Goal: Information Seeking & Learning: Learn about a topic

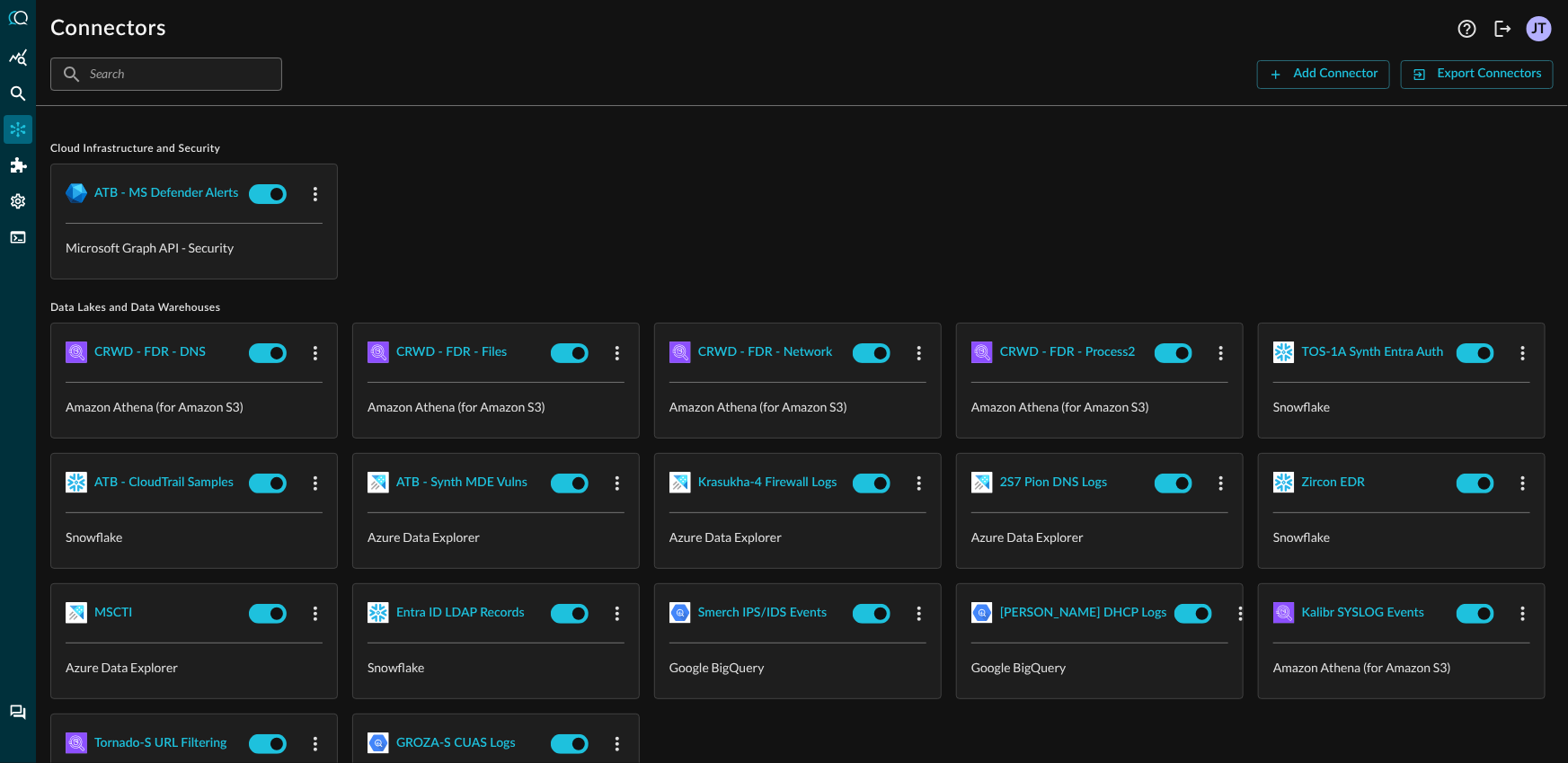
click at [902, 260] on div "ATB - MS Defender Alerts Microsoft Graph API - Security" at bounding box center [802, 222] width 1503 height 116
click at [1327, 69] on div "Add Connector" at bounding box center [1336, 74] width 85 height 23
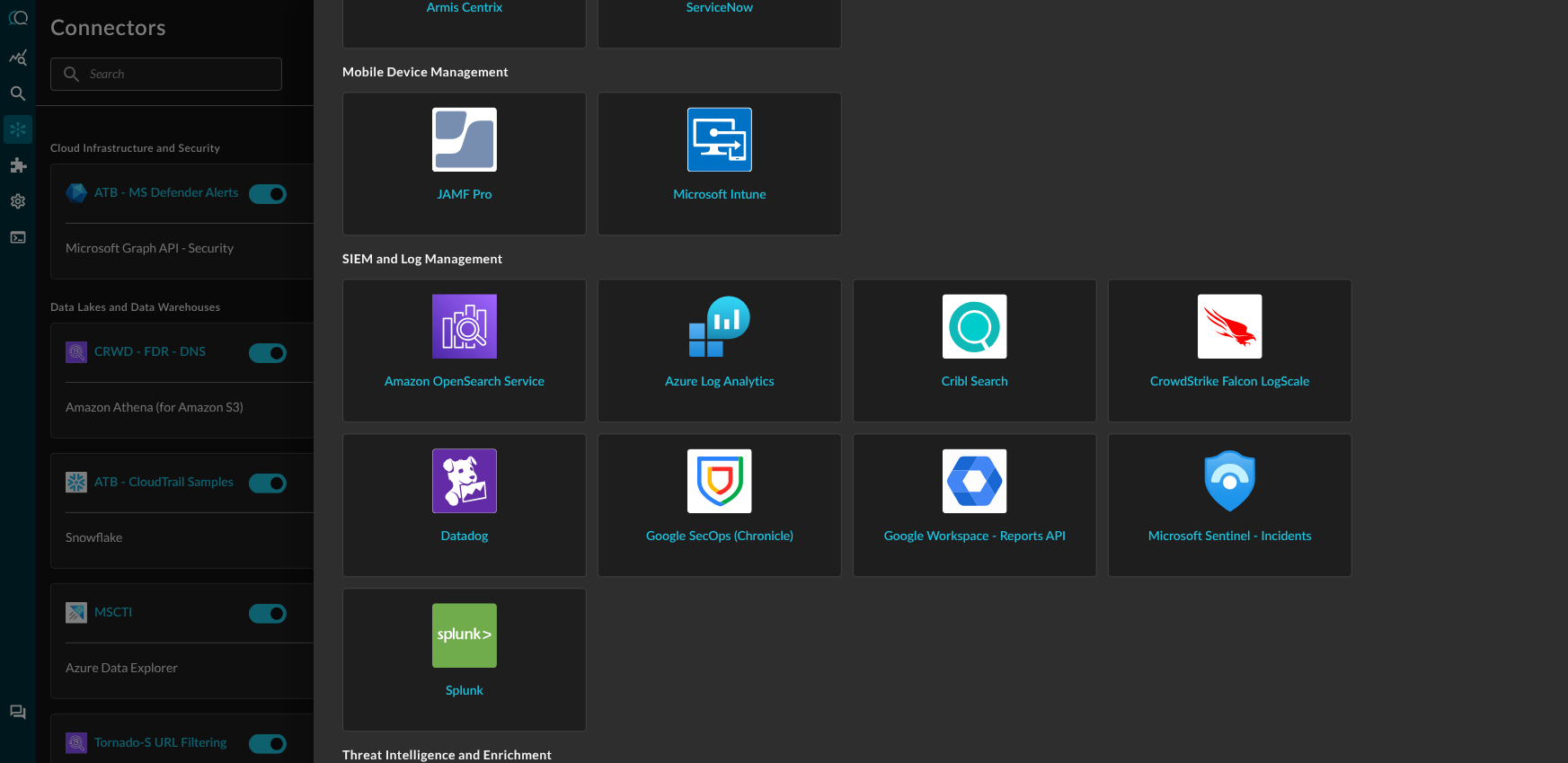
scroll to position [2323, 0]
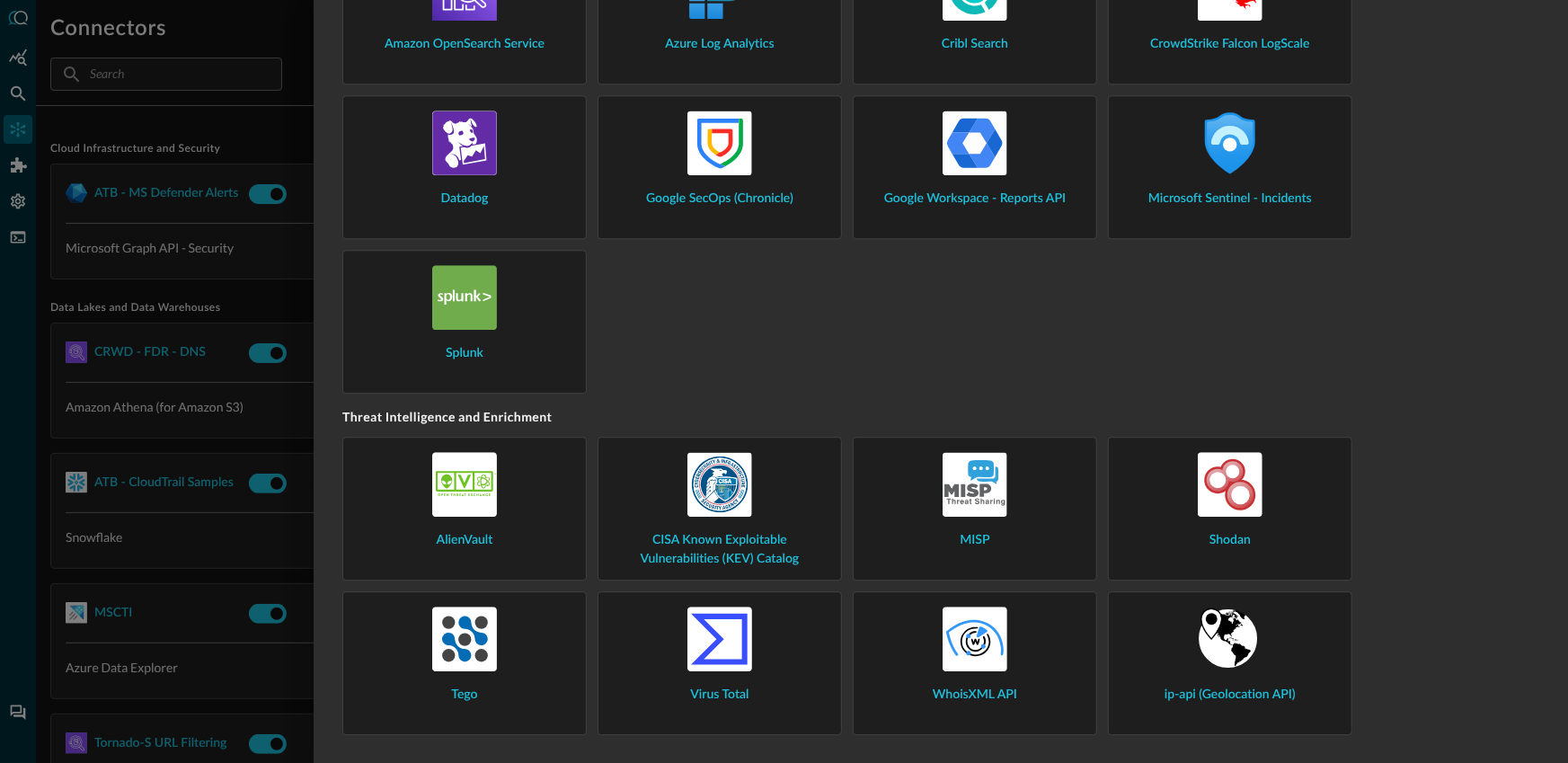
click at [1168, 636] on div "ip-api (Geolocation API)" at bounding box center [1230, 656] width 214 height 98
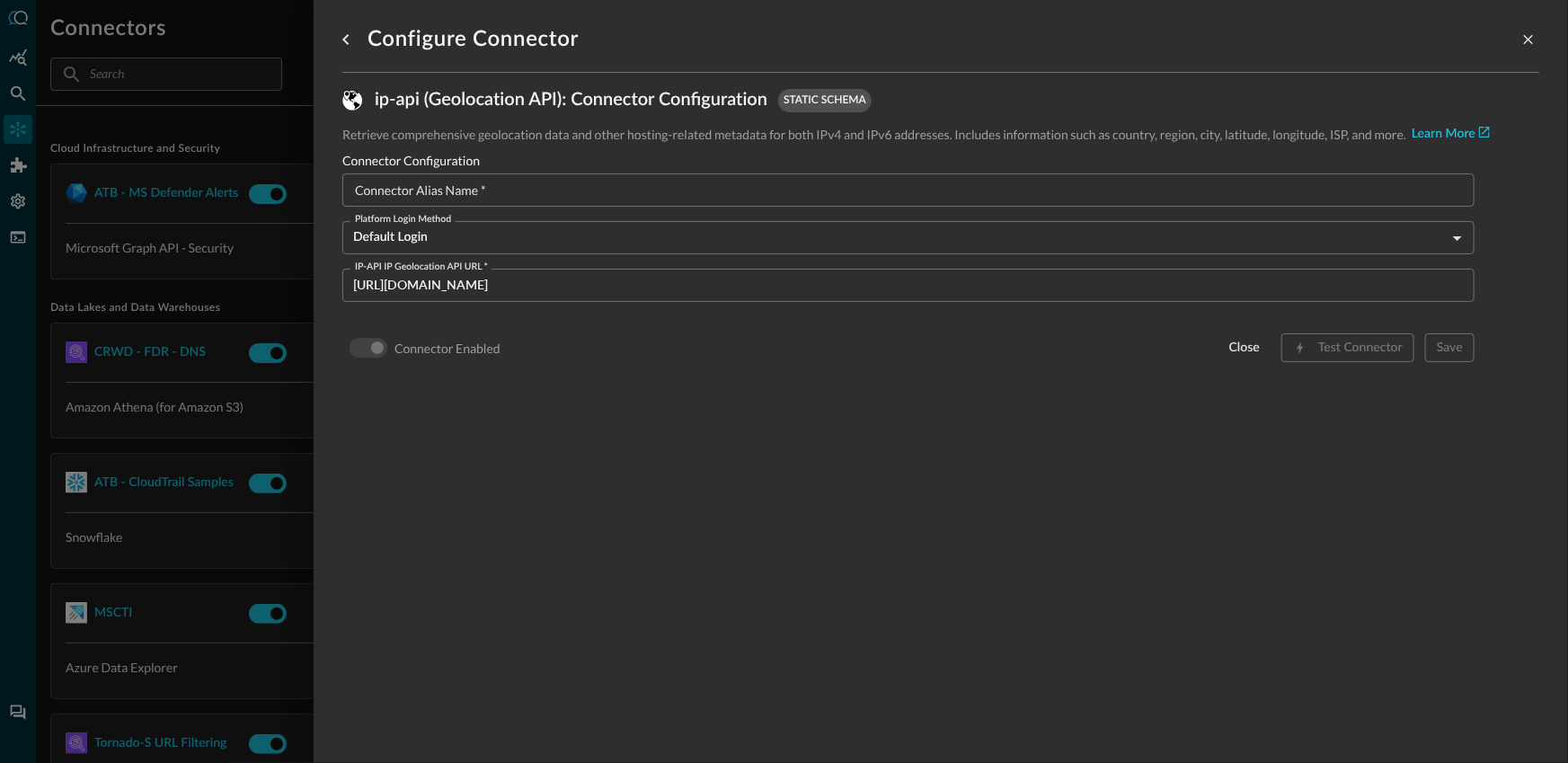
scroll to position [0, 0]
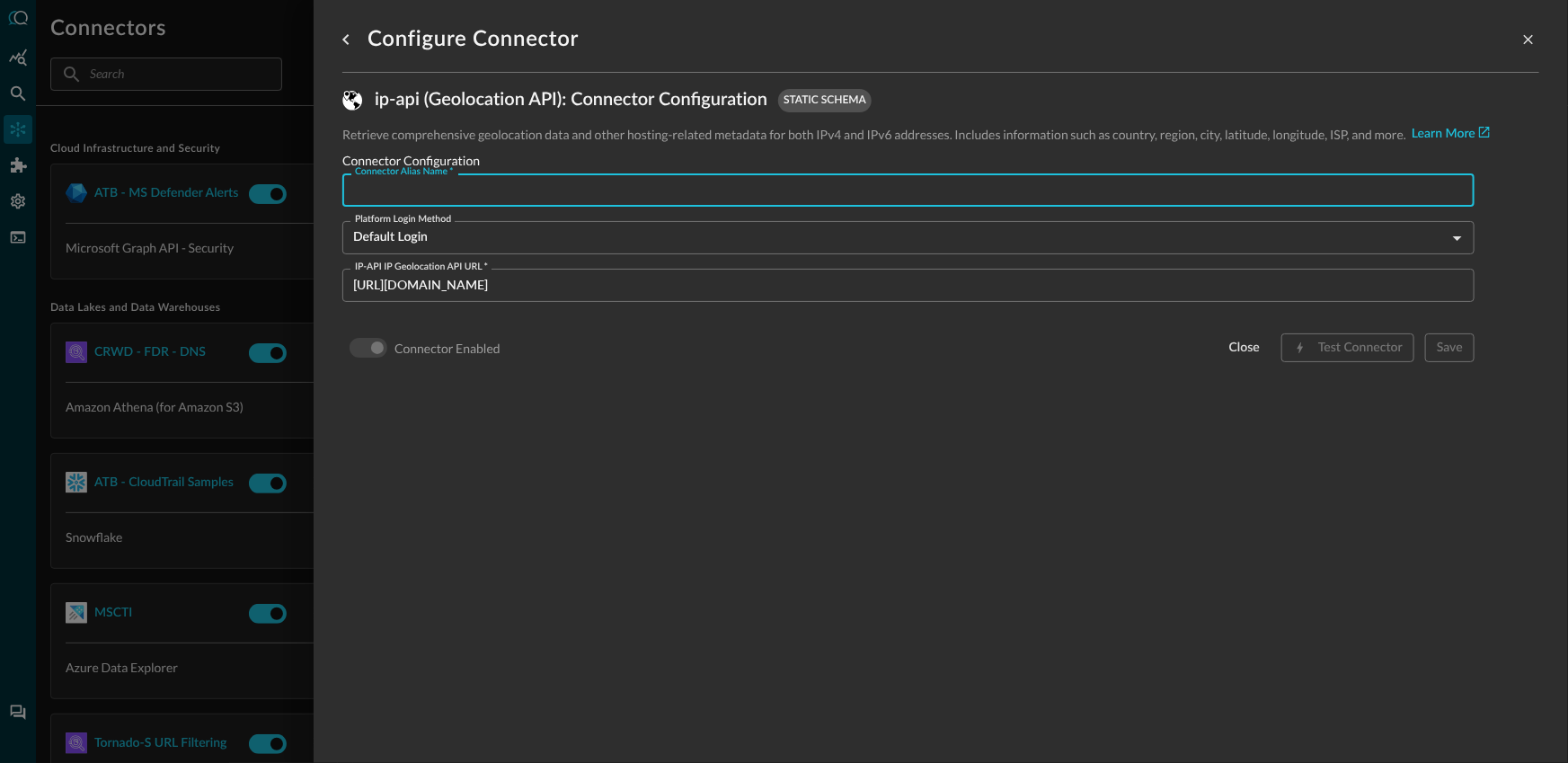
click at [585, 190] on input "Connector Alias Name   *" at bounding box center [914, 189] width 1122 height 33
type input "i"
type input "IPAPI"
click at [955, 464] on div "Configure Connector ip-api (Geolocation API) : Connector Configuration static s…" at bounding box center [941, 371] width 1197 height 742
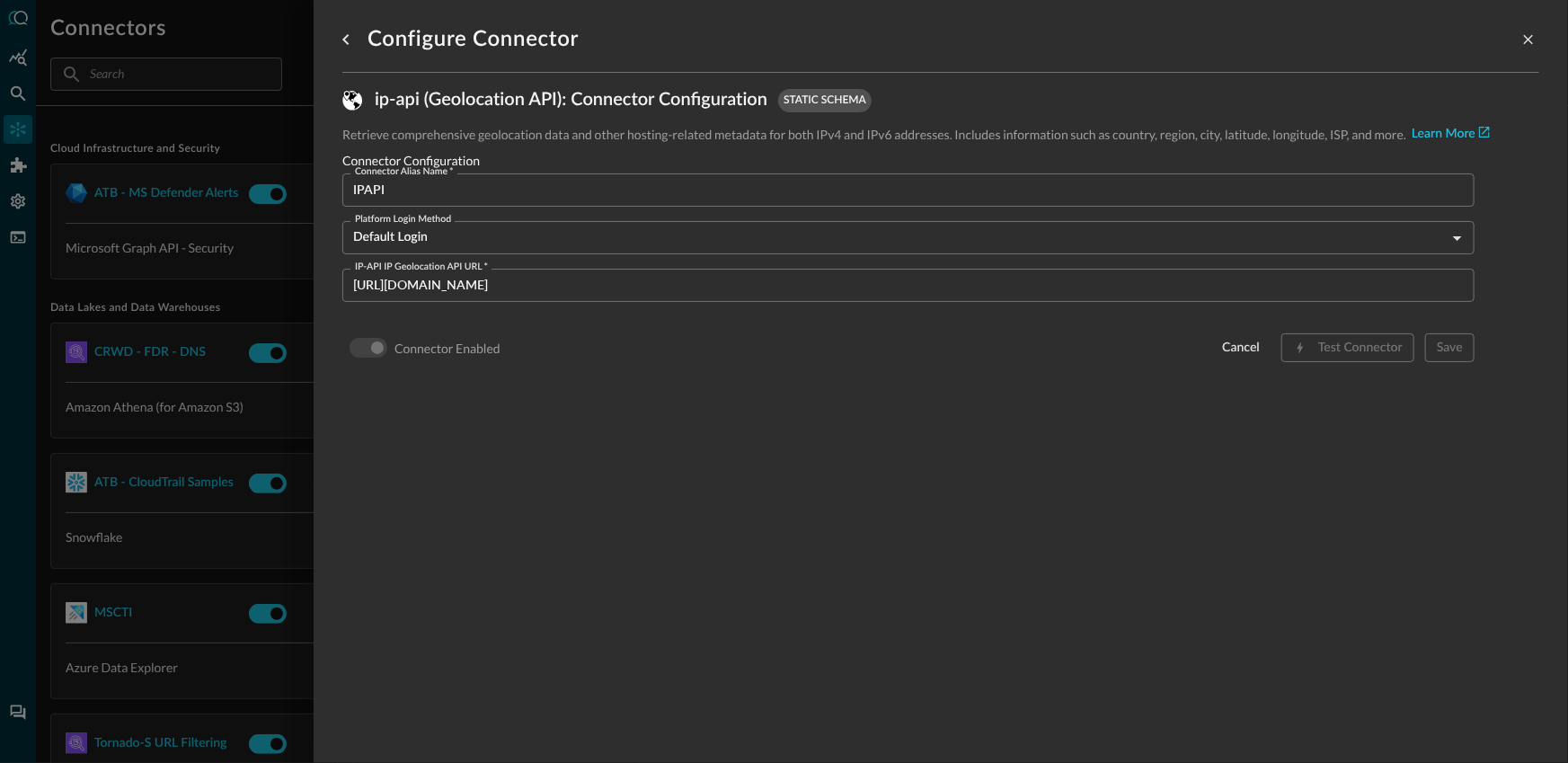
click at [687, 251] on body "Connectors Help Logout JT ​ ​ Add Connector Export Connectors Cloud Infrastruct…" at bounding box center [784, 381] width 1568 height 763
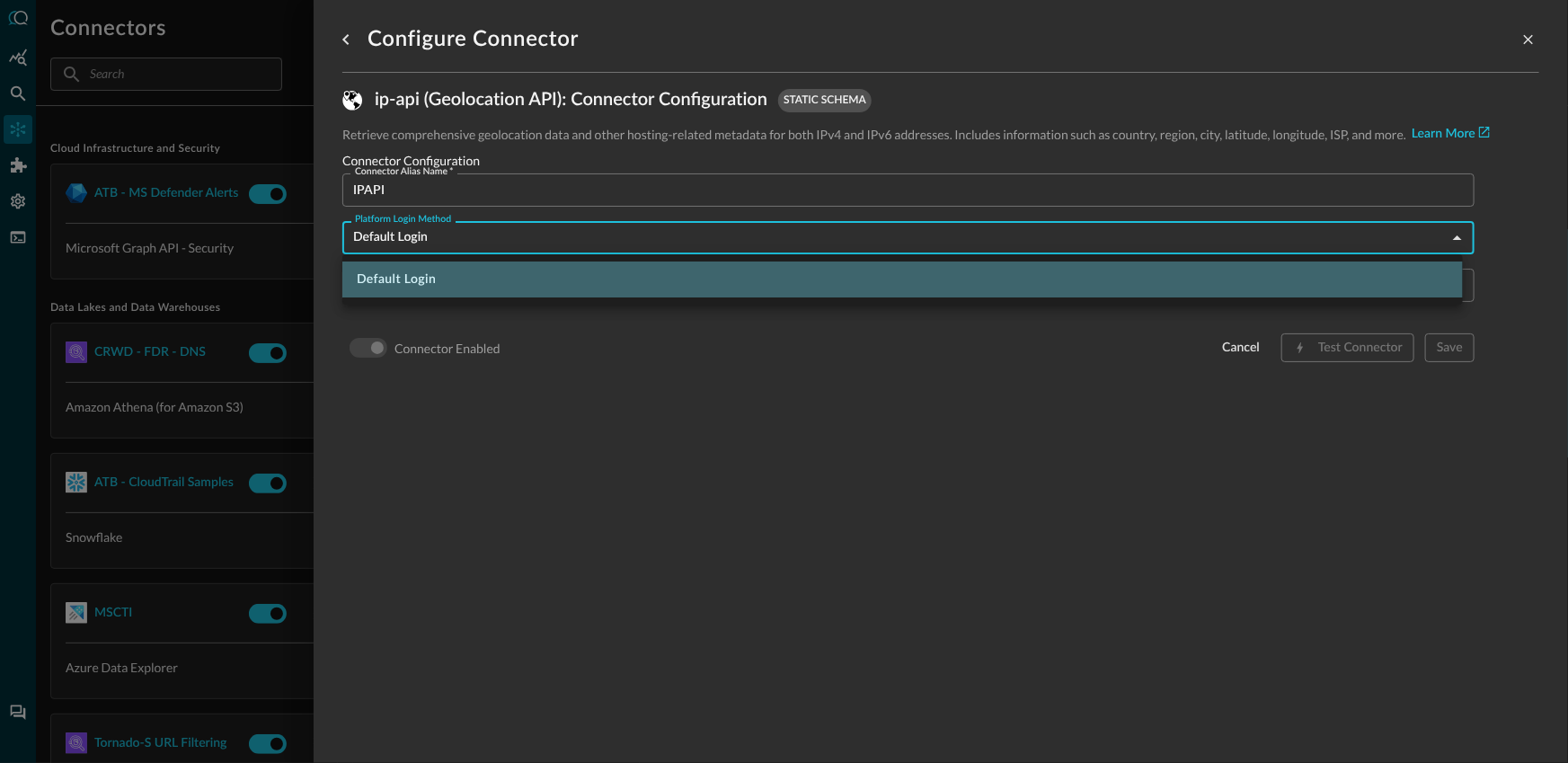
click at [529, 272] on li "Default Login" at bounding box center [902, 280] width 1121 height 36
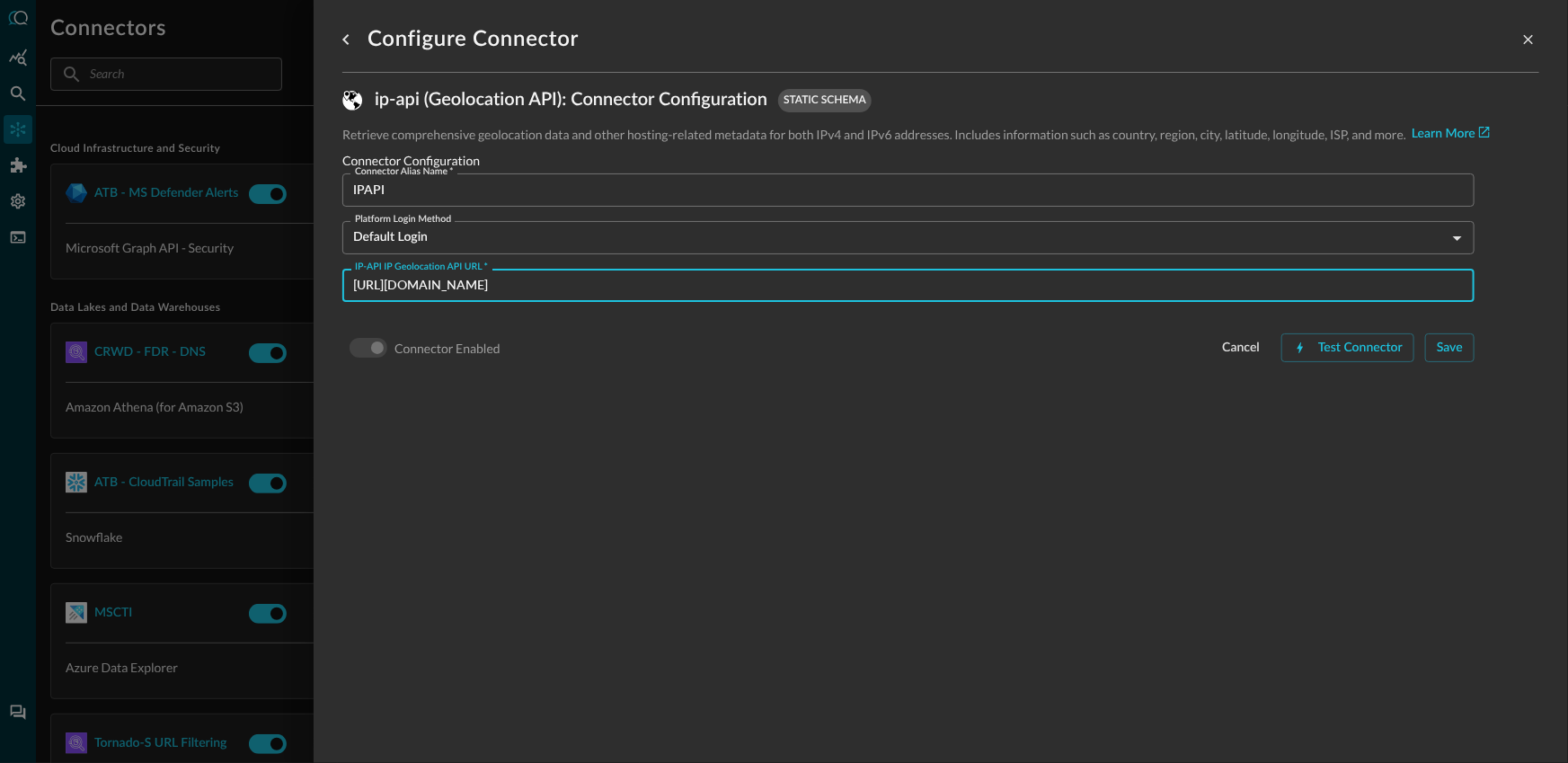
click at [528, 294] on input "[URL][DOMAIN_NAME]" at bounding box center [914, 285] width 1122 height 33
click at [660, 407] on div "Configure Connector ip-api (Geolocation API) : Connector Configuration static s…" at bounding box center [941, 371] width 1197 height 742
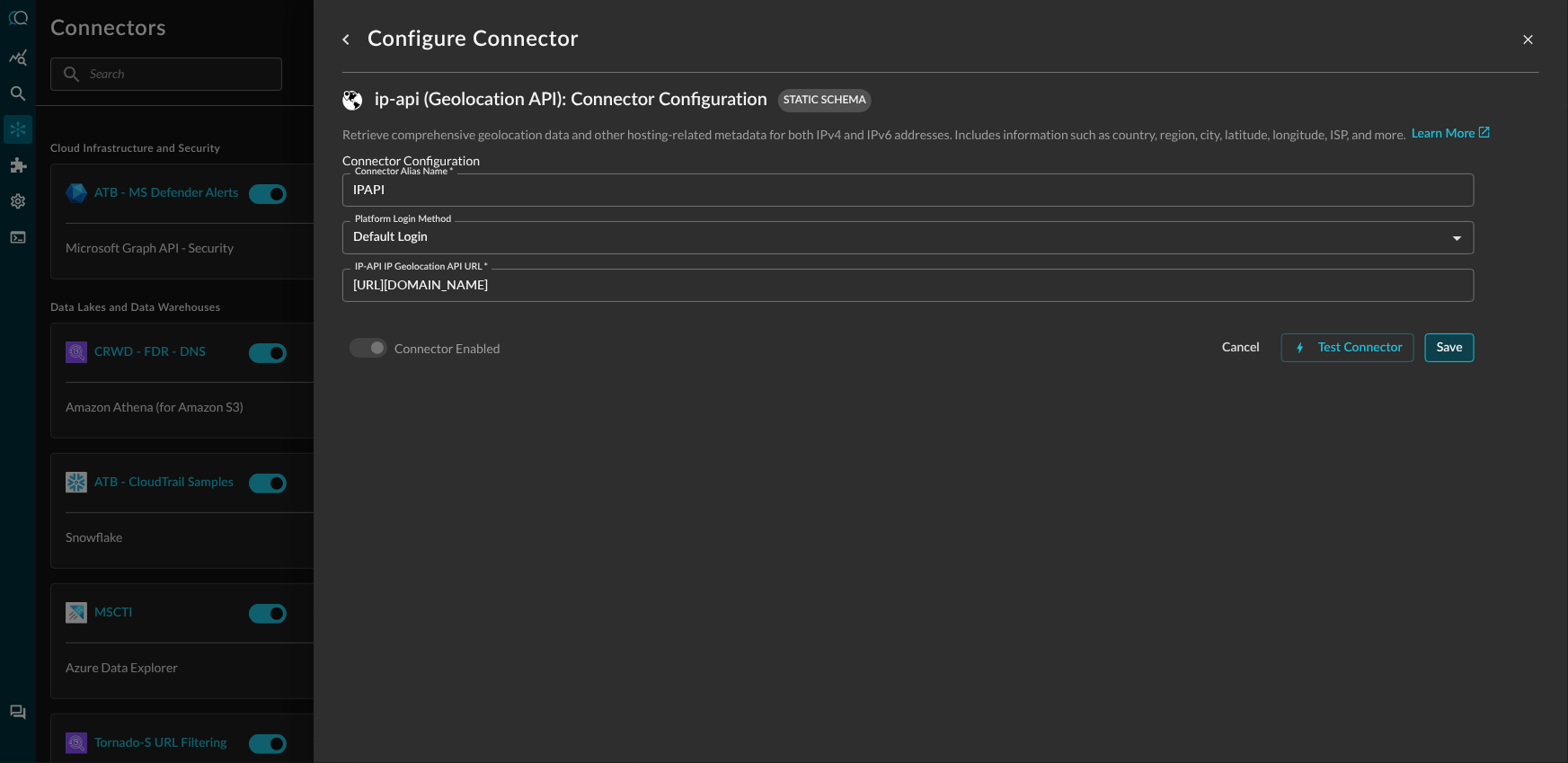
click at [1453, 354] on button "Save" at bounding box center [1451, 347] width 50 height 29
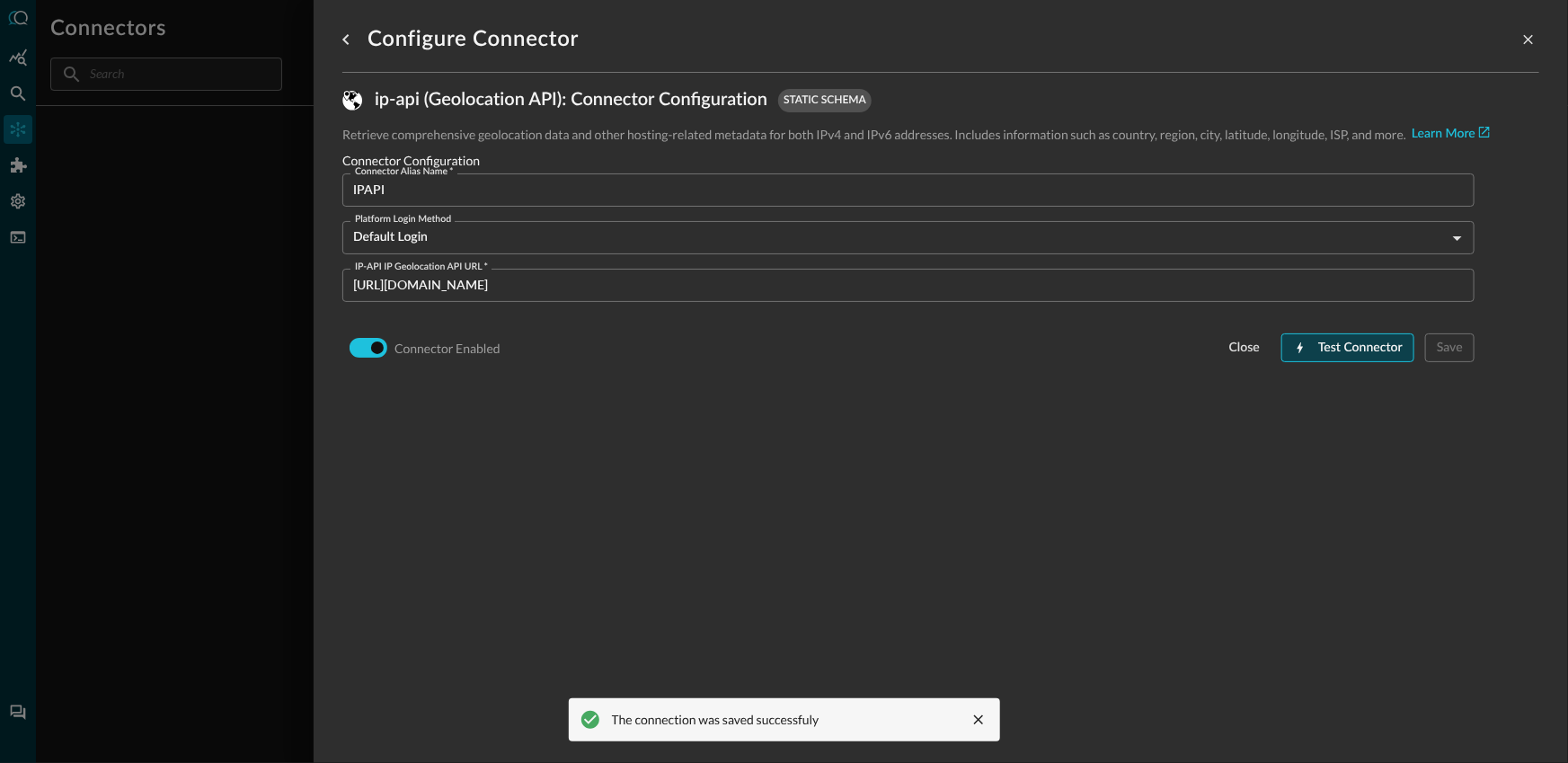
click at [1324, 336] on button "Test Connector" at bounding box center [1348, 347] width 133 height 29
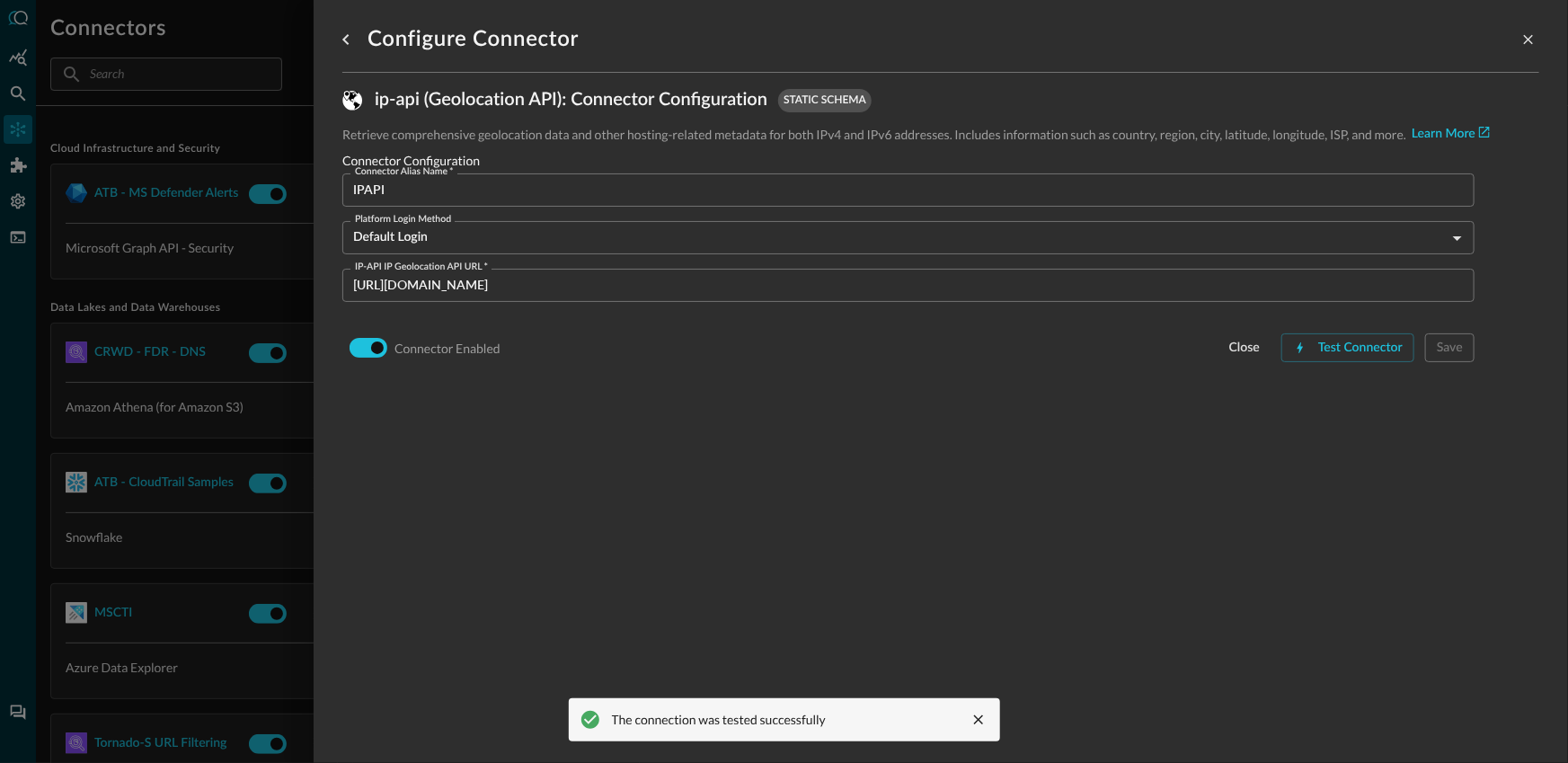
click at [268, 301] on div at bounding box center [784, 381] width 1568 height 763
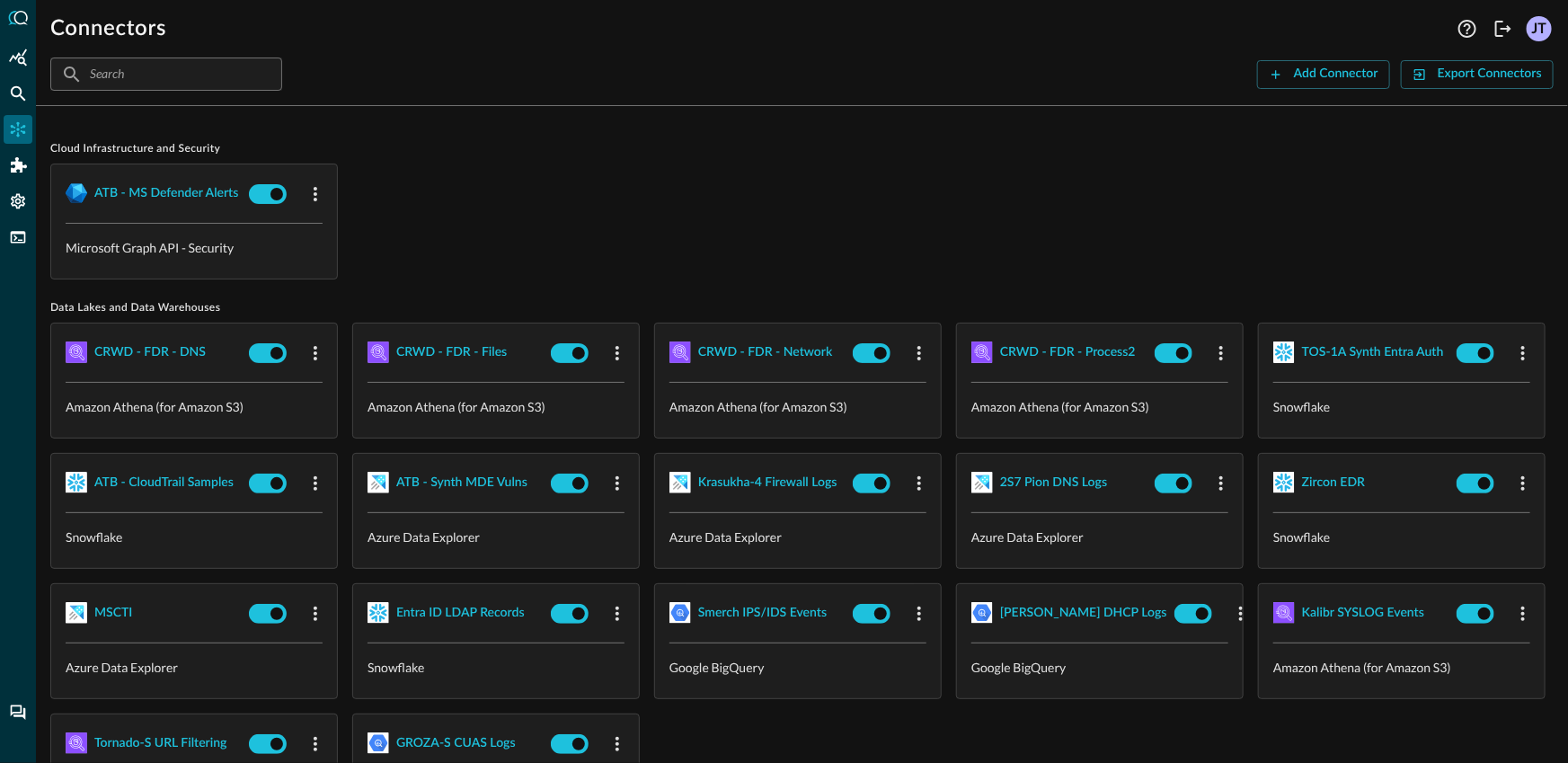
click at [3, 107] on div at bounding box center [18, 381] width 36 height 763
click at [13, 94] on icon "Federated Search" at bounding box center [18, 94] width 15 height 15
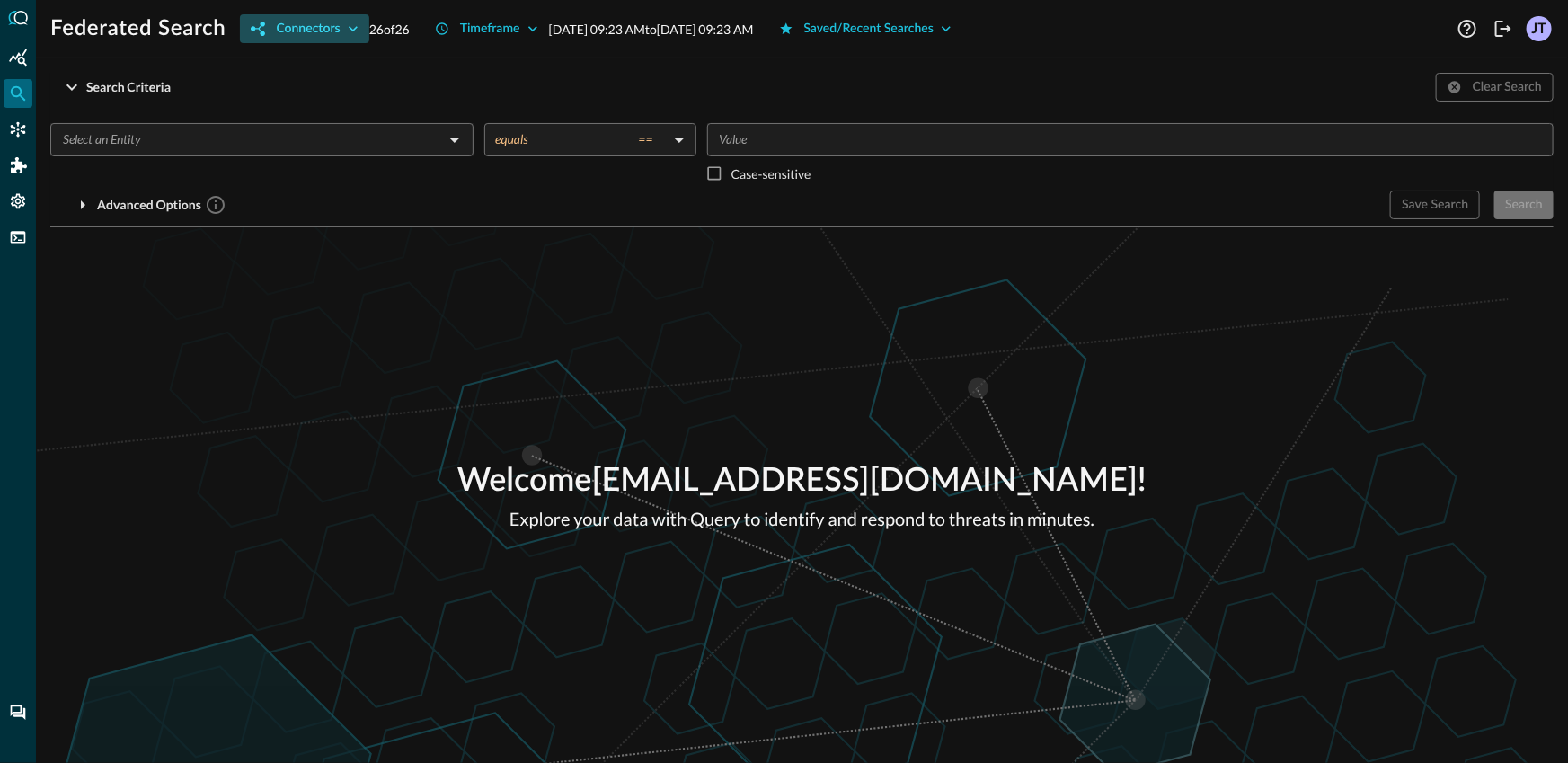
click at [305, 42] on button "Connectors" at bounding box center [303, 28] width 128 height 29
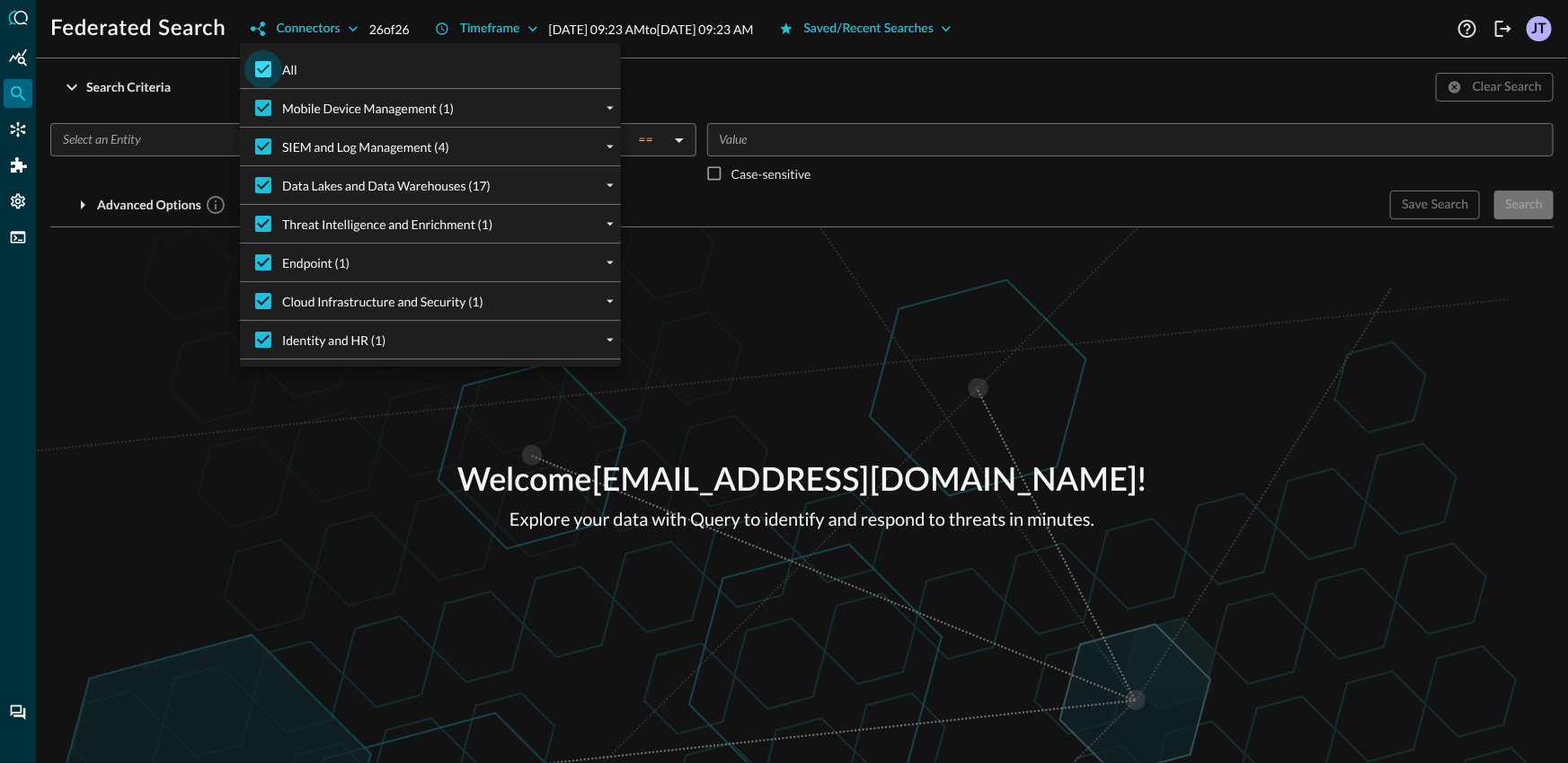
click at [267, 71] on input "All" at bounding box center [263, 70] width 38 height 38
checkbox input "false"
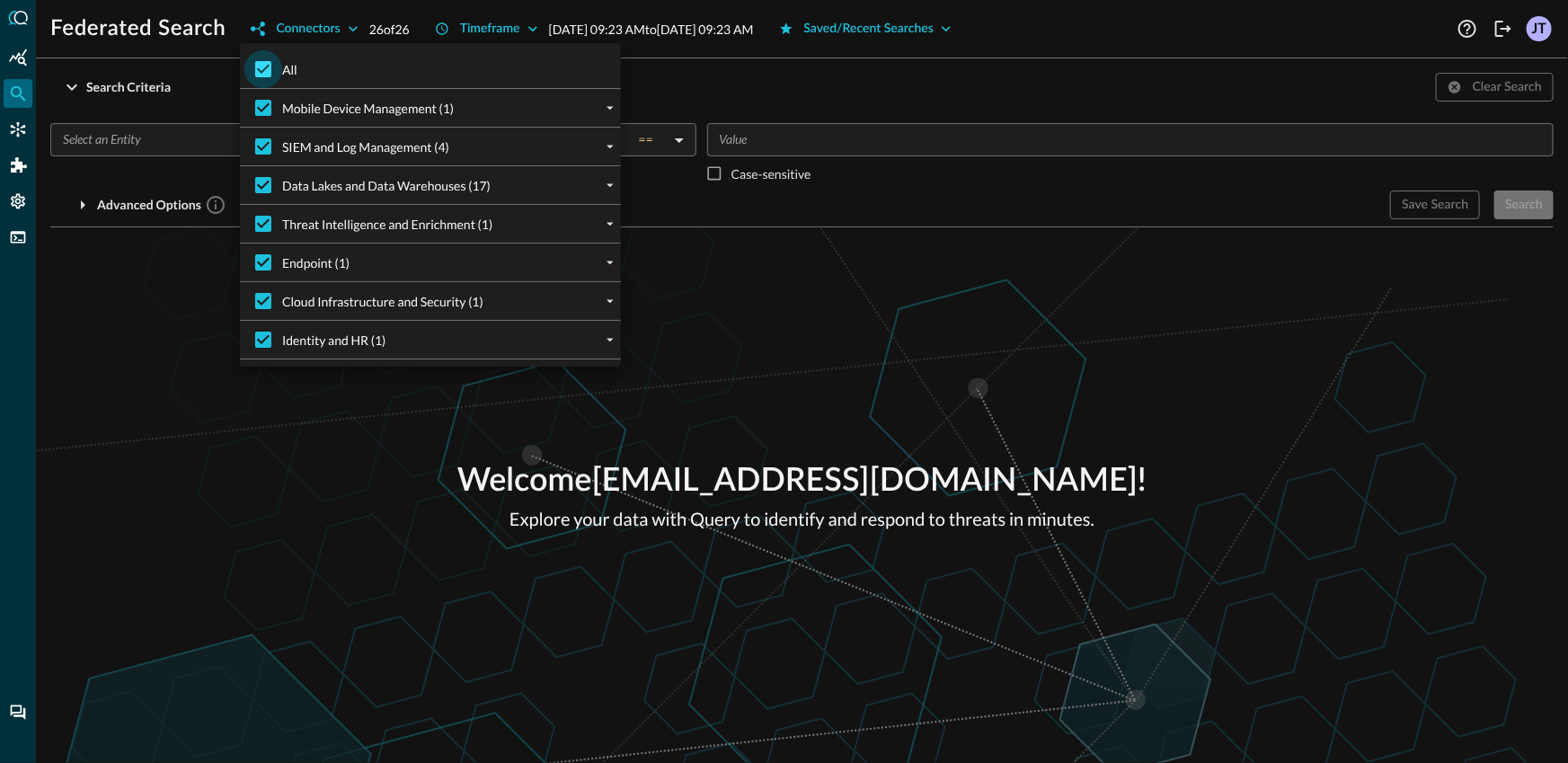
checkbox input "false"
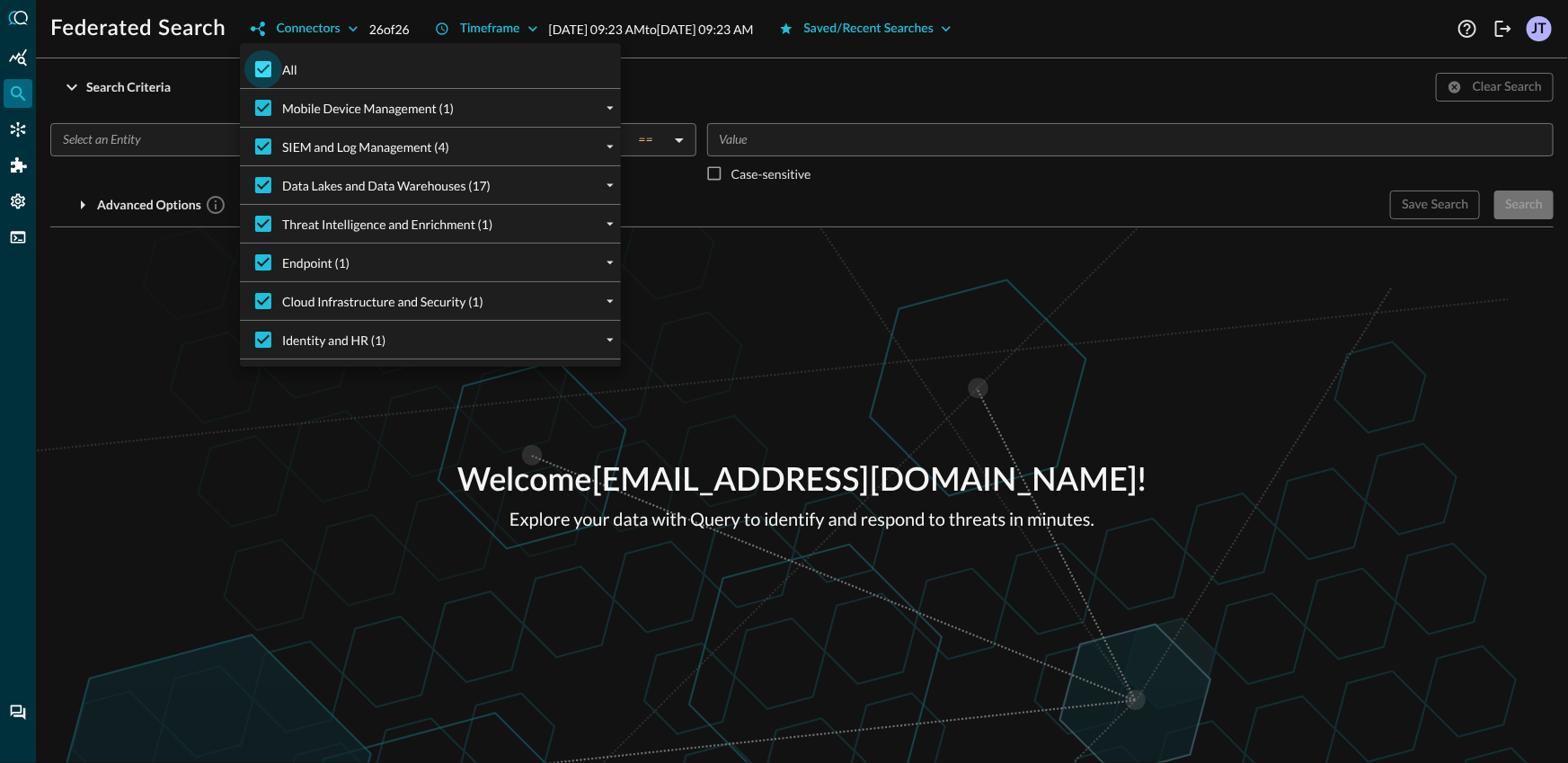
checkbox input "false"
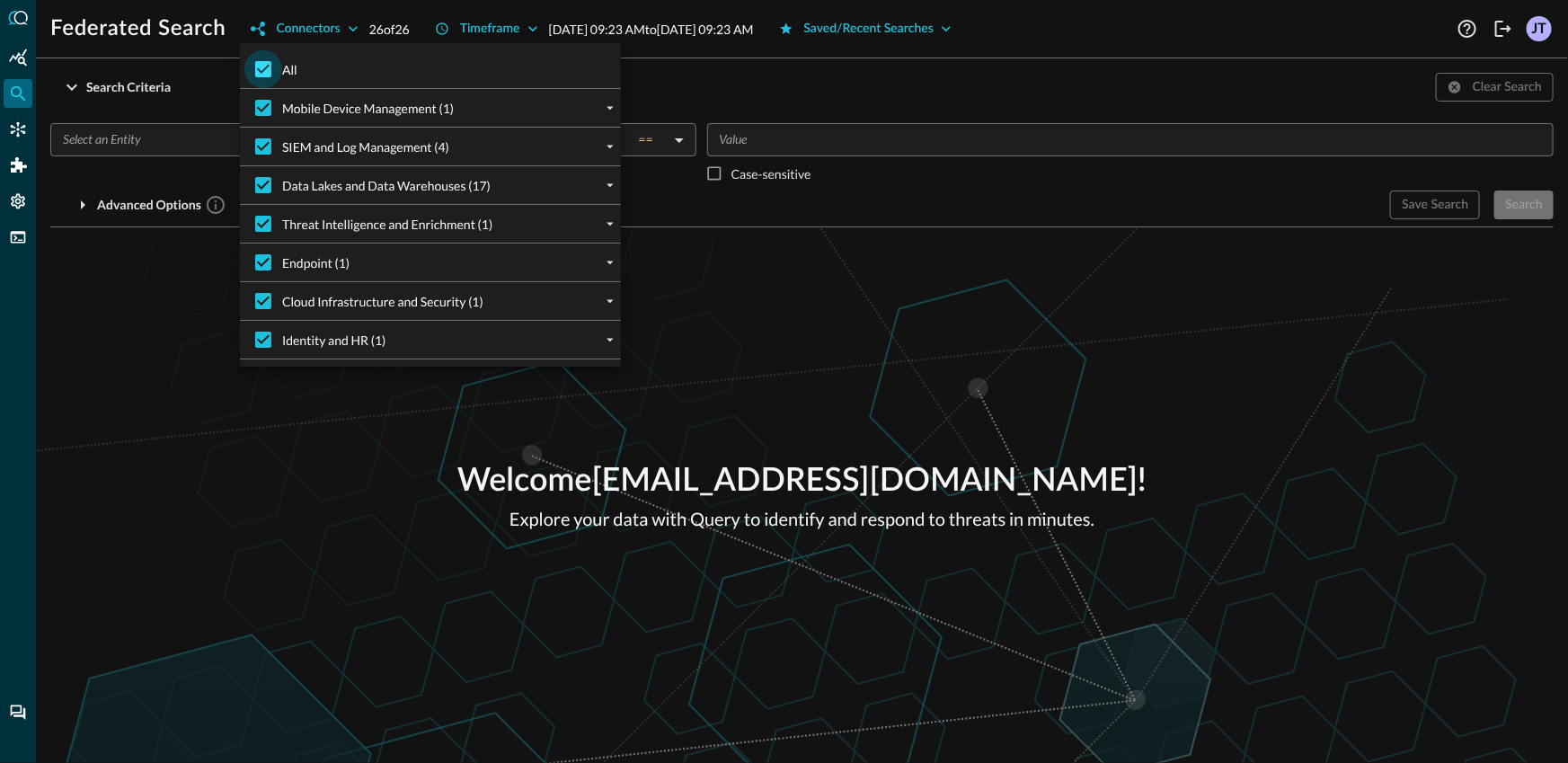
checkbox input "false"
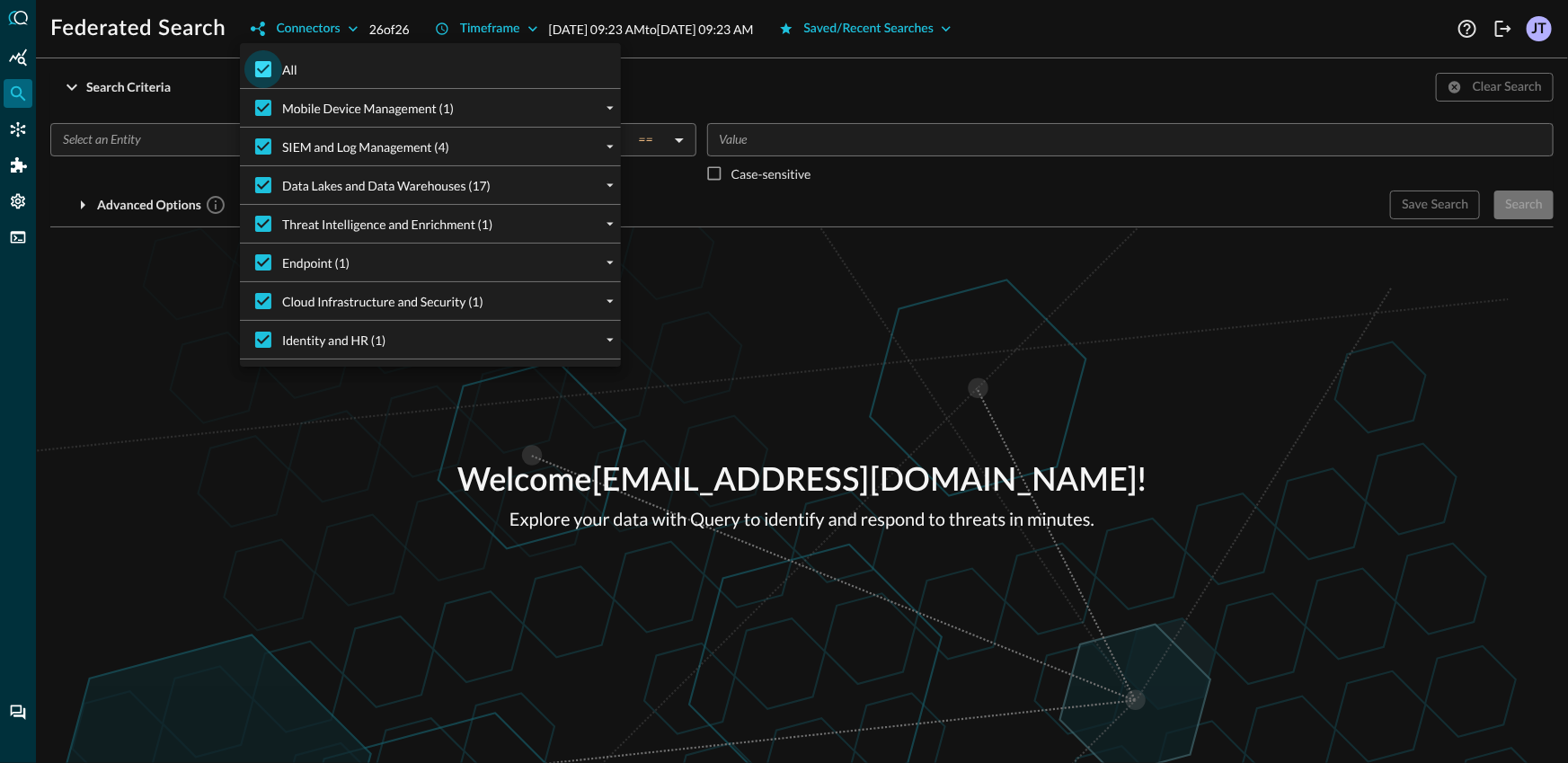
checkbox input "false"
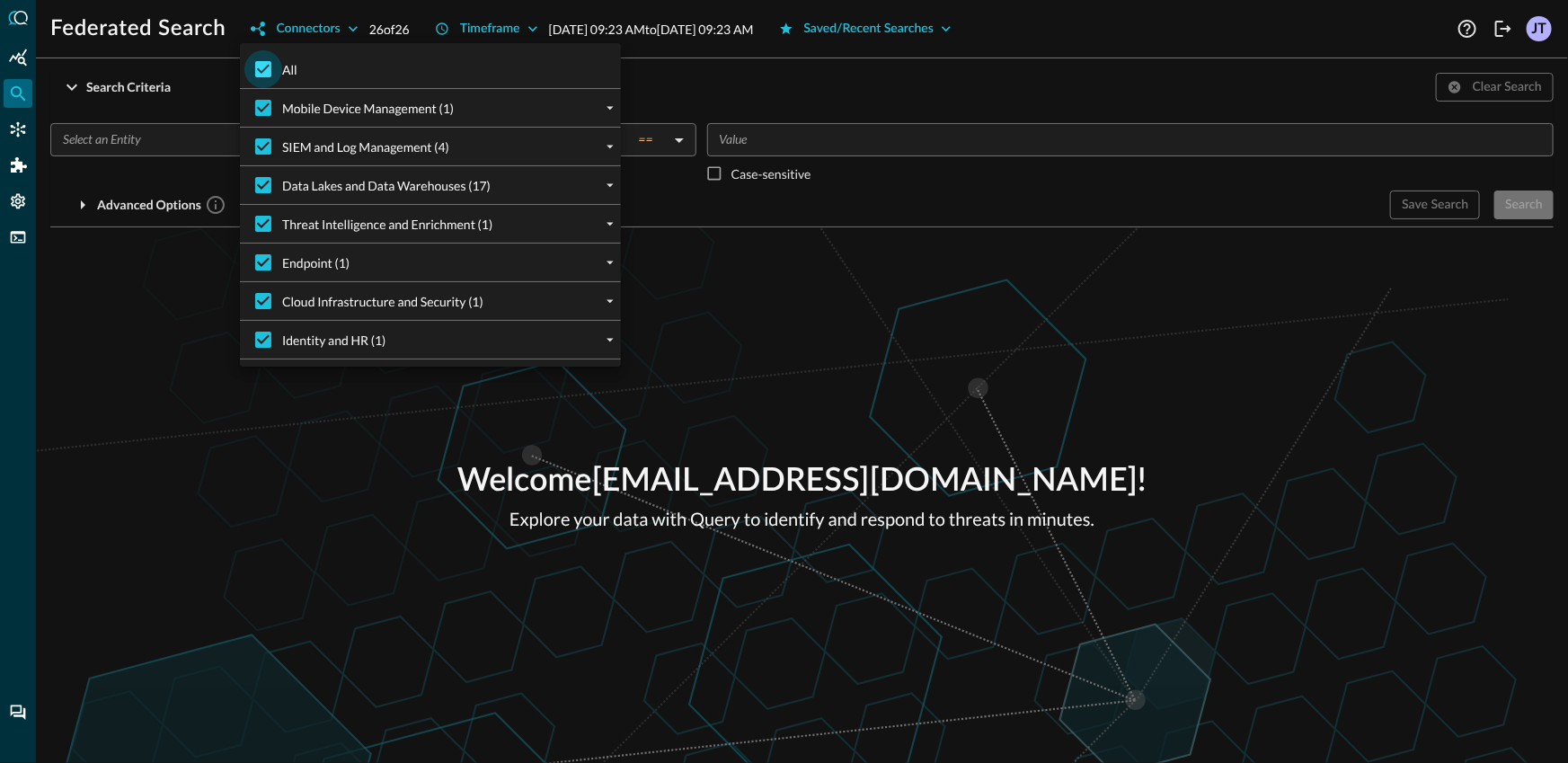
checkbox input "false"
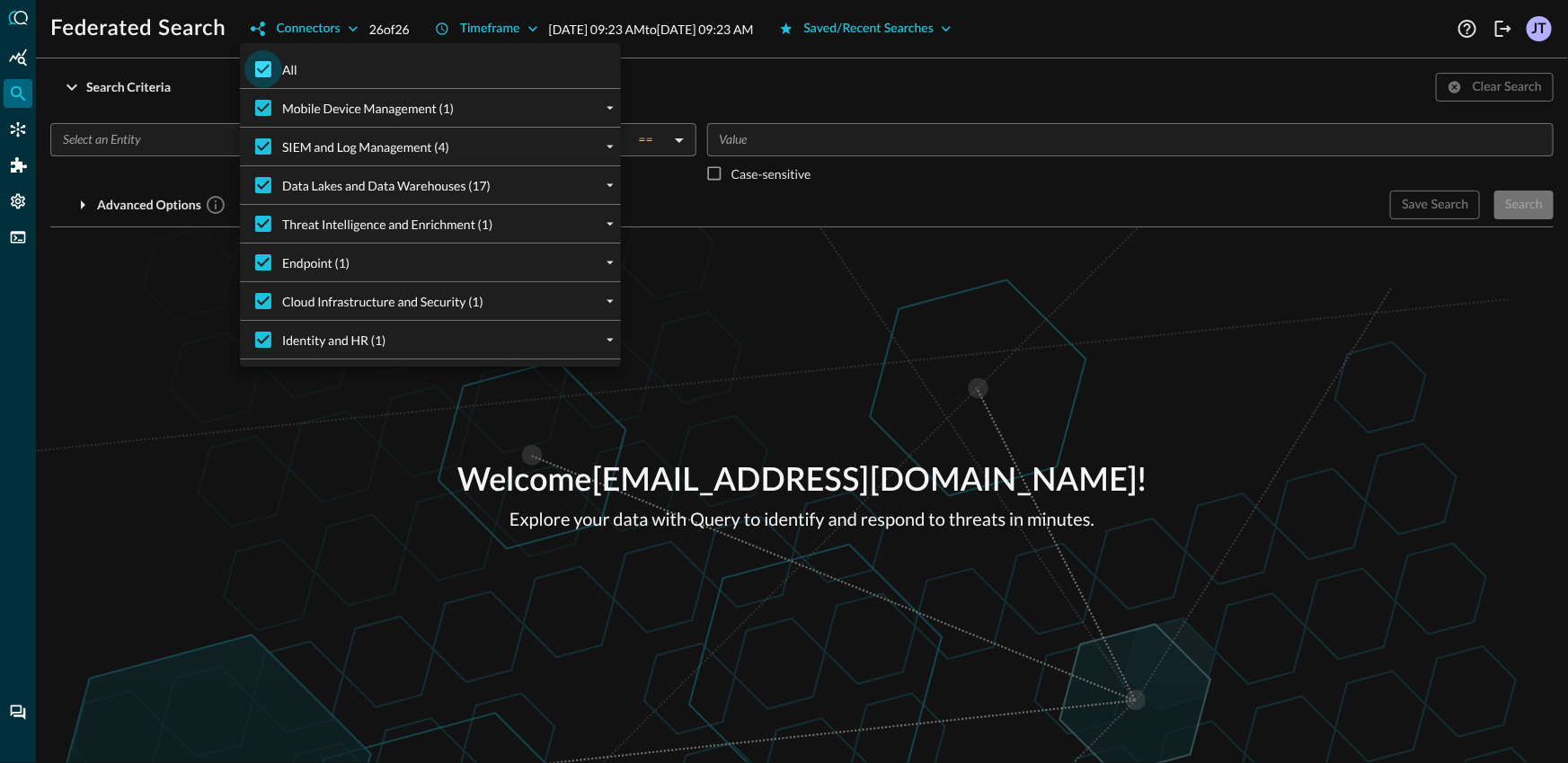
checkbox input "false"
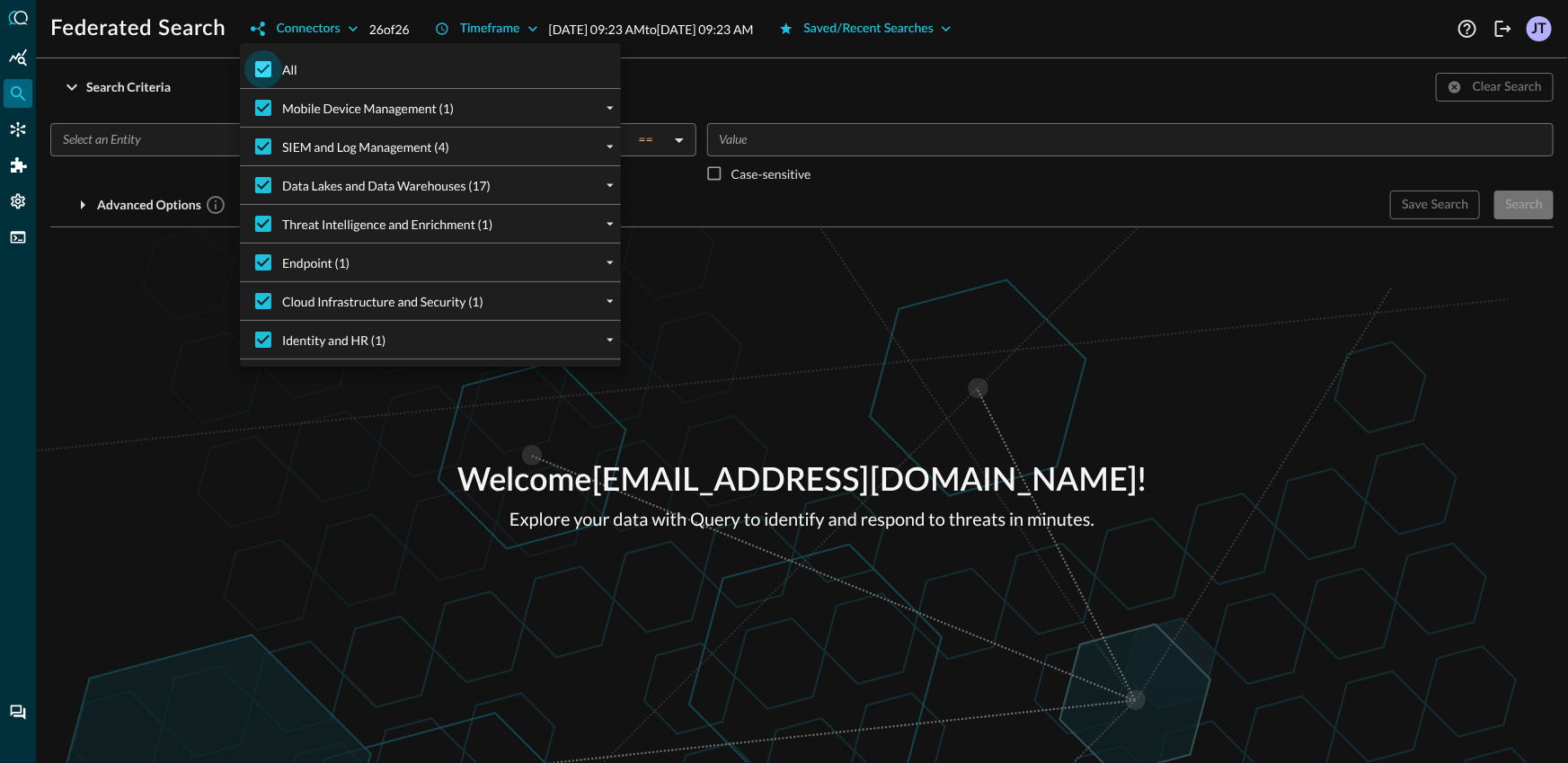
checkbox input "false"
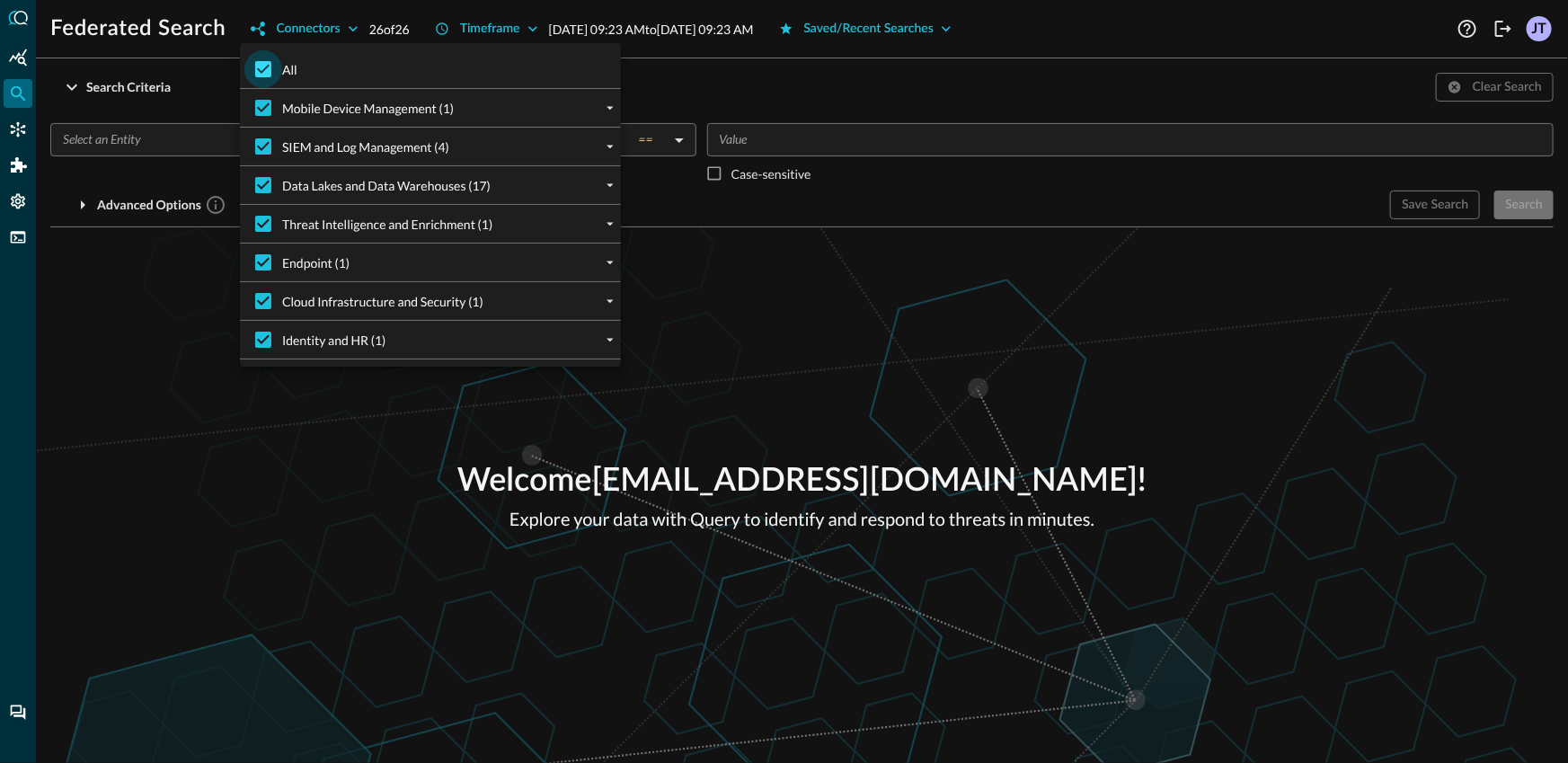
checkbox input "false"
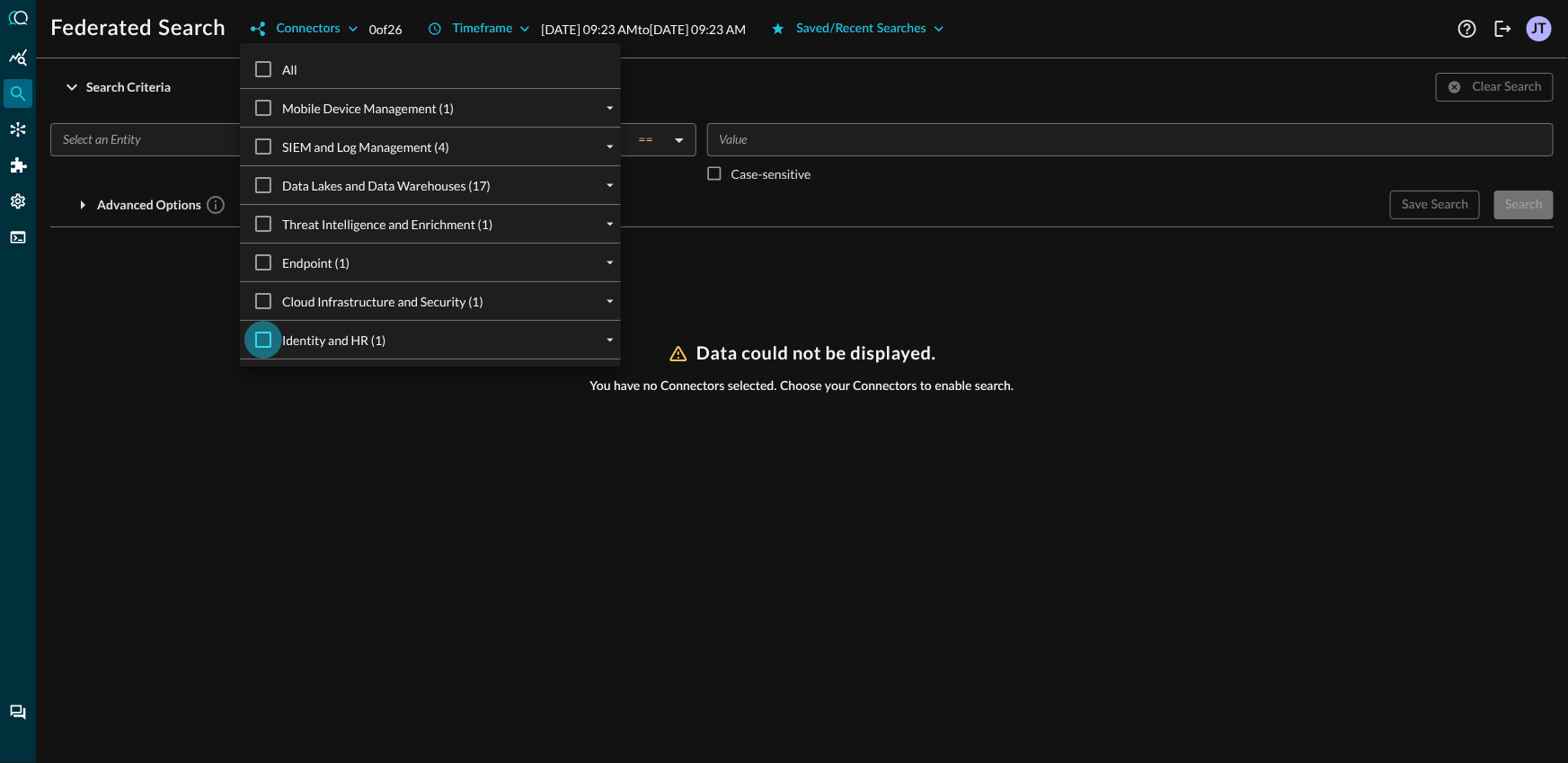
click at [263, 342] on input "Identity and HR (1)" at bounding box center [263, 340] width 38 height 38
checkbox input "true"
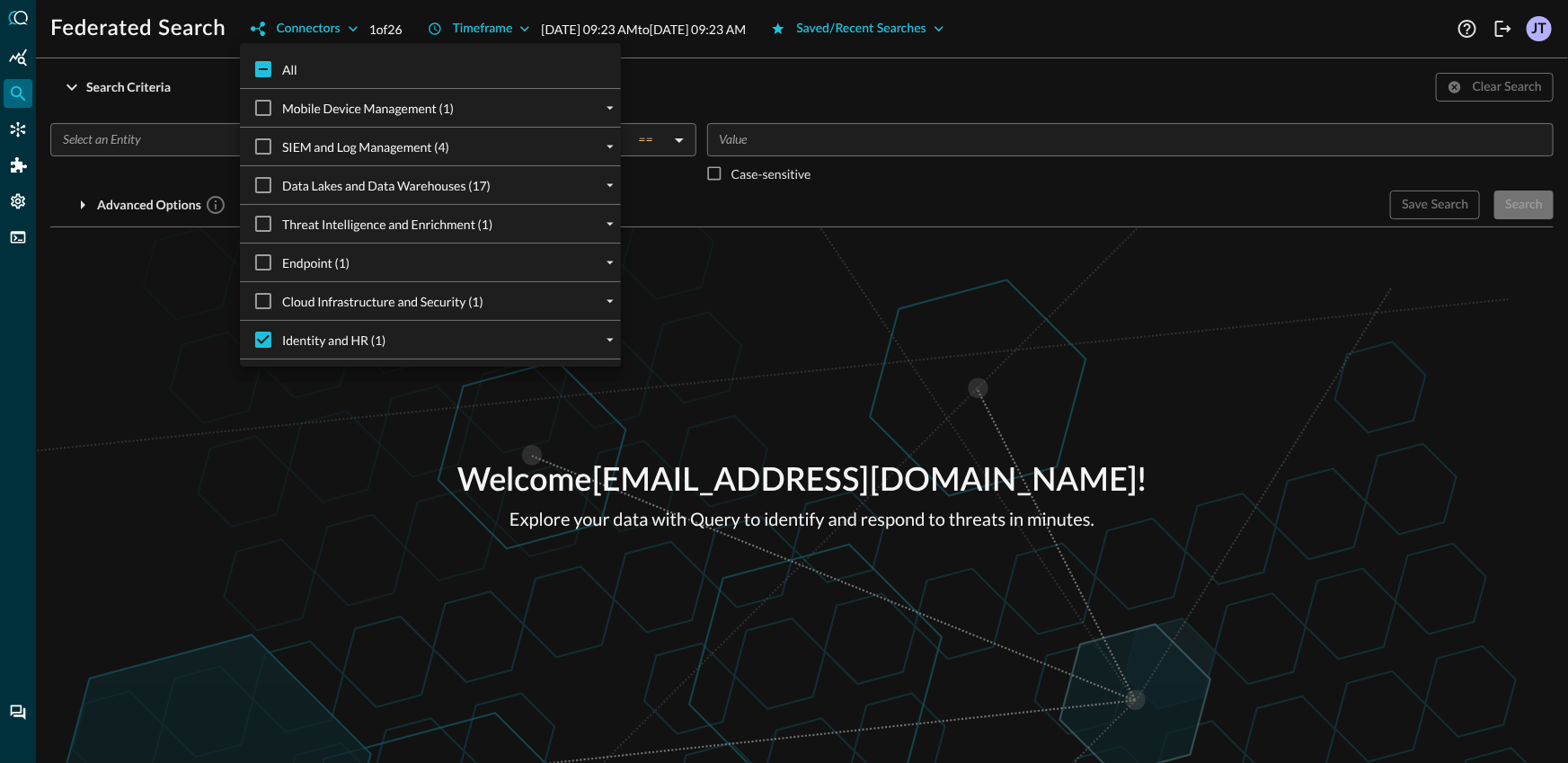
drag, startPoint x: 137, startPoint y: 288, endPoint x: 155, endPoint y: 188, distance: 101.6
click at [137, 288] on div at bounding box center [784, 381] width 1568 height 763
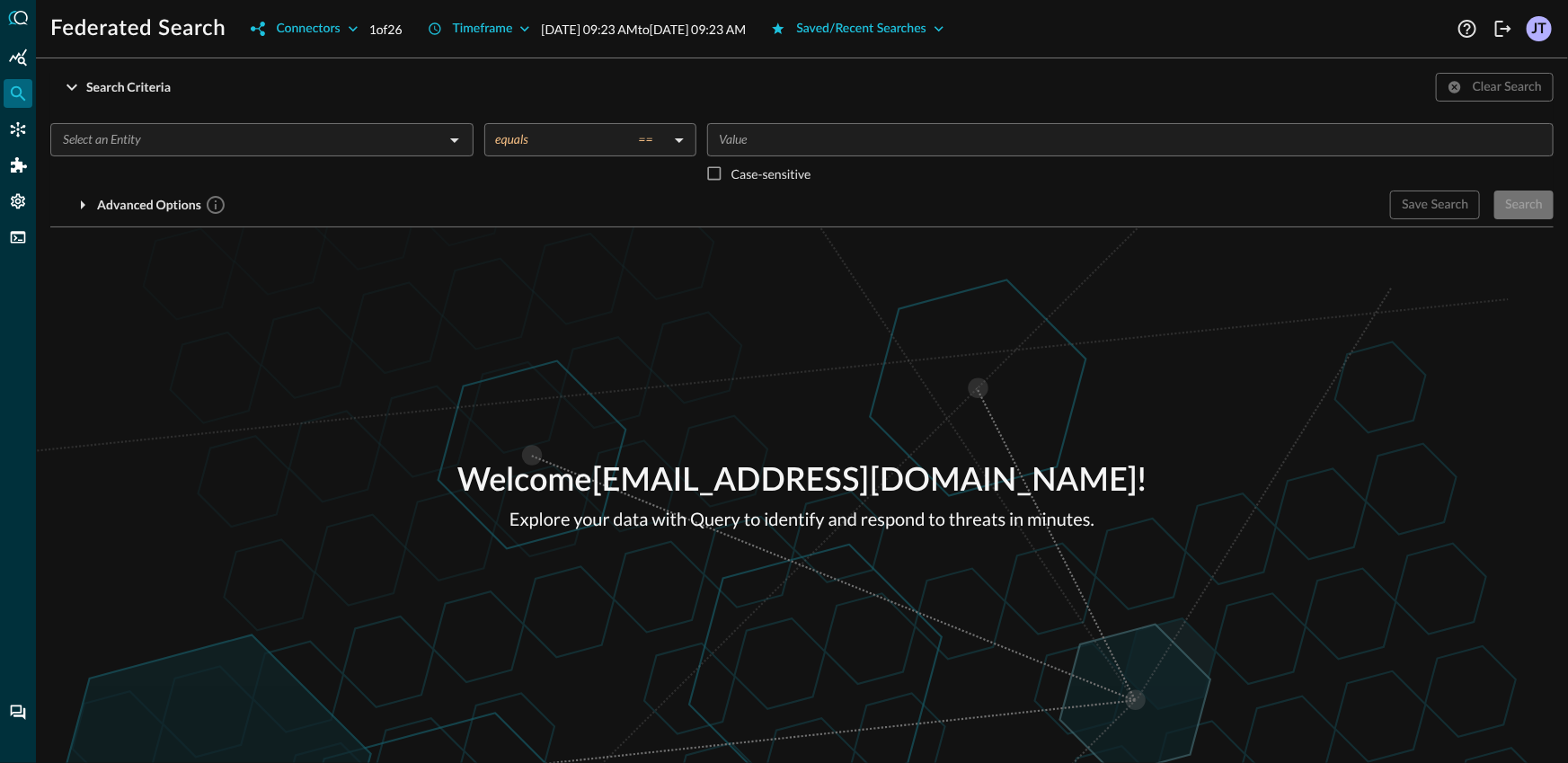
click at [221, 129] on input "text" at bounding box center [247, 139] width 383 height 23
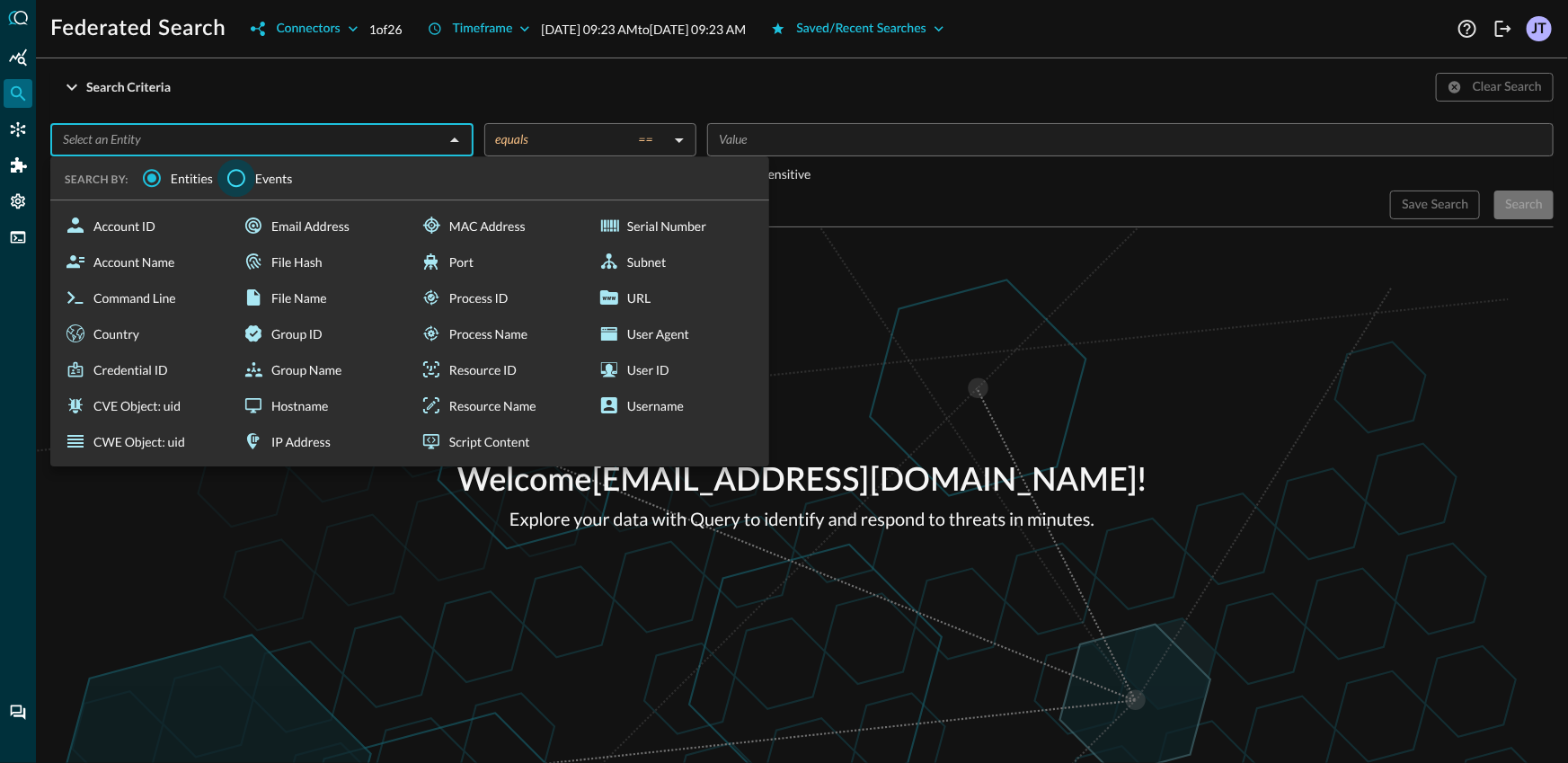
click at [238, 178] on input "Events" at bounding box center [237, 178] width 38 height 38
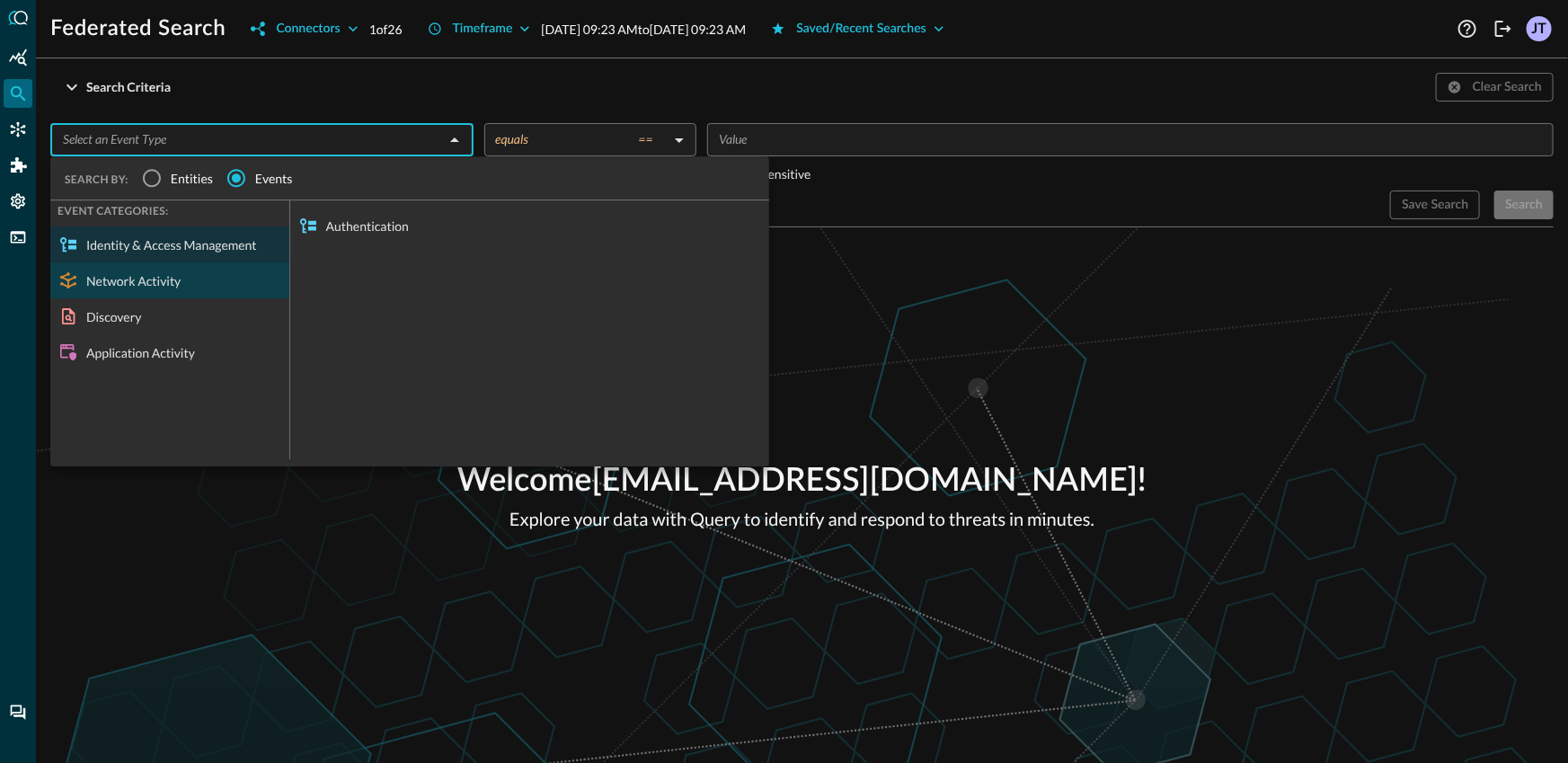
click at [141, 288] on div "Network Activity" at bounding box center [170, 281] width 239 height 36
click at [376, 220] on div "Email Activity" at bounding box center [530, 226] width 479 height 36
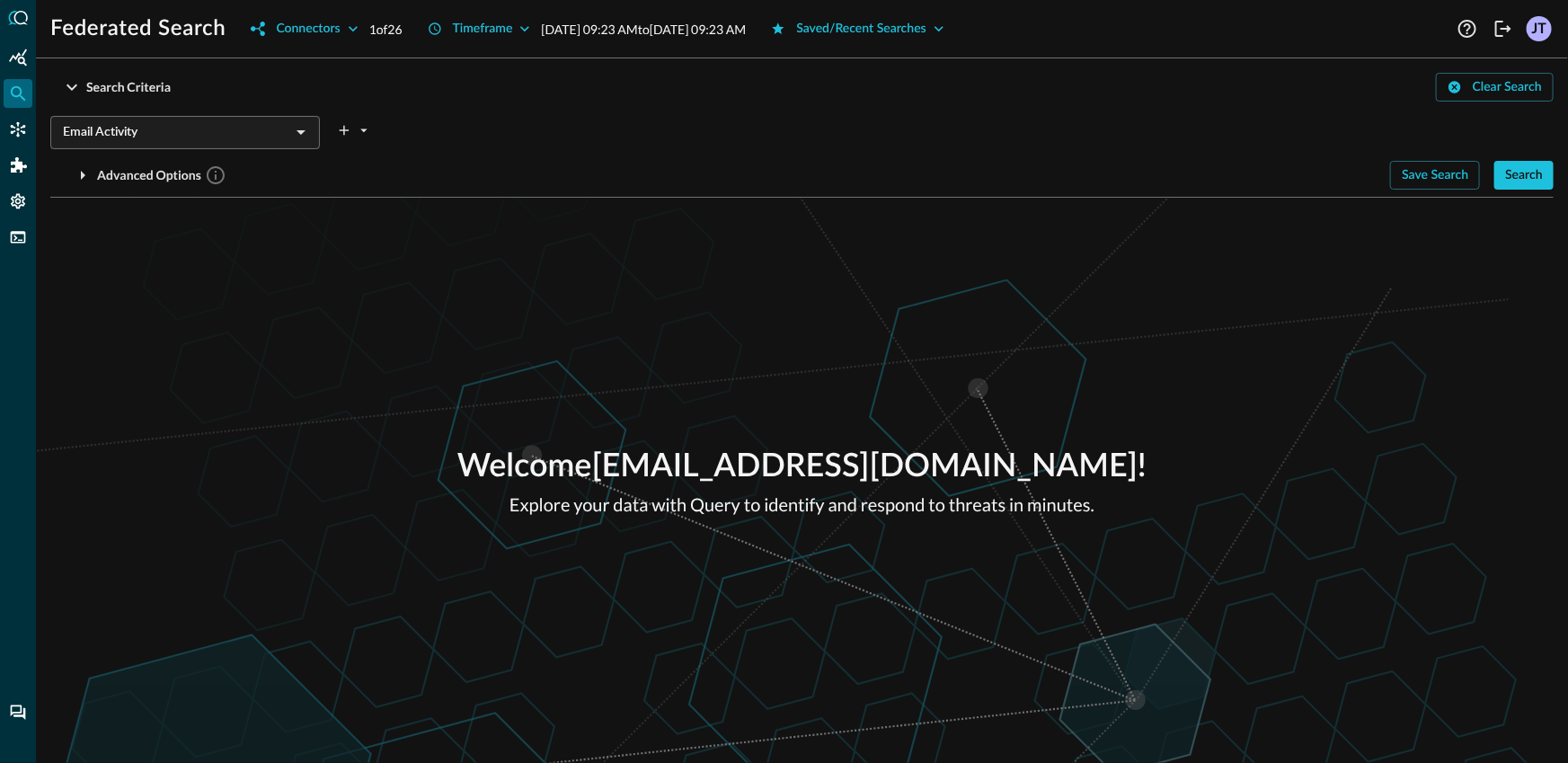
drag, startPoint x: 1011, startPoint y: 421, endPoint x: 1217, endPoint y: 313, distance: 232.6
click at [1011, 421] on div "Welcome [EMAIL_ADDRESS][DOMAIN_NAME] ! Explore your data with Query to identify…" at bounding box center [801, 480] width 1532 height 566
click at [879, 26] on div "Saved/Recent Searches" at bounding box center [861, 29] width 130 height 23
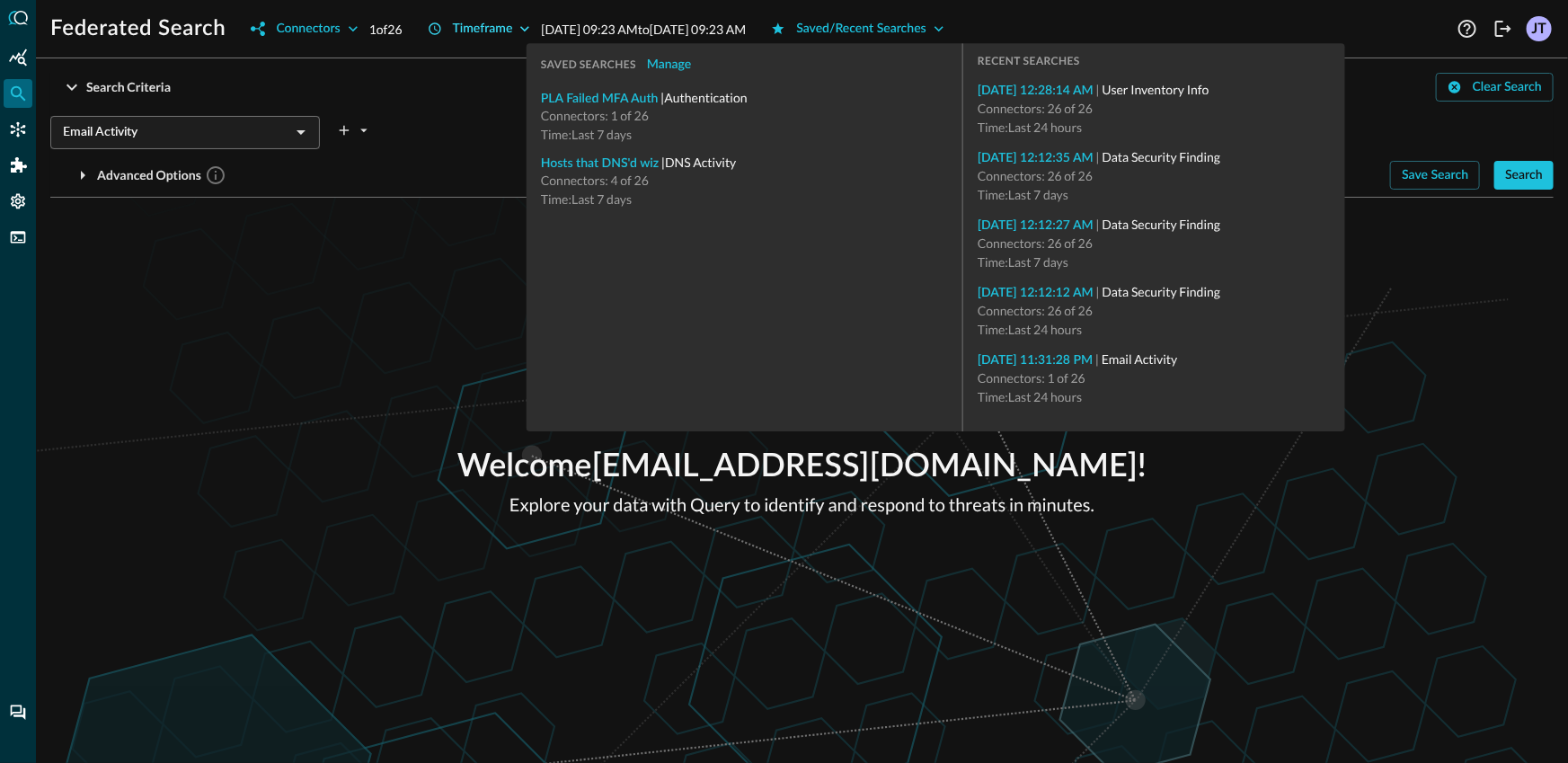
click at [491, 24] on div "Timeframe" at bounding box center [483, 29] width 61 height 23
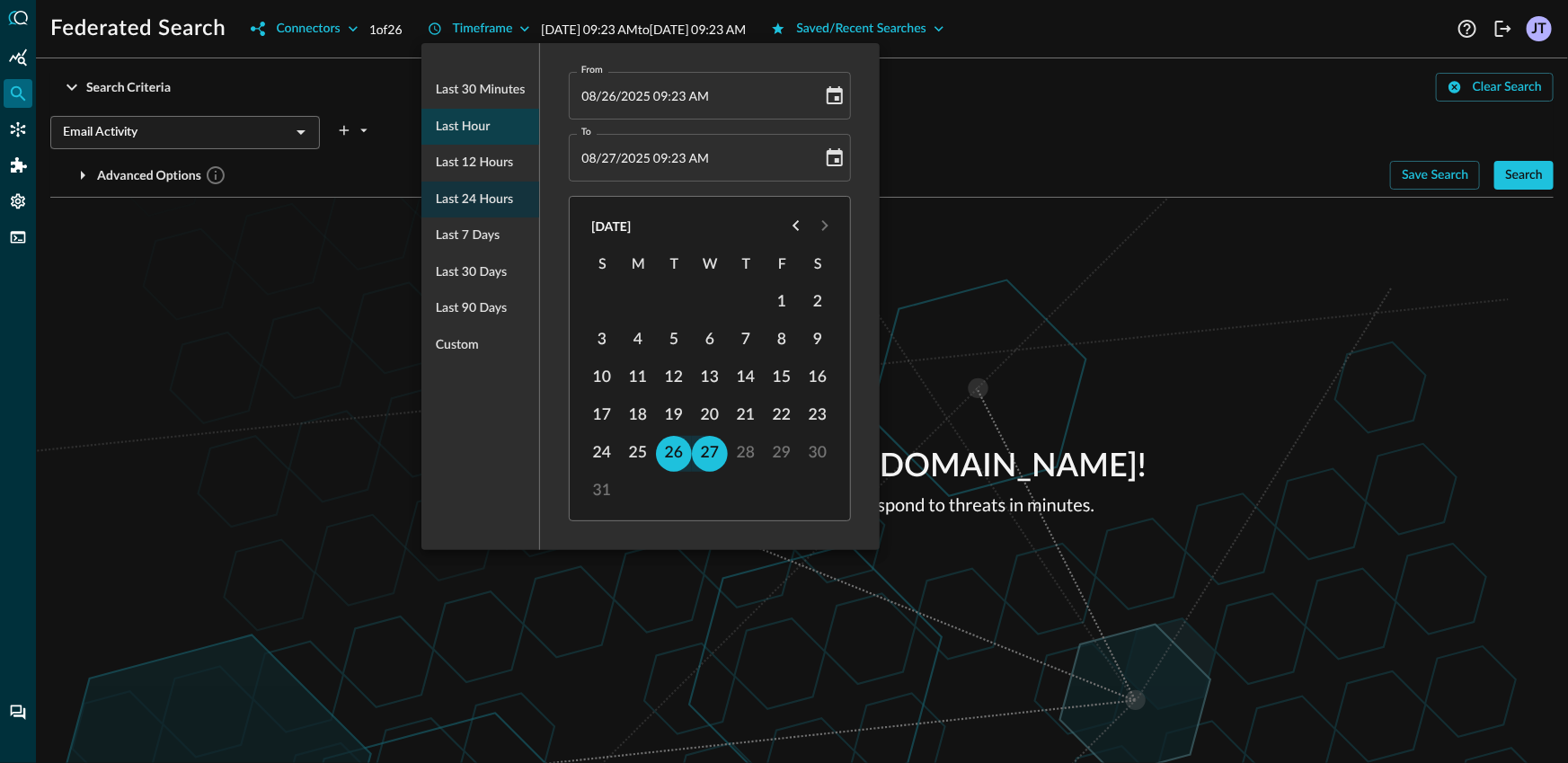
click at [466, 129] on span "Last hour" at bounding box center [462, 127] width 54 height 23
type input "[DATE] 08:23 AM"
drag, startPoint x: 1171, startPoint y: 369, endPoint x: 1179, endPoint y: 364, distance: 9.4
click at [1171, 369] on div at bounding box center [784, 381] width 1568 height 763
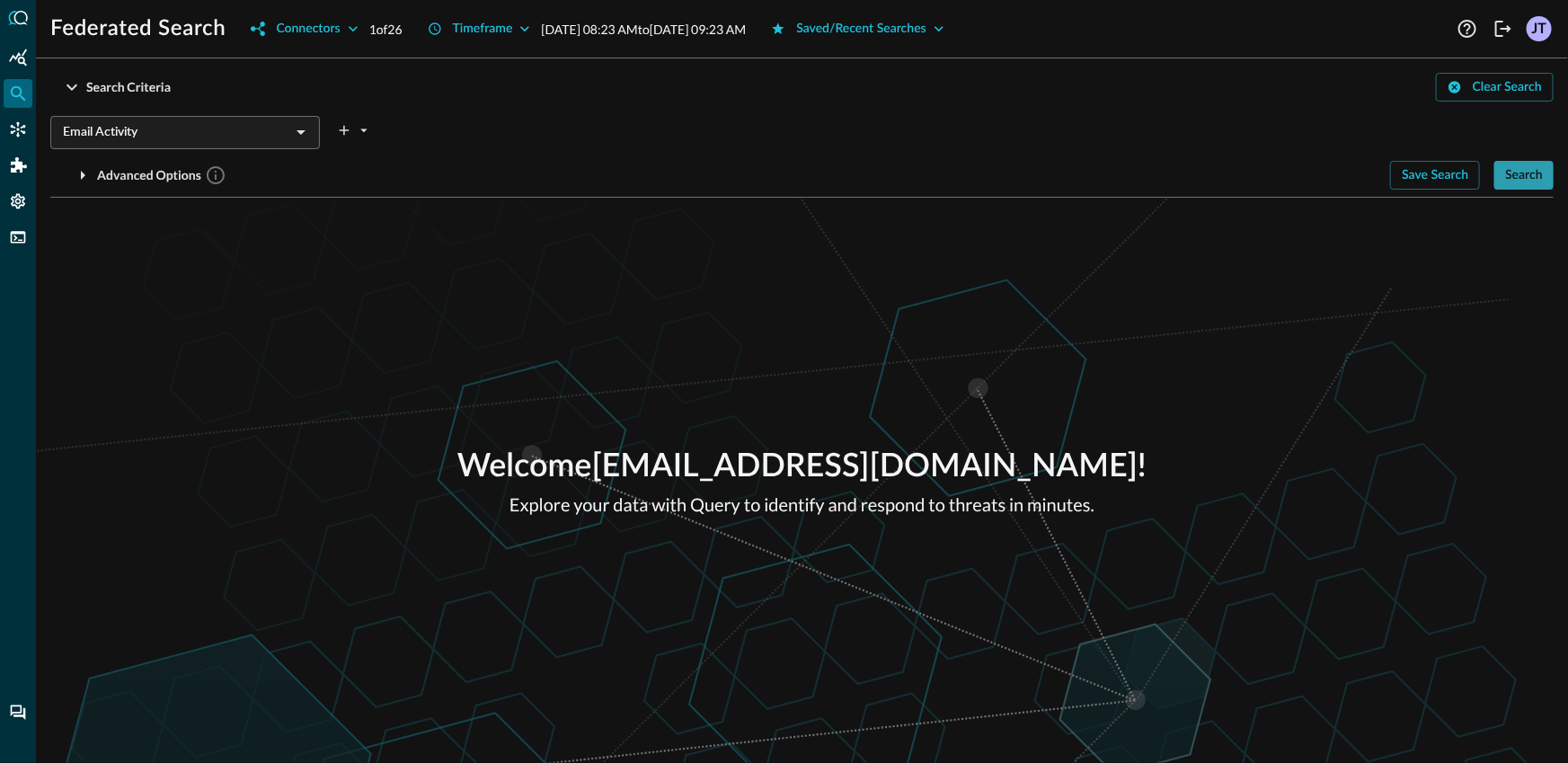
click at [1541, 170] on div "Search" at bounding box center [1524, 175] width 38 height 23
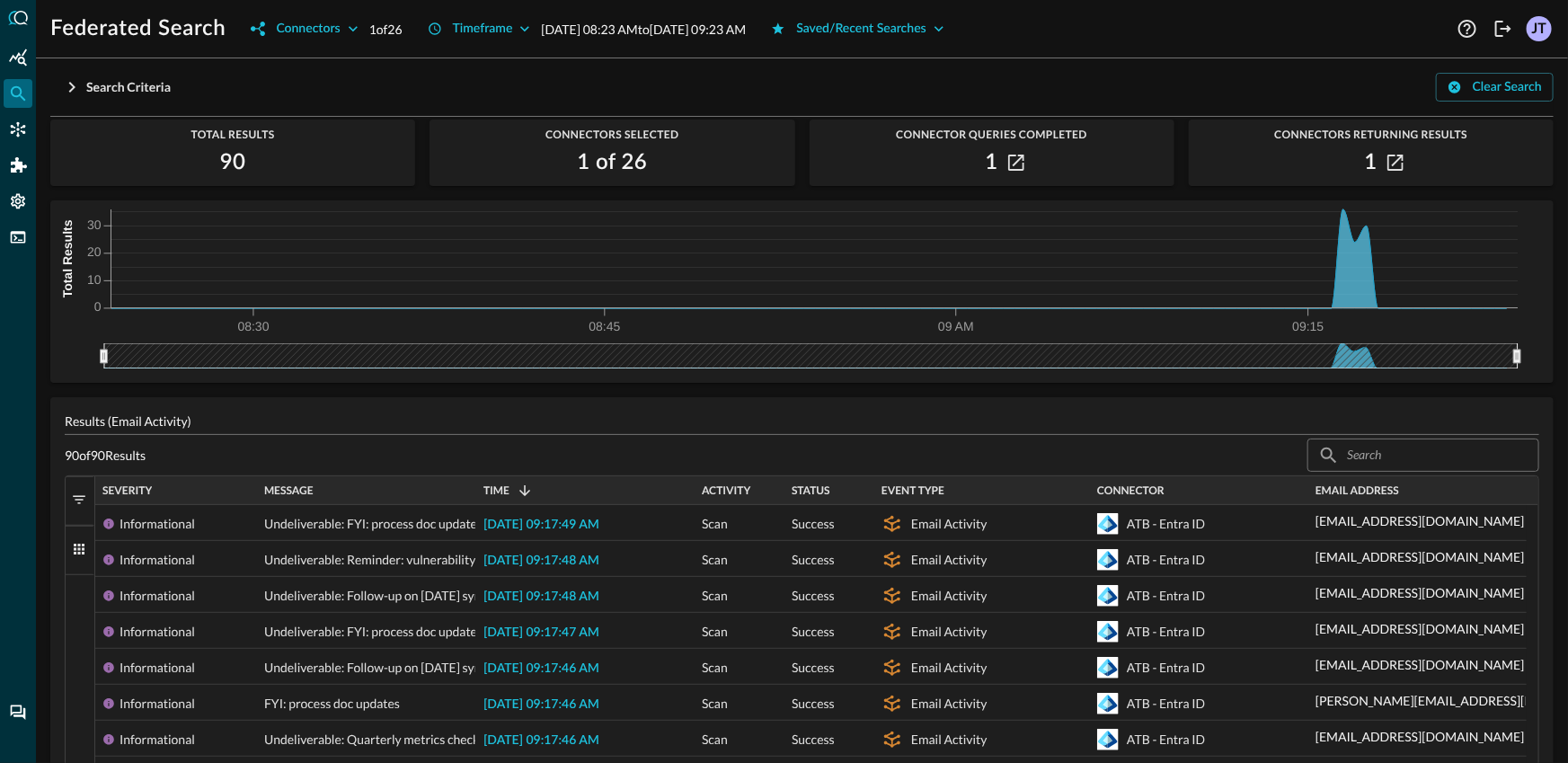
scroll to position [47, 0]
click at [82, 553] on span "button" at bounding box center [79, 550] width 16 height 16
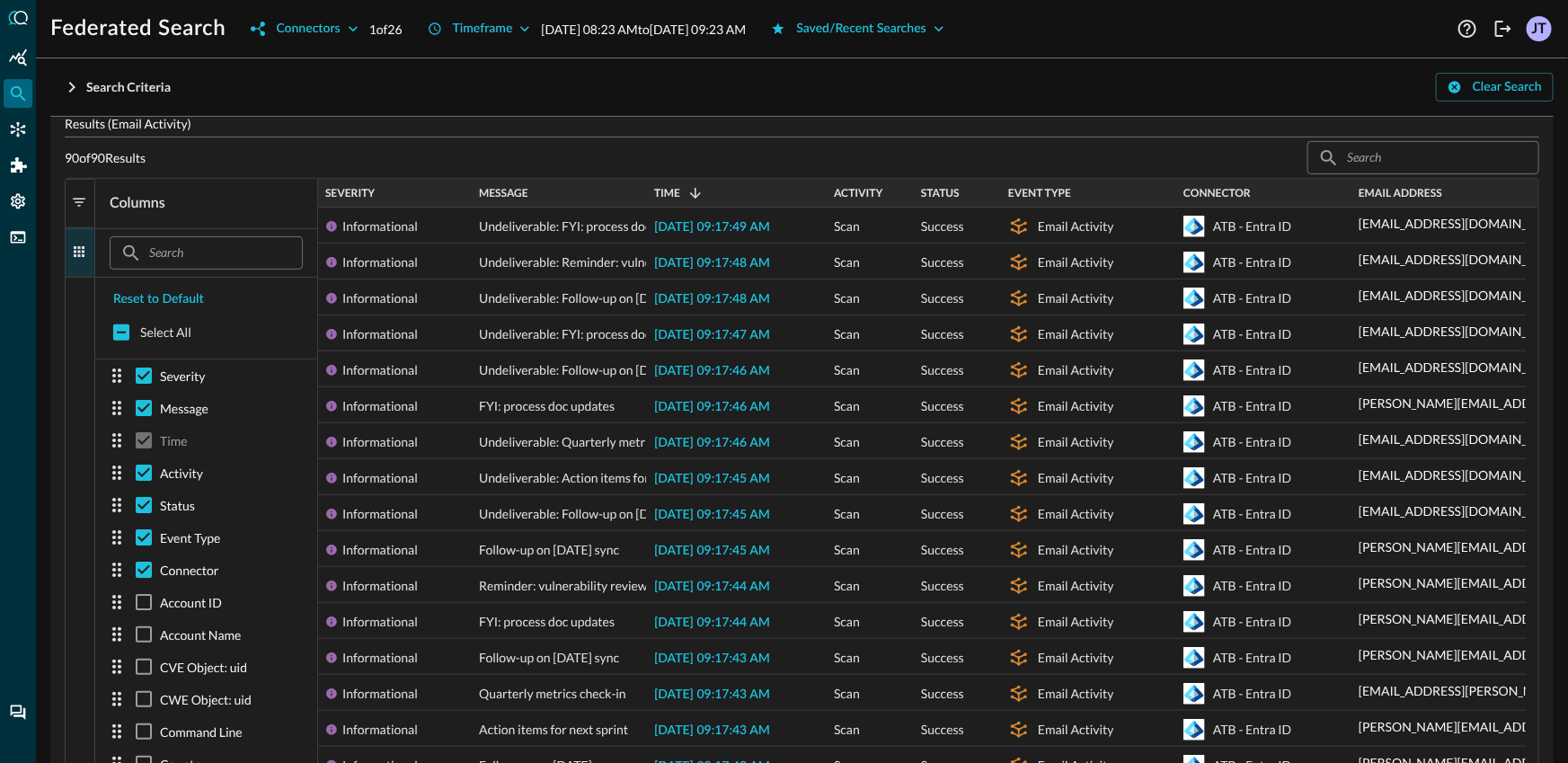
scroll to position [889, 0]
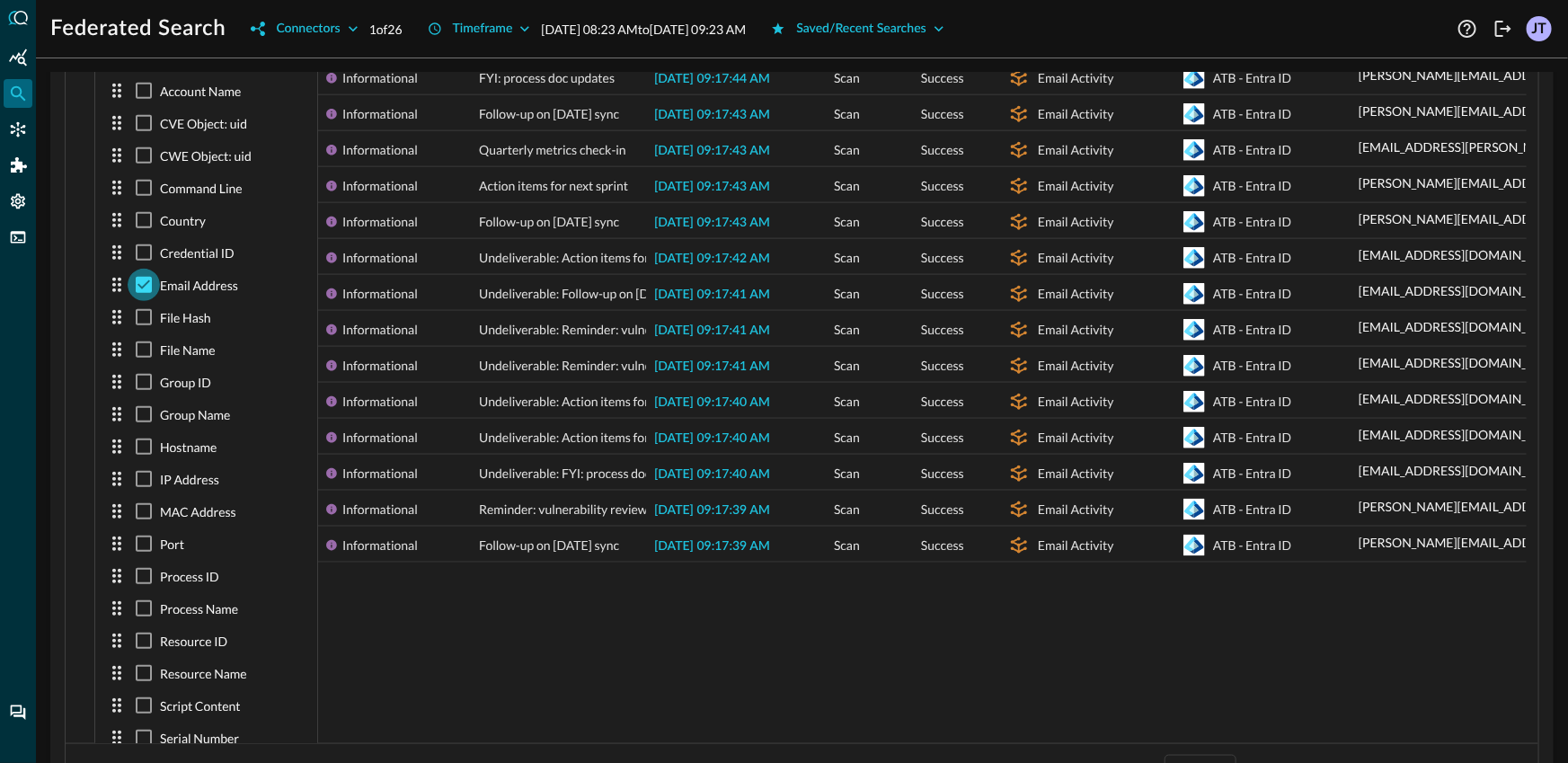
click at [148, 288] on input "checkbox" at bounding box center [143, 285] width 33 height 33
checkbox input "false"
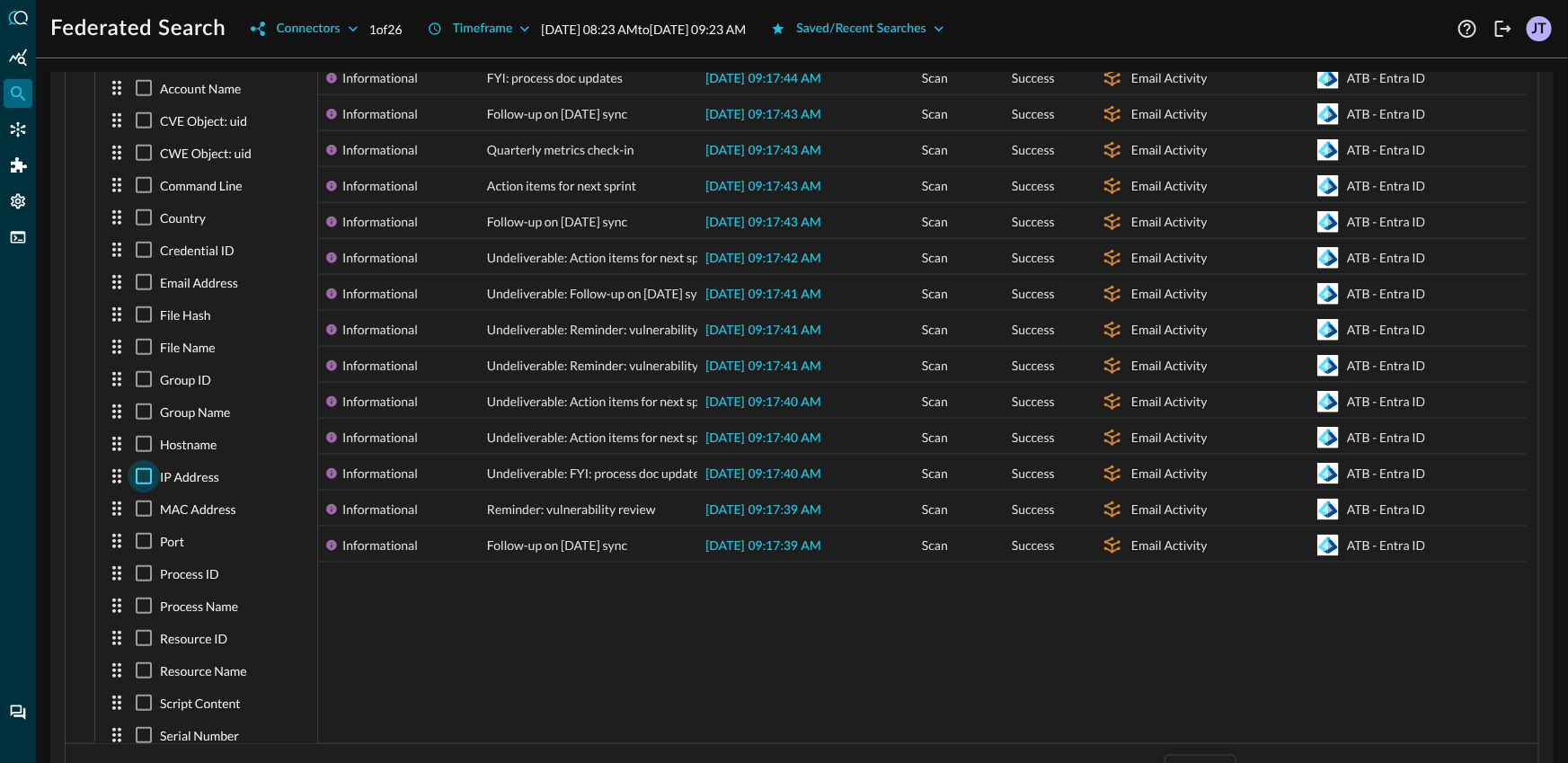
scroll to position [3, 0]
click at [137, 461] on input "checkbox" at bounding box center [143, 477] width 33 height 33
checkbox input "true"
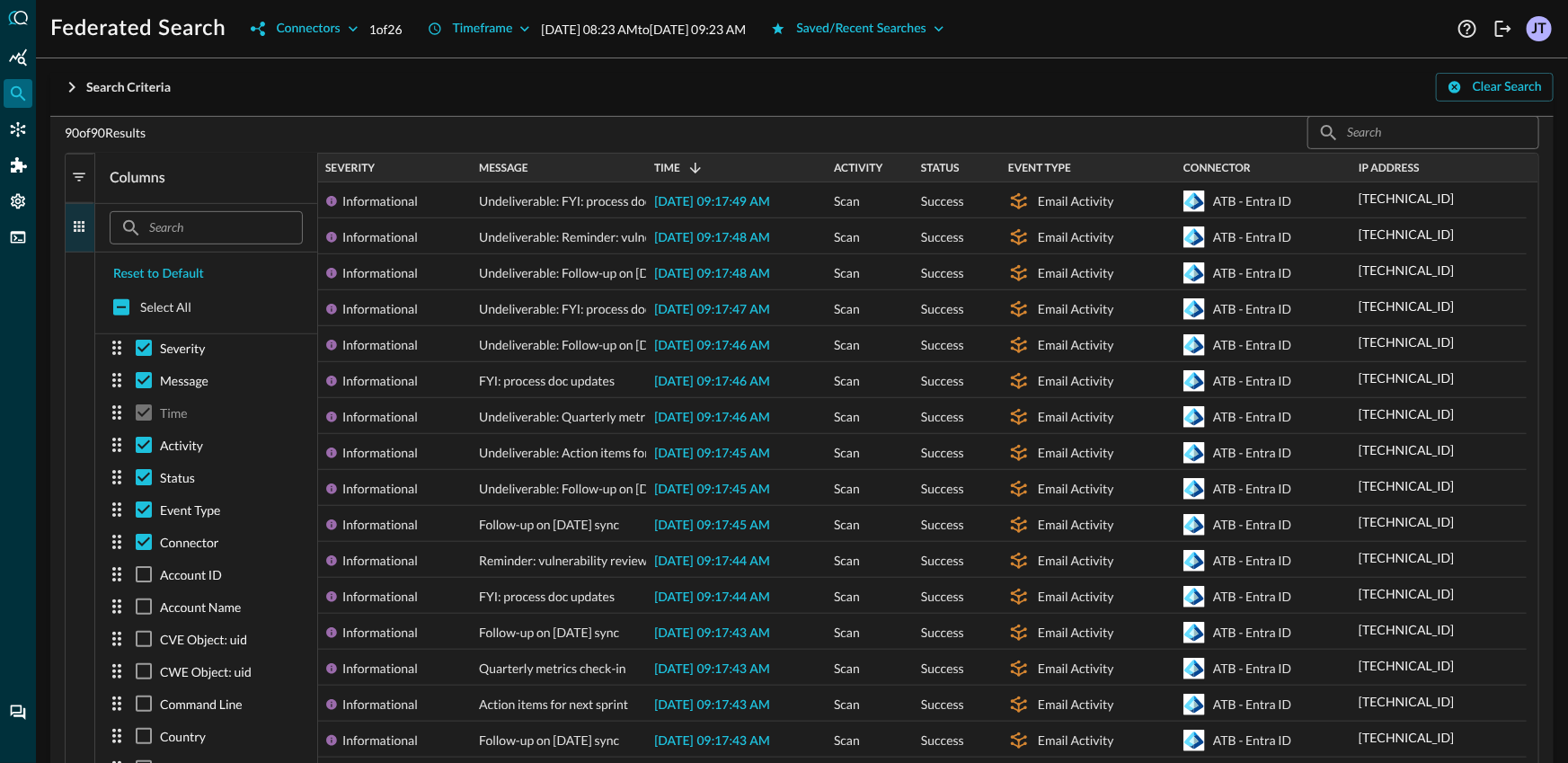
scroll to position [89, 0]
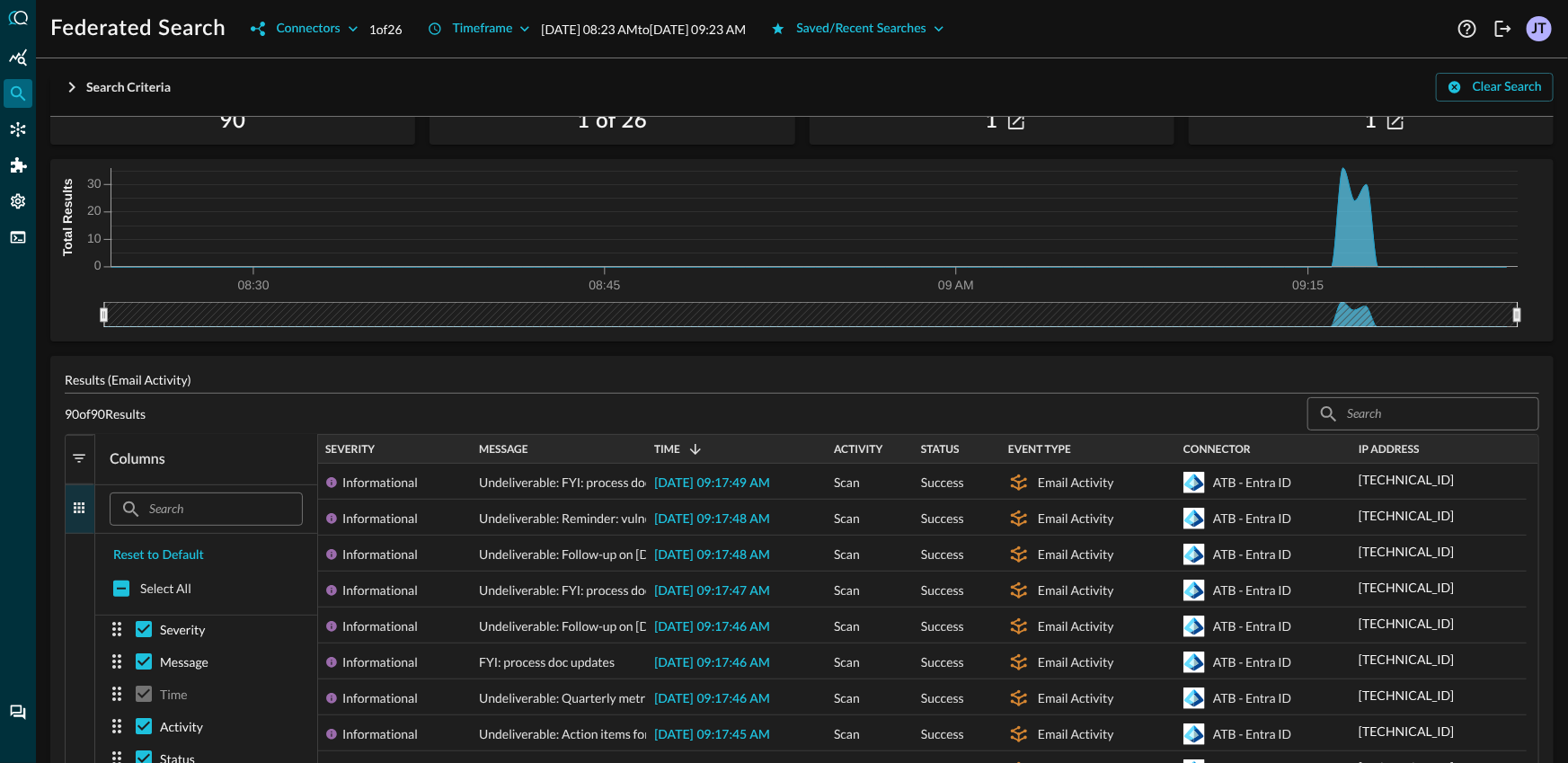
click at [87, 516] on button "Columns" at bounding box center [80, 509] width 29 height 50
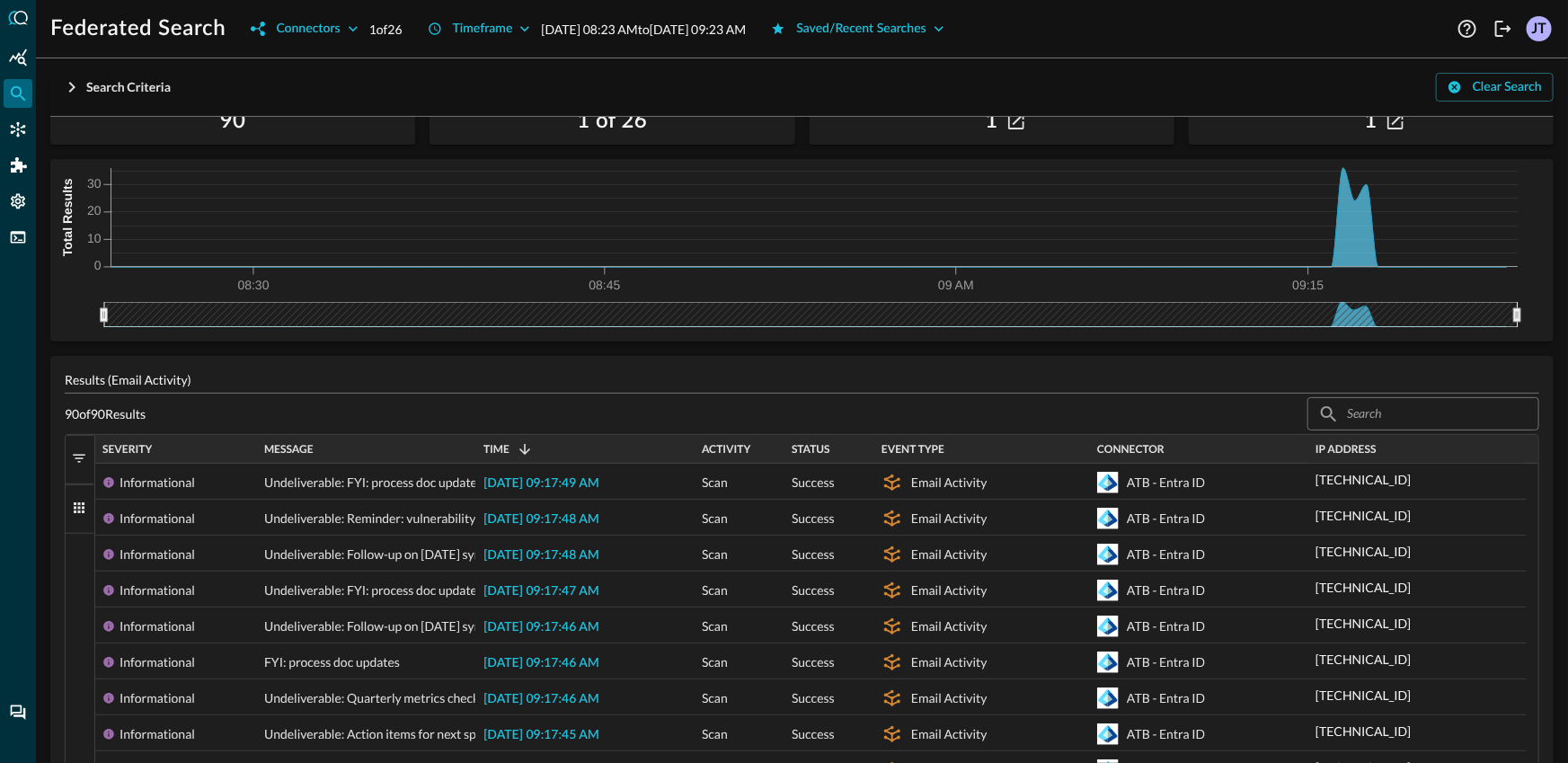
click at [1367, 459] on div "IP Address" at bounding box center [1417, 450] width 204 height 29
click at [1366, 454] on span "IP Address" at bounding box center [1345, 450] width 61 height 13
click at [1363, 452] on span "IP Address" at bounding box center [1345, 450] width 61 height 13
click at [598, 447] on div "Time" at bounding box center [585, 450] width 204 height 20
click at [598, 447] on div "Time 1" at bounding box center [585, 450] width 204 height 20
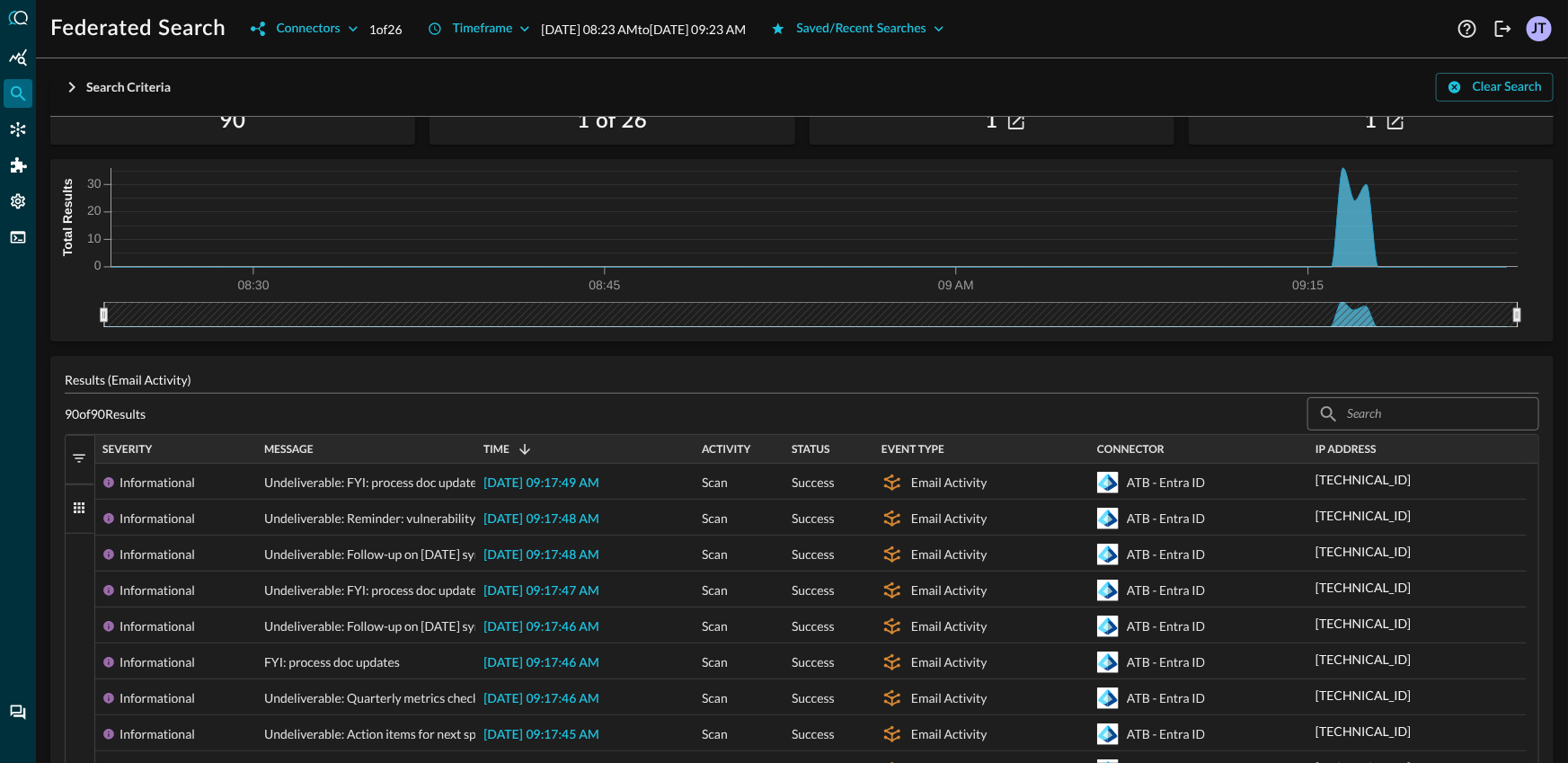
click at [598, 447] on div "Time 1" at bounding box center [585, 450] width 204 height 20
click at [598, 447] on div "Time" at bounding box center [585, 450] width 204 height 20
click at [598, 447] on div "Time 1" at bounding box center [585, 450] width 204 height 20
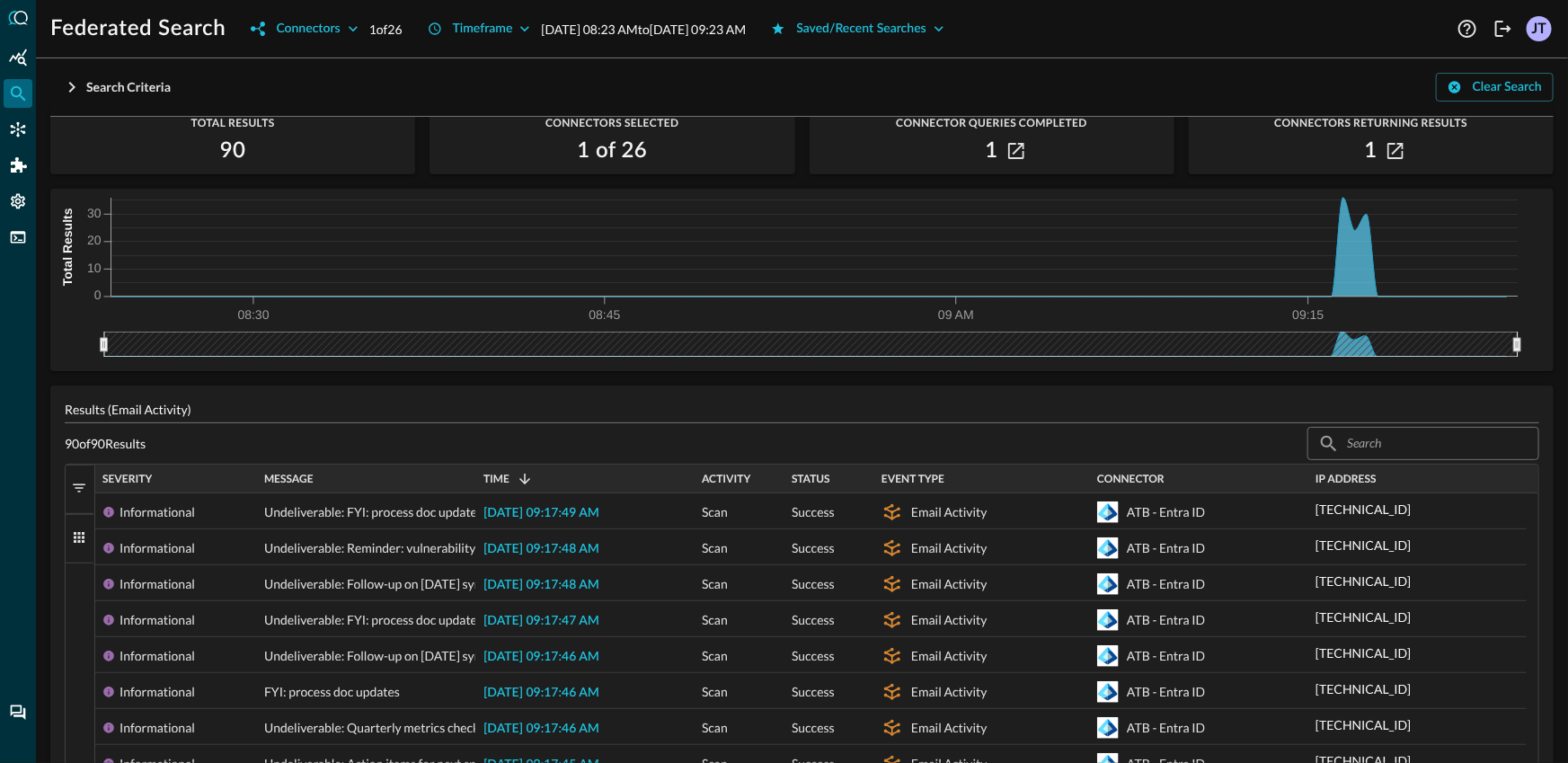
scroll to position [138, 0]
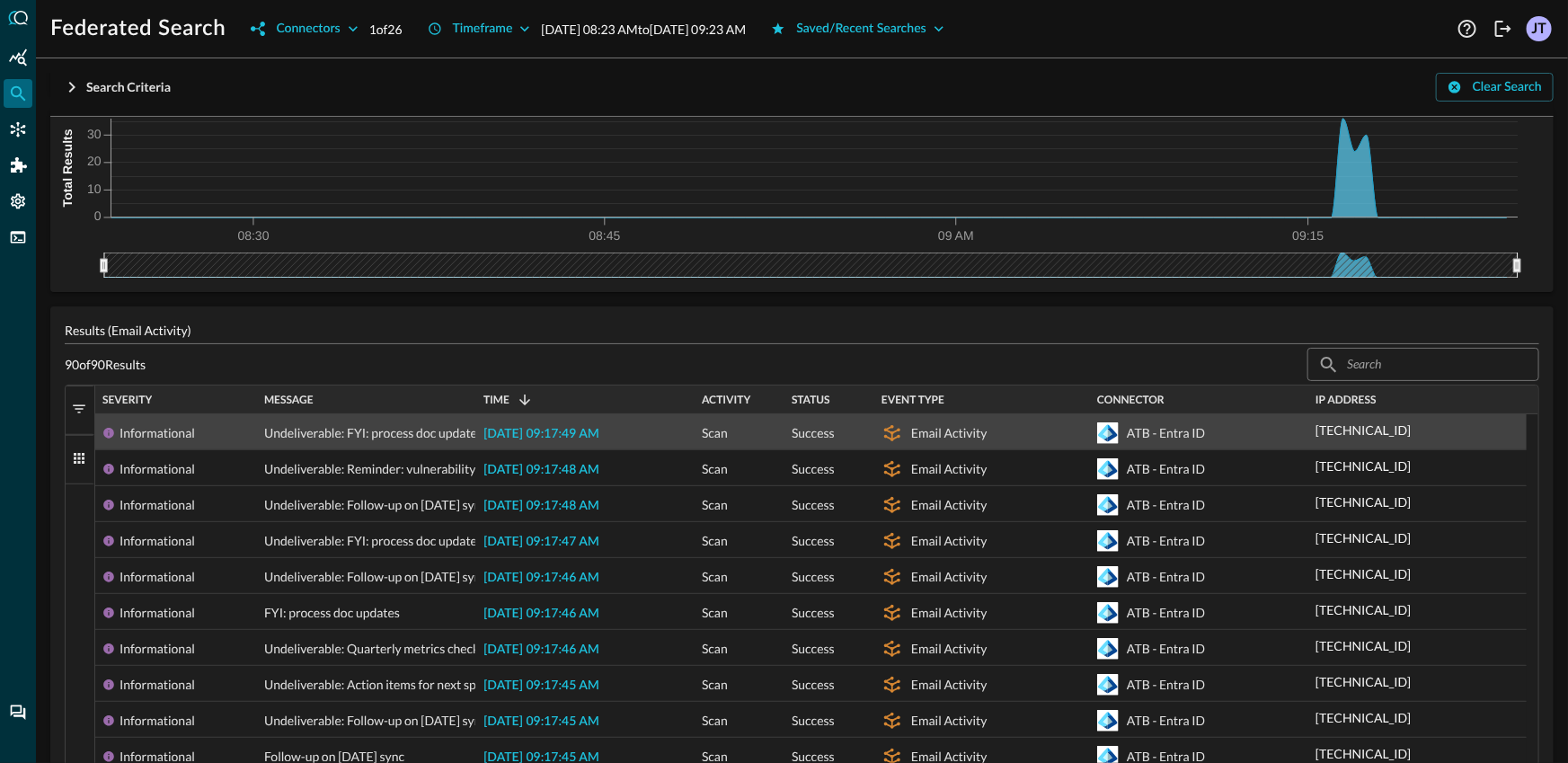
click at [520, 431] on span "[DATE] 09:17:49 AM" at bounding box center [541, 434] width 116 height 13
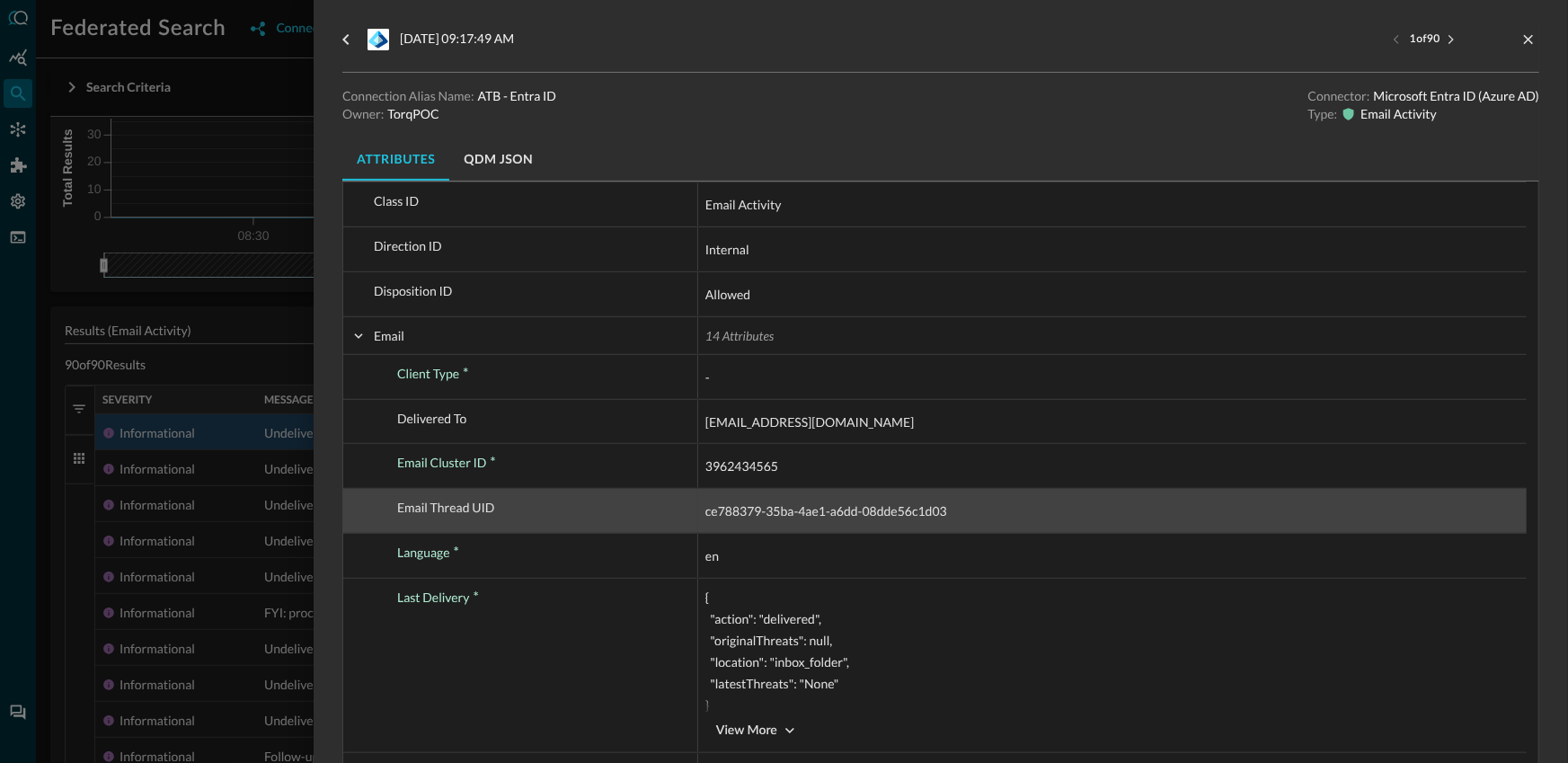
scroll to position [212, 0]
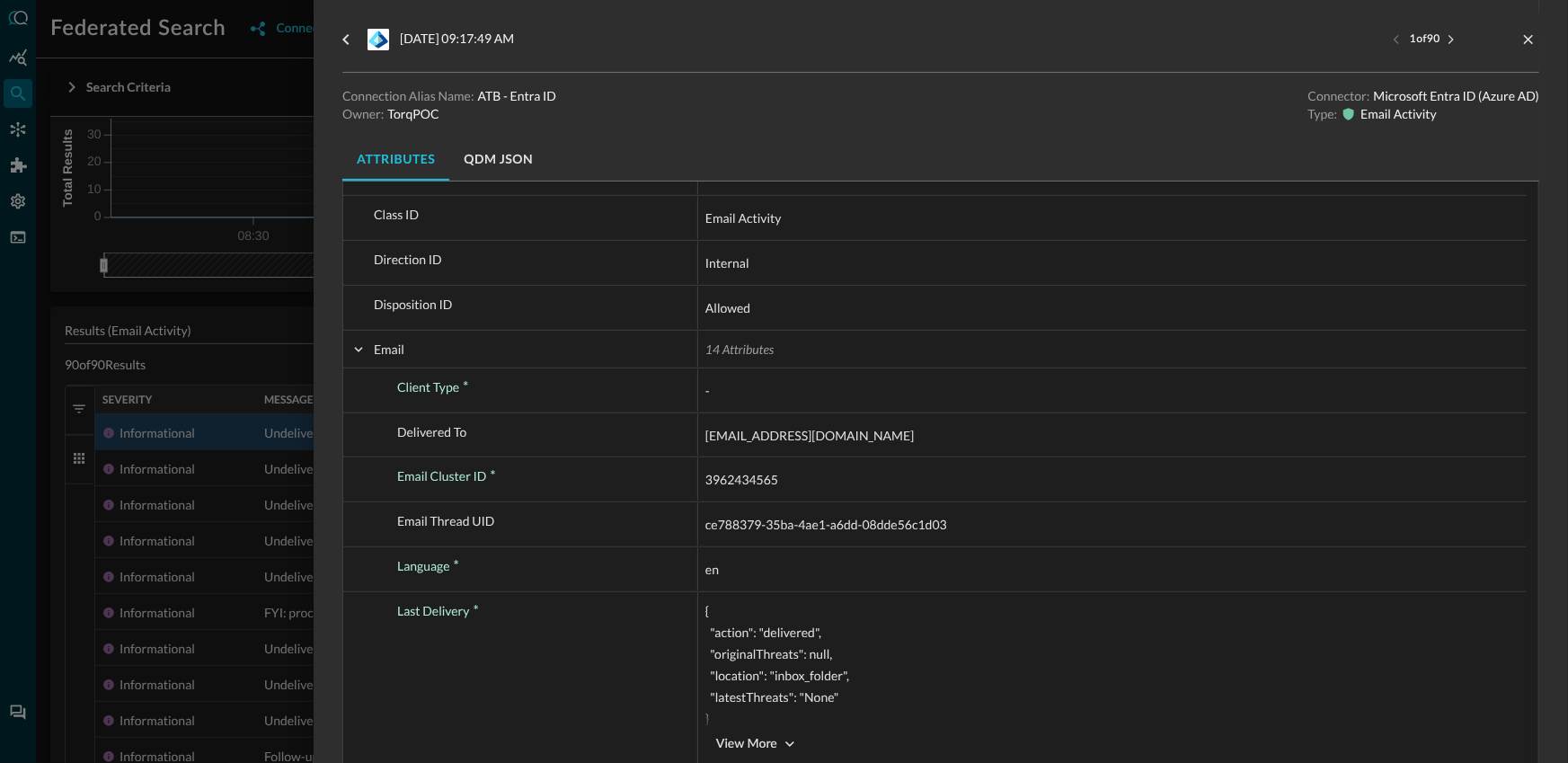
click at [224, 336] on div at bounding box center [784, 381] width 1568 height 763
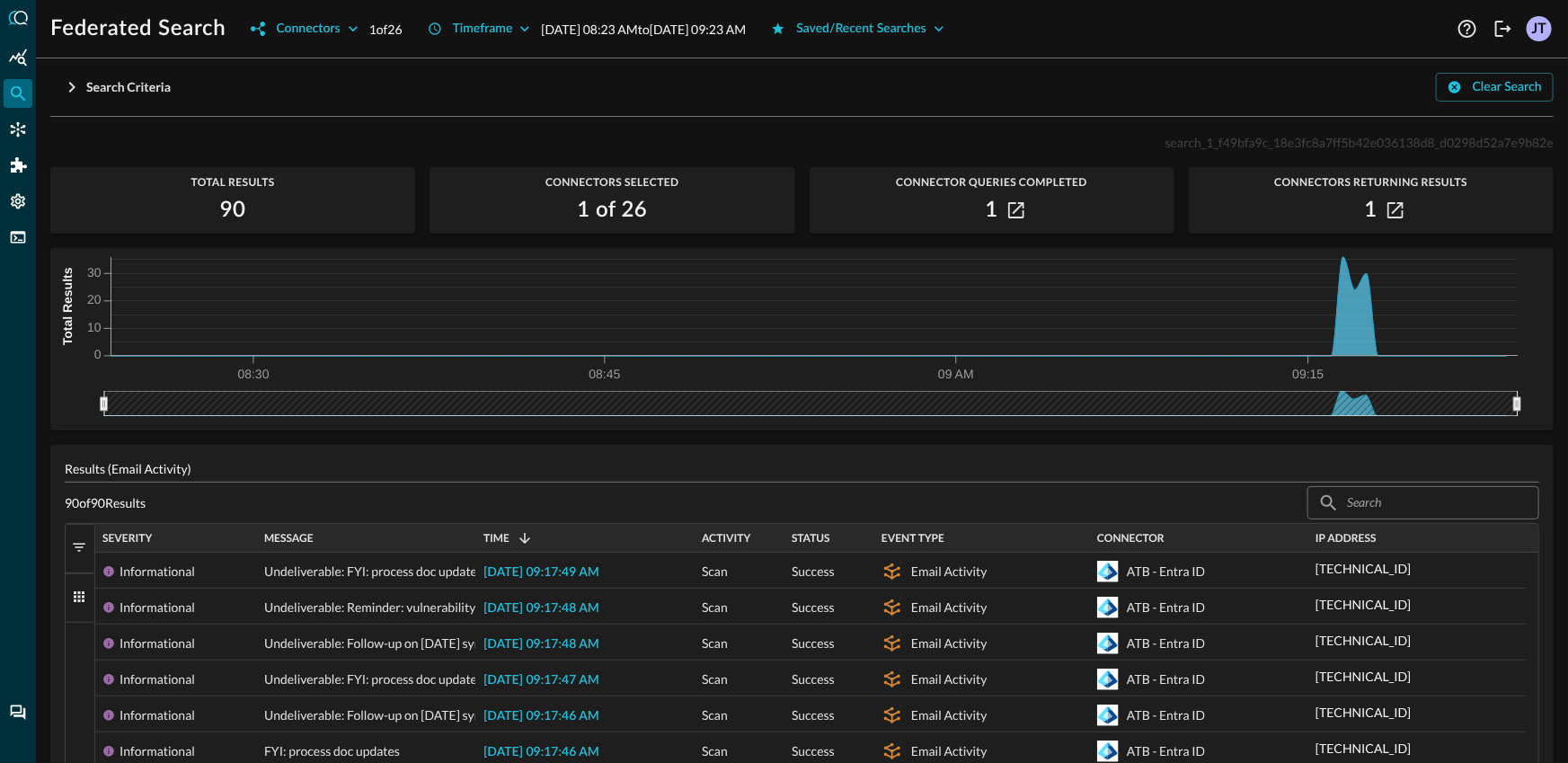
click at [154, 67] on div "Federated Search Connectors 1 of 26 Timeframe [DATE] 08:23 AM to [DATE] 09:23 A…" at bounding box center [801, 381] width 1532 height 763
click at [151, 78] on div "Search Criteria" at bounding box center [128, 88] width 85 height 23
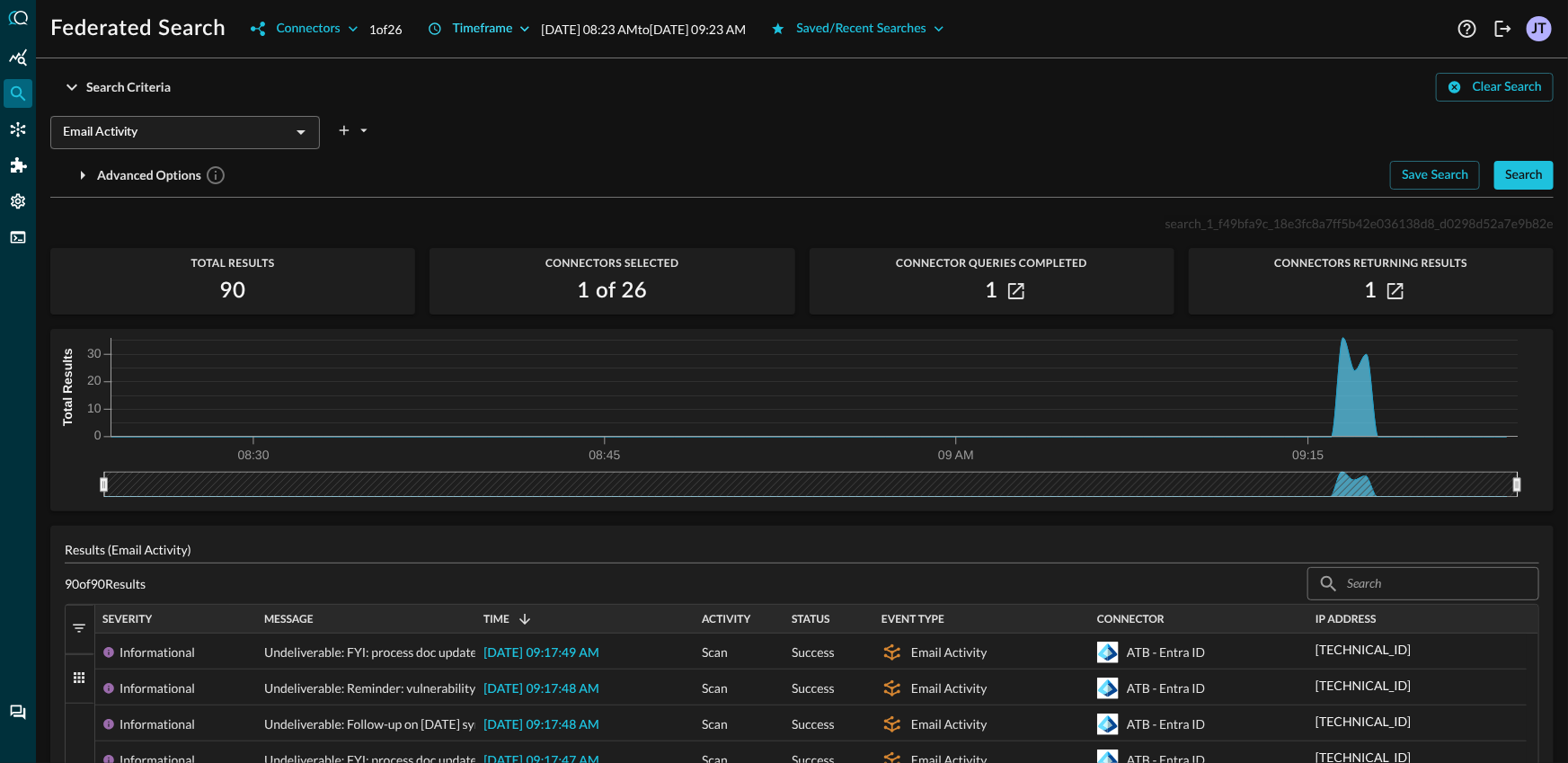
click at [454, 26] on button "Timeframe" at bounding box center [479, 28] width 125 height 29
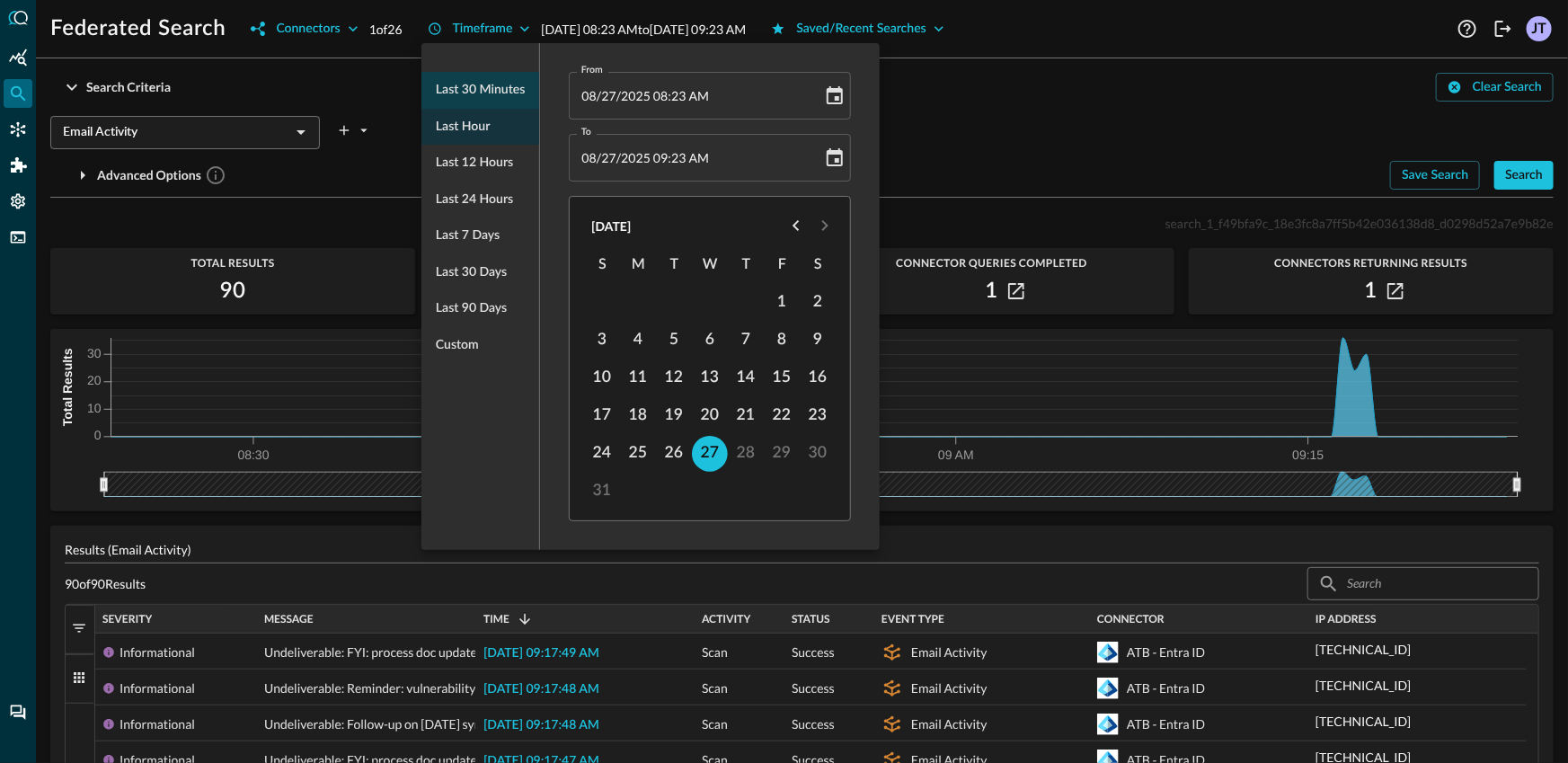
click at [492, 90] on span "Last 30 minutes" at bounding box center [479, 91] width 88 height 23
type input "[DATE] 08:55 AM"
type input "[DATE] 09:25 AM"
click at [1029, 120] on div at bounding box center [784, 381] width 1568 height 763
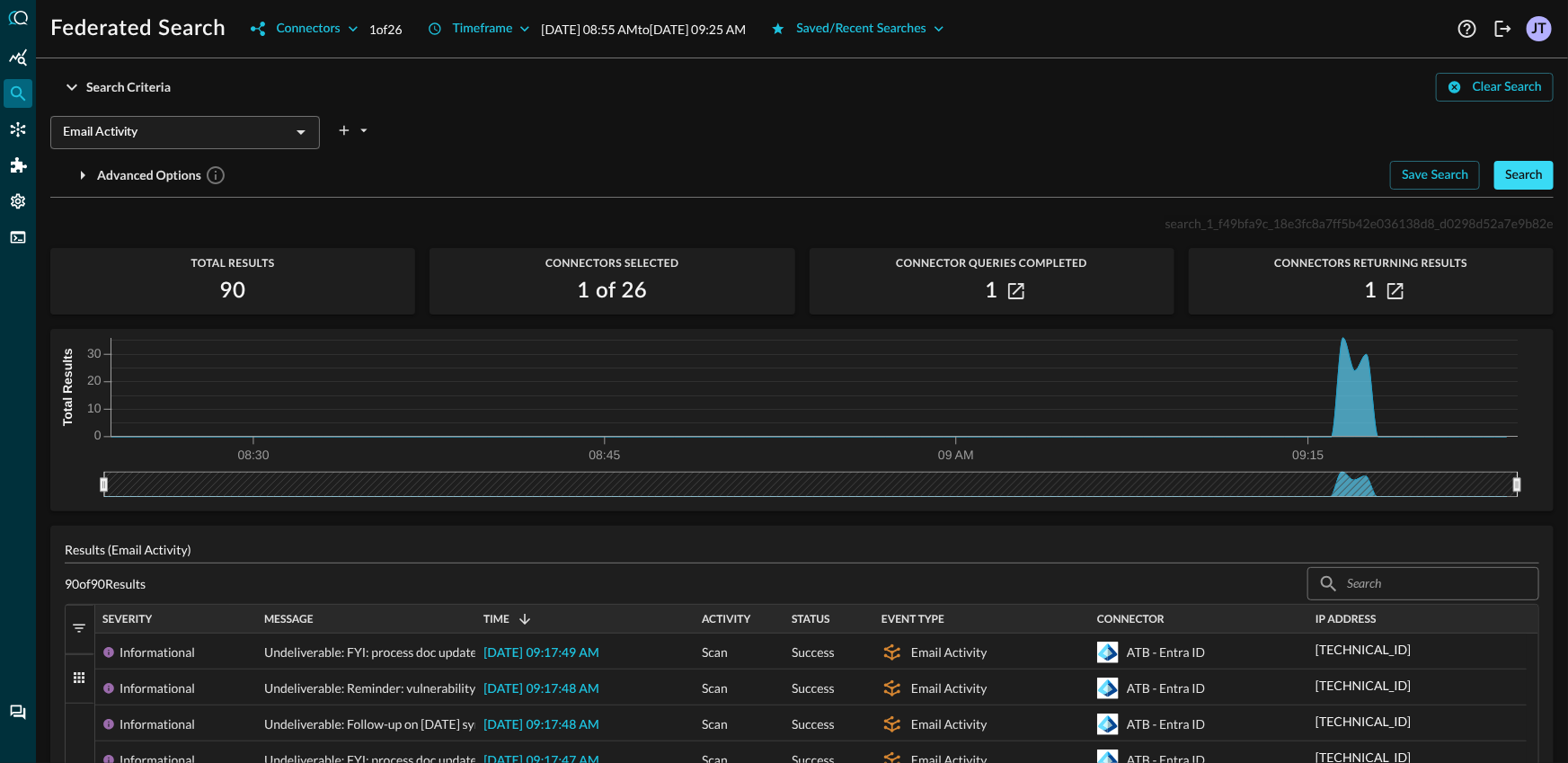
click at [1512, 163] on button "Search" at bounding box center [1524, 175] width 60 height 29
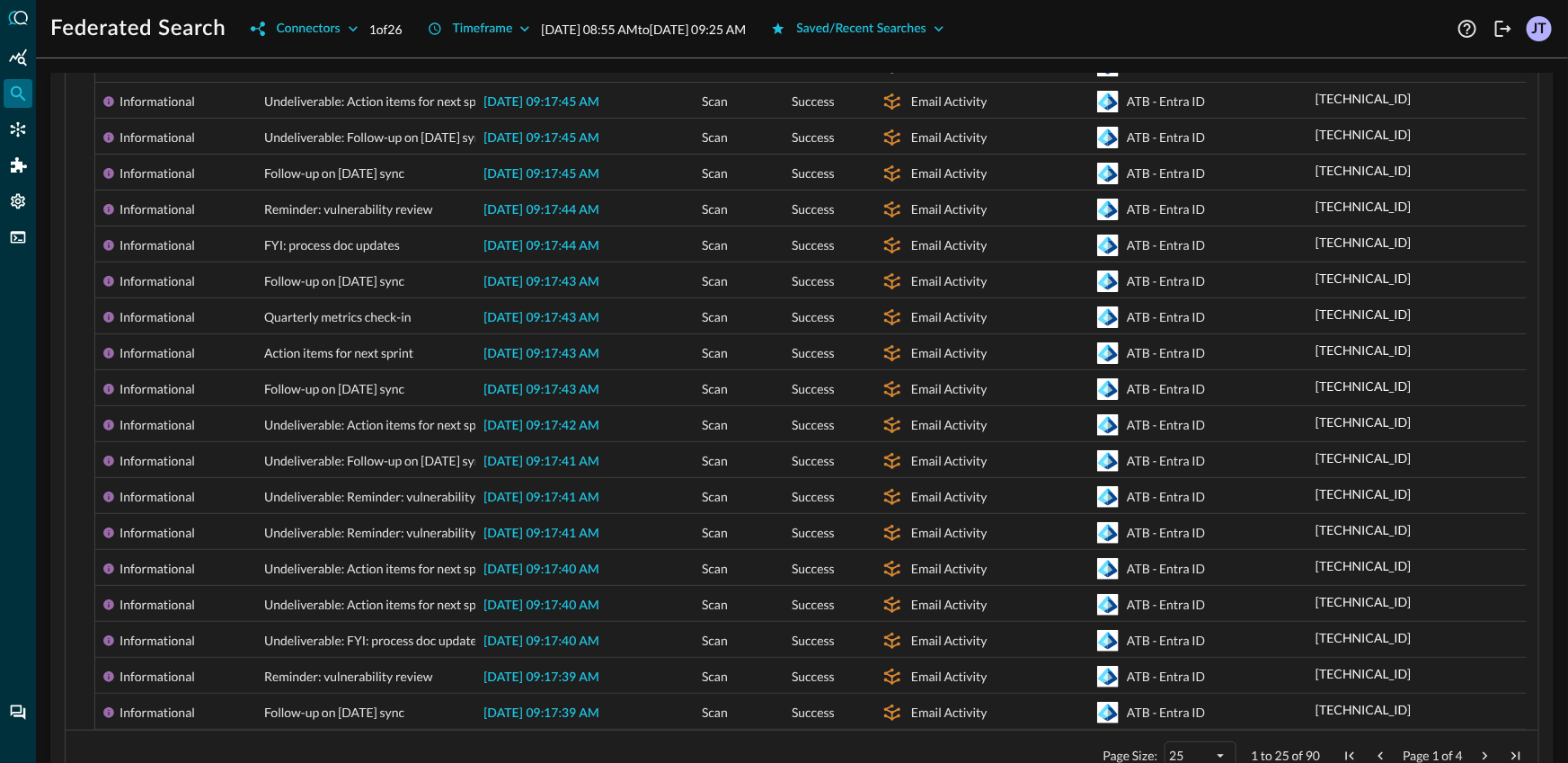
scroll to position [769, 0]
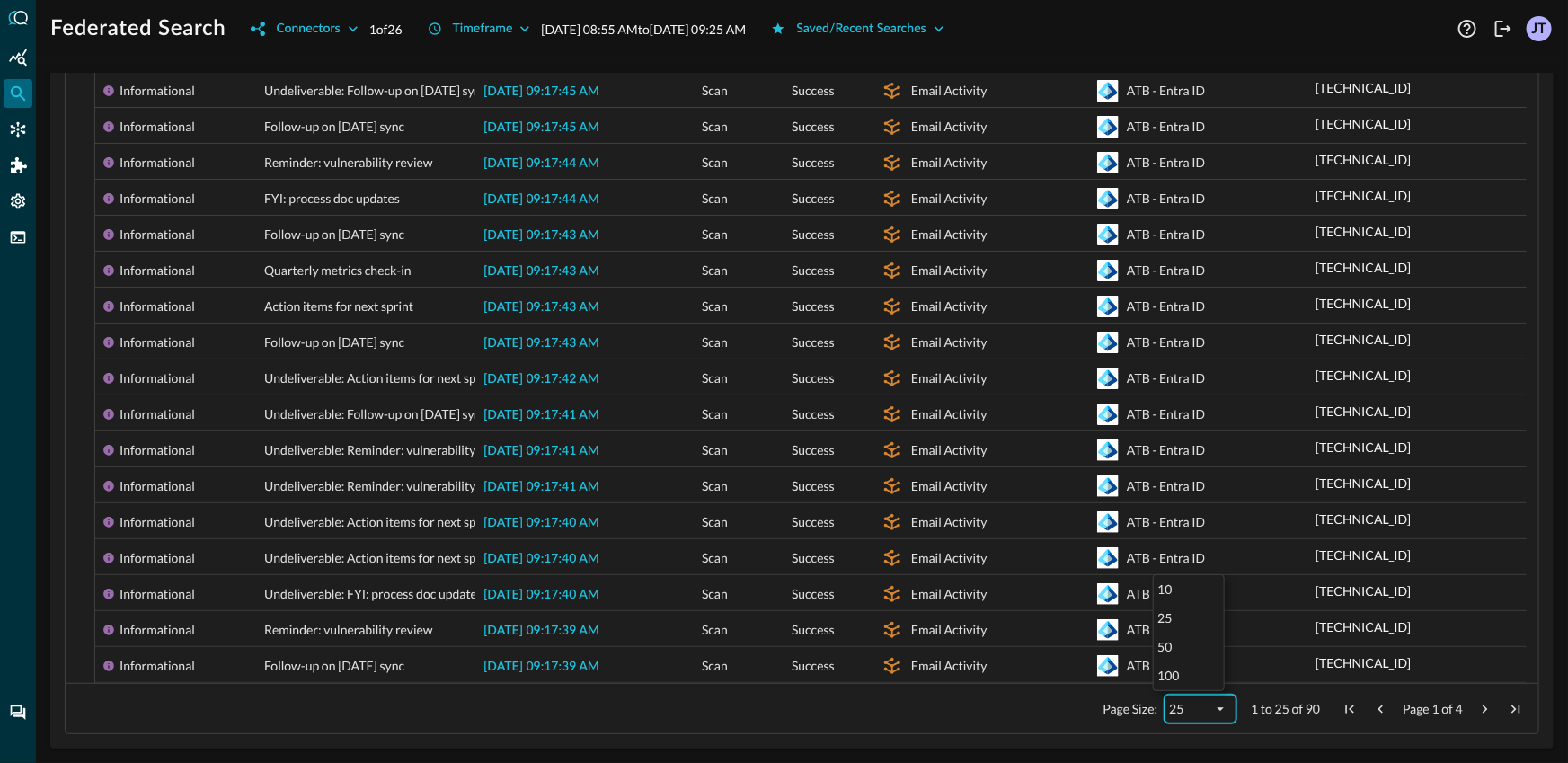
click at [1171, 702] on div "25" at bounding box center [1190, 708] width 43 height 15
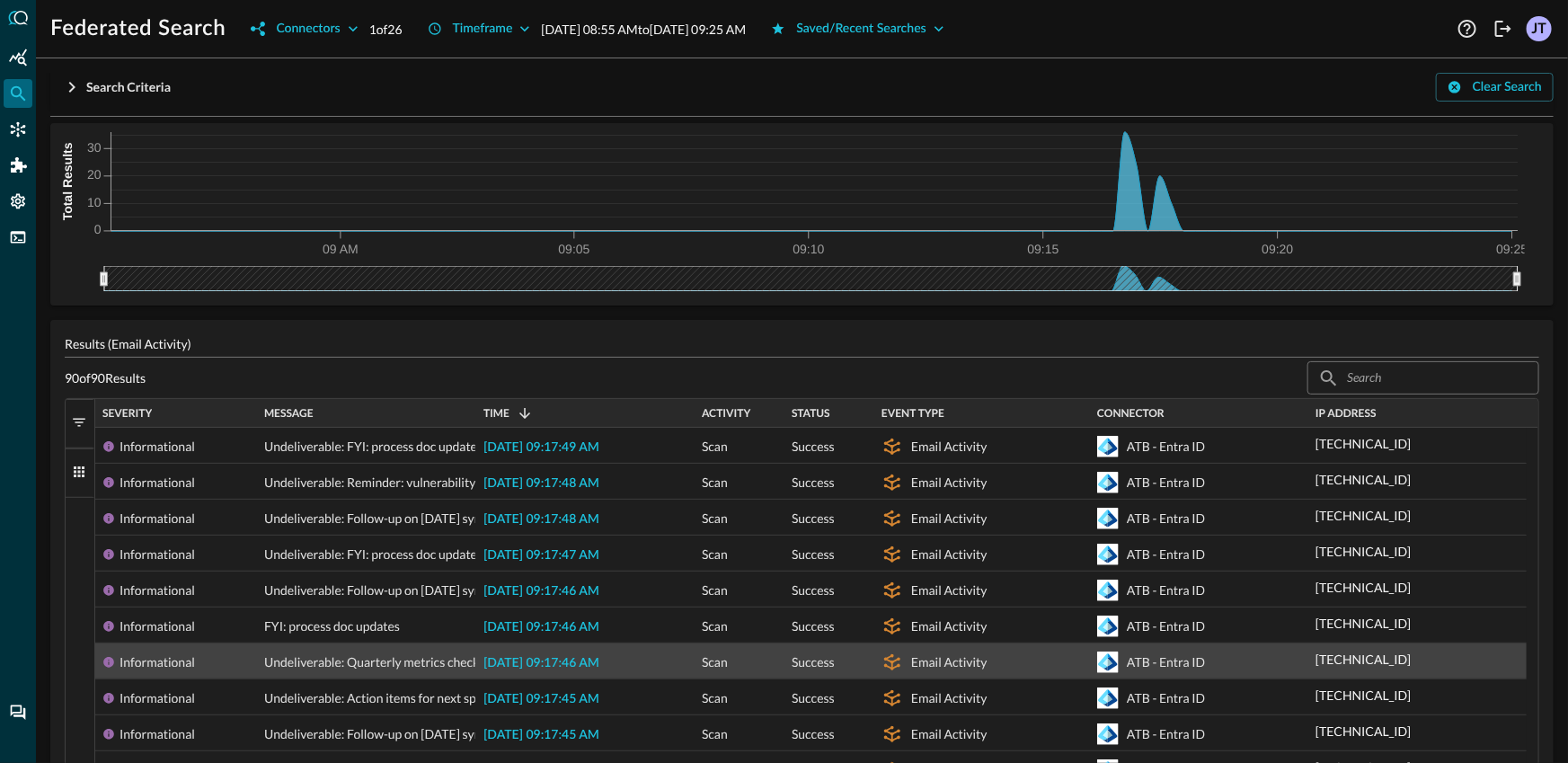
scroll to position [0, 0]
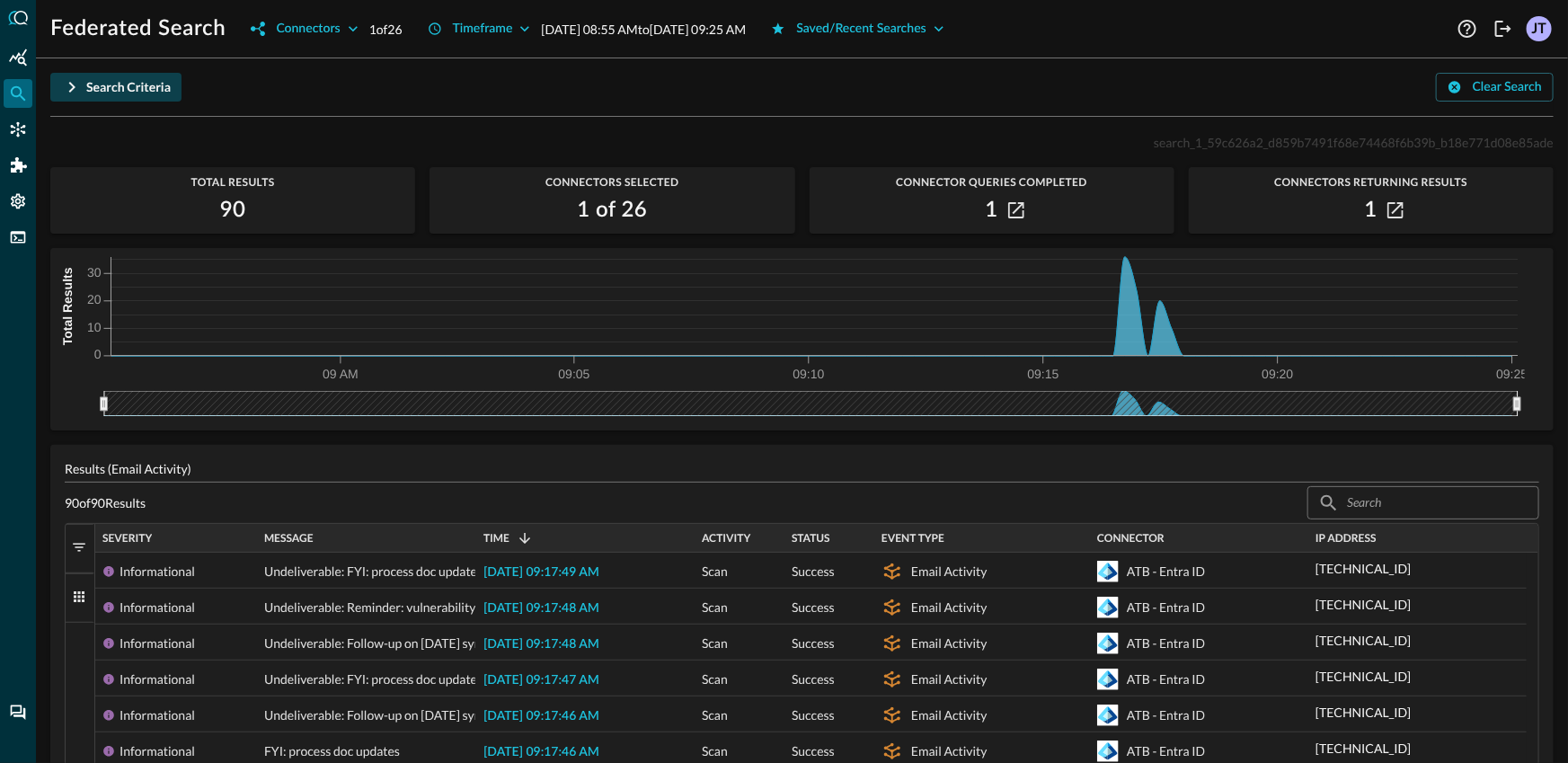
click at [123, 87] on div "Search Criteria" at bounding box center [128, 88] width 85 height 23
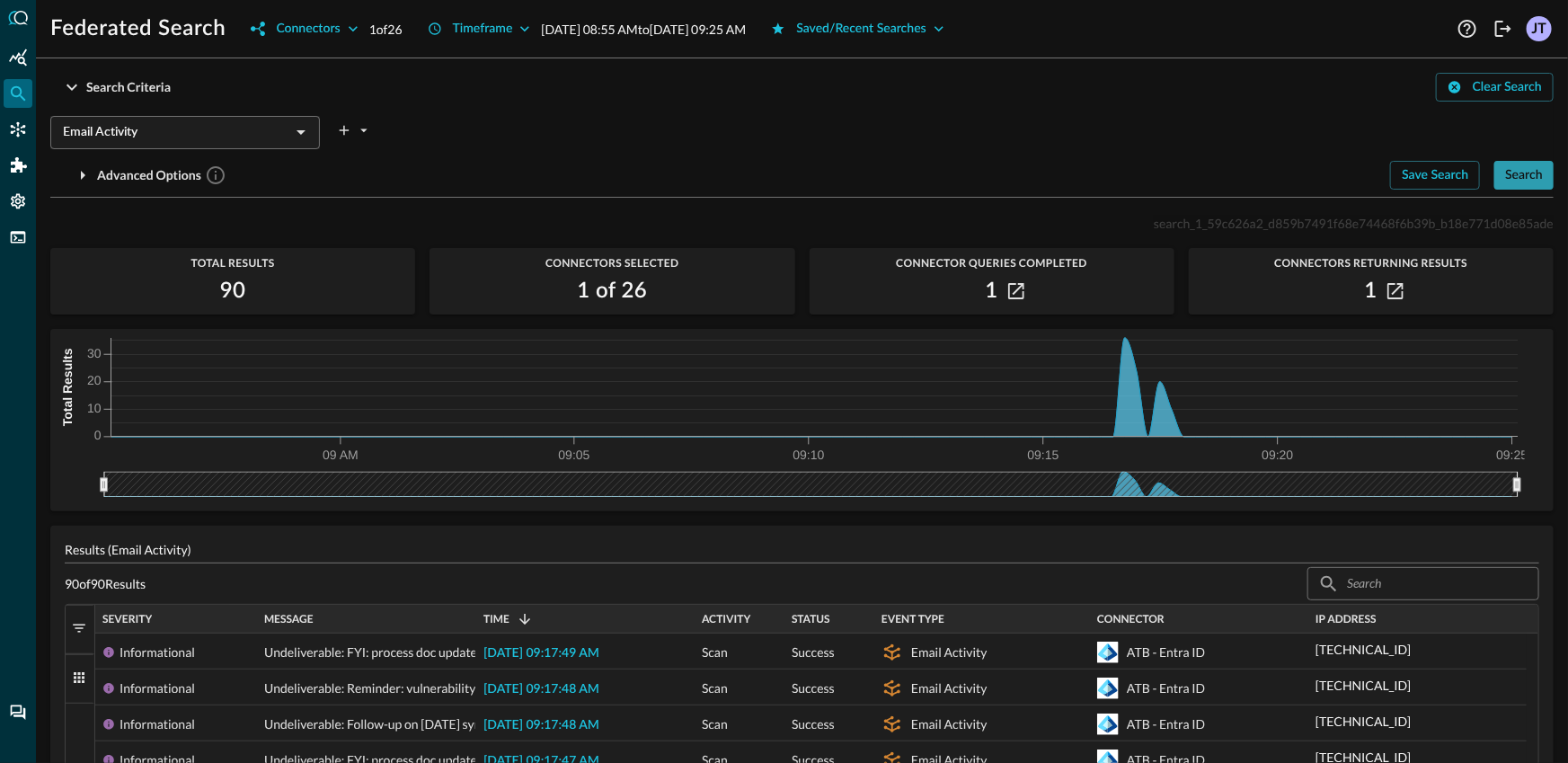
click at [1532, 181] on button "Search" at bounding box center [1524, 175] width 60 height 29
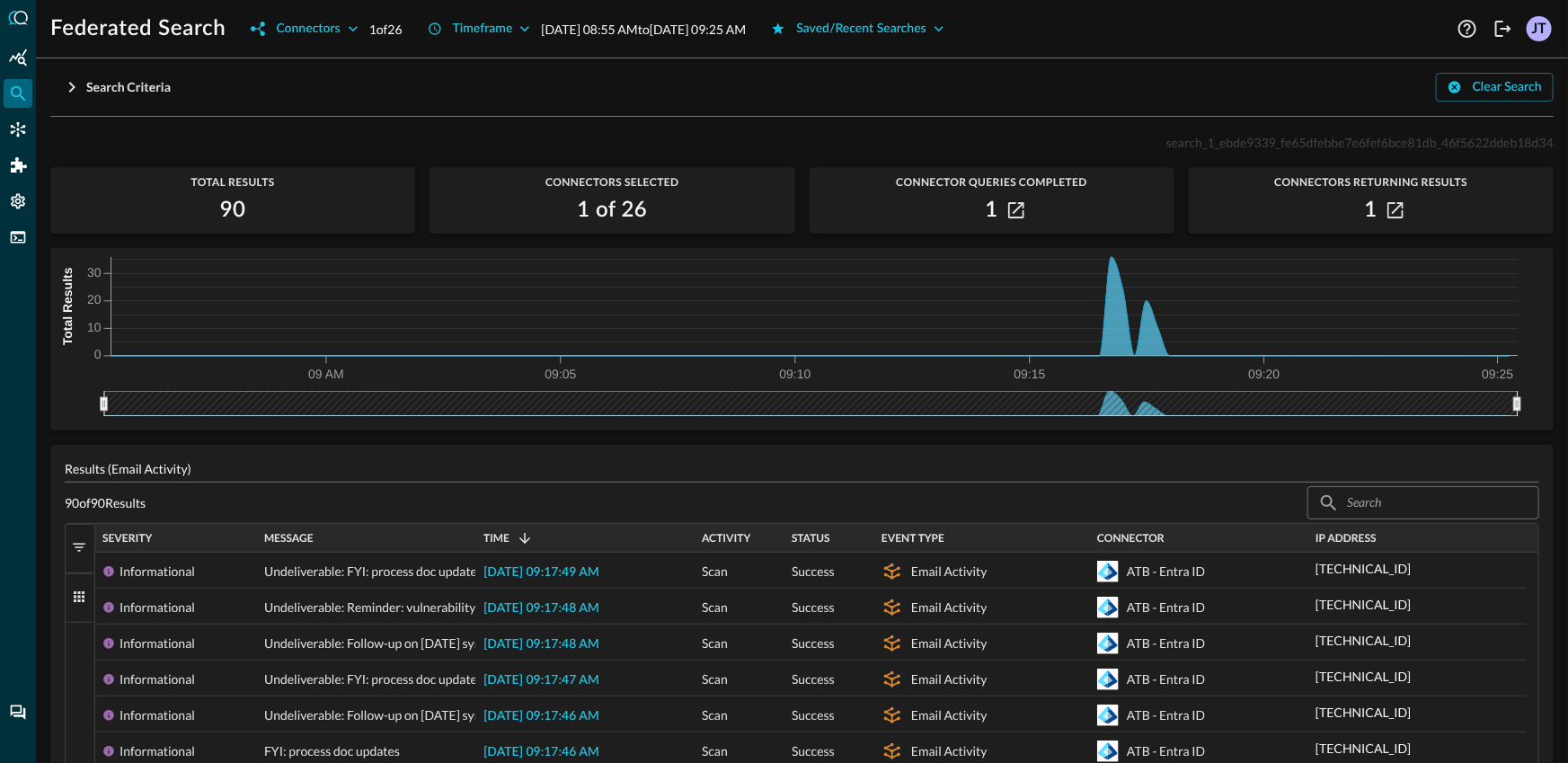
scroll to position [3, 0]
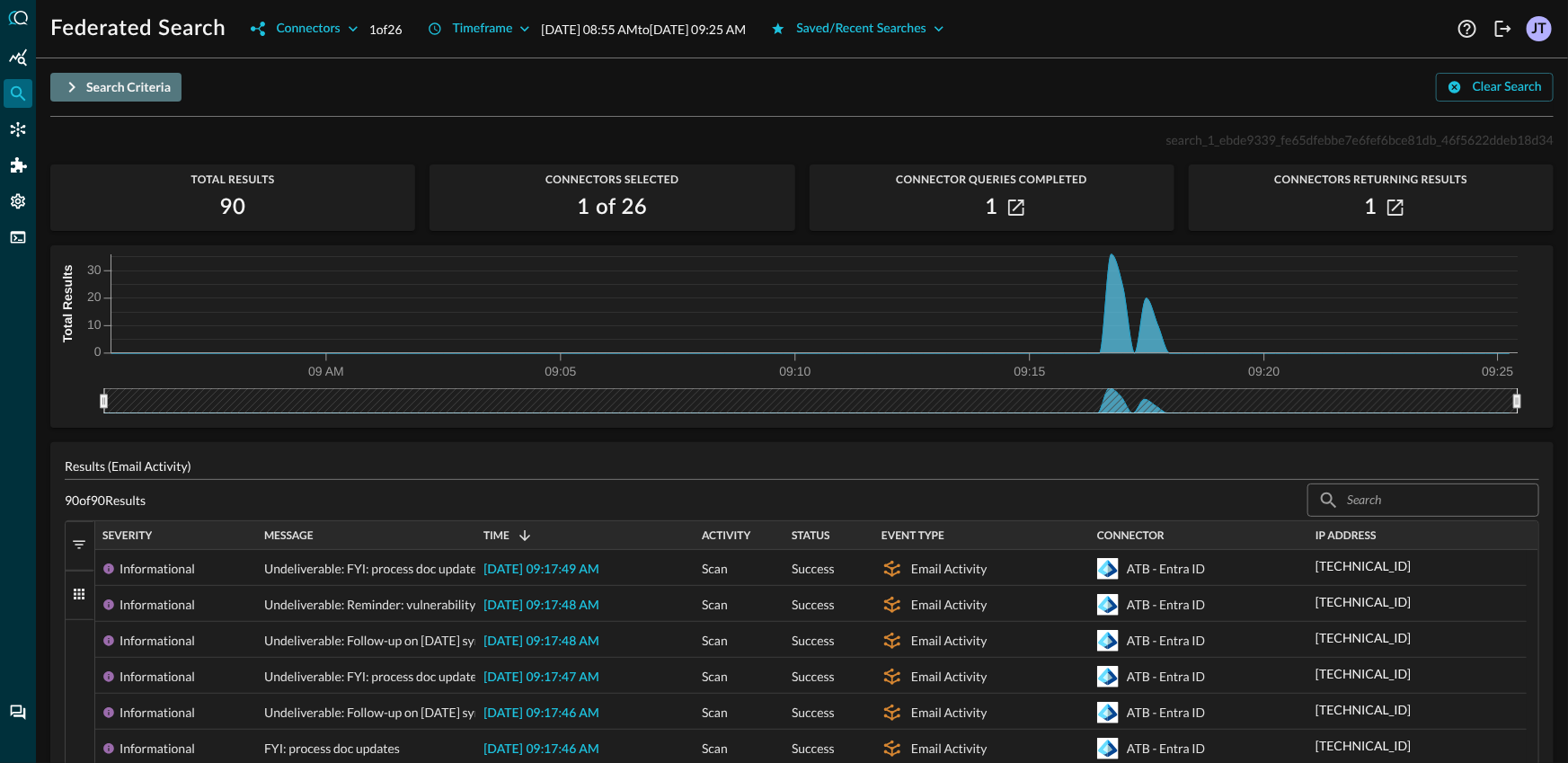
click at [101, 89] on div "Search Criteria" at bounding box center [128, 88] width 85 height 23
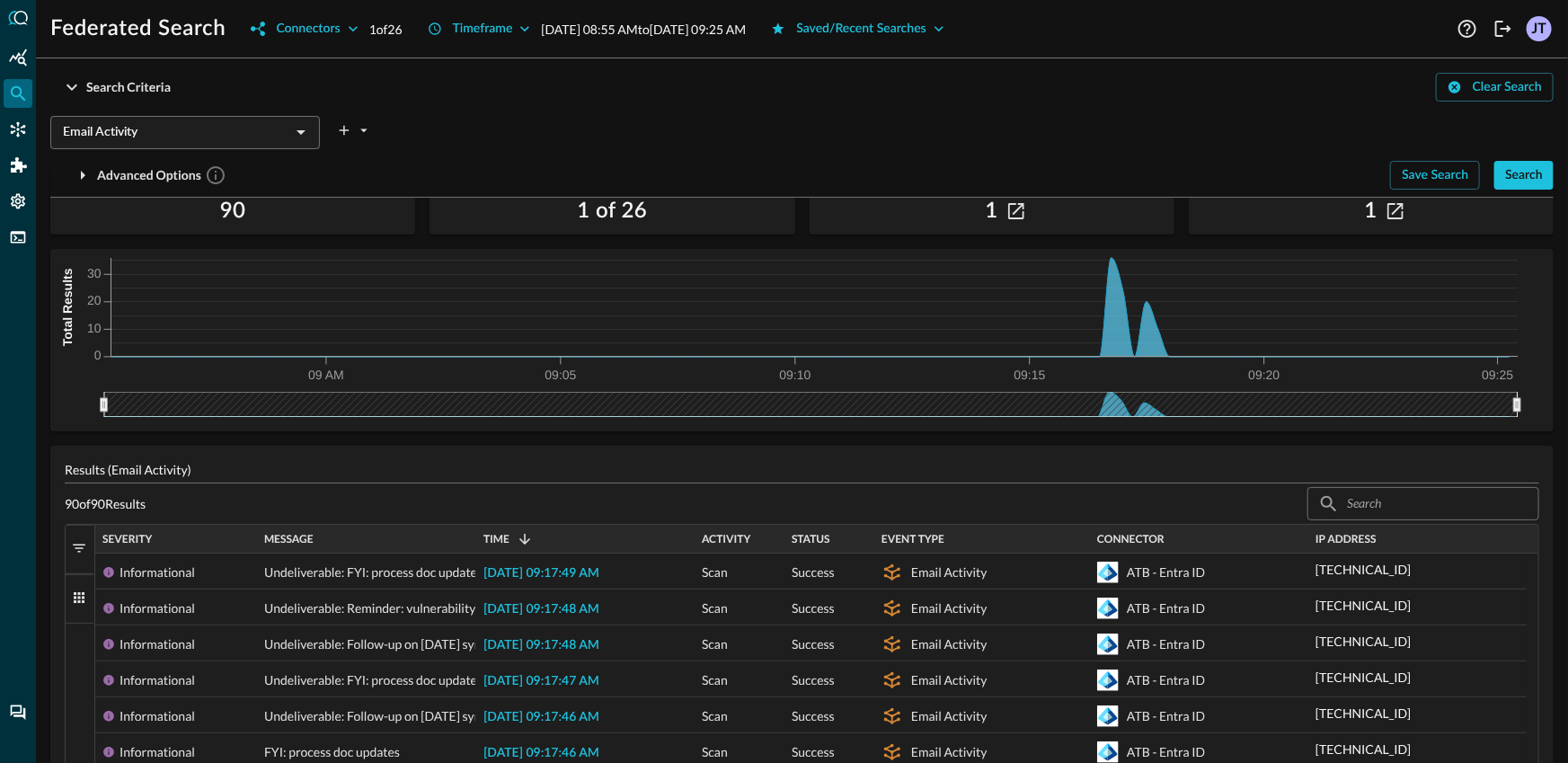
scroll to position [84, 0]
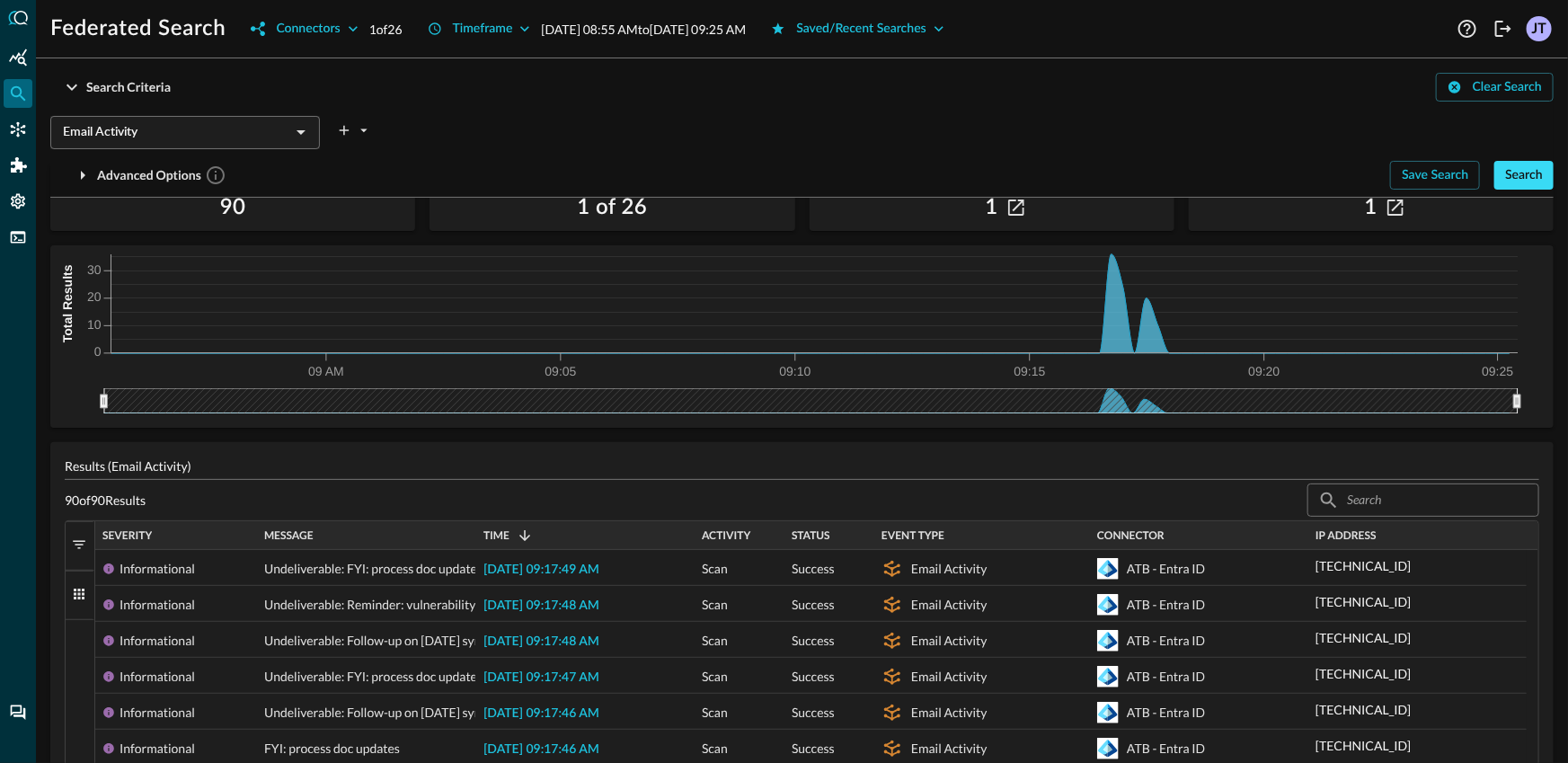
click at [1505, 178] on div "Search" at bounding box center [1524, 175] width 38 height 23
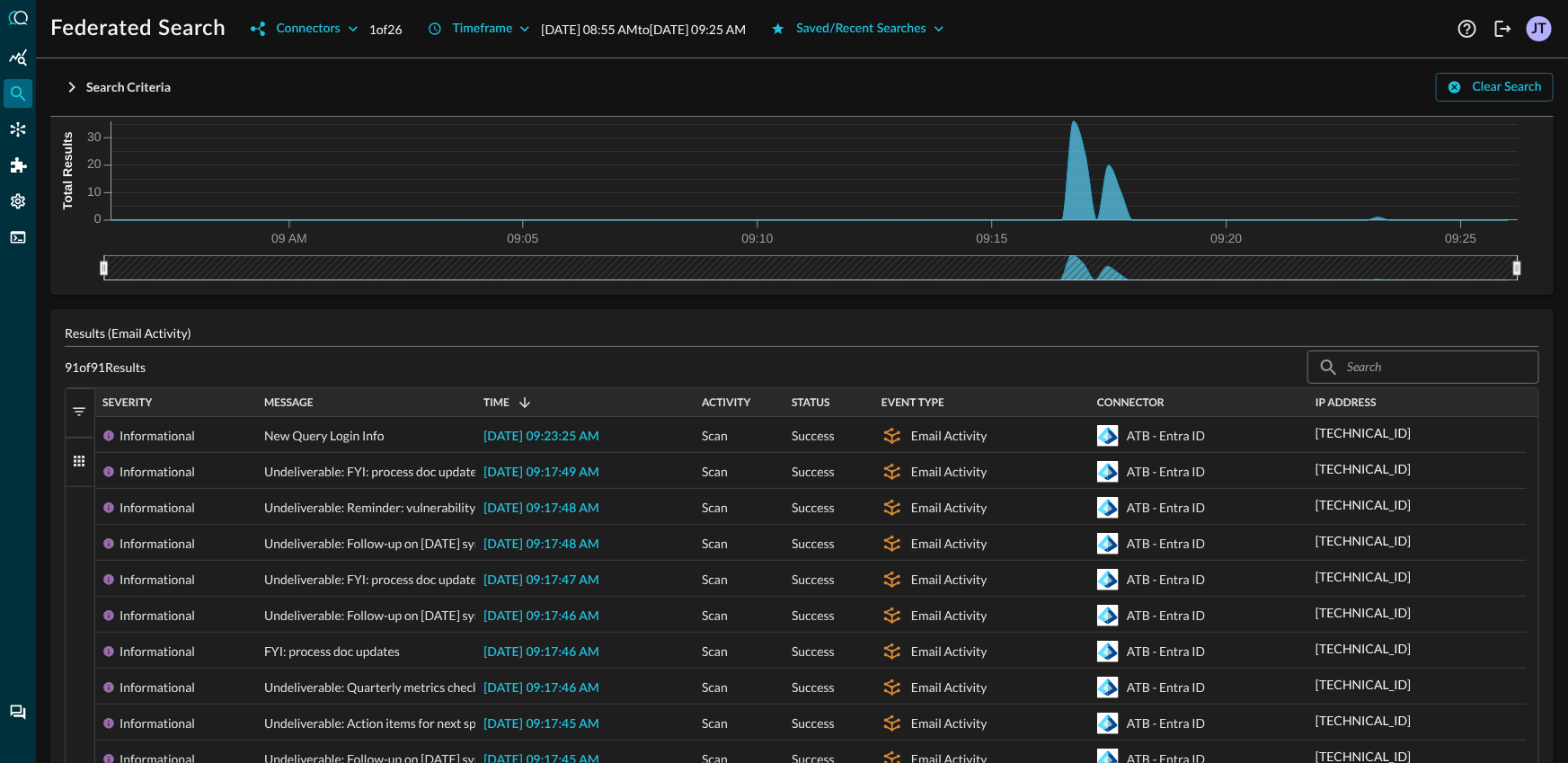
scroll to position [159, 0]
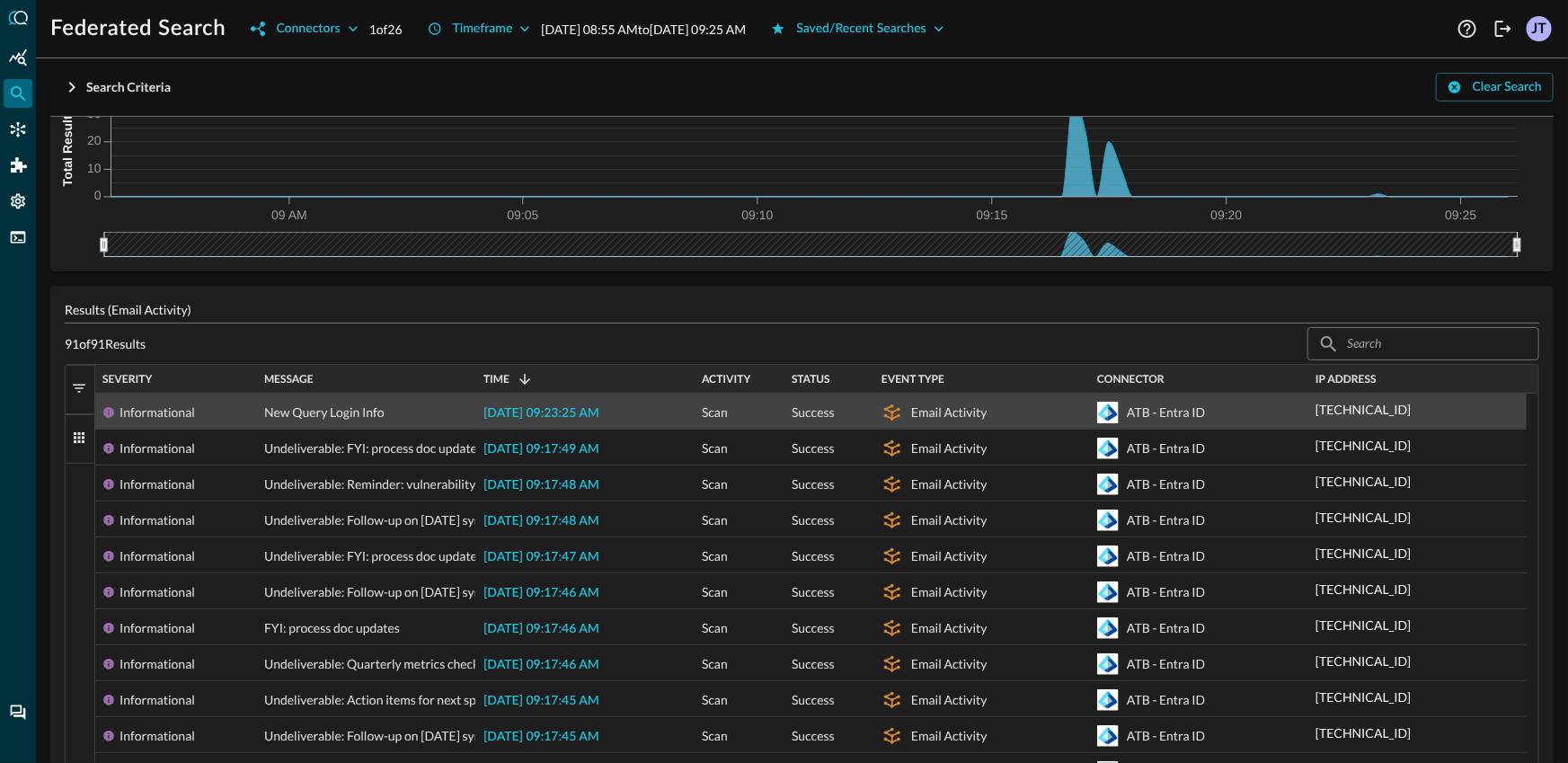
click at [521, 414] on span "[DATE] 09:23:25 AM" at bounding box center [541, 414] width 116 height 13
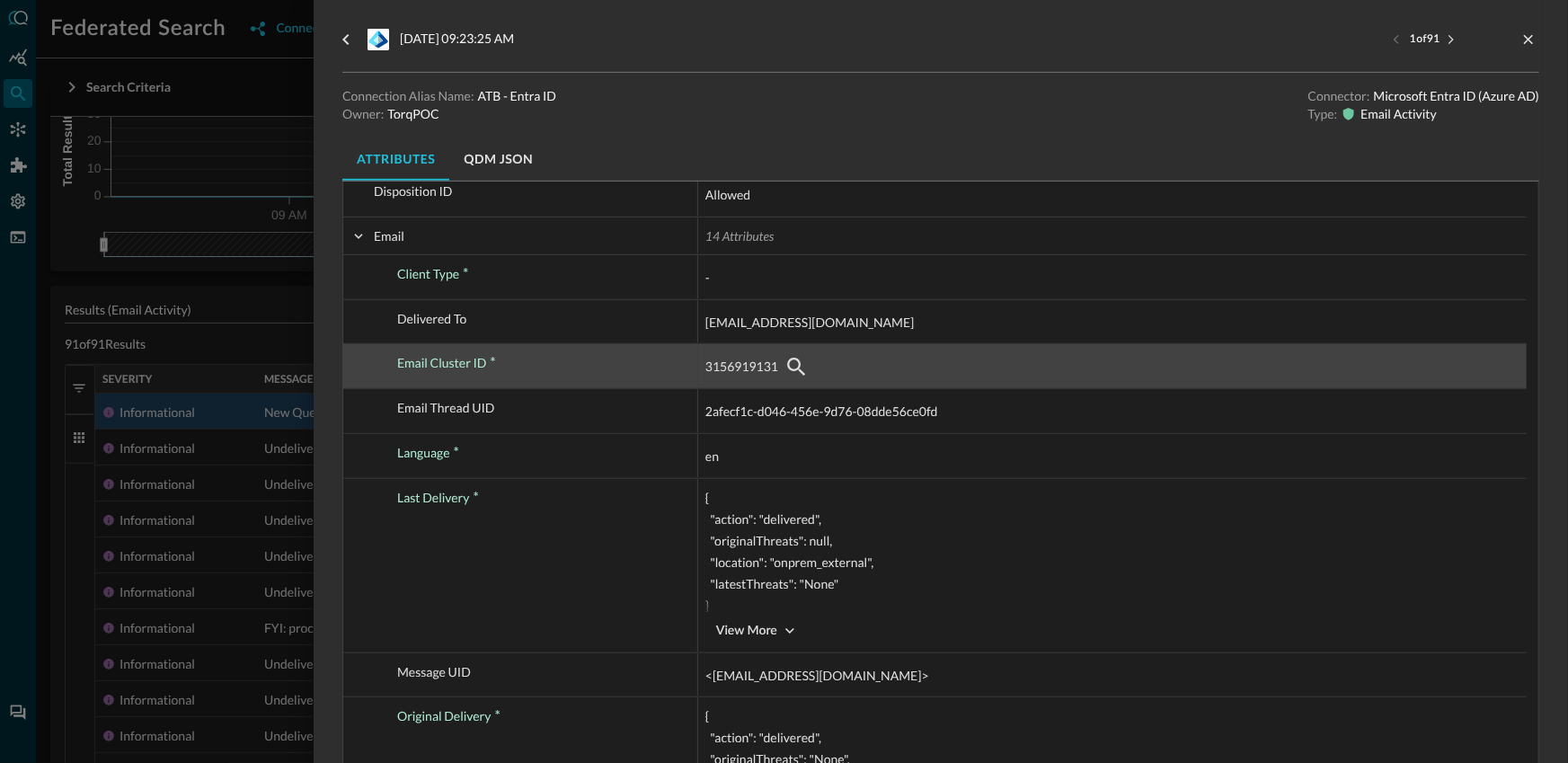
scroll to position [339, 0]
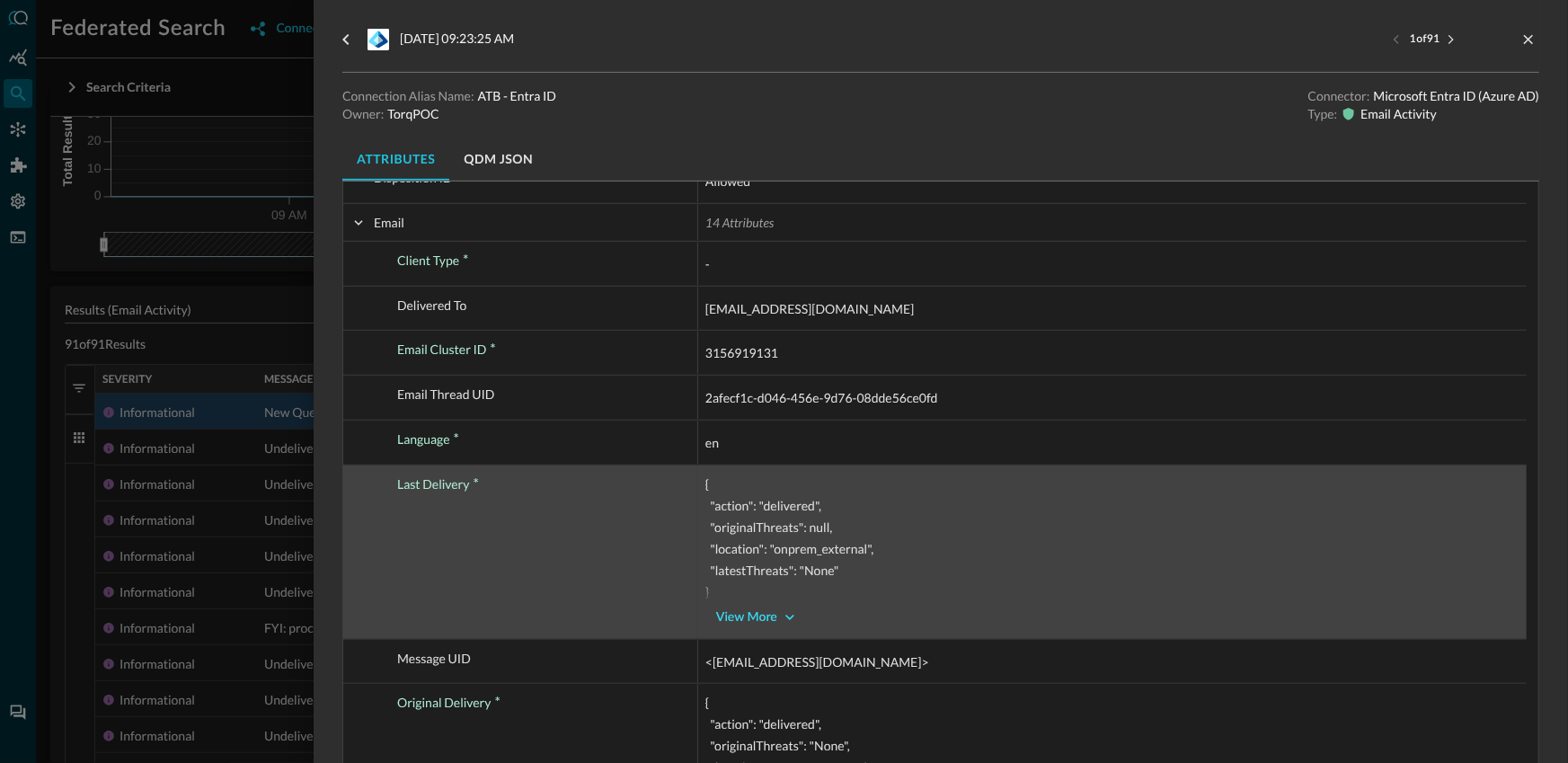
click at [784, 615] on icon "button" at bounding box center [790, 618] width 18 height 18
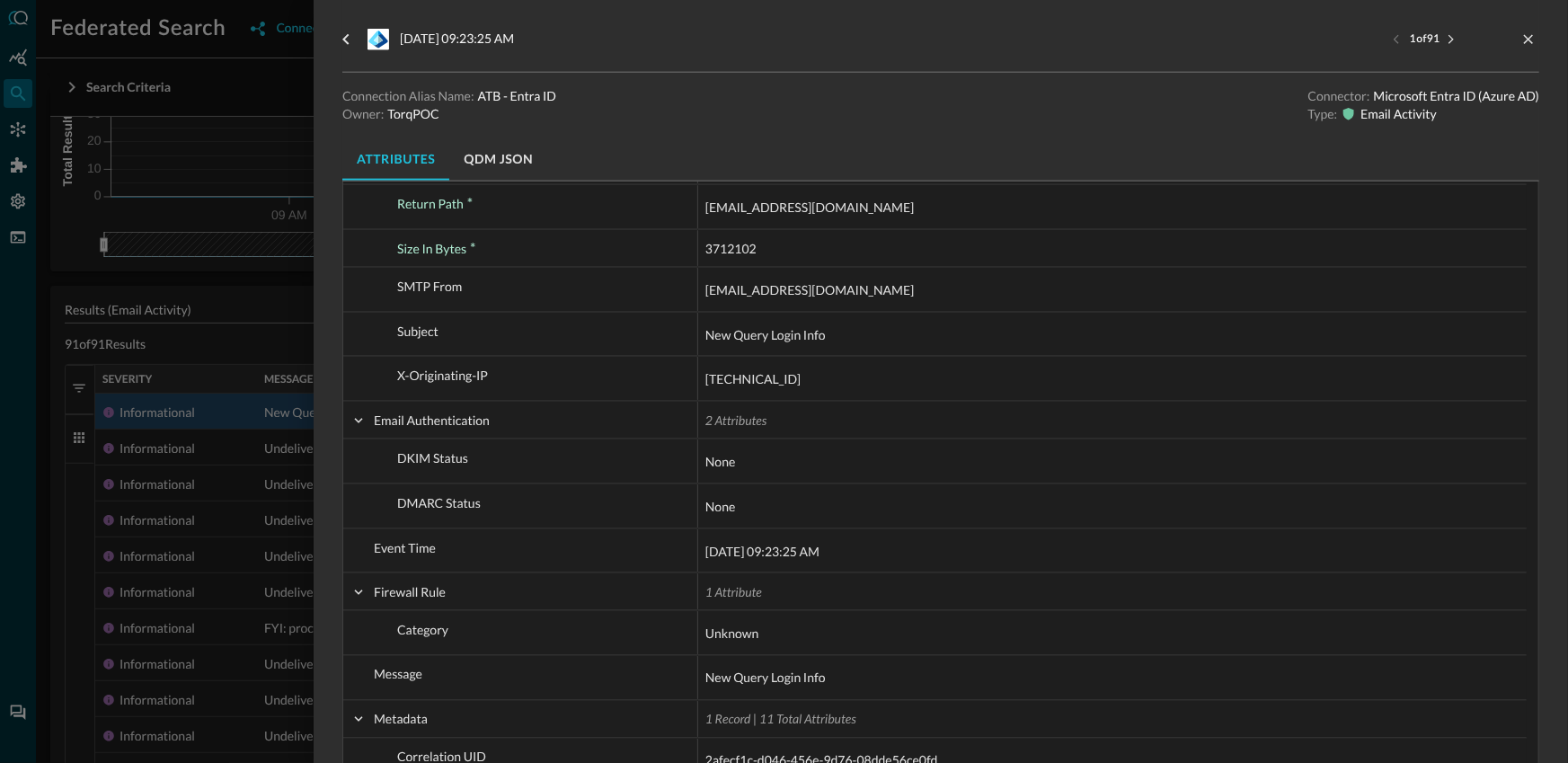
scroll to position [567, 0]
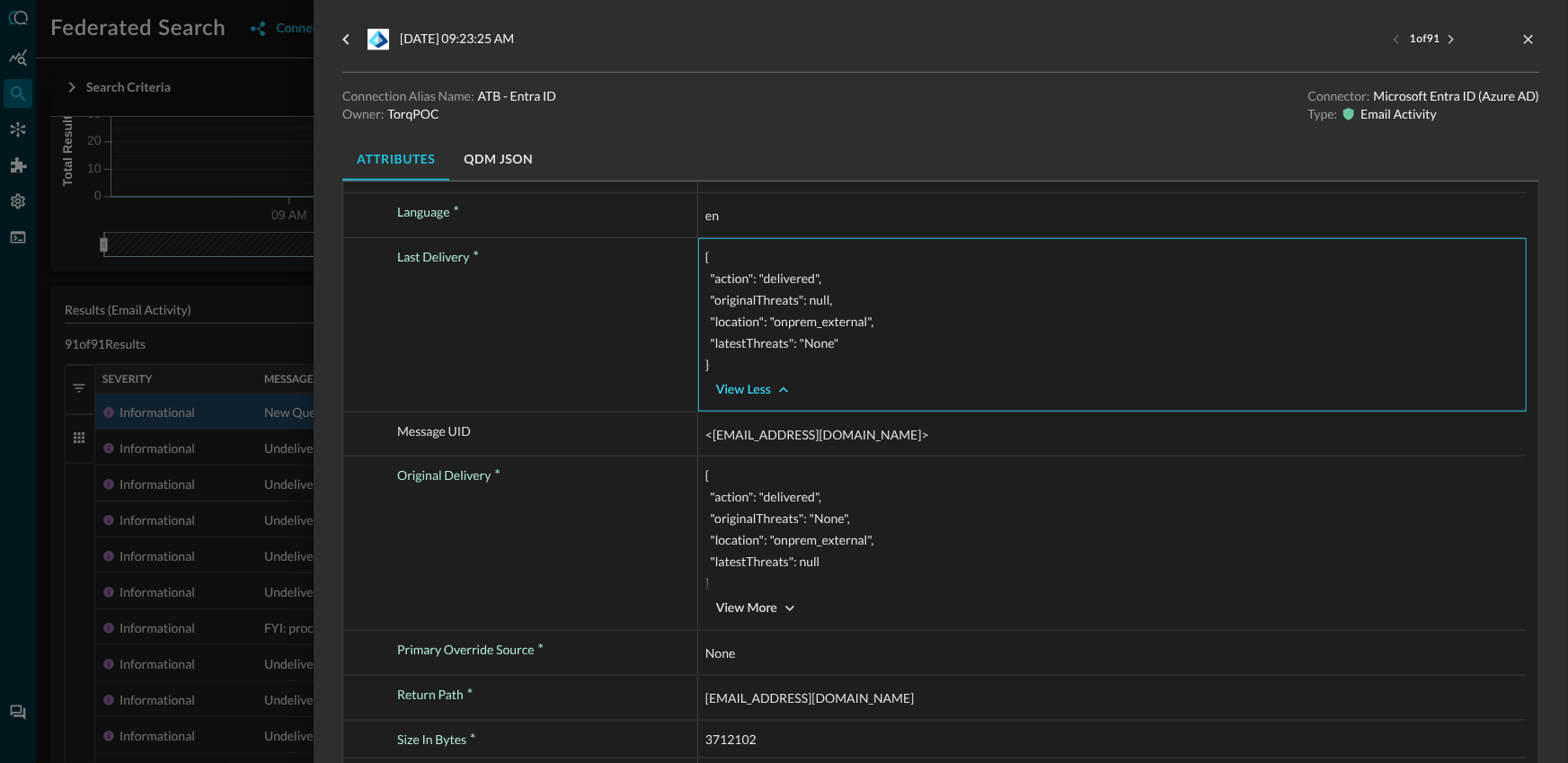
click at [249, 304] on div at bounding box center [784, 381] width 1568 height 763
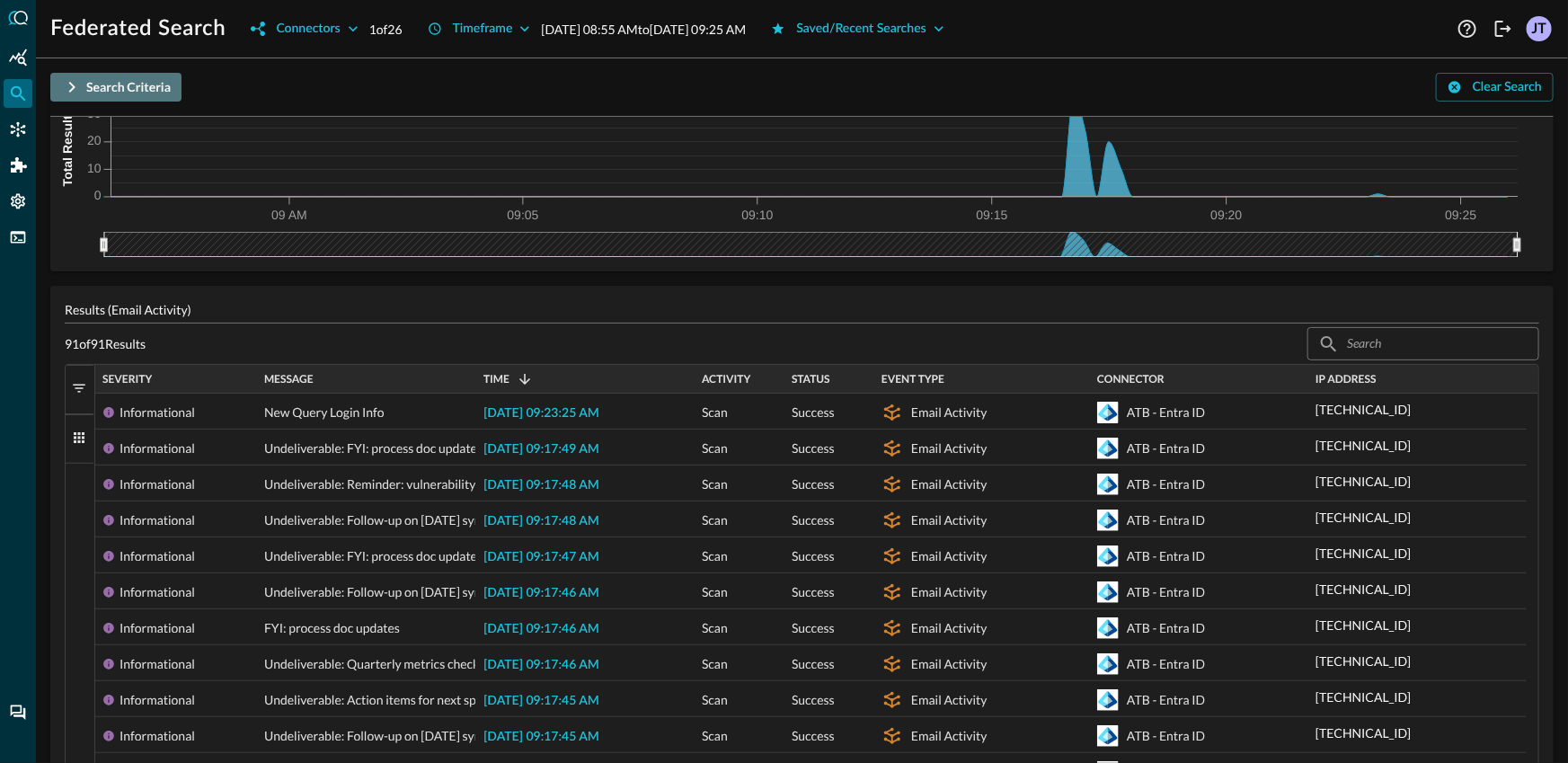
click at [83, 85] on button "Search Criteria" at bounding box center [116, 87] width 131 height 29
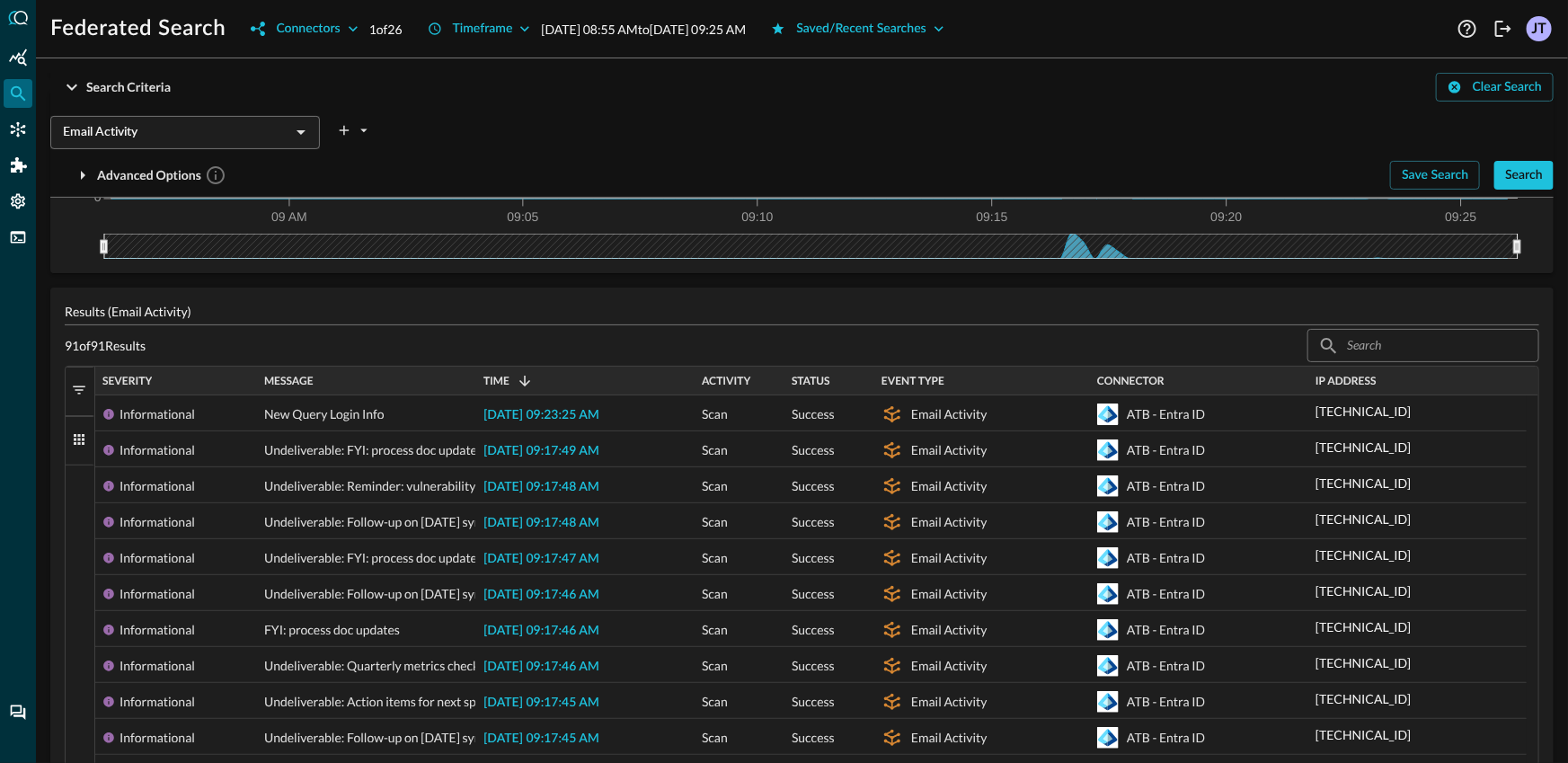
scroll to position [240, 0]
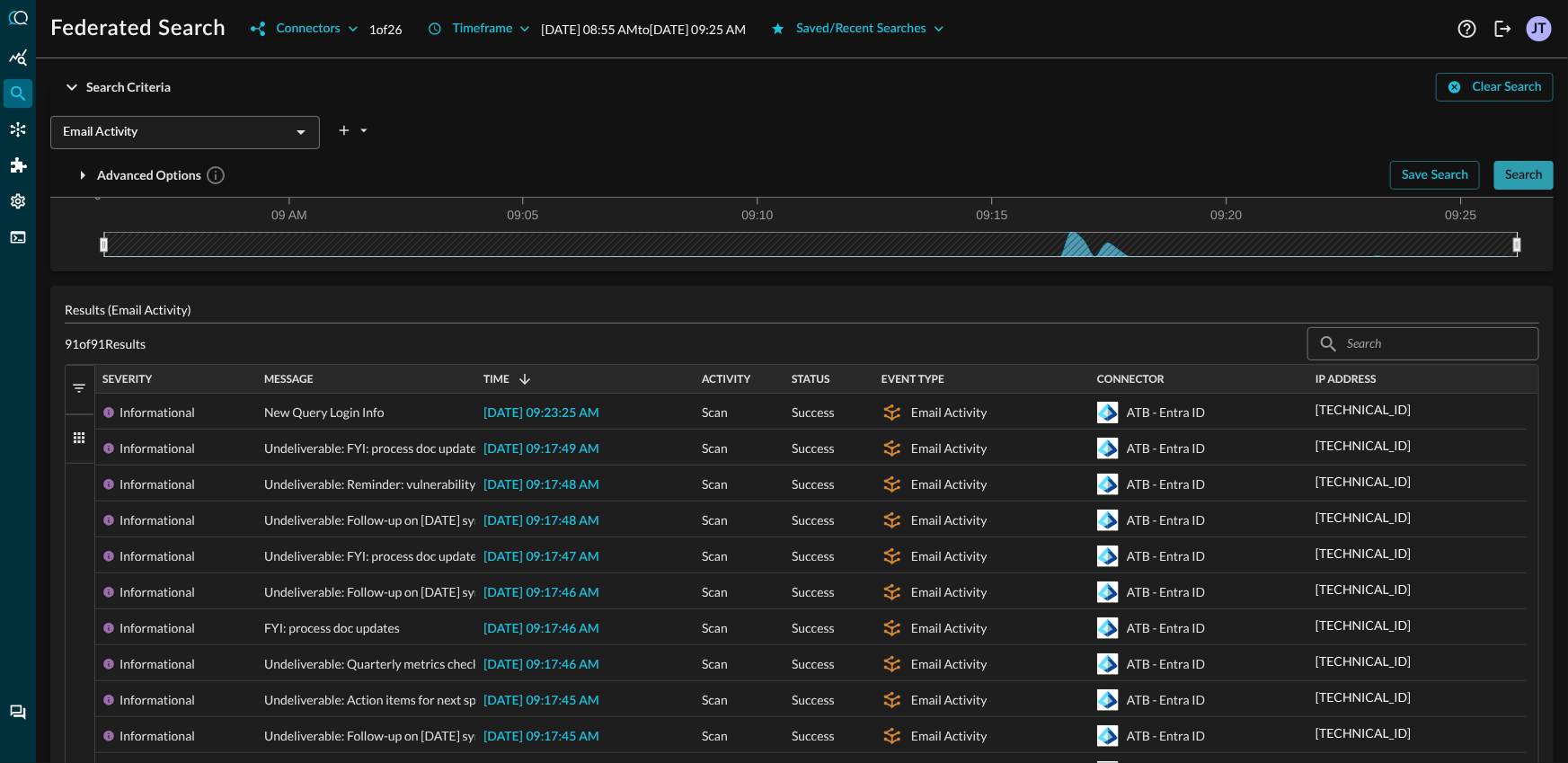
click at [1531, 187] on button "Search" at bounding box center [1524, 175] width 60 height 29
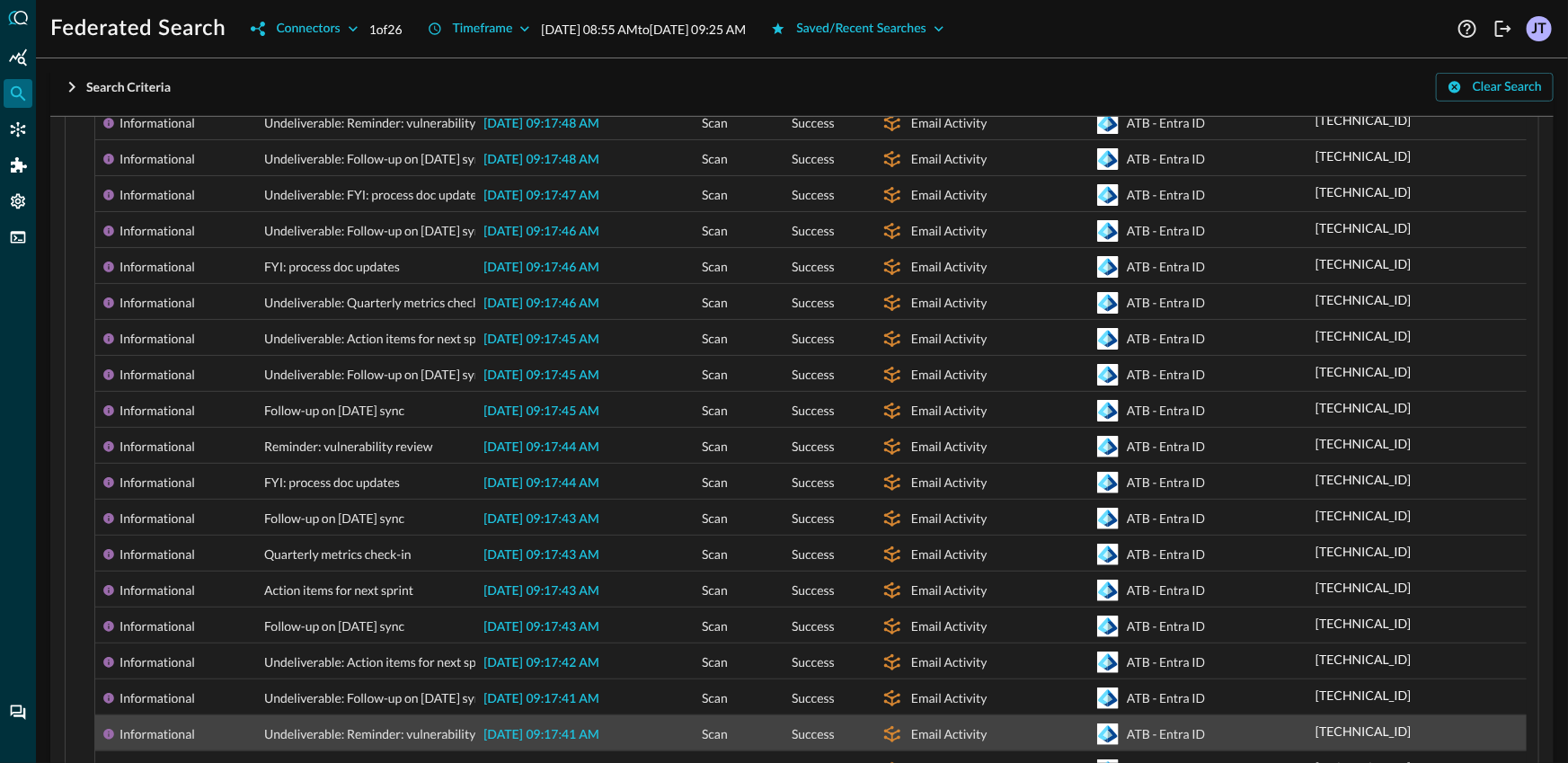
scroll to position [72, 0]
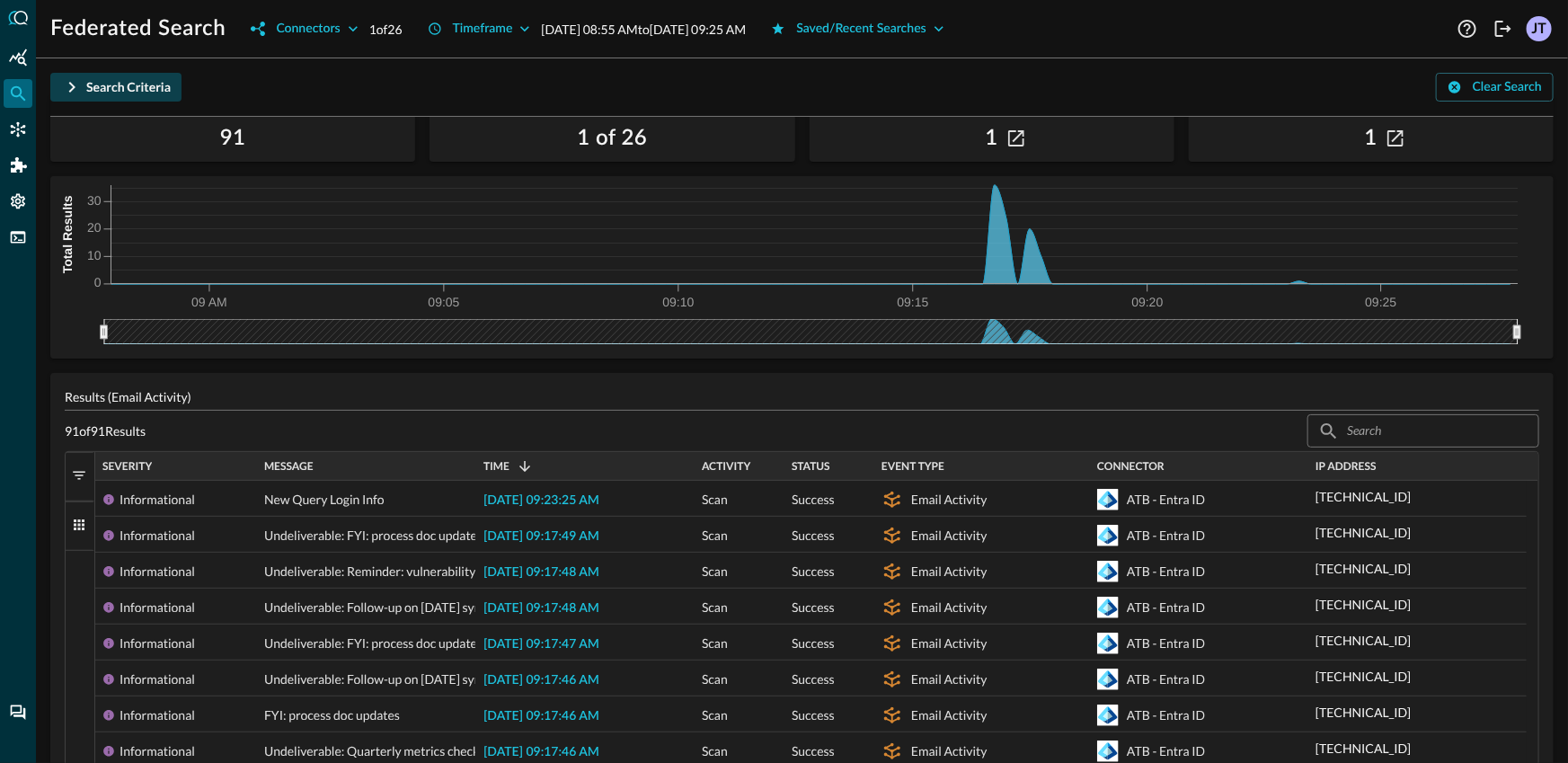
click at [161, 73] on button "Search Criteria" at bounding box center [116, 87] width 131 height 29
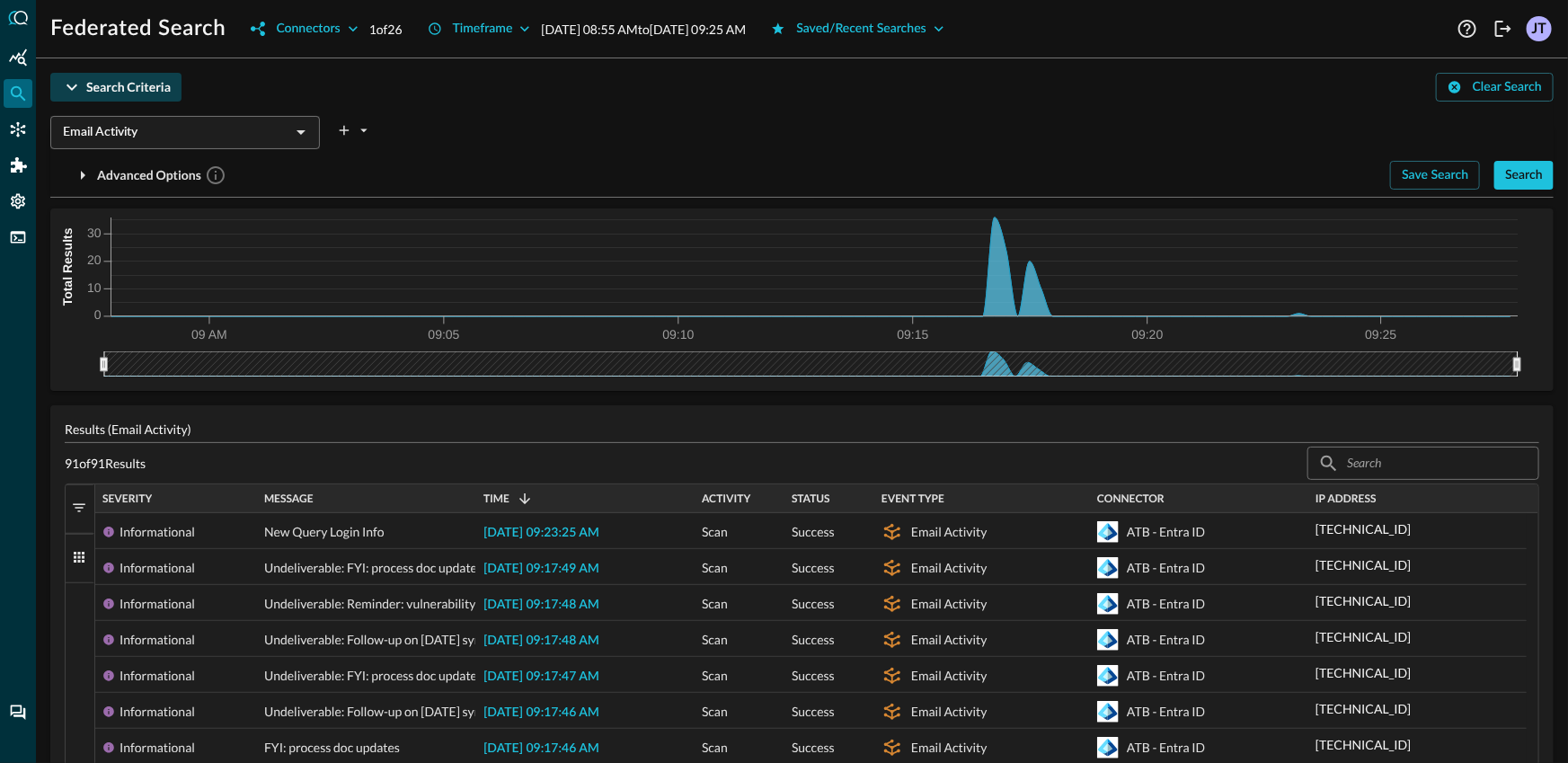
scroll to position [153, 0]
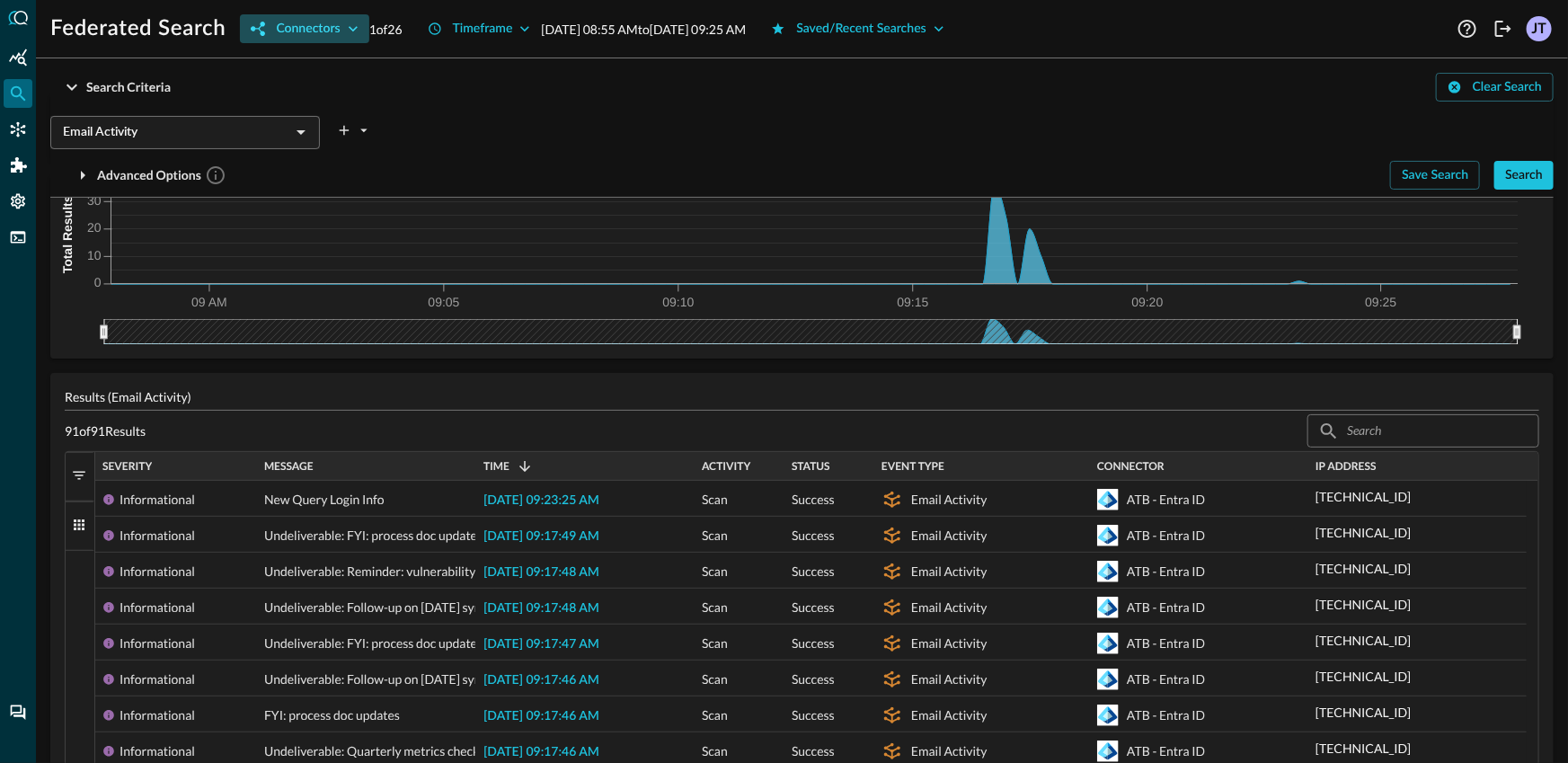
click at [293, 21] on div "Connectors" at bounding box center [308, 29] width 64 height 23
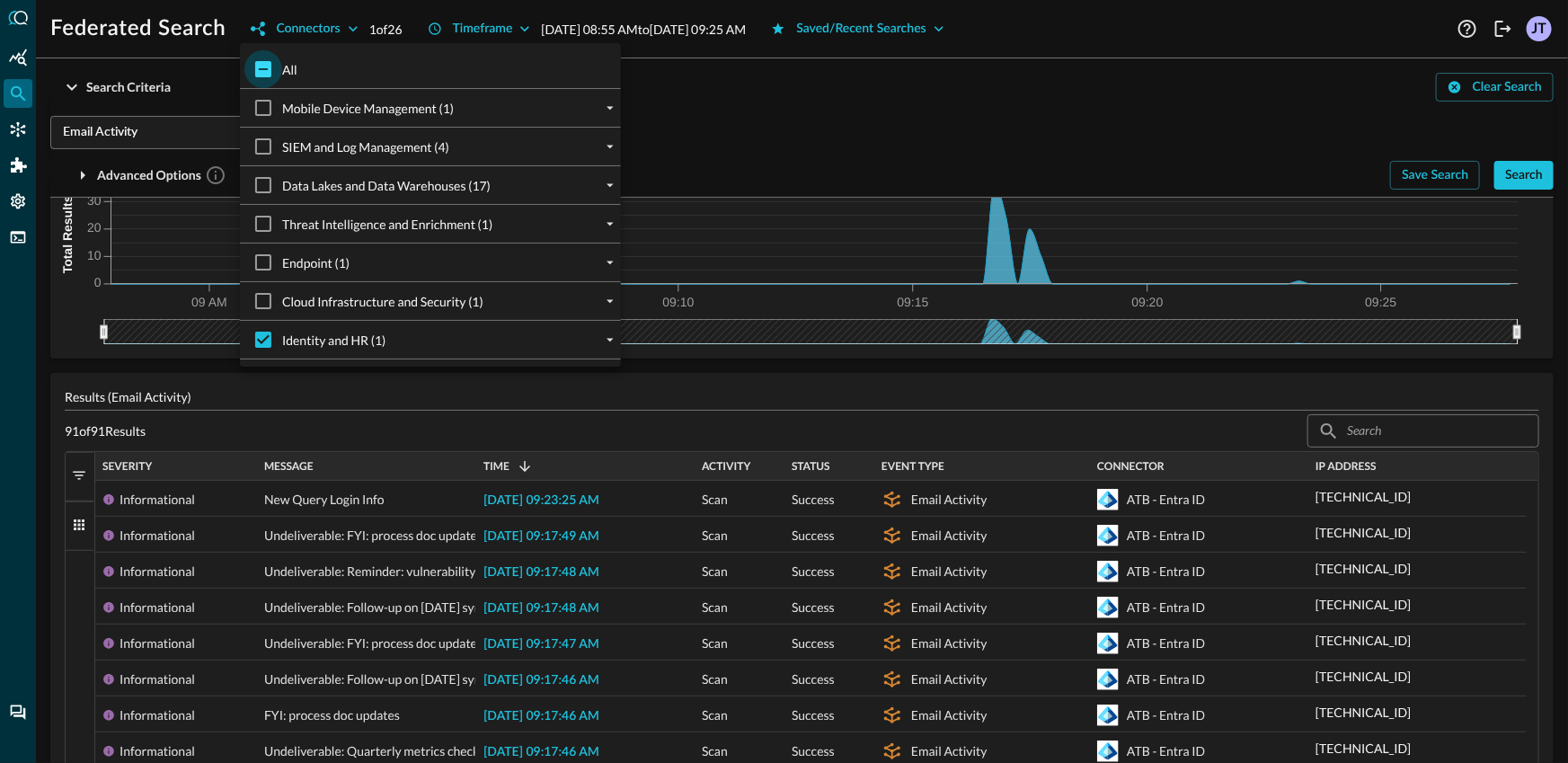
click at [260, 86] on input "All" at bounding box center [263, 70] width 38 height 38
checkbox input "true"
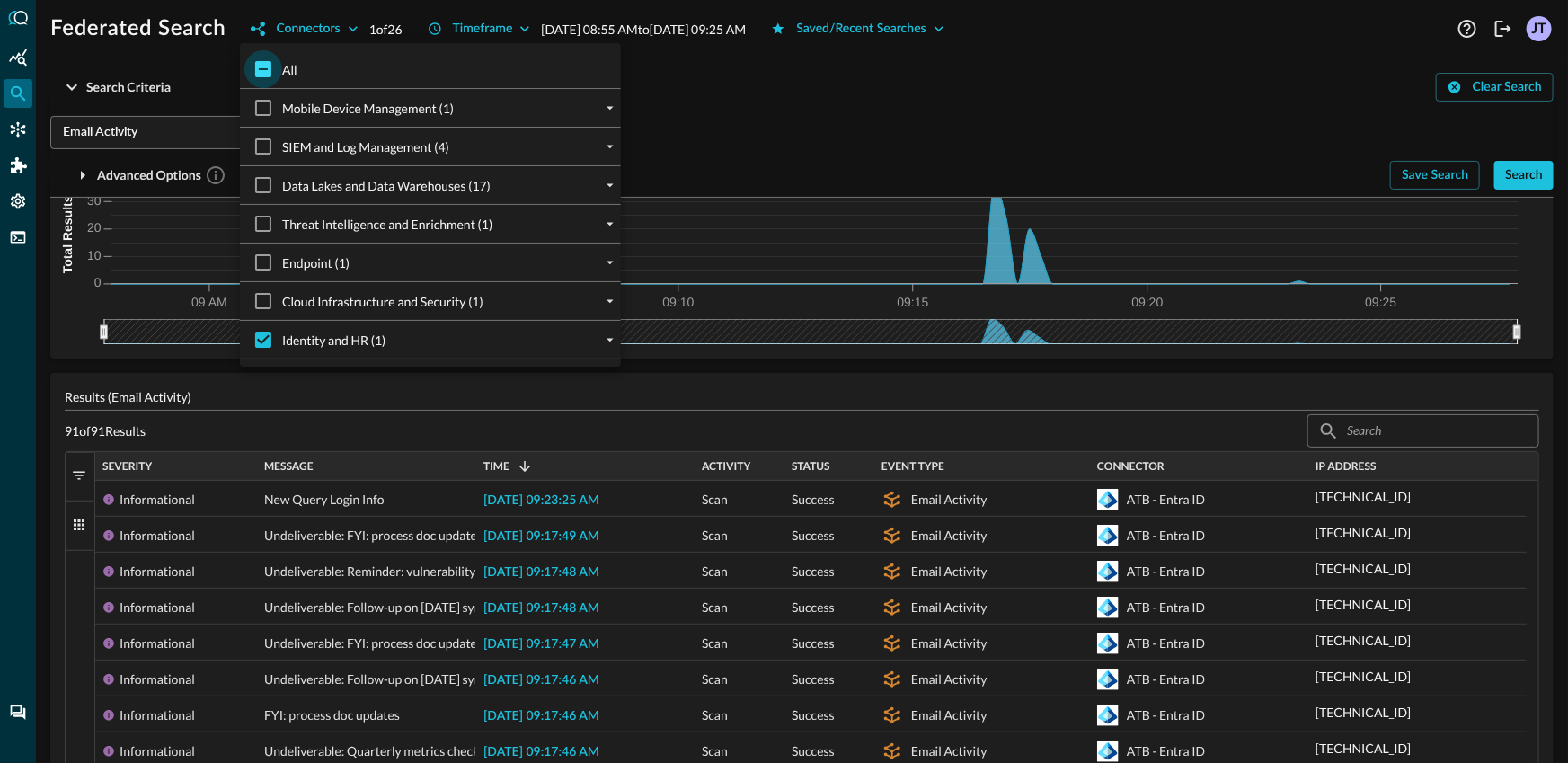
checkbox input "true"
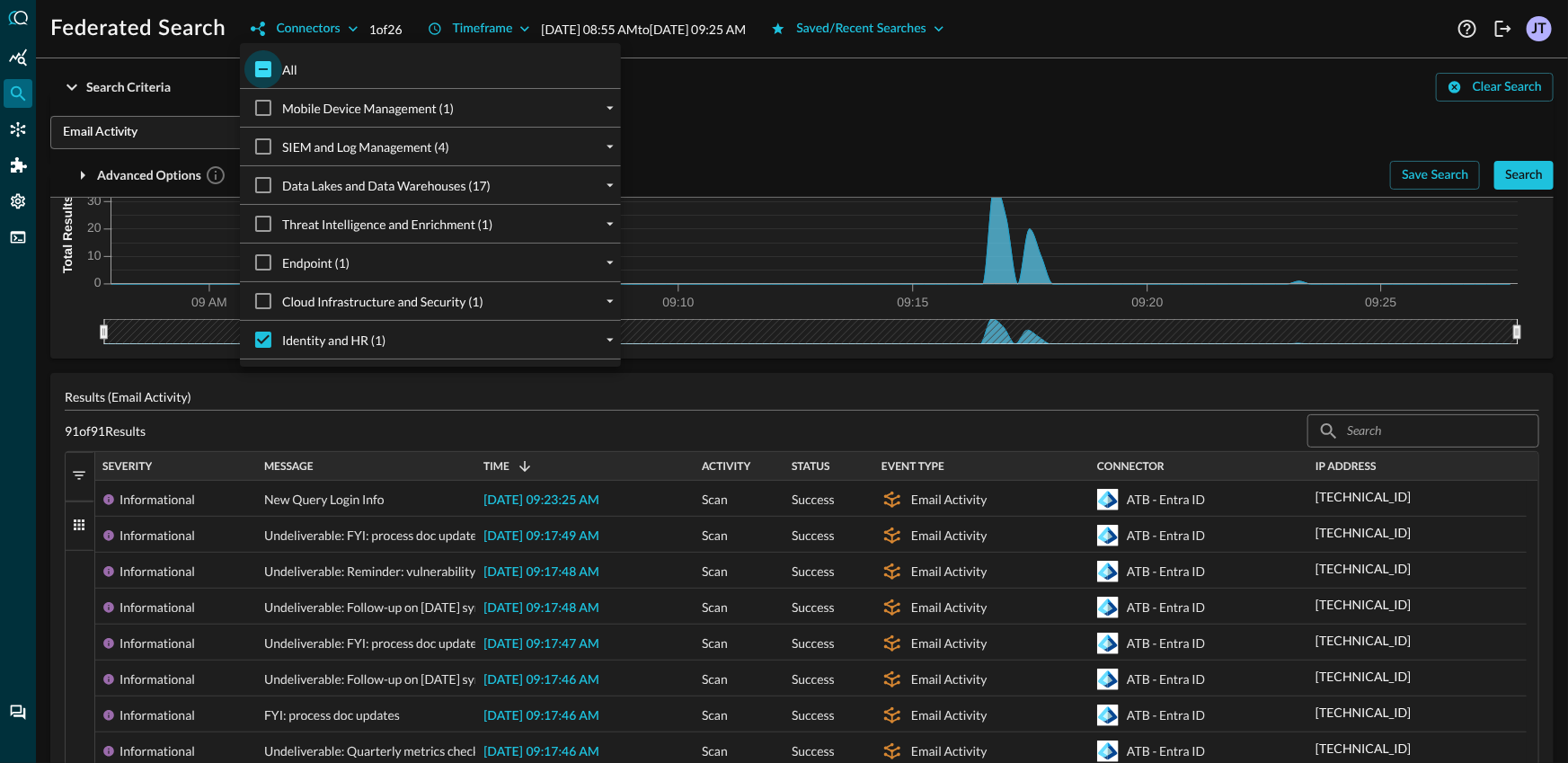
checkbox input "true"
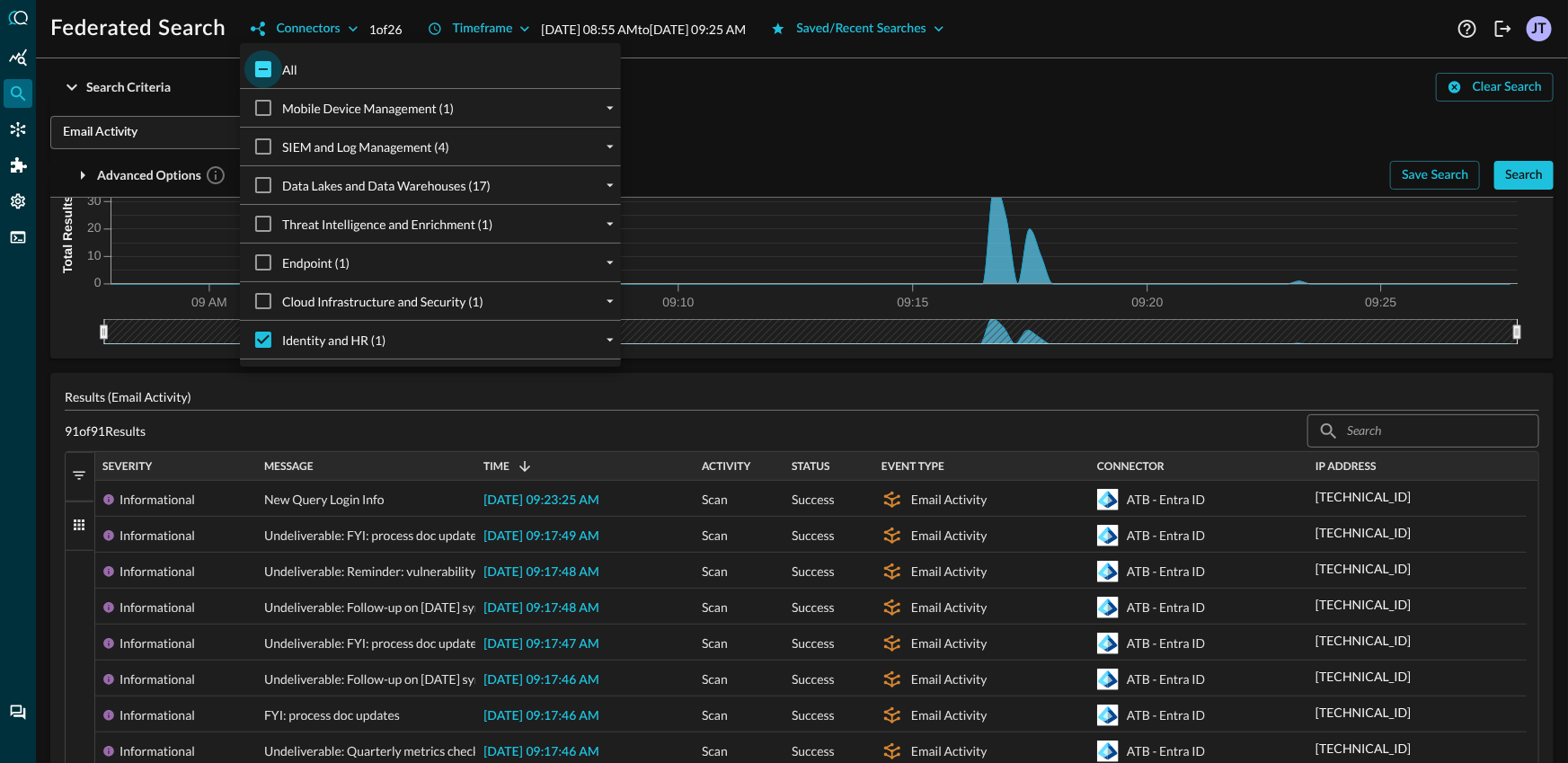
checkbox input "true"
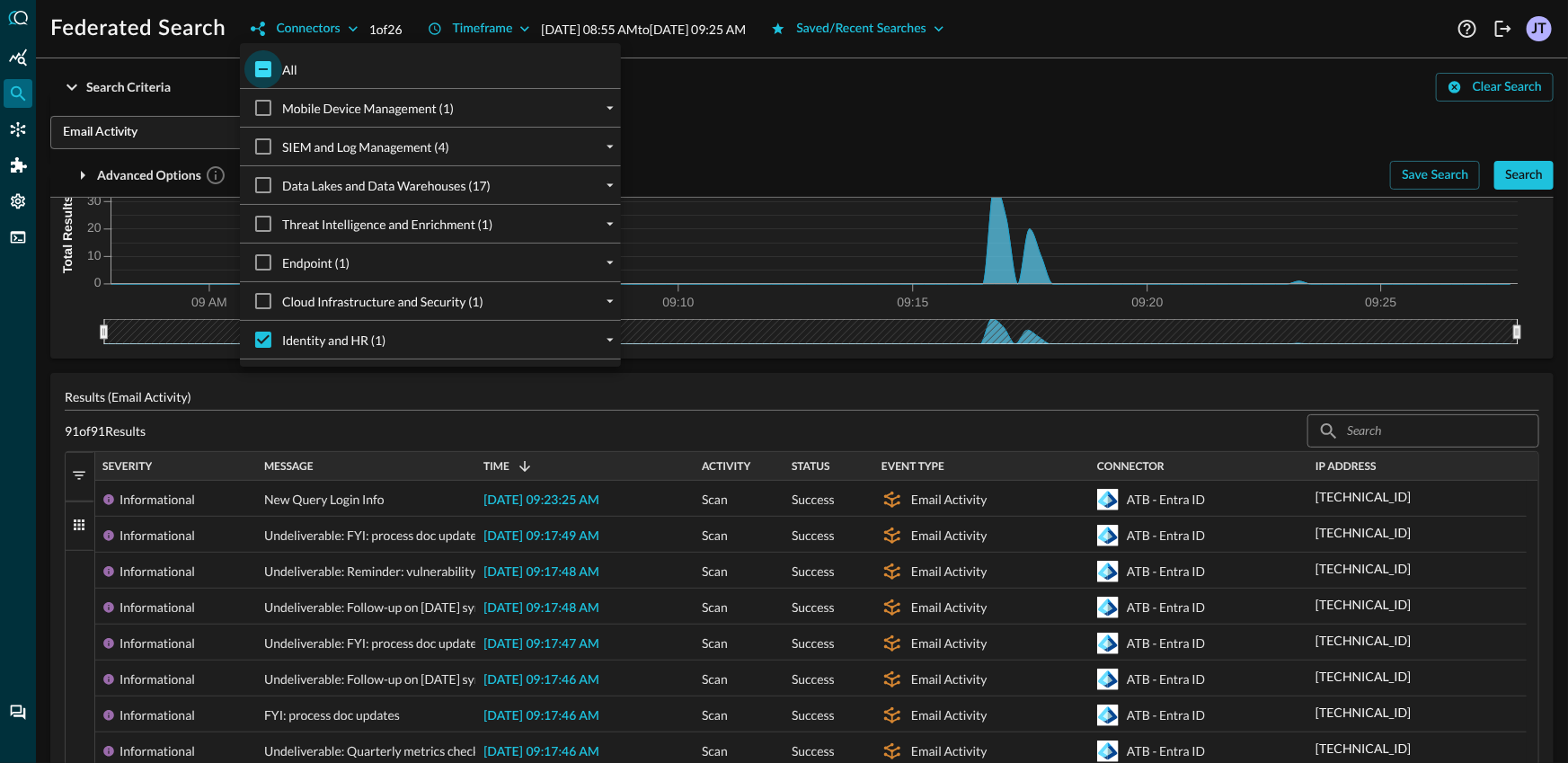
checkbox input "true"
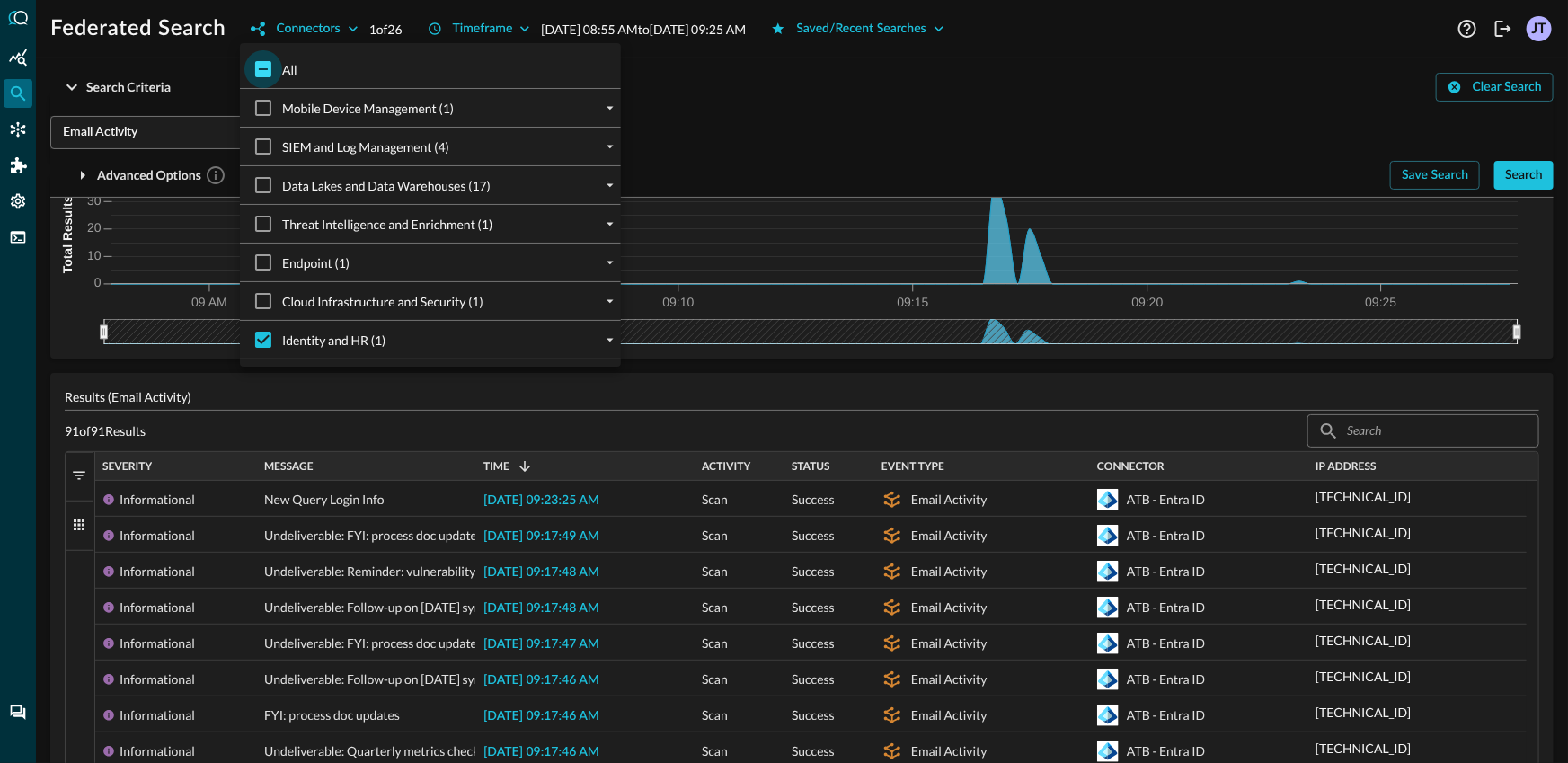
checkbox input "true"
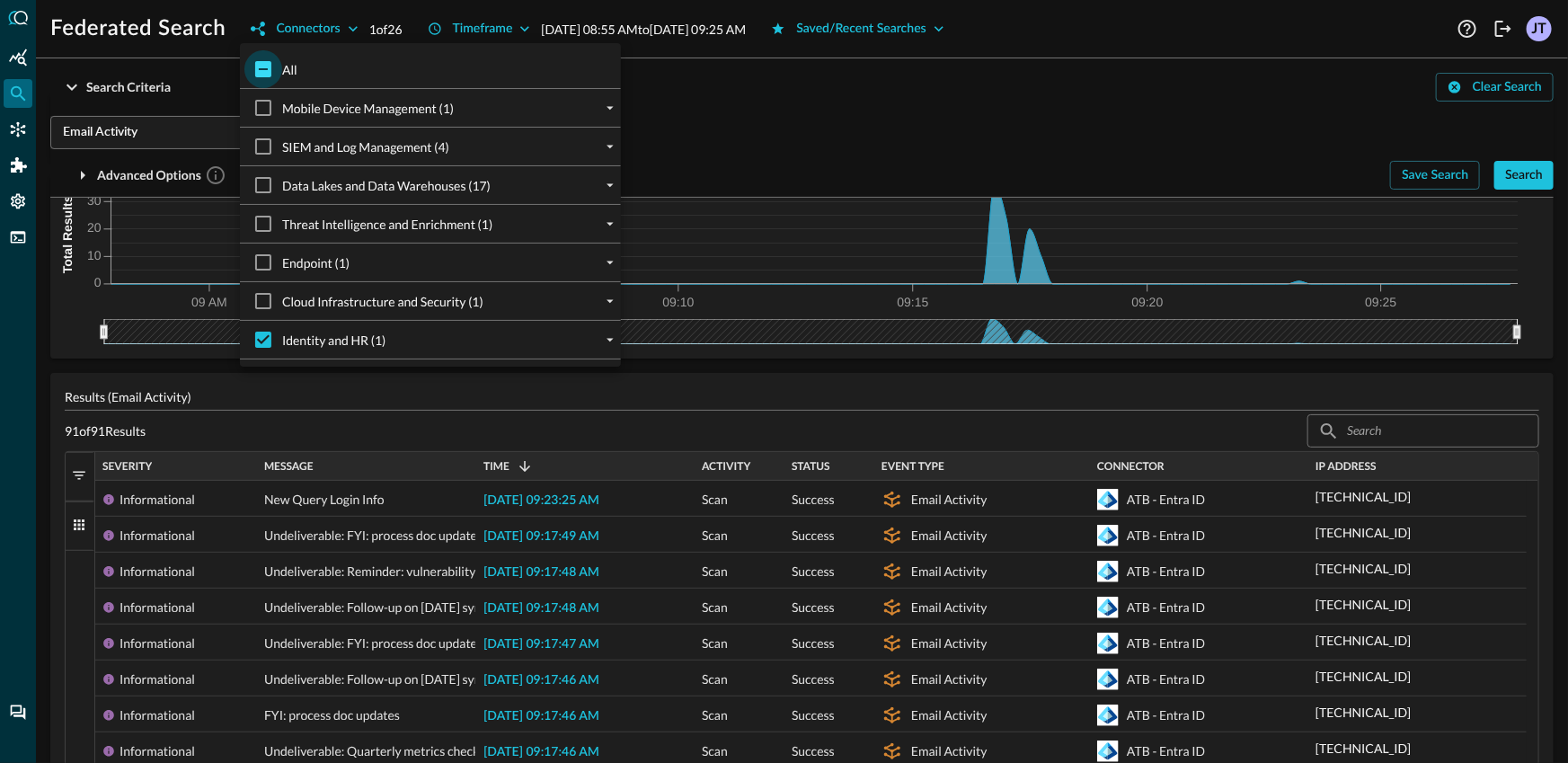
checkbox input "true"
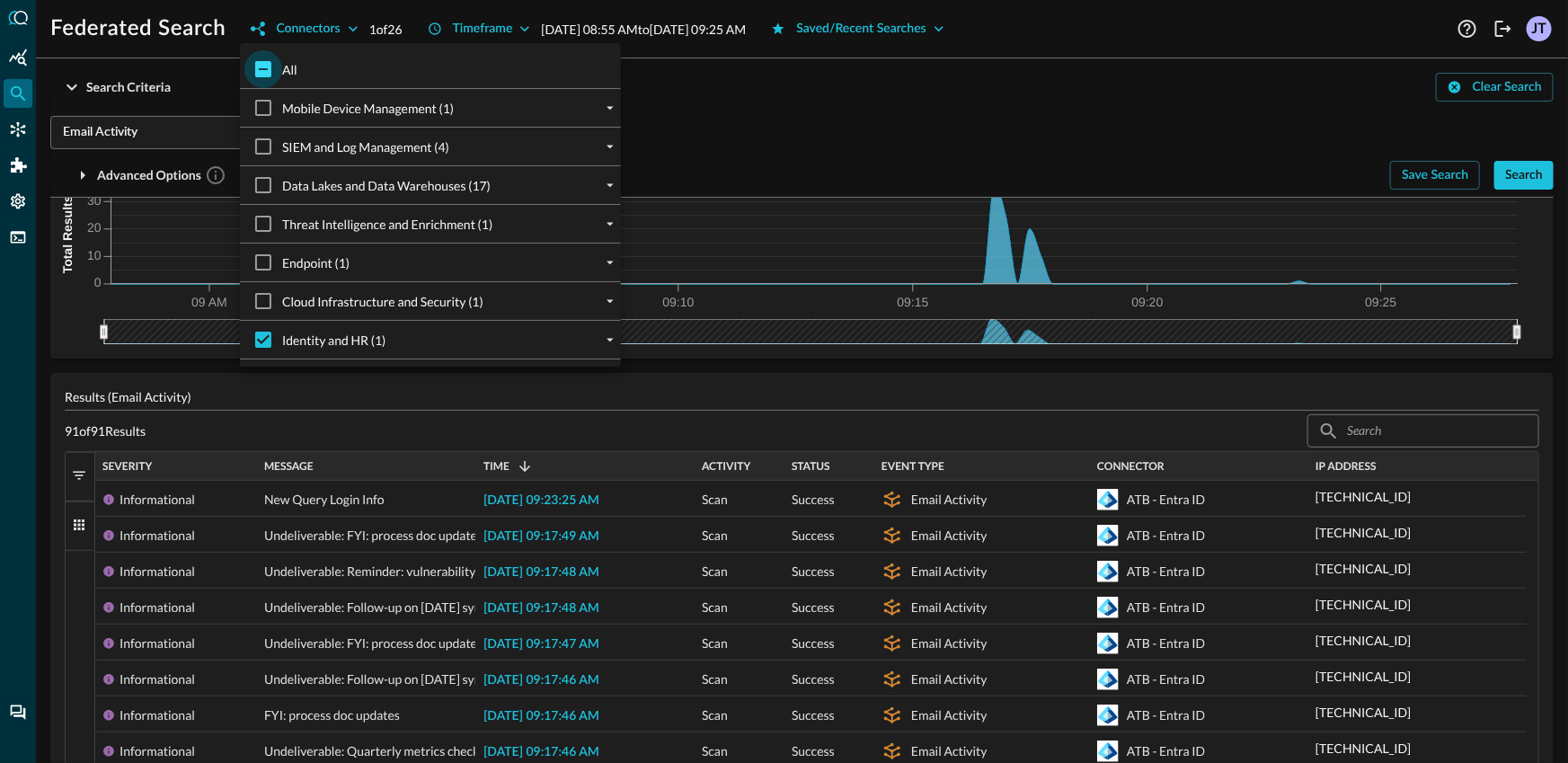
checkbox input "true"
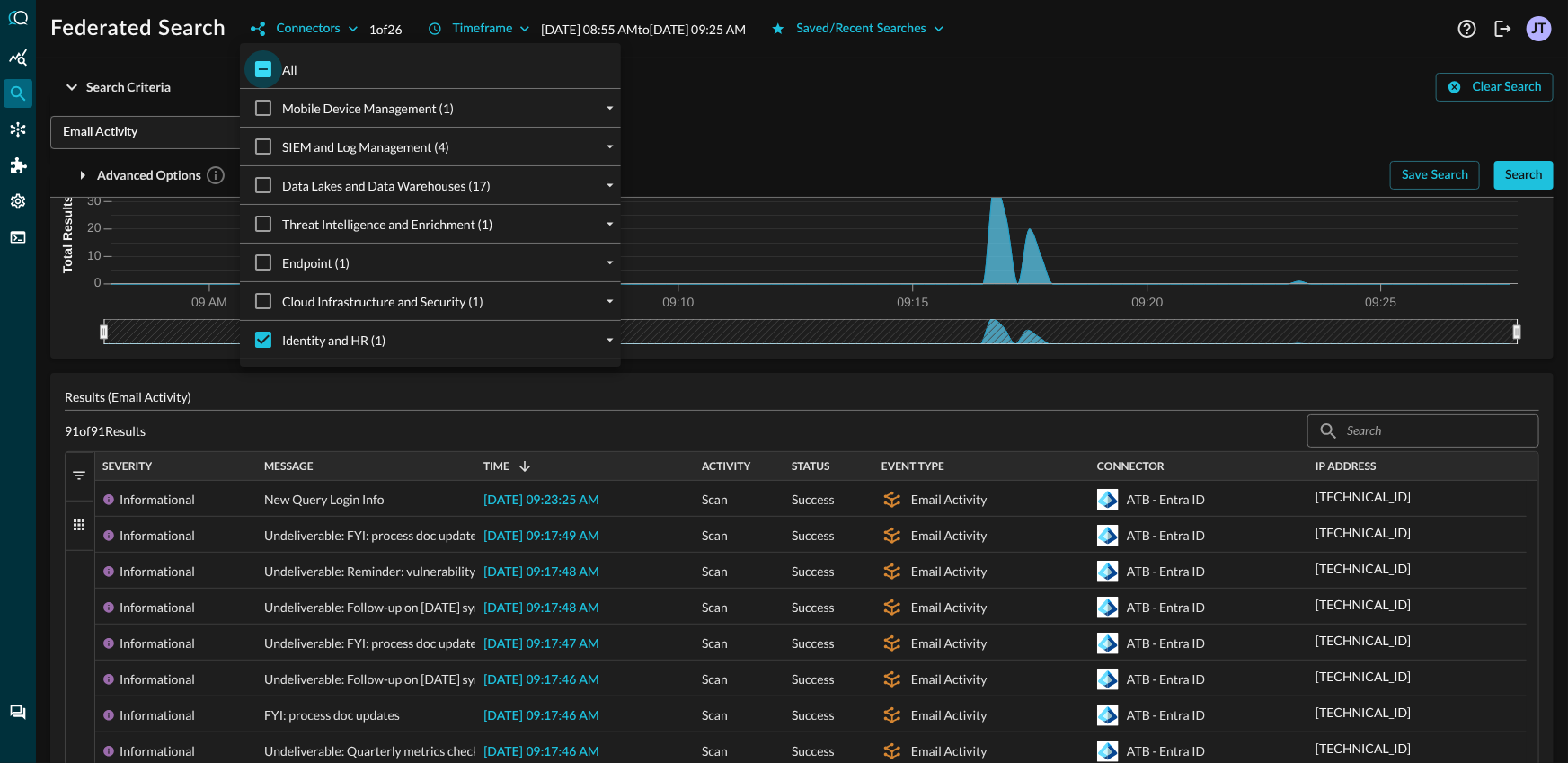
checkbox input "true"
click at [131, 97] on div at bounding box center [784, 381] width 1568 height 763
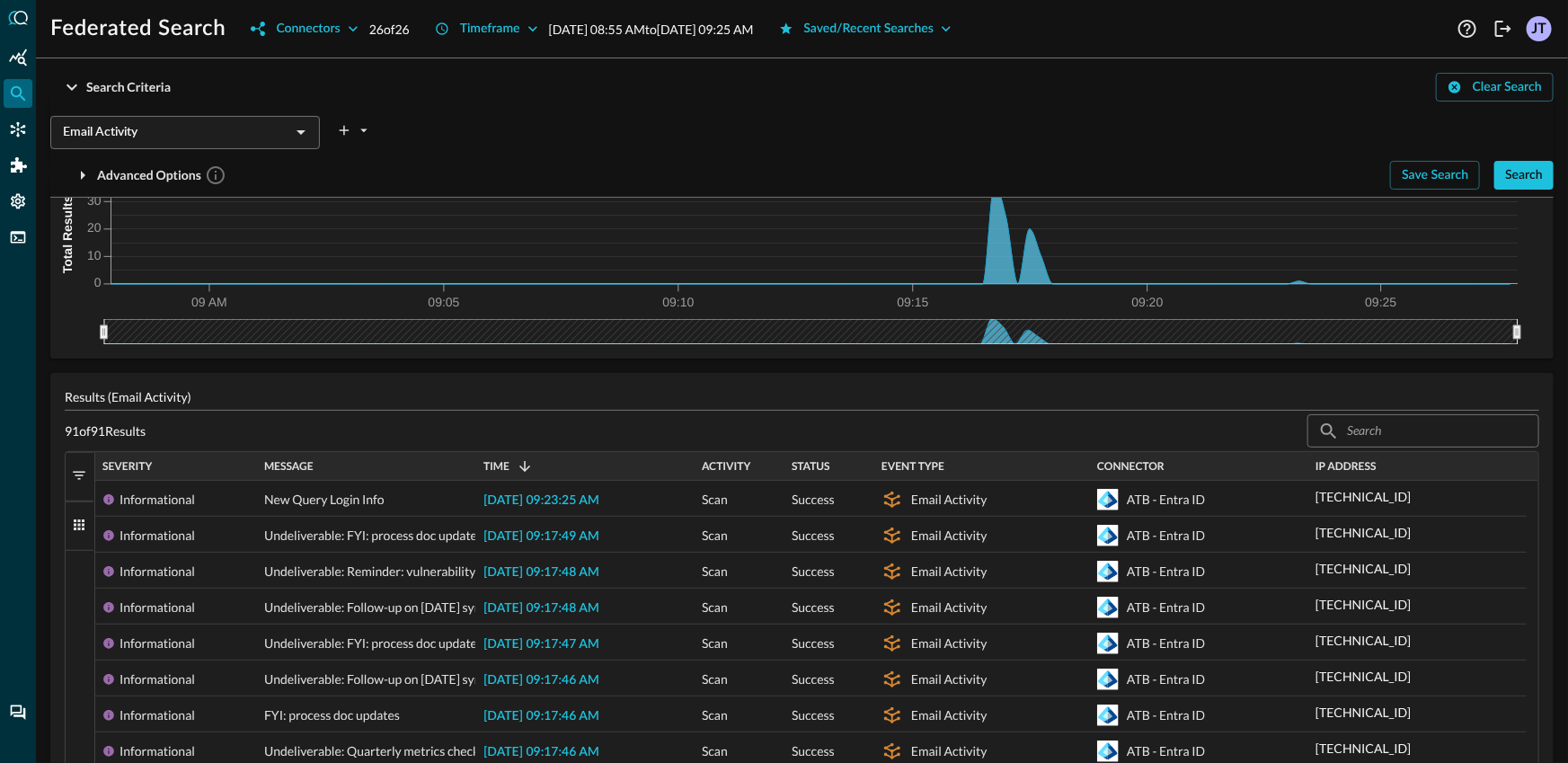
click at [146, 135] on input "Email Activity" at bounding box center [170, 132] width 230 height 23
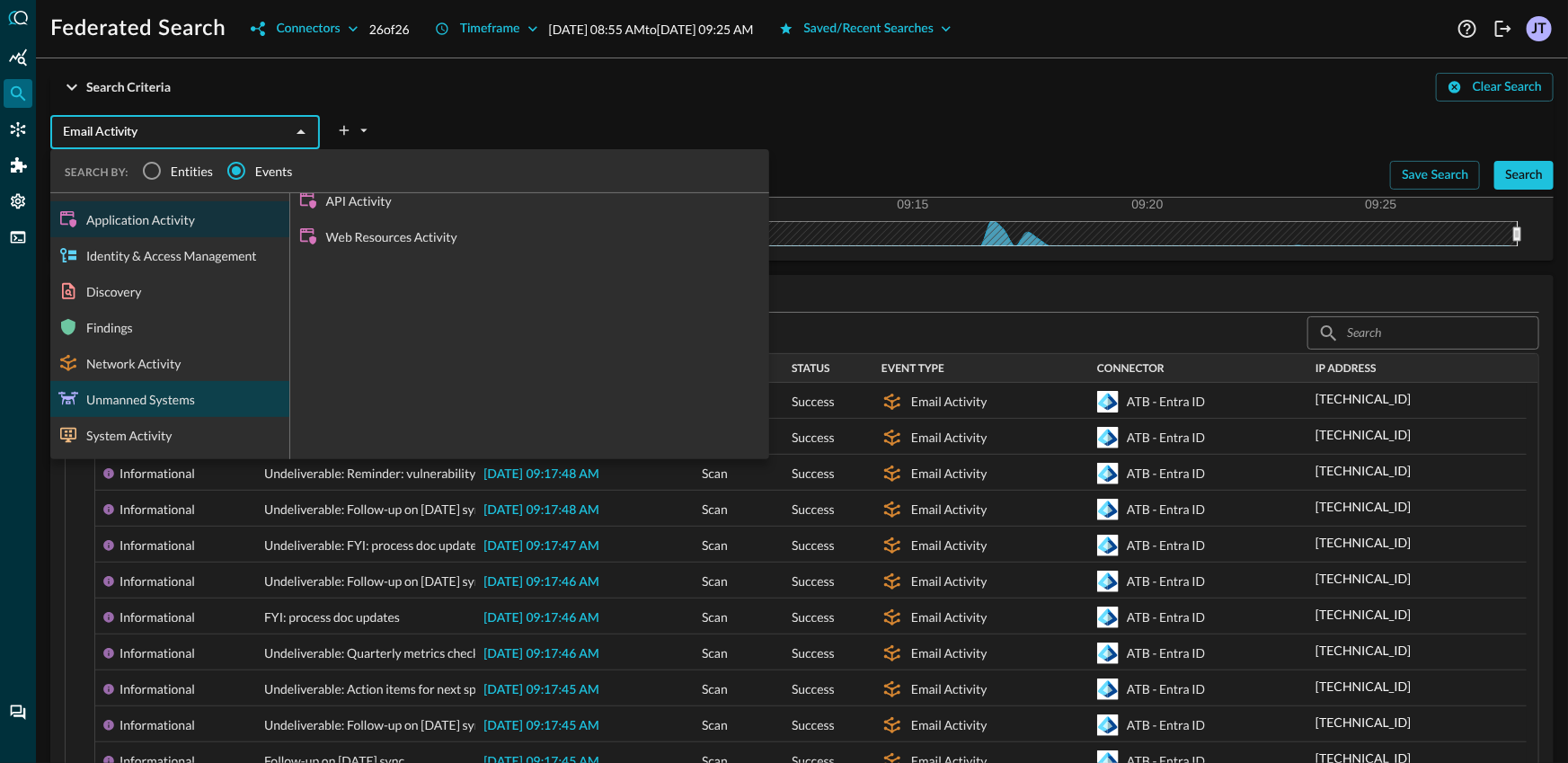
scroll to position [264, 0]
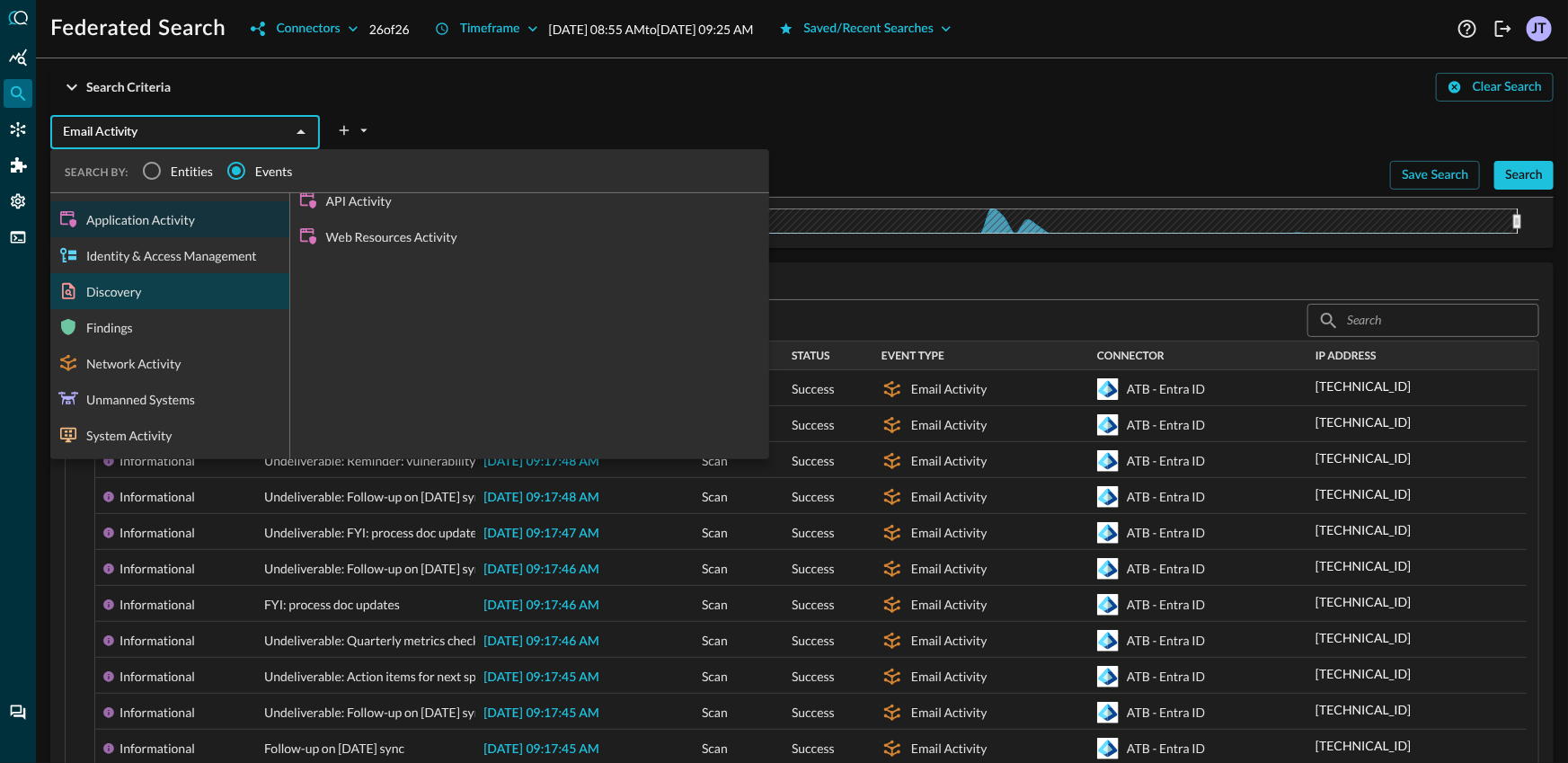
click at [183, 283] on div "Discovery" at bounding box center [170, 291] width 239 height 36
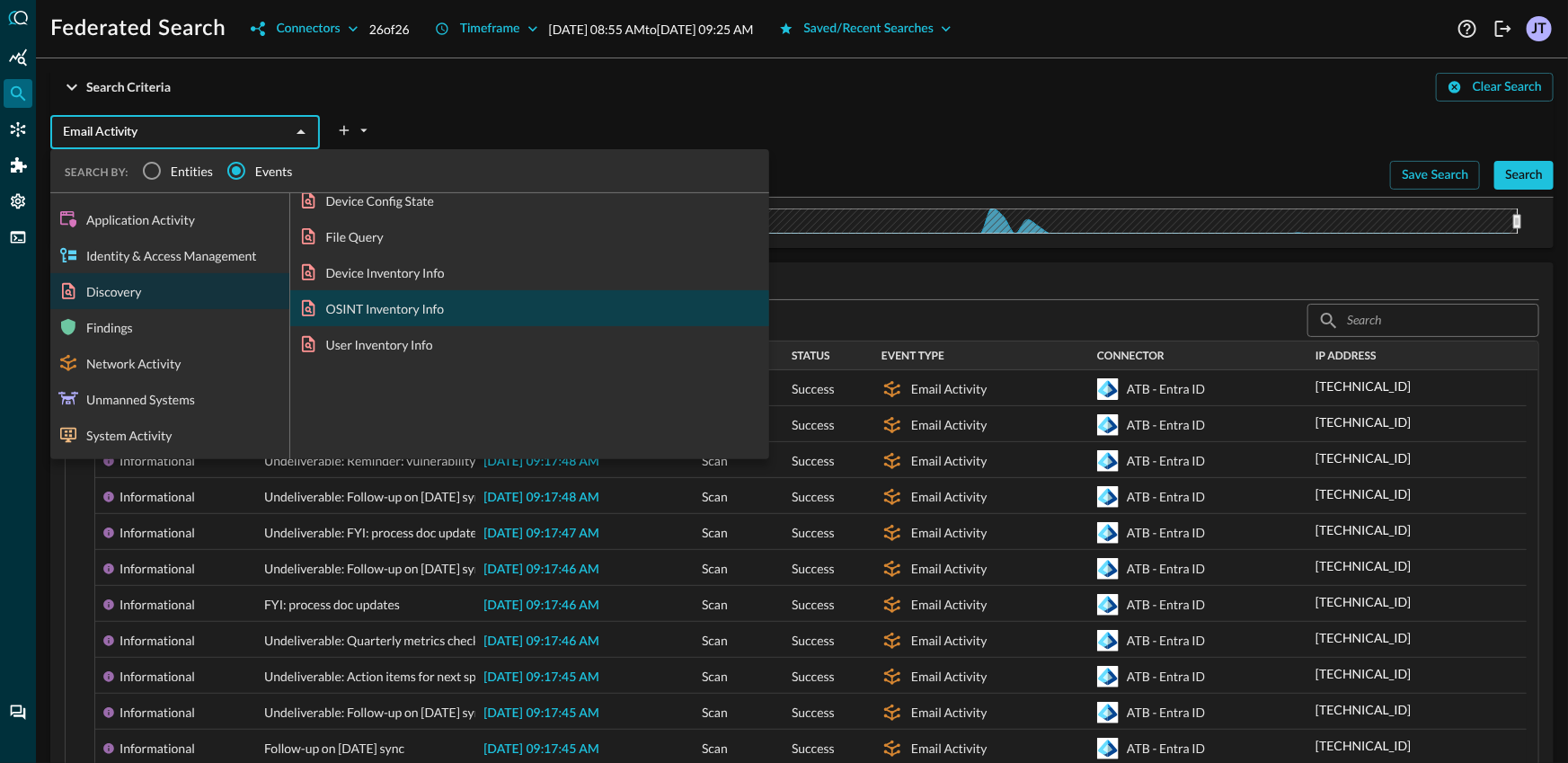
click at [389, 313] on div "OSINT Inventory Info" at bounding box center [530, 308] width 479 height 36
type input "OSINT Inventory Info"
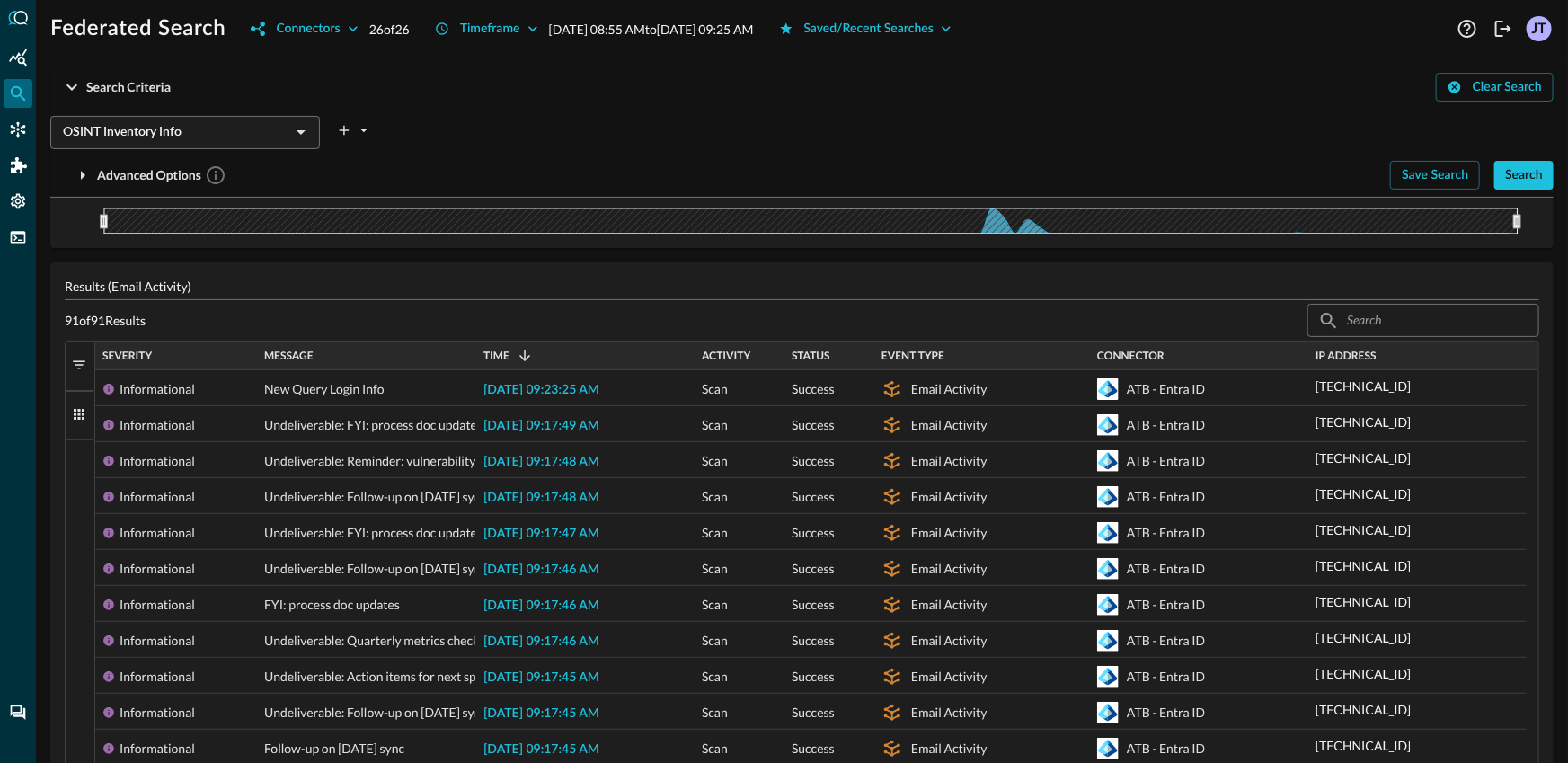
click at [340, 114] on div at bounding box center [354, 126] width 40 height 36
click at [351, 134] on icon "plus-arrow-button" at bounding box center [344, 130] width 16 height 16
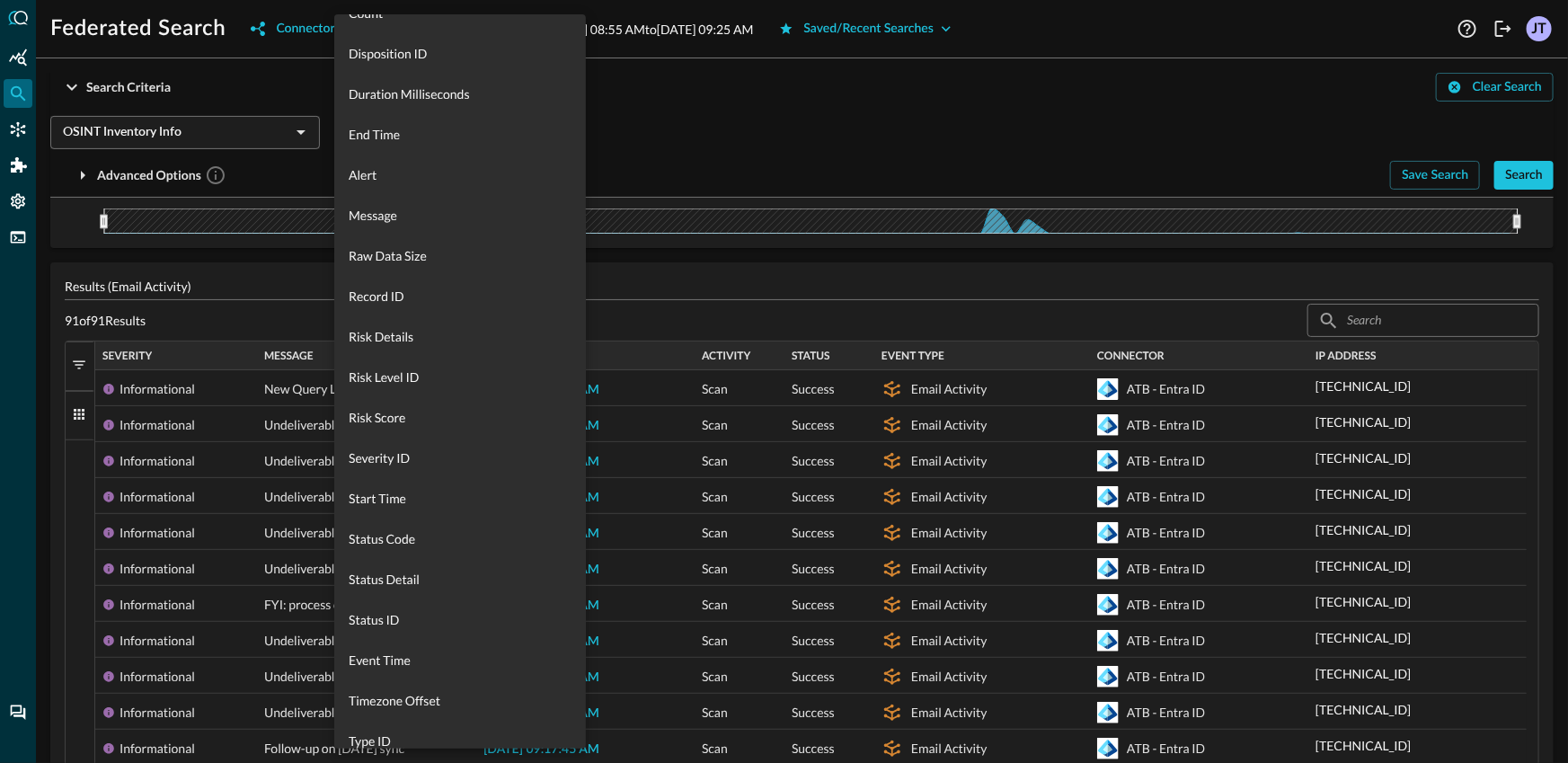
scroll to position [661, 0]
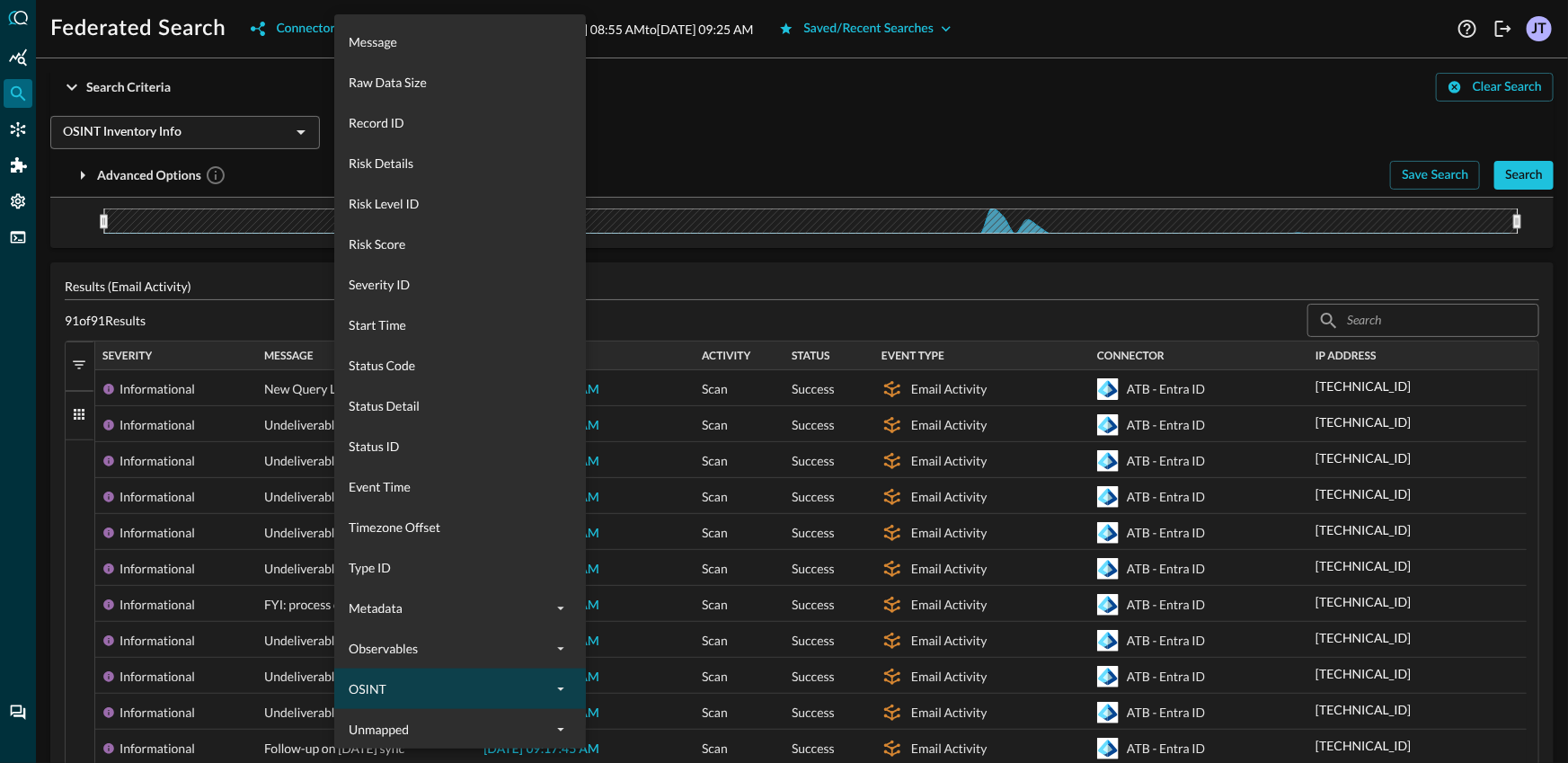
click at [445, 684] on span "OSINT" at bounding box center [449, 688] width 201 height 19
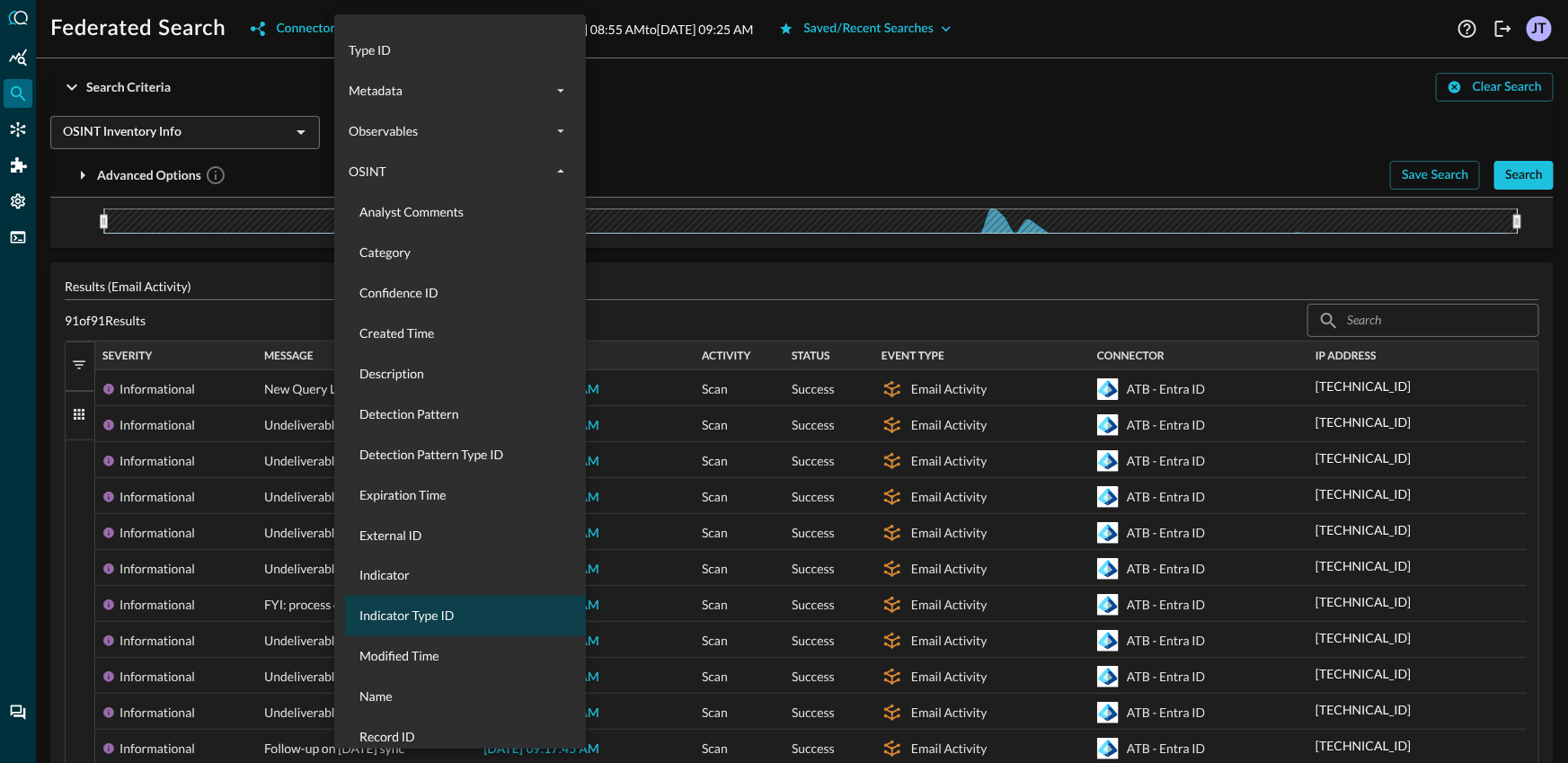
scroll to position [1214, 0]
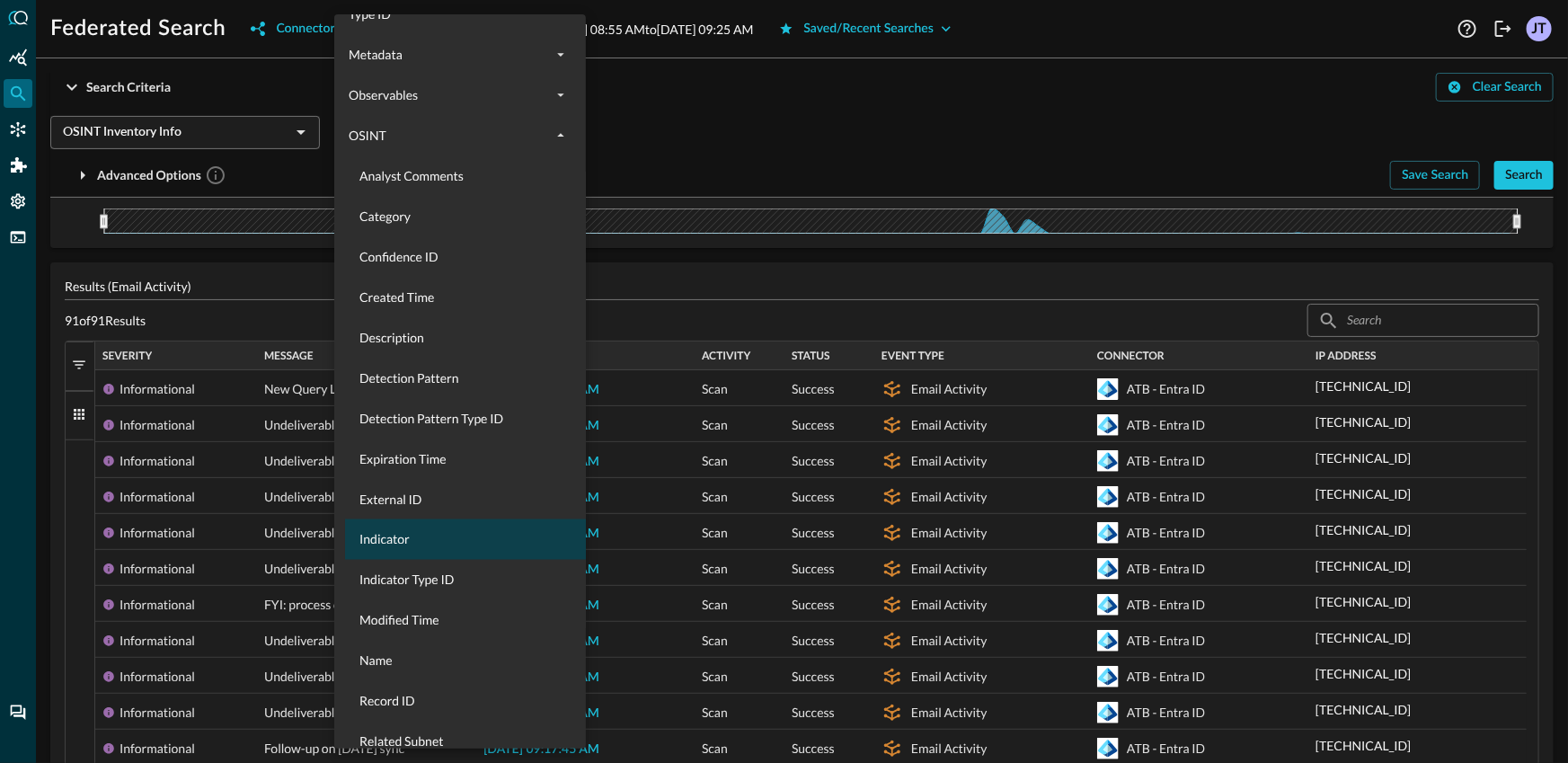
click at [422, 526] on div "Indicator" at bounding box center [470, 540] width 252 height 41
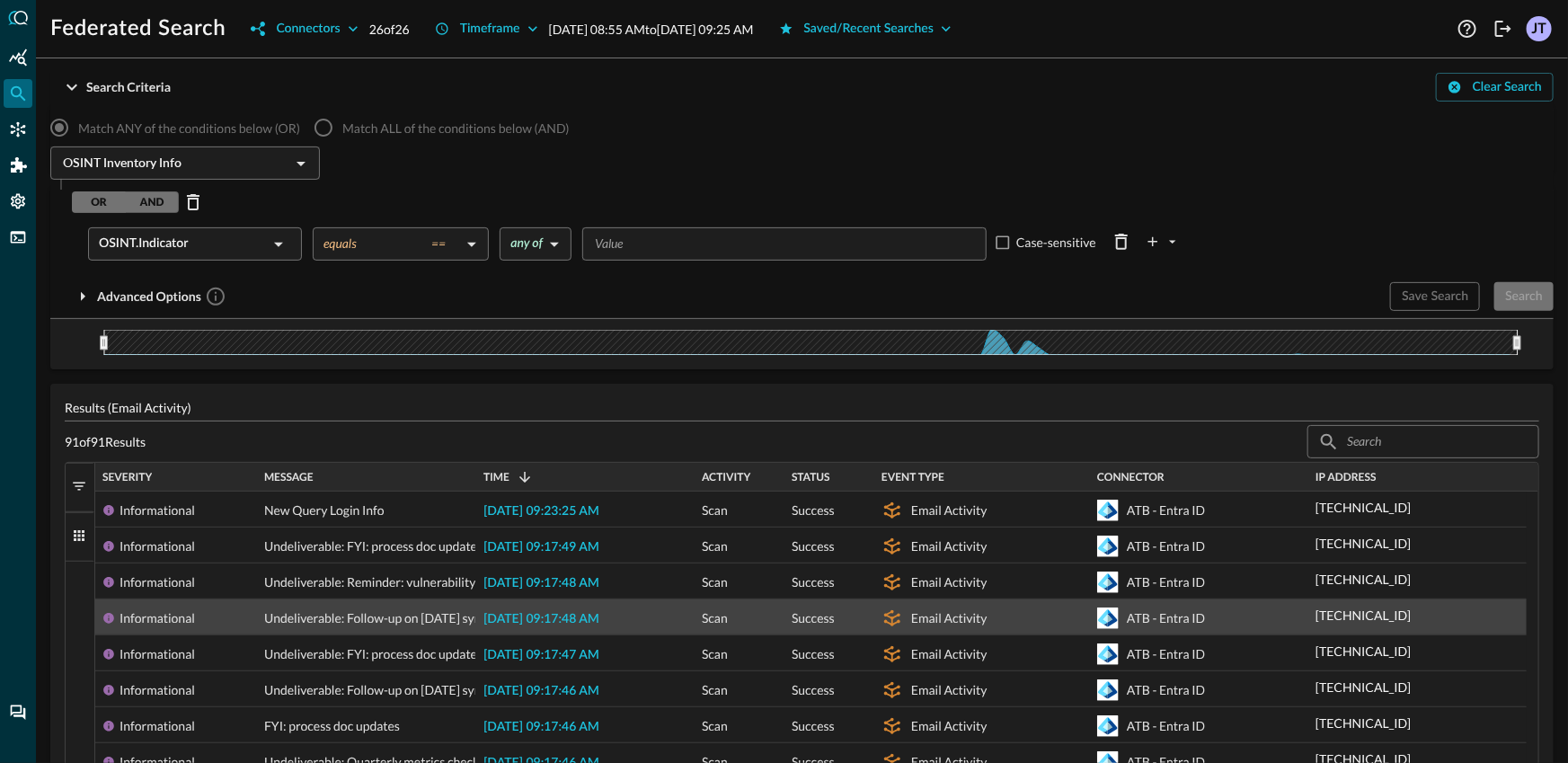
scroll to position [385, 0]
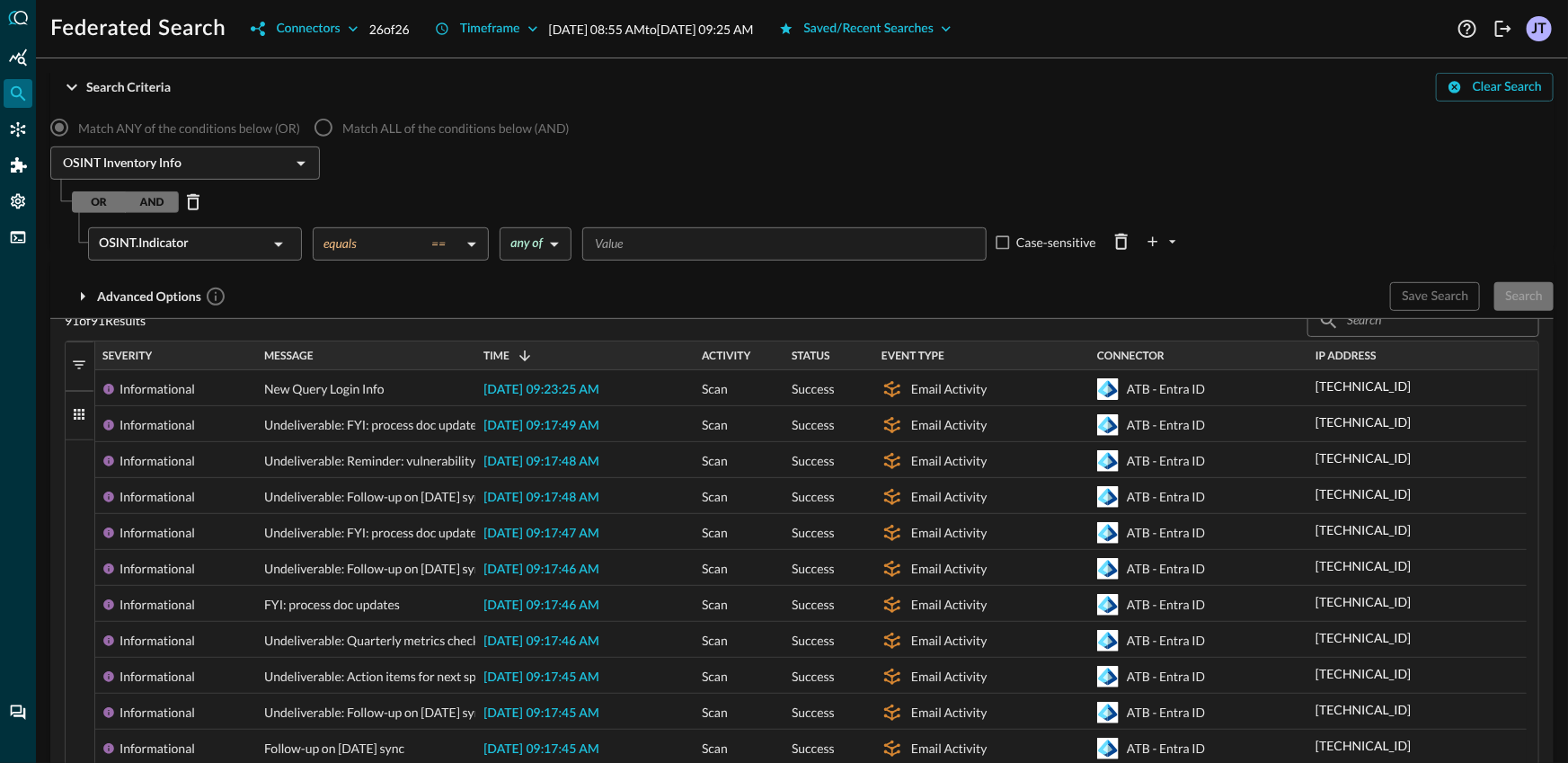
click at [678, 240] on input "Value" at bounding box center [783, 244] width 391 height 23
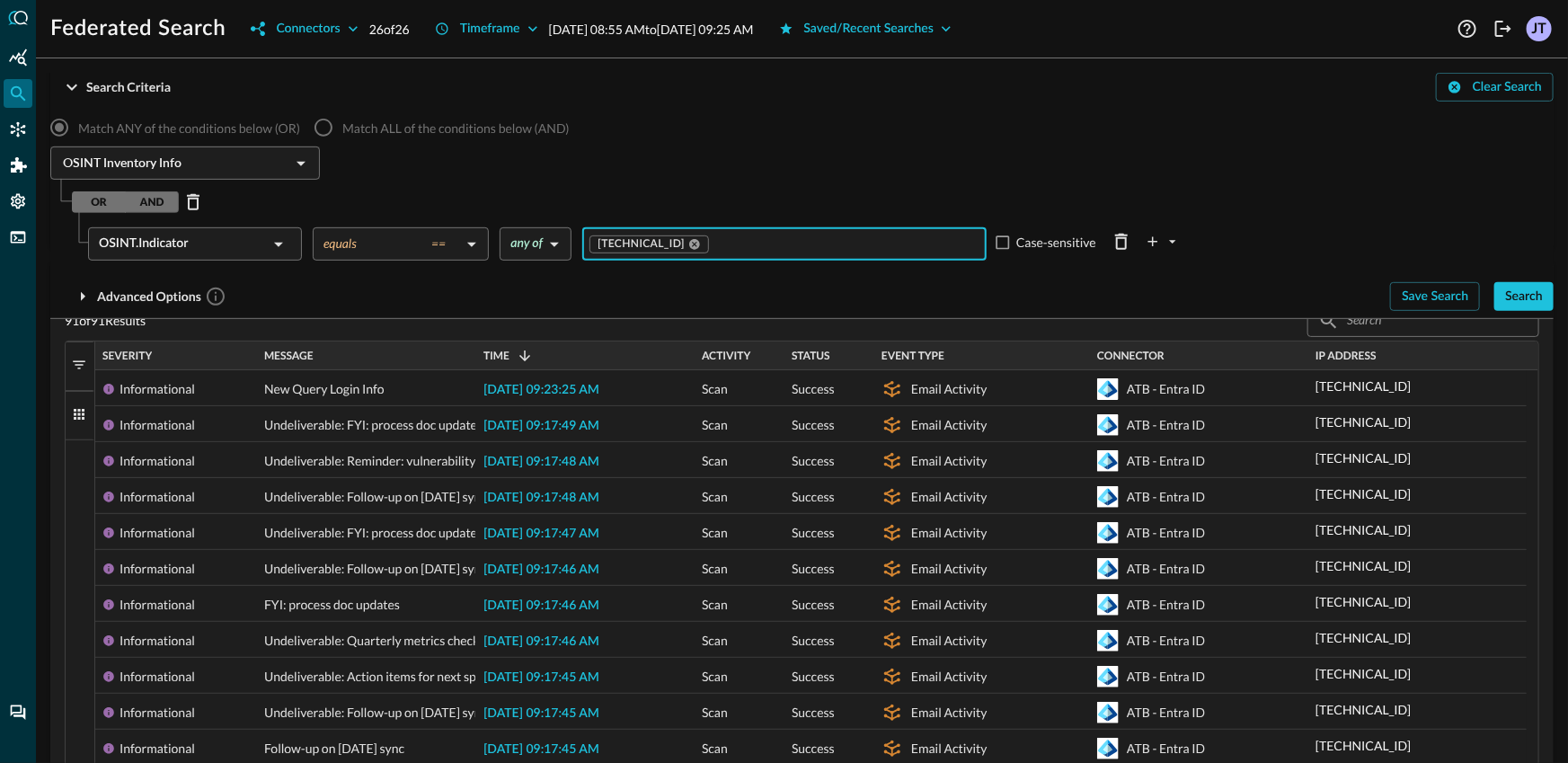
click at [704, 163] on div "OSINT Inventory Info ​" at bounding box center [802, 165] width 1503 height 38
click at [1536, 307] on button "Search" at bounding box center [1524, 296] width 60 height 29
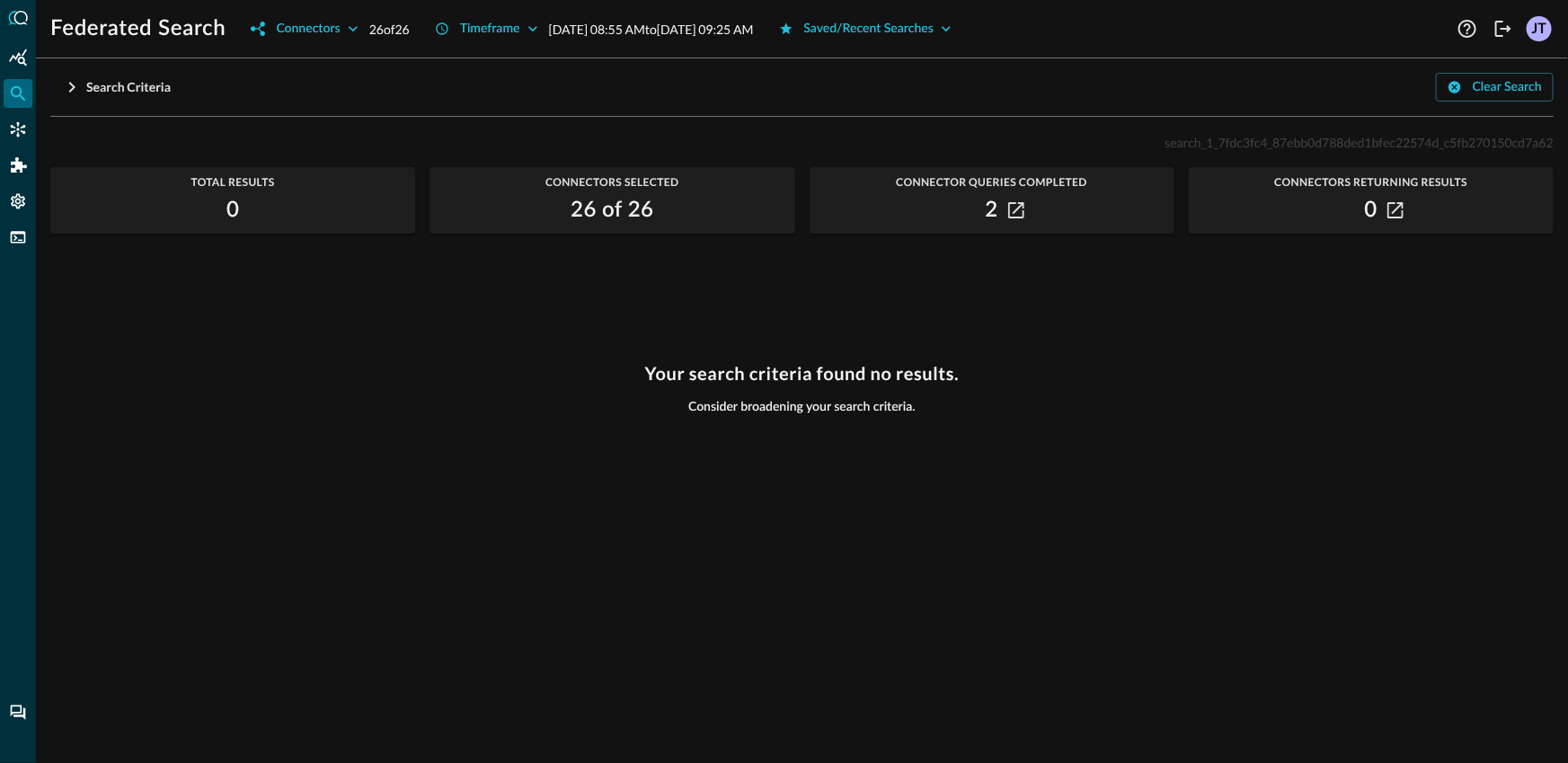
click at [1421, 198] on div "0" at bounding box center [1371, 210] width 365 height 29
click at [1402, 211] on icon "button" at bounding box center [1396, 210] width 16 height 16
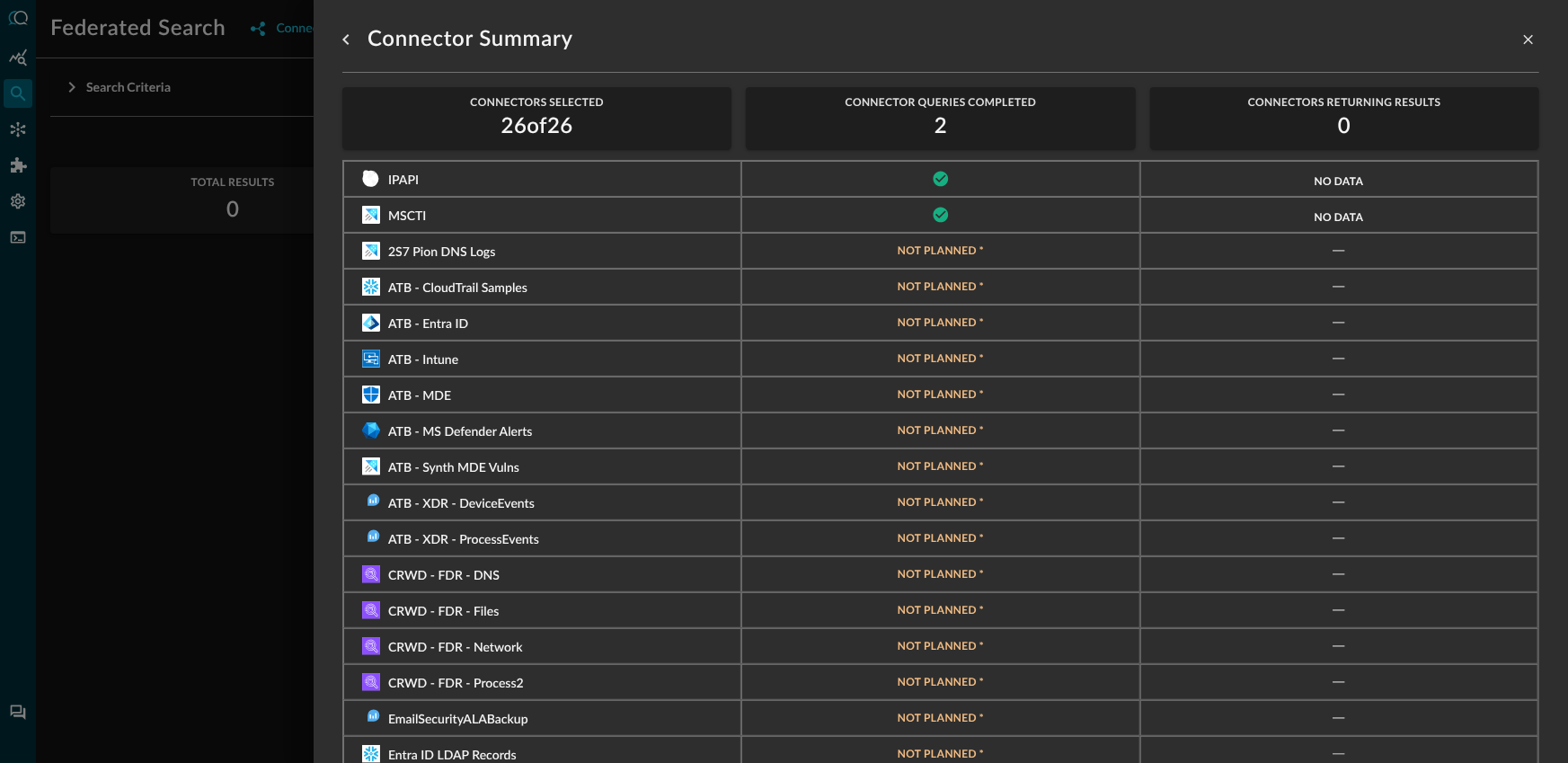
click at [165, 384] on div at bounding box center [784, 381] width 1568 height 763
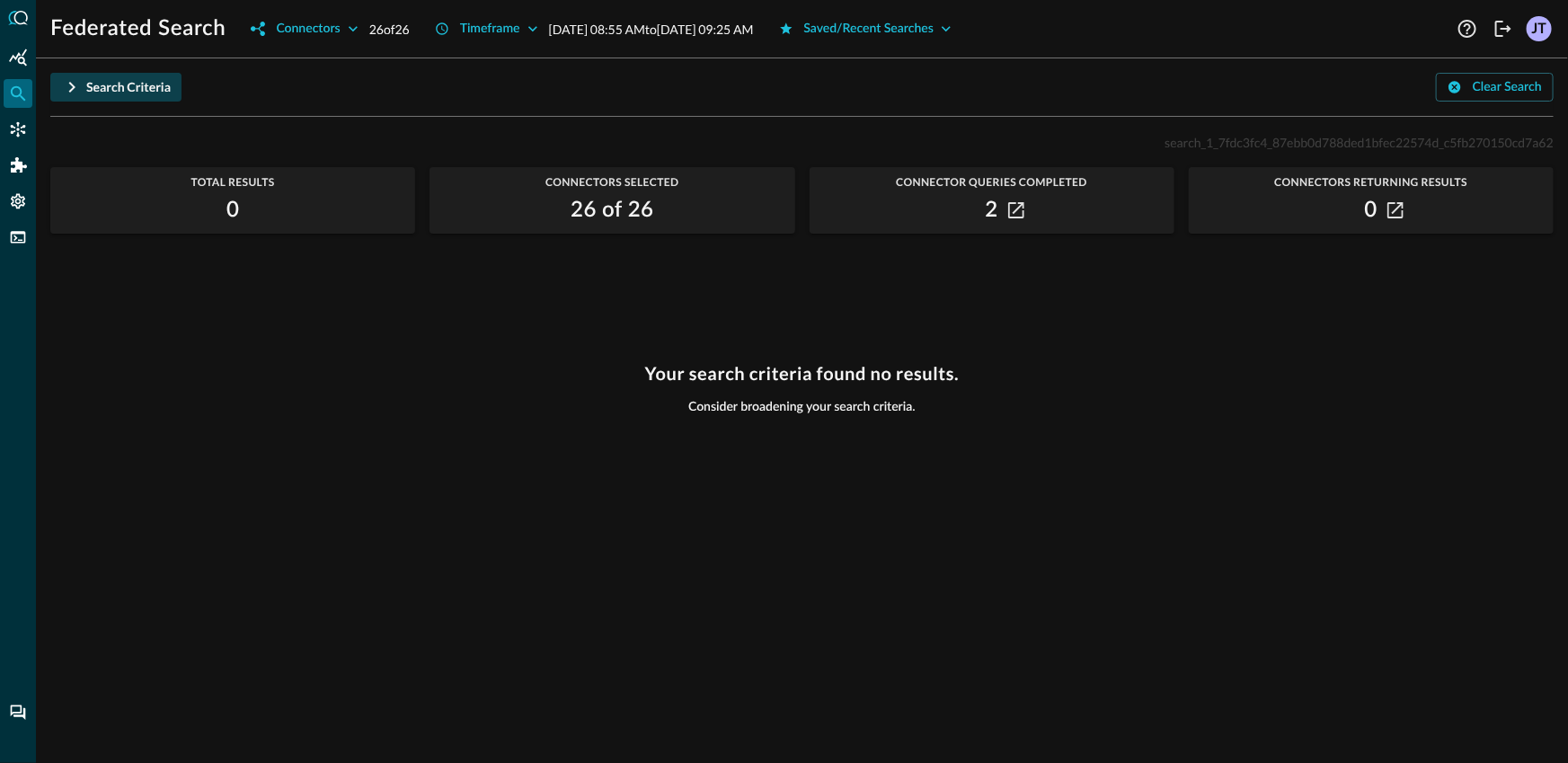
click at [152, 86] on div "Search Criteria" at bounding box center [128, 88] width 85 height 23
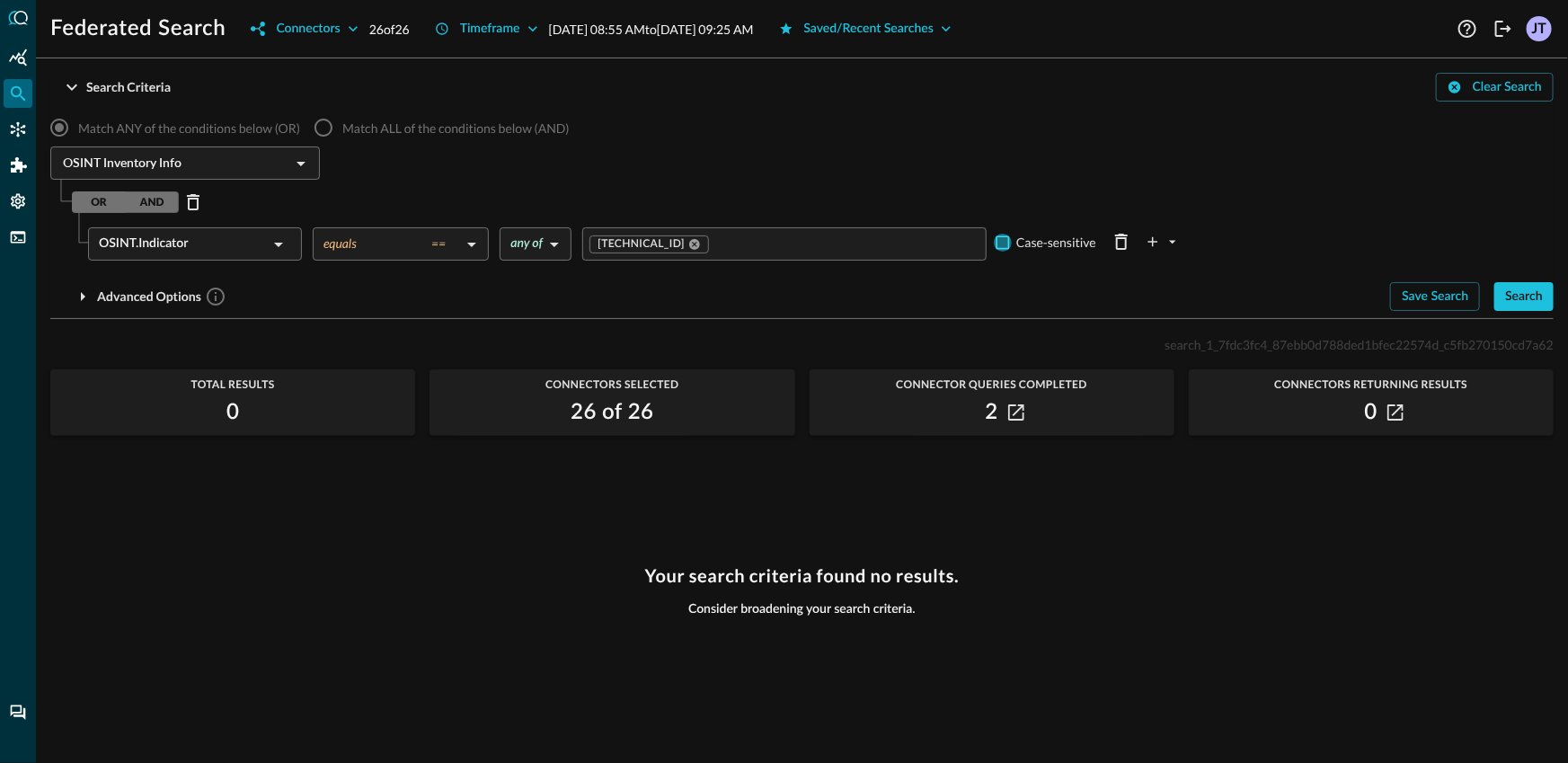
click at [1004, 243] on input "Case-sensitive" at bounding box center [1003, 243] width 18 height 18
checkbox input "true"
click at [1554, 297] on button "Search" at bounding box center [1524, 296] width 60 height 29
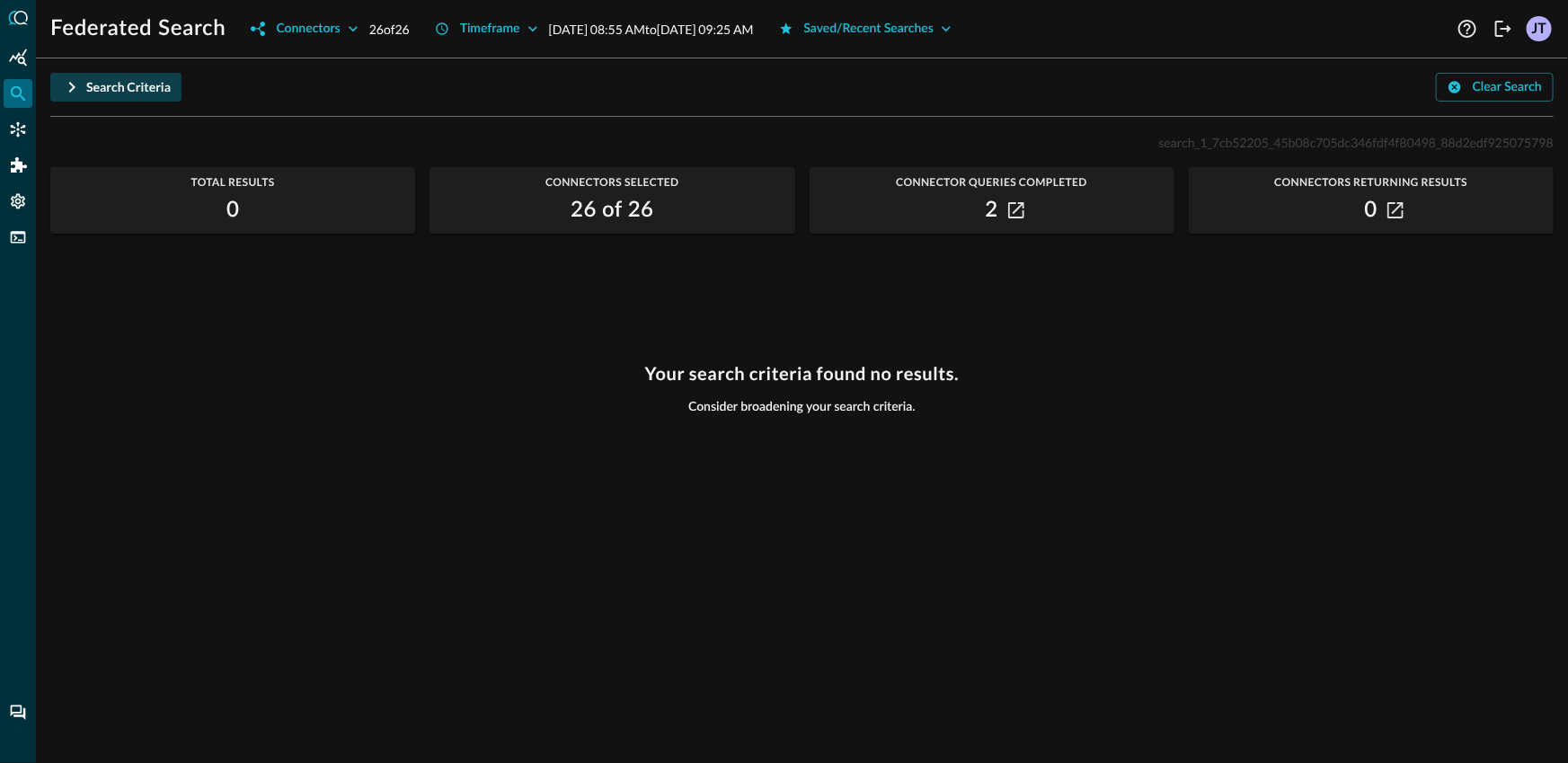
click at [160, 89] on div "Search Criteria" at bounding box center [128, 88] width 85 height 23
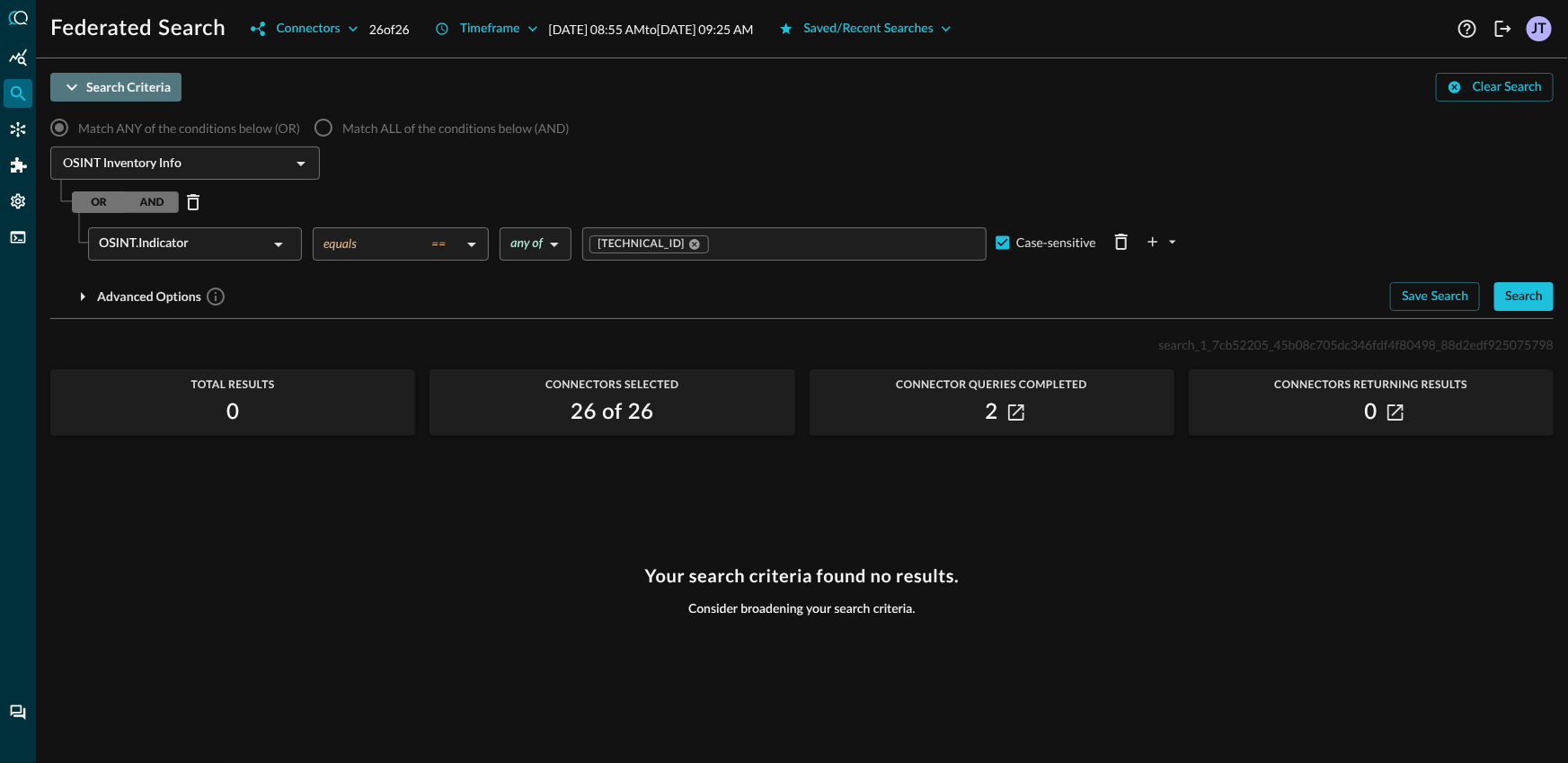
click at [140, 86] on div "Search Criteria" at bounding box center [128, 88] width 85 height 23
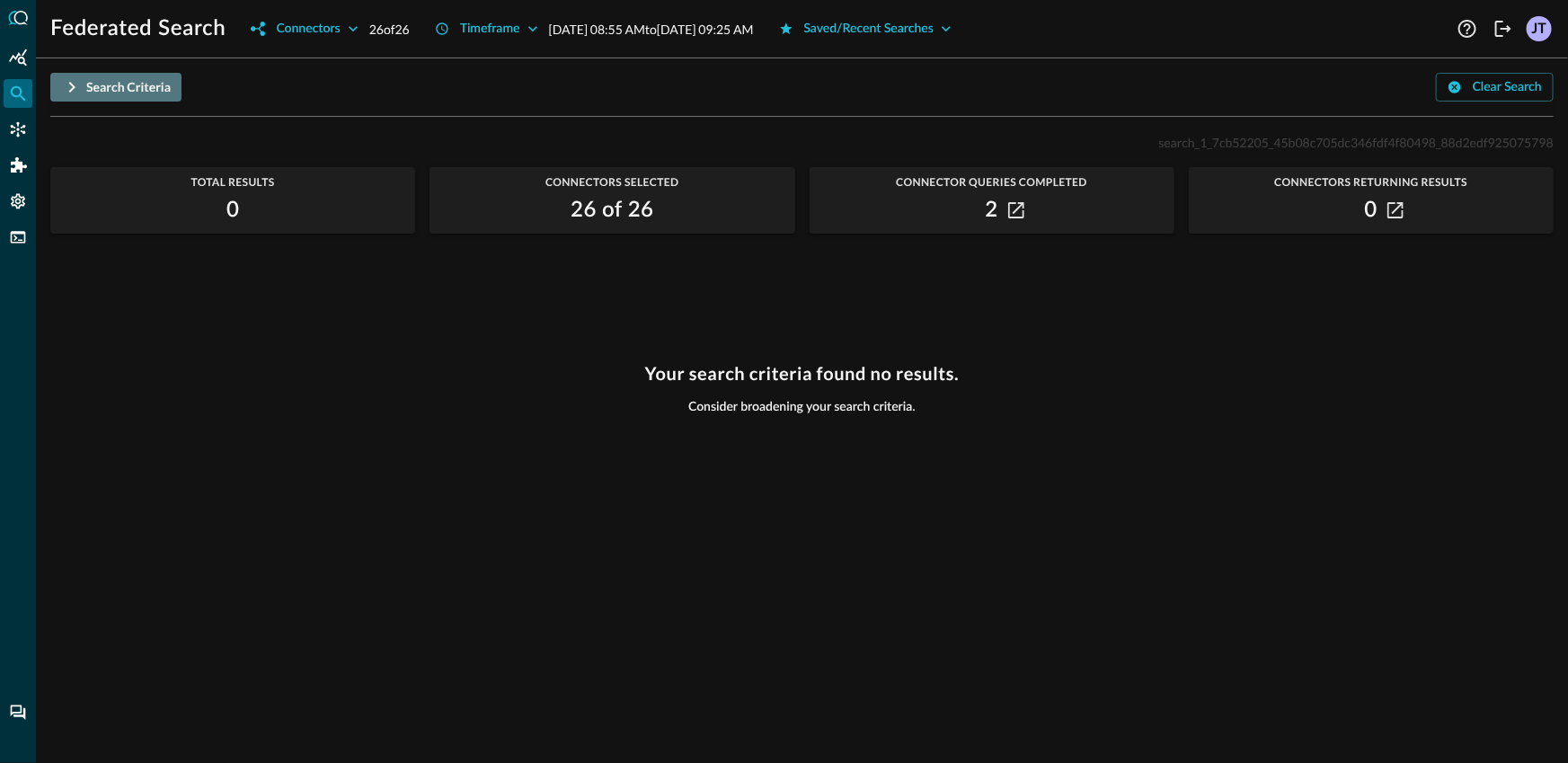
click at [139, 86] on div "Search Criteria" at bounding box center [128, 88] width 85 height 23
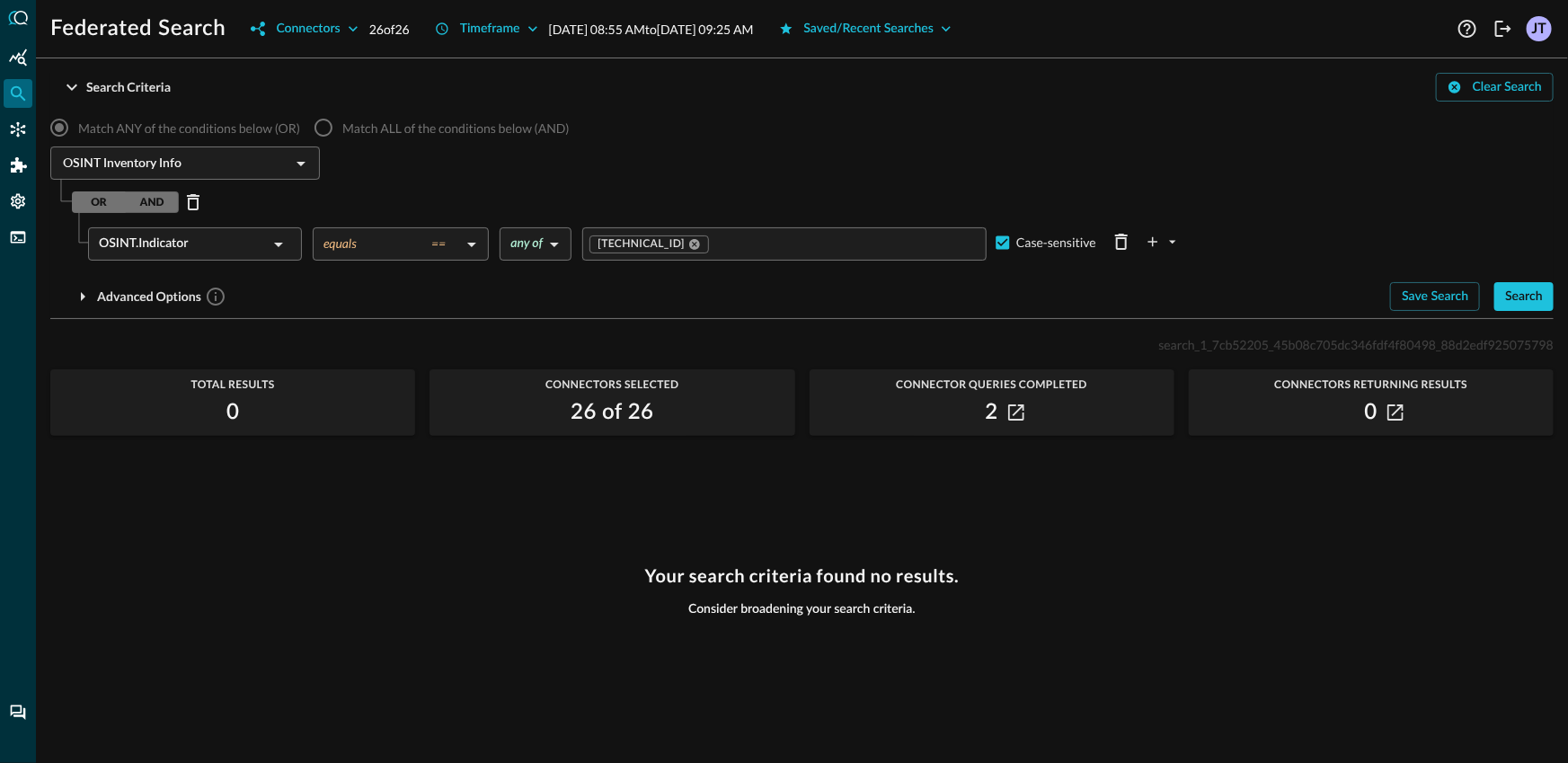
click at [154, 161] on input "OSINT Inventory Info" at bounding box center [170, 163] width 230 height 23
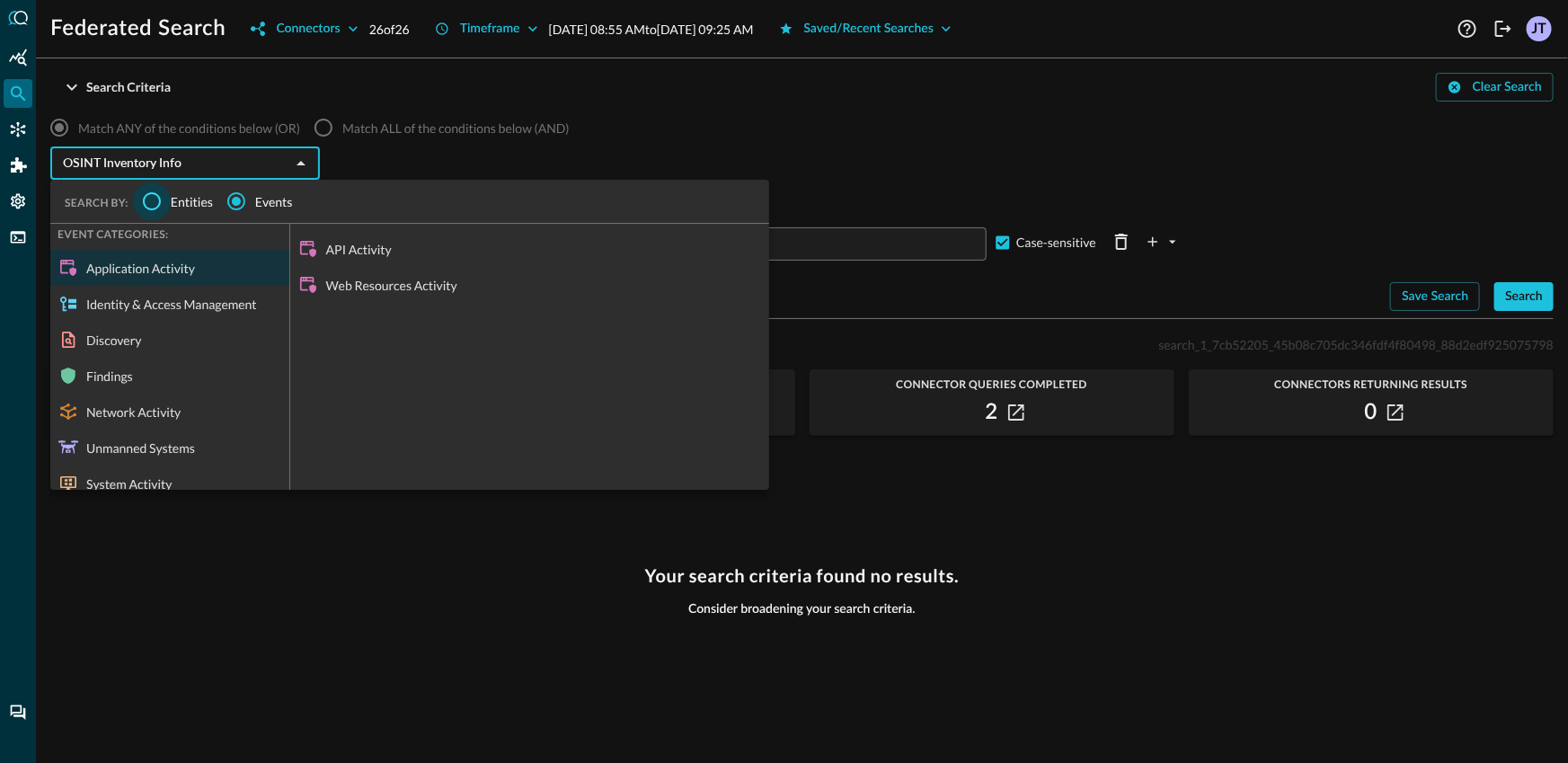
click at [153, 210] on input "Entities" at bounding box center [152, 202] width 38 height 38
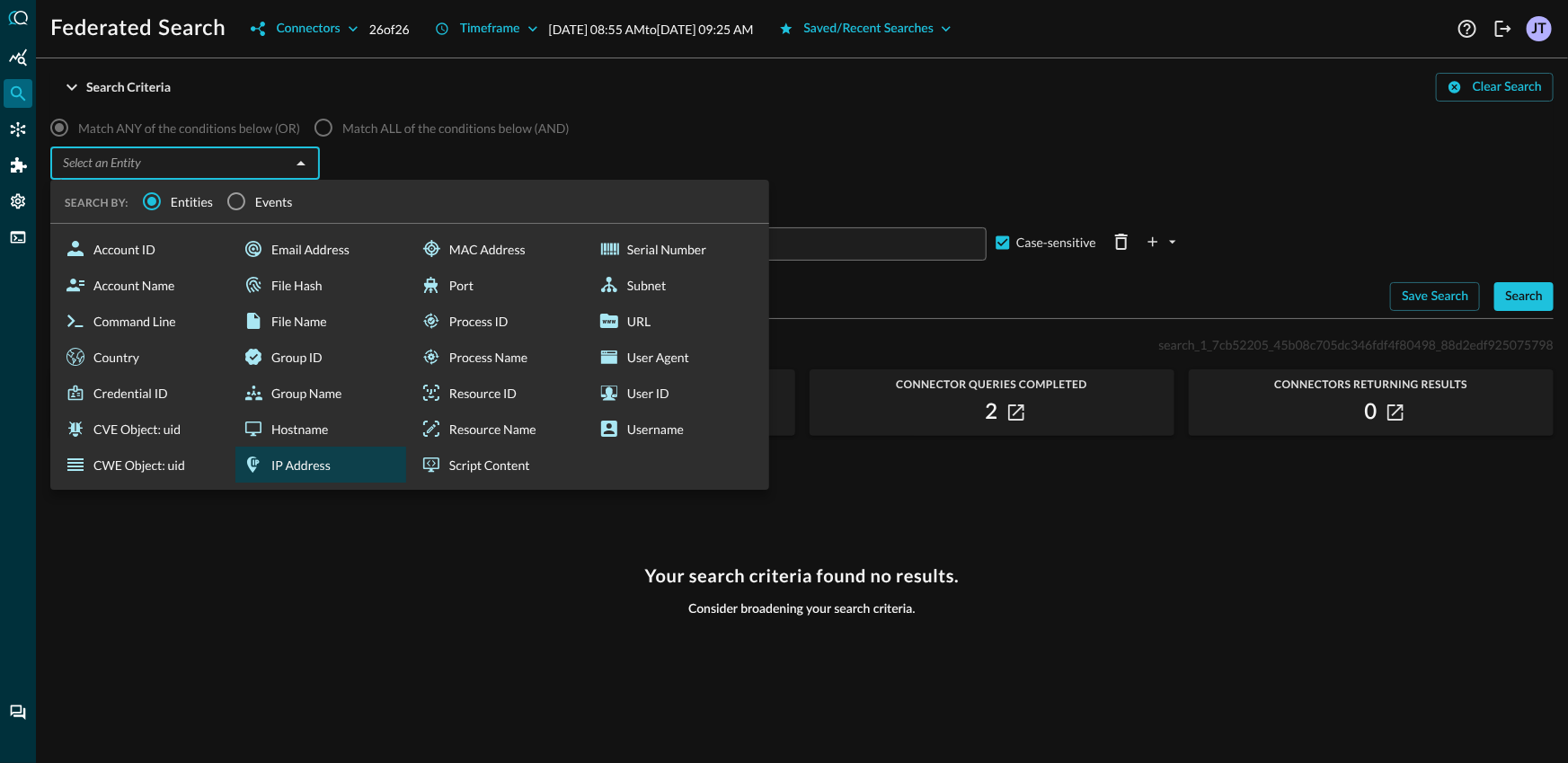
click at [289, 459] on div "IP Address" at bounding box center [321, 465] width 171 height 36
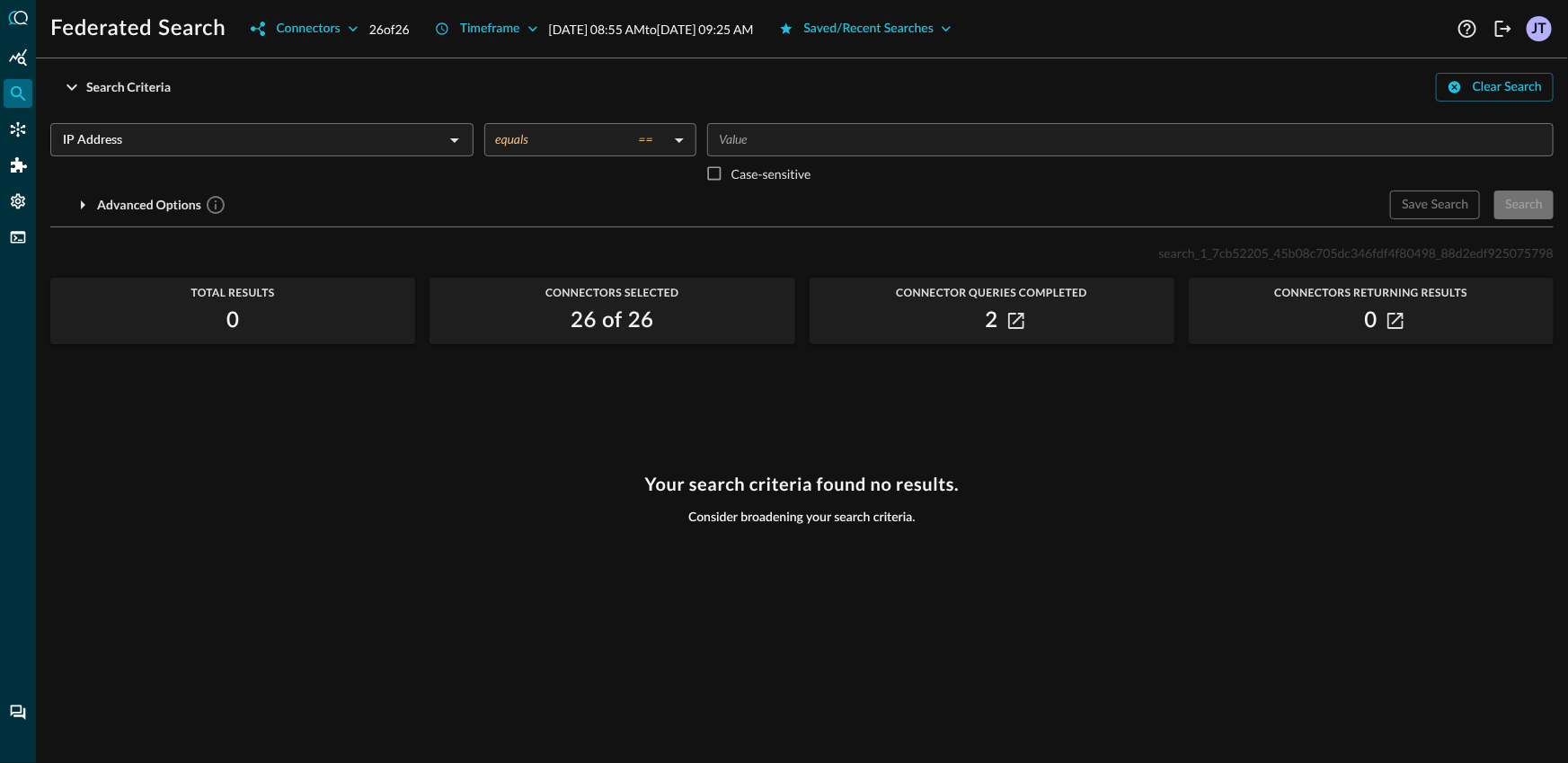
click at [860, 130] on input "Value" at bounding box center [1130, 139] width 833 height 23
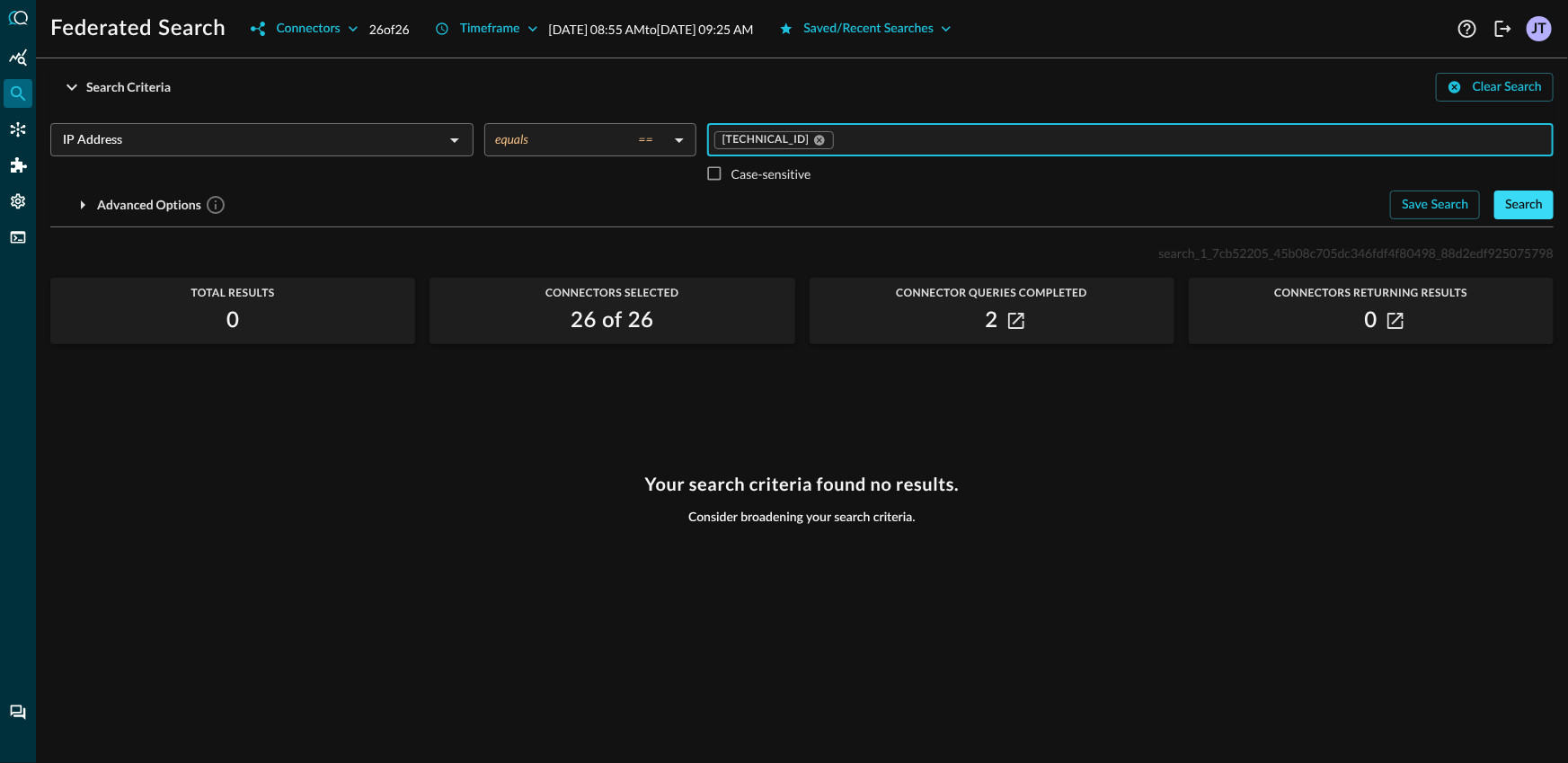
click at [1522, 196] on div "Search" at bounding box center [1524, 205] width 38 height 23
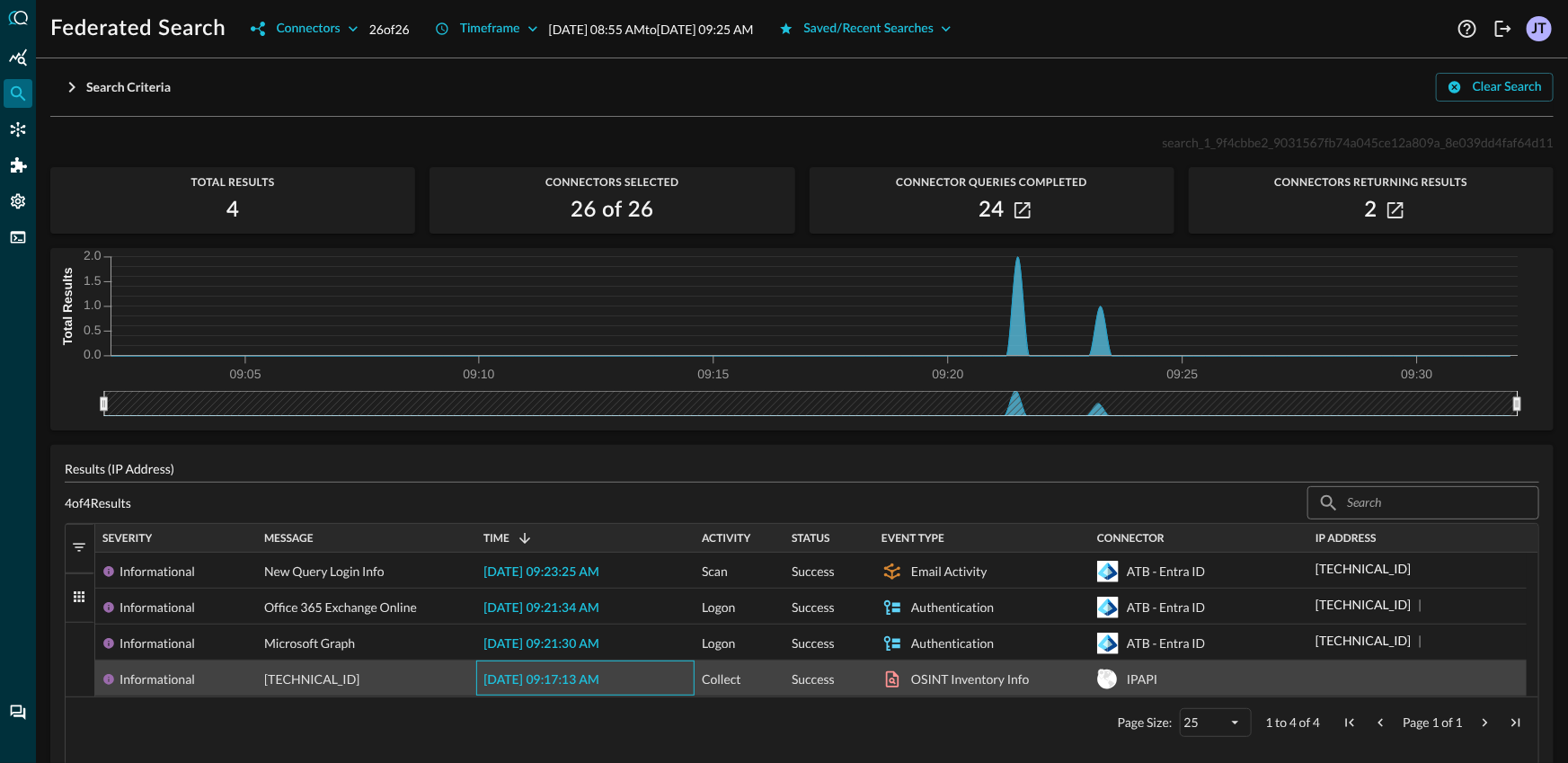
click at [580, 669] on div "[DATE] 09:17:13 AM" at bounding box center [586, 677] width 219 height 35
click at [580, 680] on span "[DATE] 09:17:13 AM" at bounding box center [541, 680] width 116 height 13
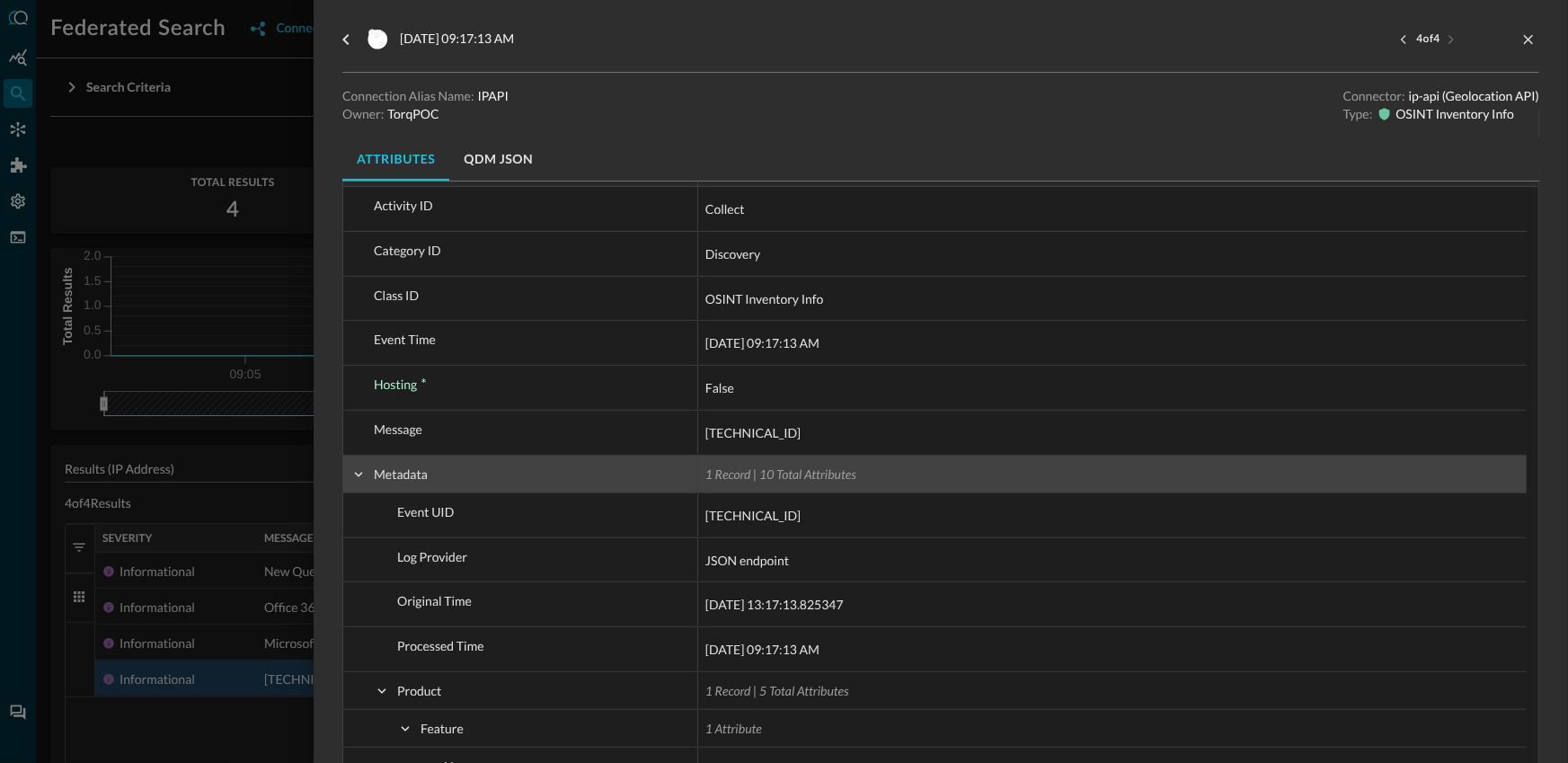
scroll to position [88, 0]
click at [353, 474] on span at bounding box center [359, 475] width 16 height 16
checkbox input "false"
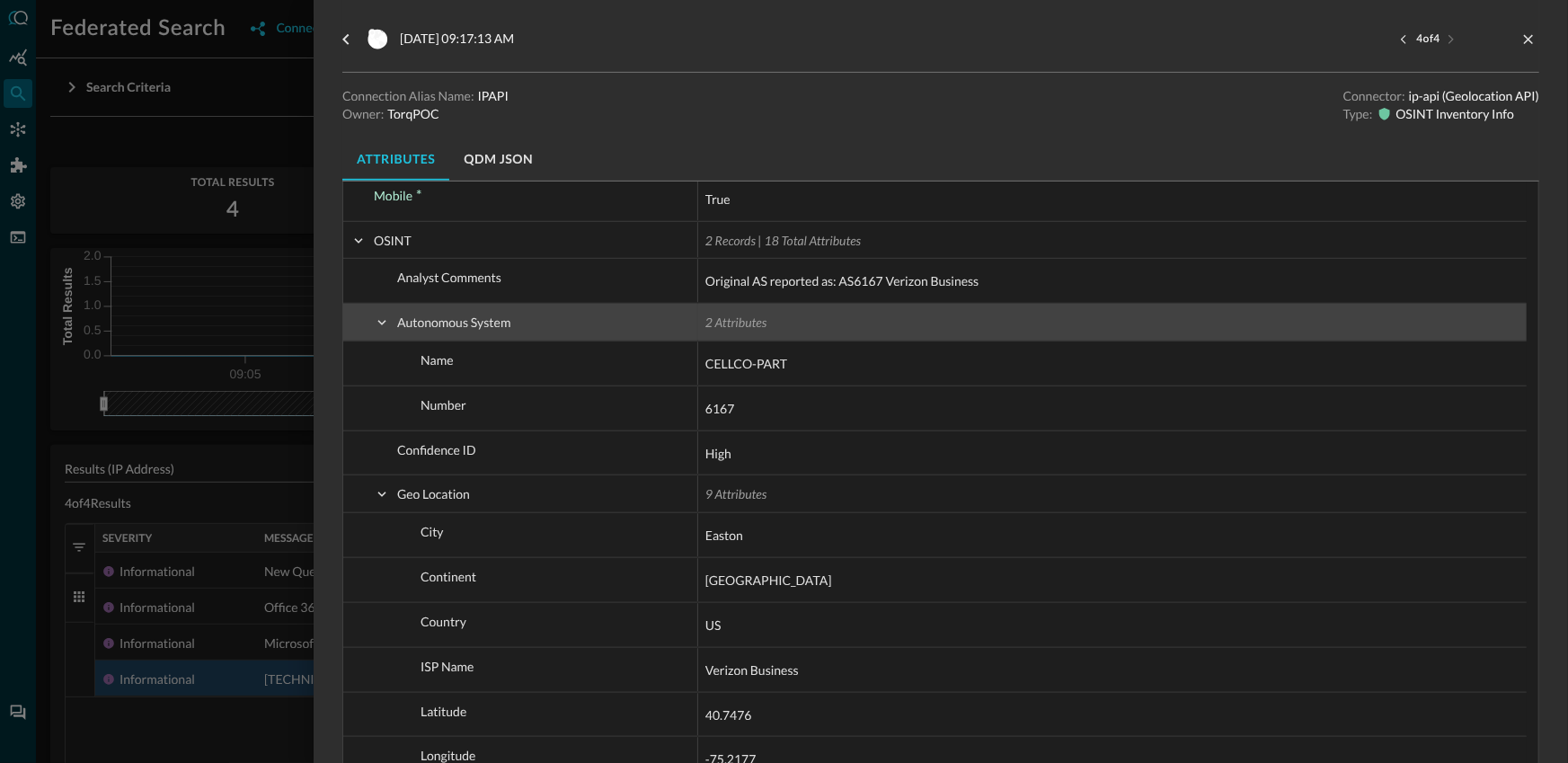
scroll to position [417, 0]
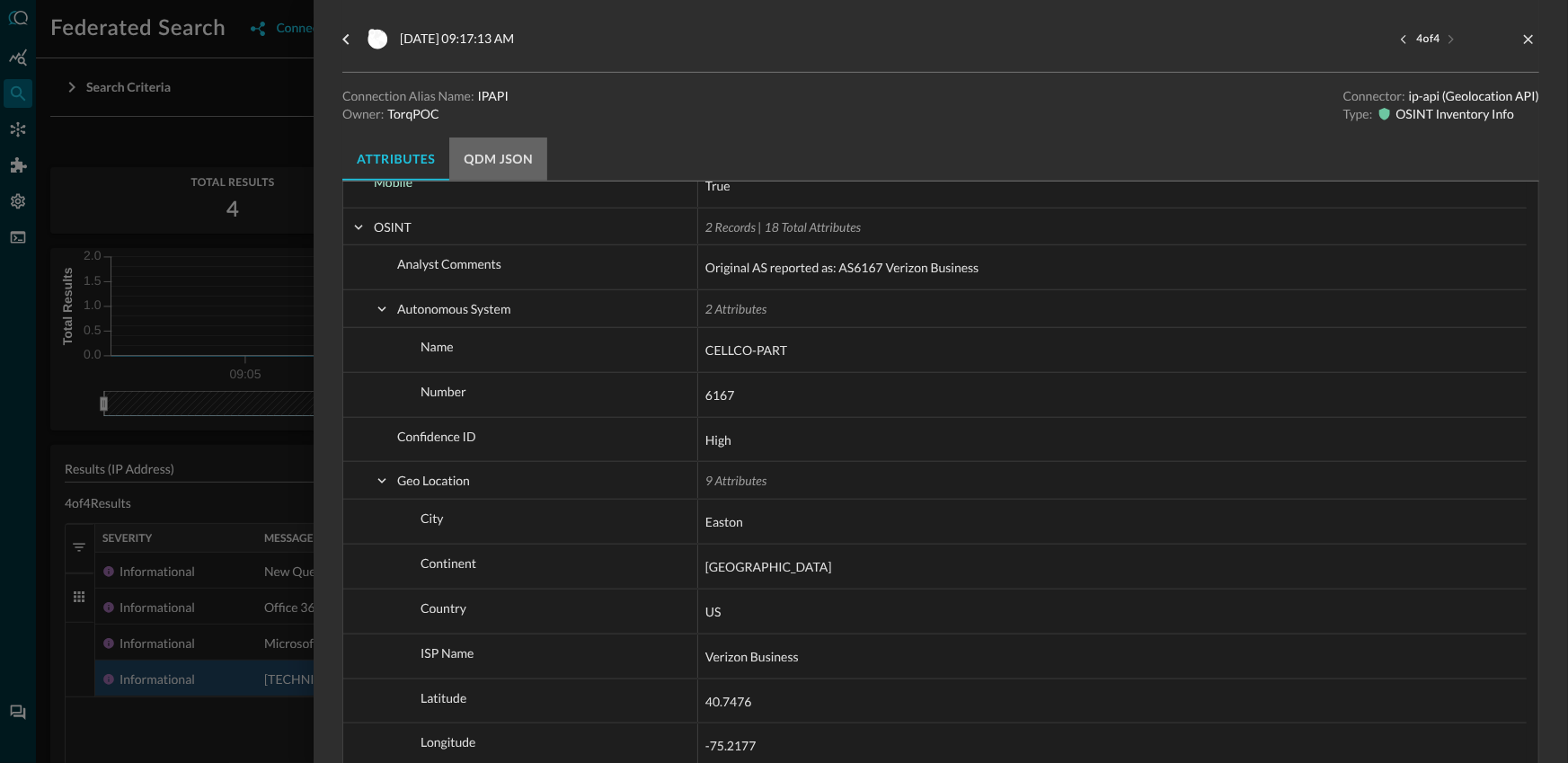
click at [491, 151] on button "QDM JSON" at bounding box center [498, 158] width 98 height 43
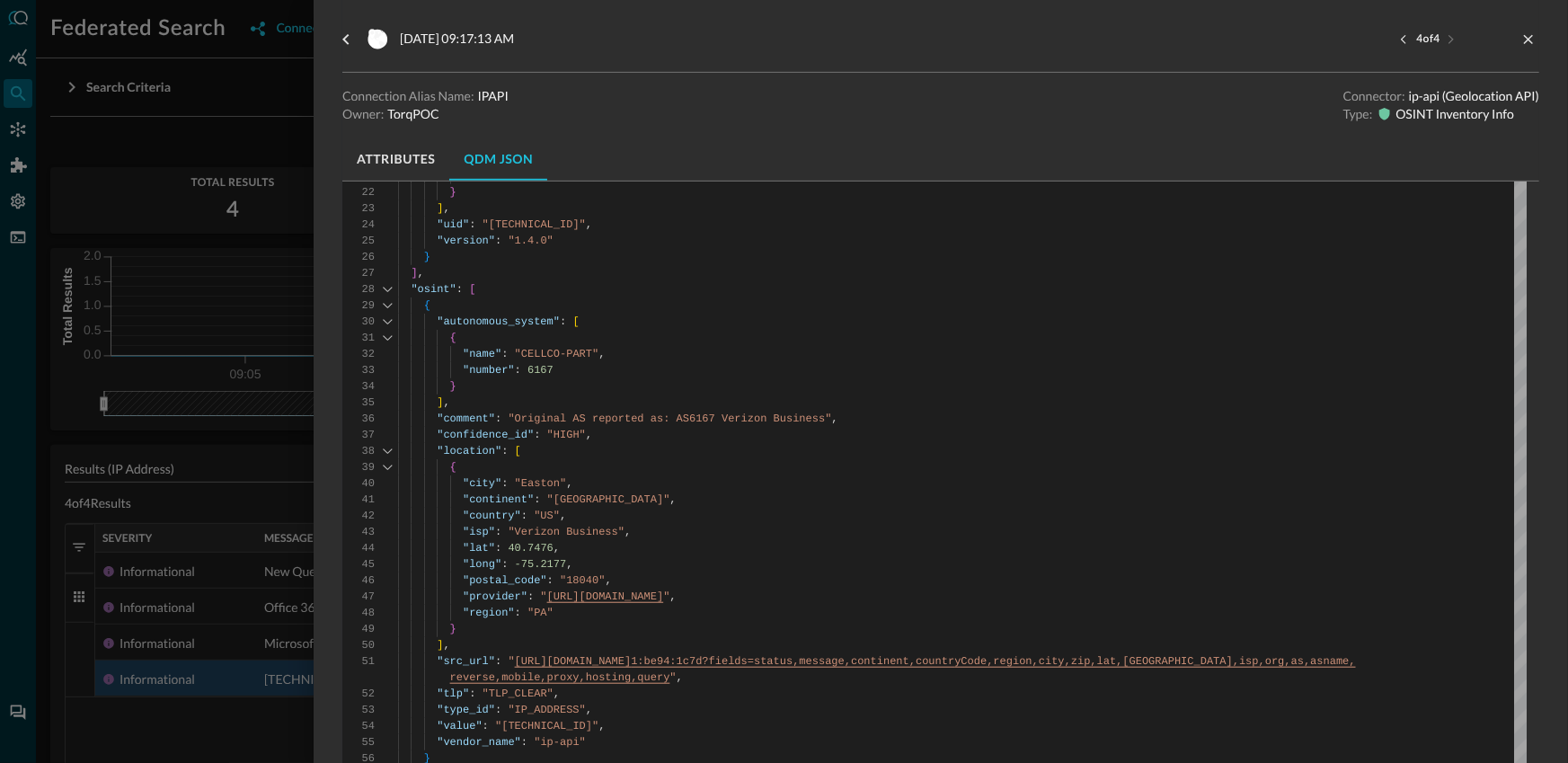
scroll to position [409, 0]
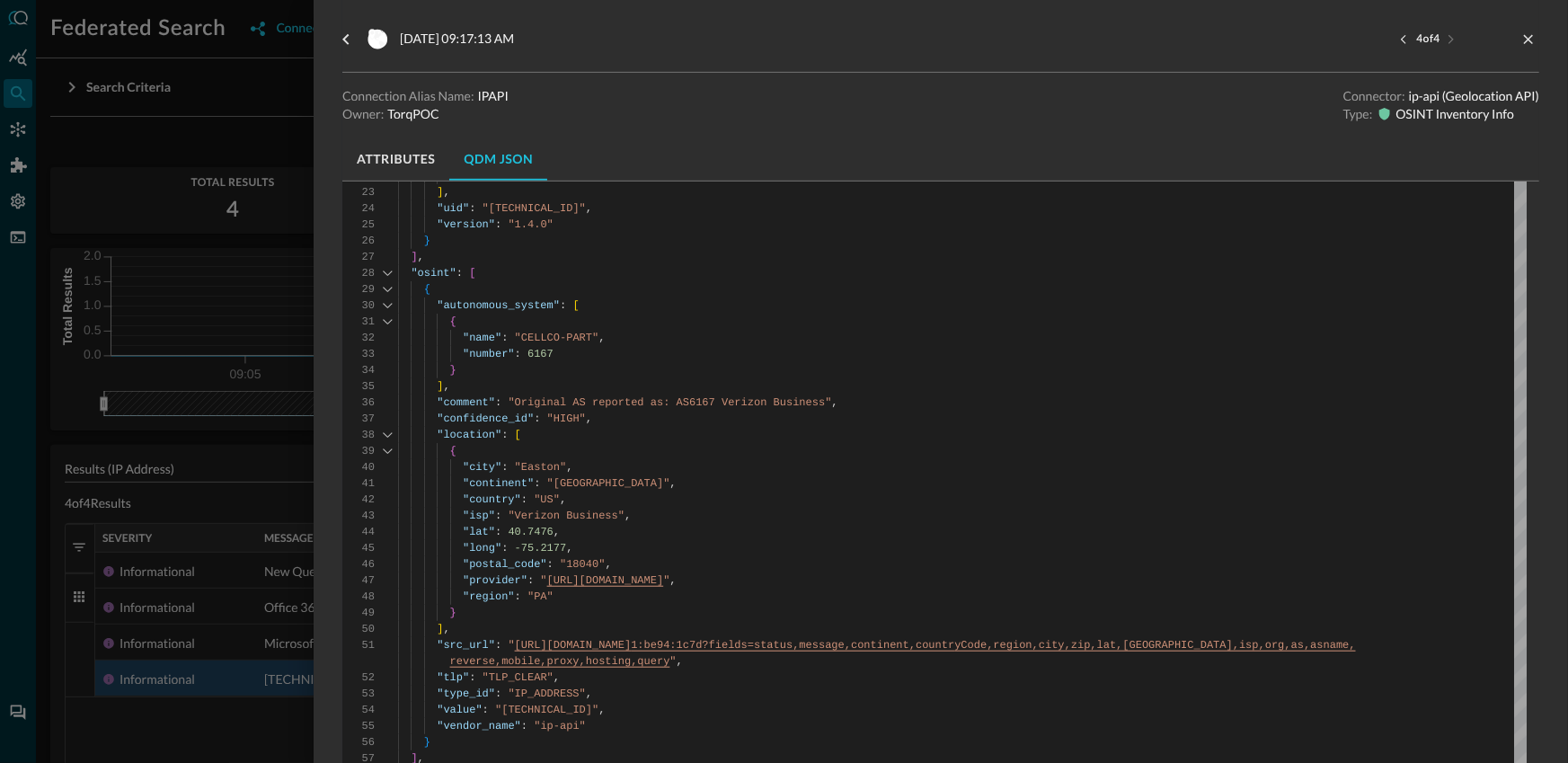
click at [478, 296] on div "{ "activity_id" : "COLLECT" , "category_uid" : "5" , "class_uid" : "5021" , "me…" at bounding box center [961, 536] width 1129 height 1417
type textarea ""vendor_name": "ip-api" } ], "uid": "[TECHNICAL_ID]", "version": "1.4.0" } ], "…"
click at [478, 296] on div "{ "activity_id" : "COLLECT" , "category_uid" : "5" , "class_uid" : "5021" , "me…" at bounding box center [961, 536] width 1129 height 1417
click at [482, 302] on div "{ "activity_id" : "COLLECT" , "category_uid" : "5" , "class_uid" : "5021" , "me…" at bounding box center [961, 536] width 1129 height 1417
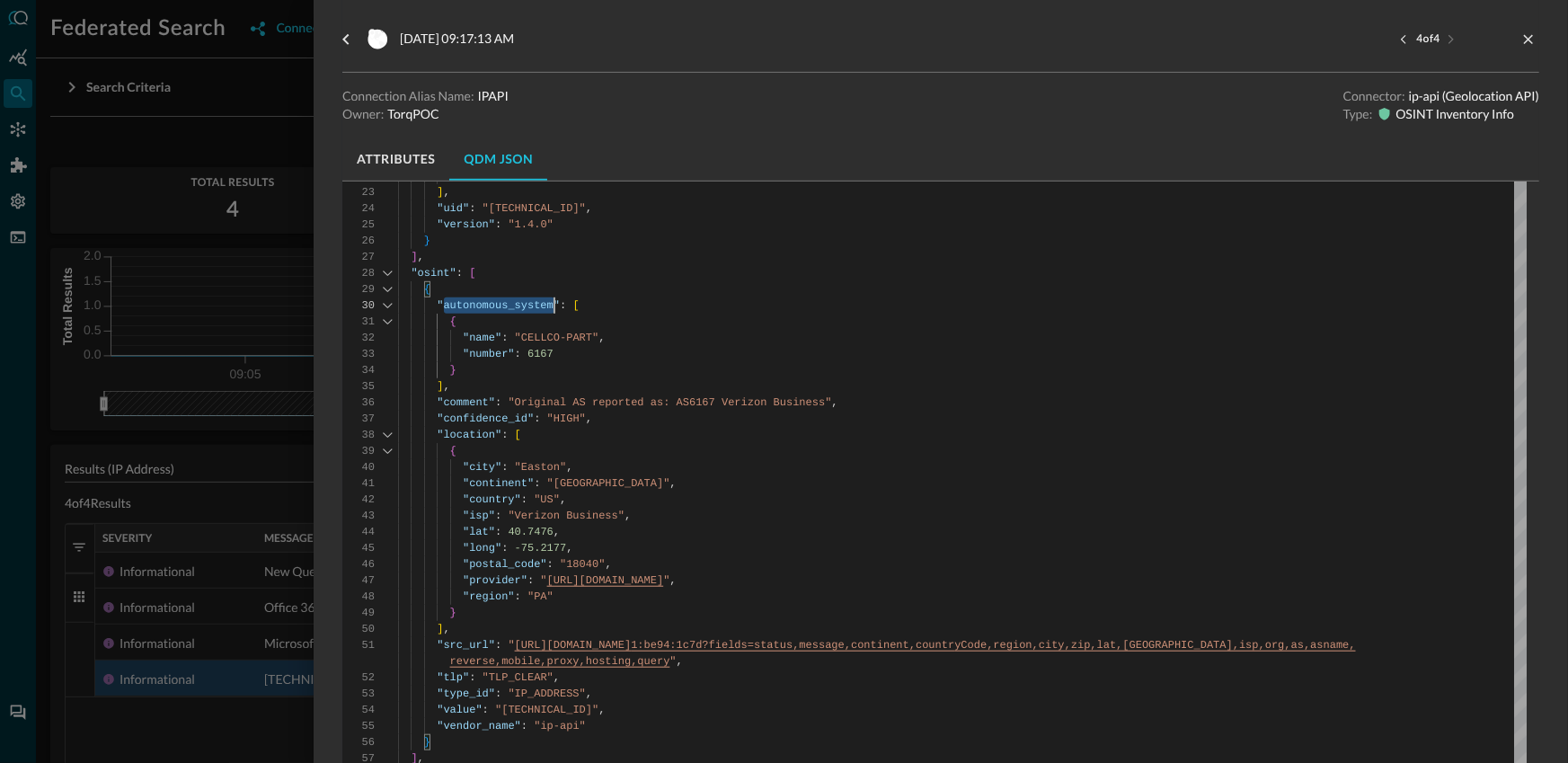
click at [482, 302] on div "{ "activity_id" : "COLLECT" , "category_uid" : "5" , "class_uid" : "5021" , "me…" at bounding box center [961, 536] width 1129 height 1417
click at [96, 138] on div at bounding box center [784, 381] width 1568 height 763
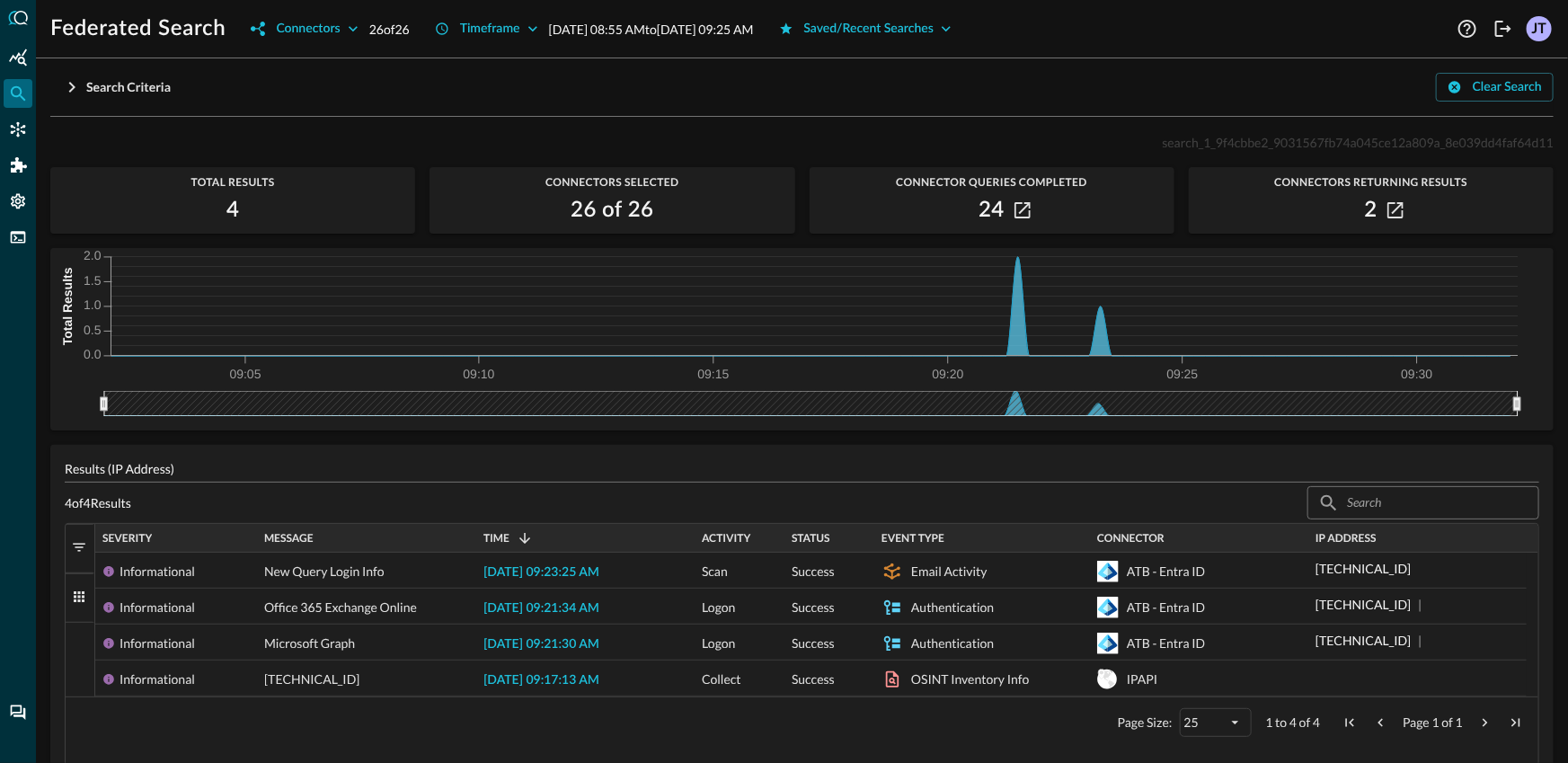
click at [15, 101] on icon "Federated Search" at bounding box center [18, 94] width 18 height 18
click at [935, 31] on div "Saved/Recent Searches" at bounding box center [869, 29] width 130 height 23
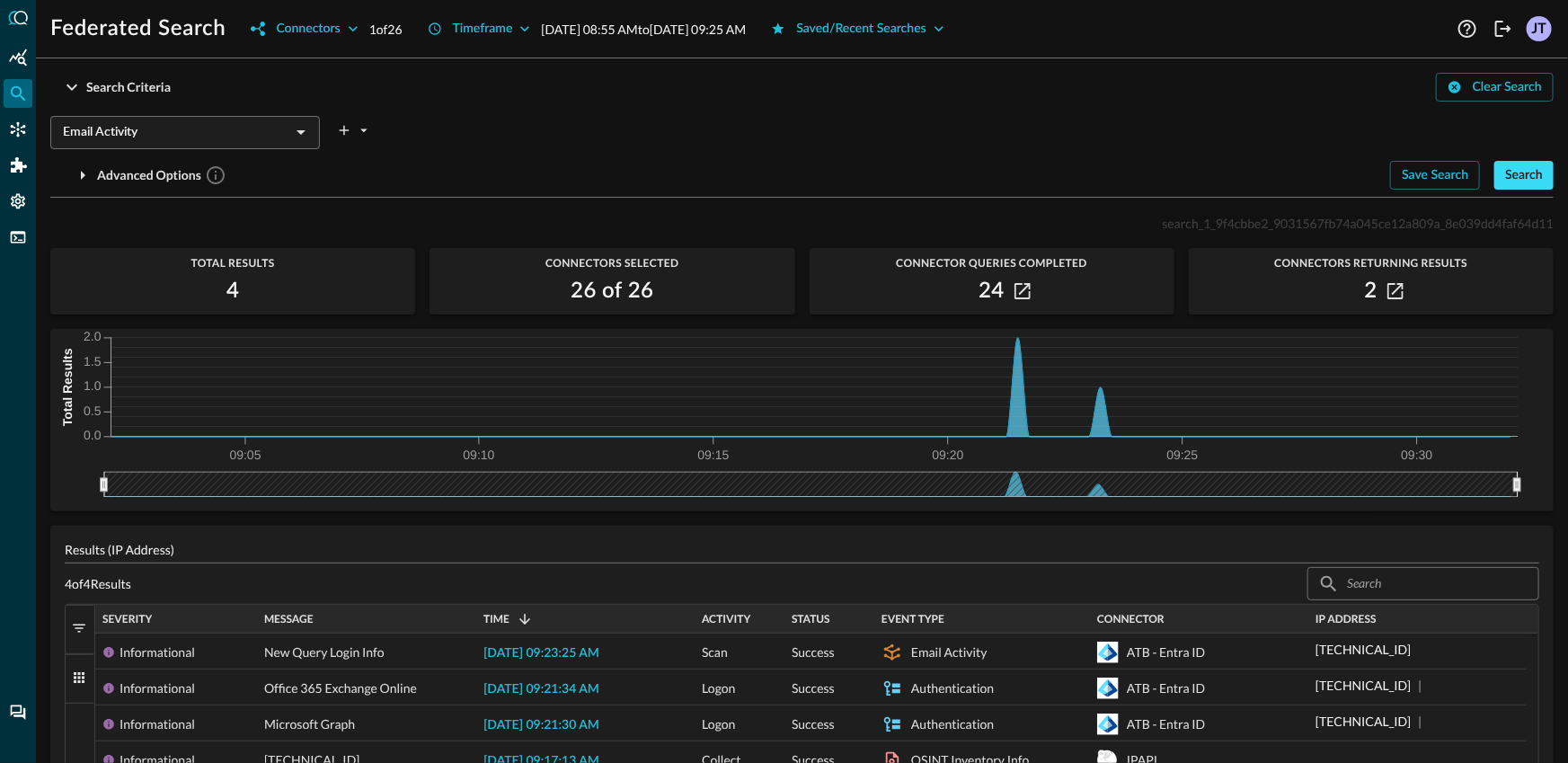
click at [1505, 177] on div "Search" at bounding box center [1524, 175] width 38 height 23
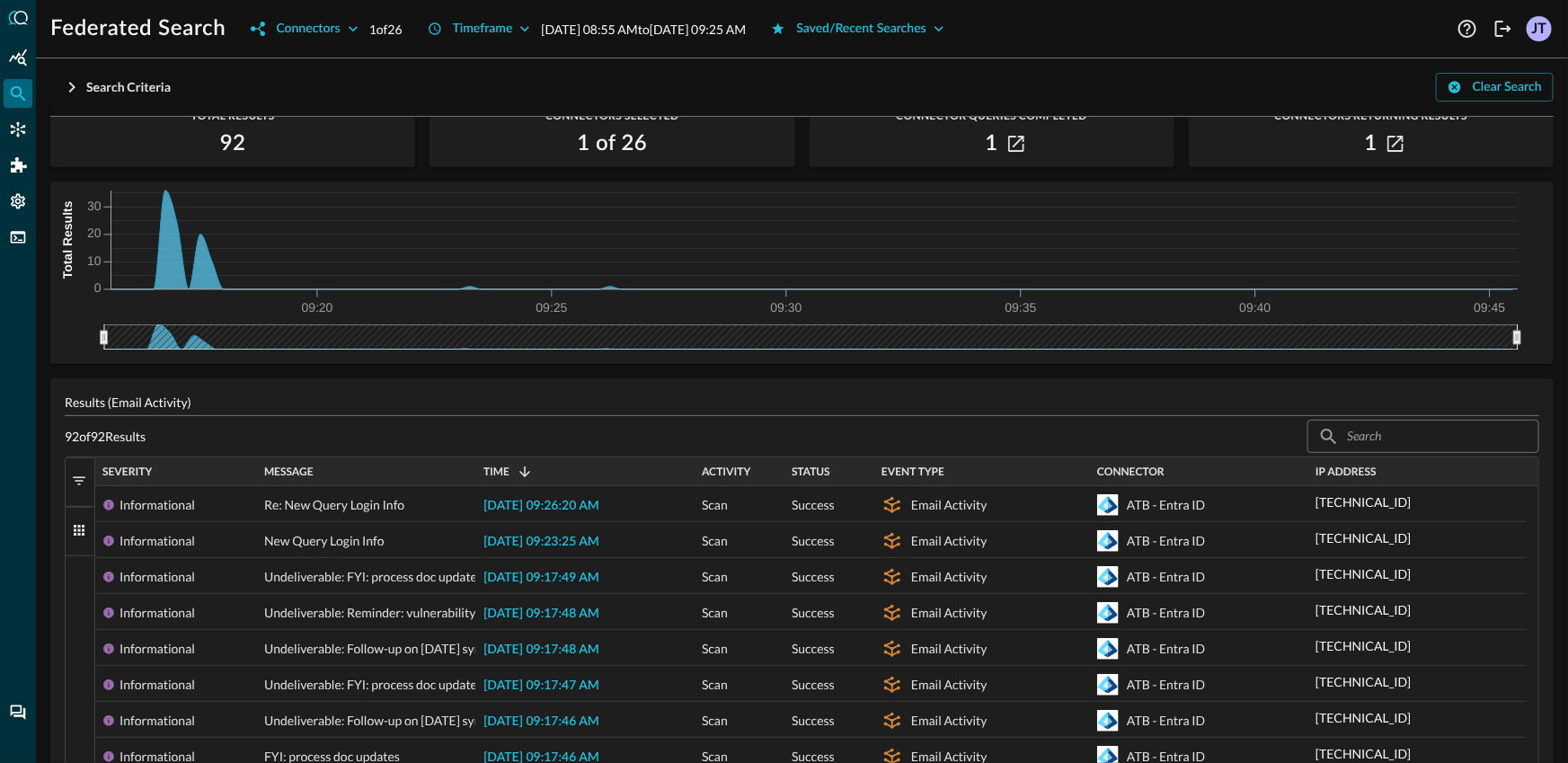
scroll to position [68, 0]
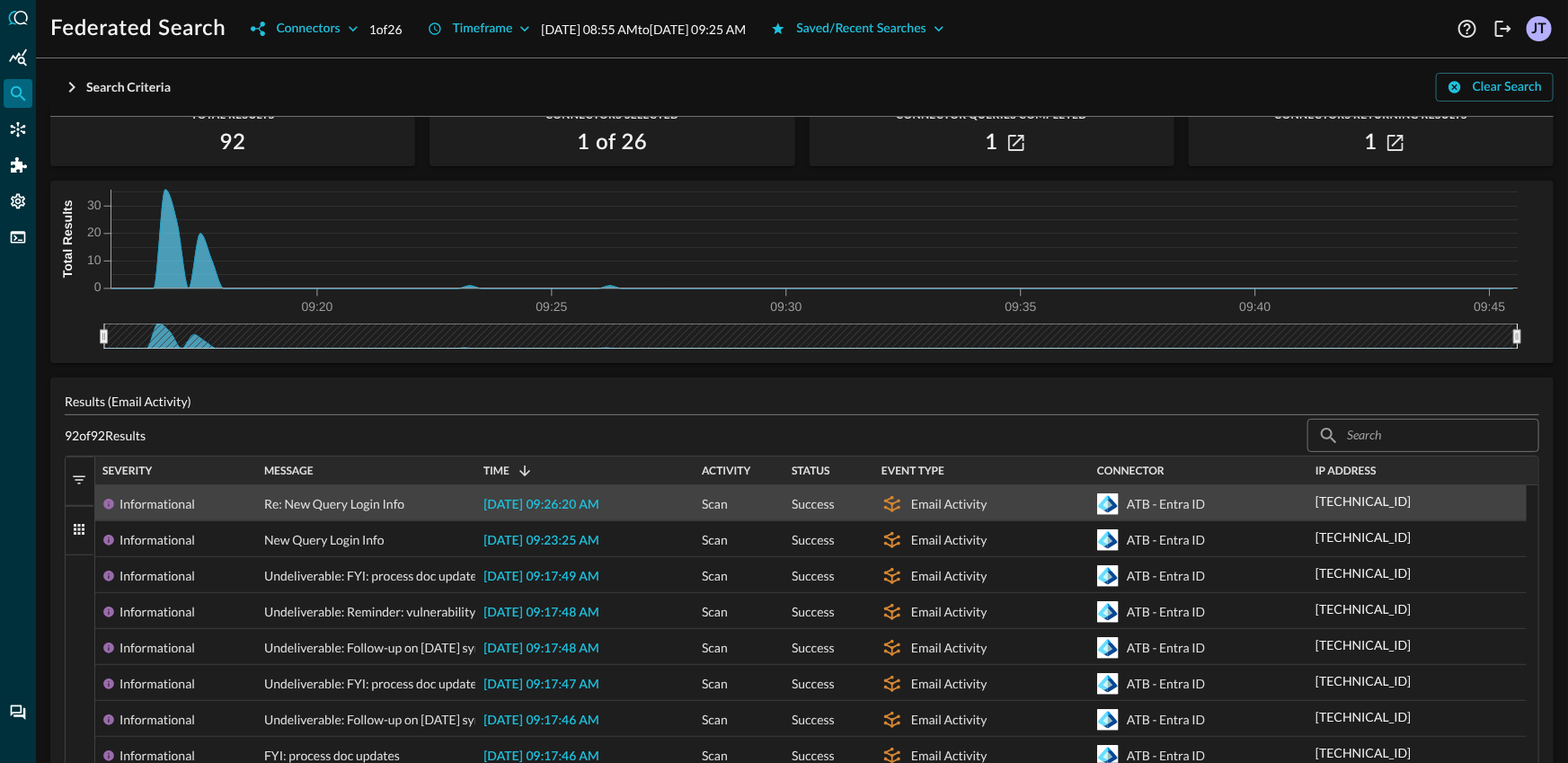
click at [586, 499] on span "[DATE] 09:26:20 AM" at bounding box center [541, 505] width 116 height 13
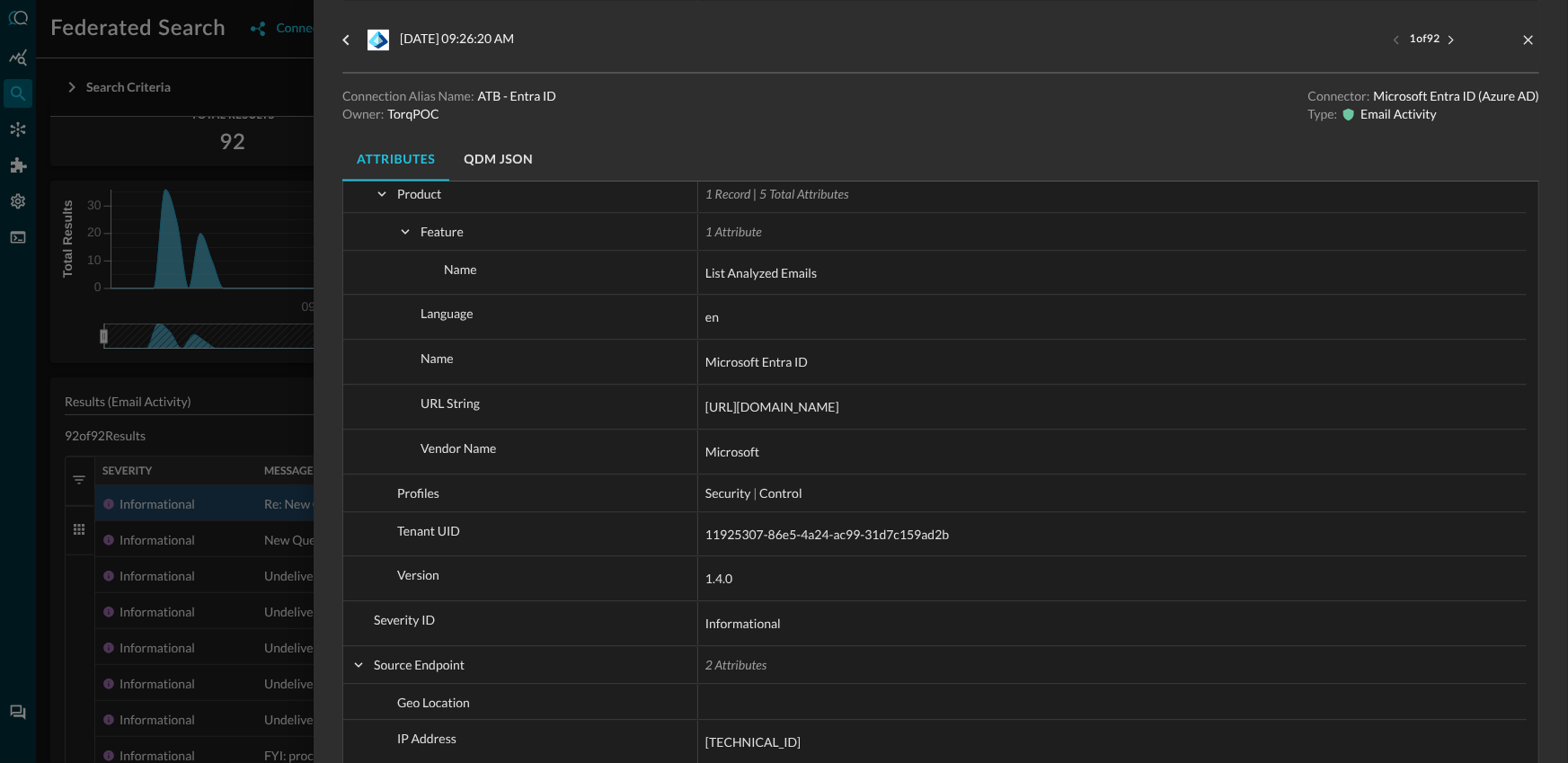
scroll to position [1976, 0]
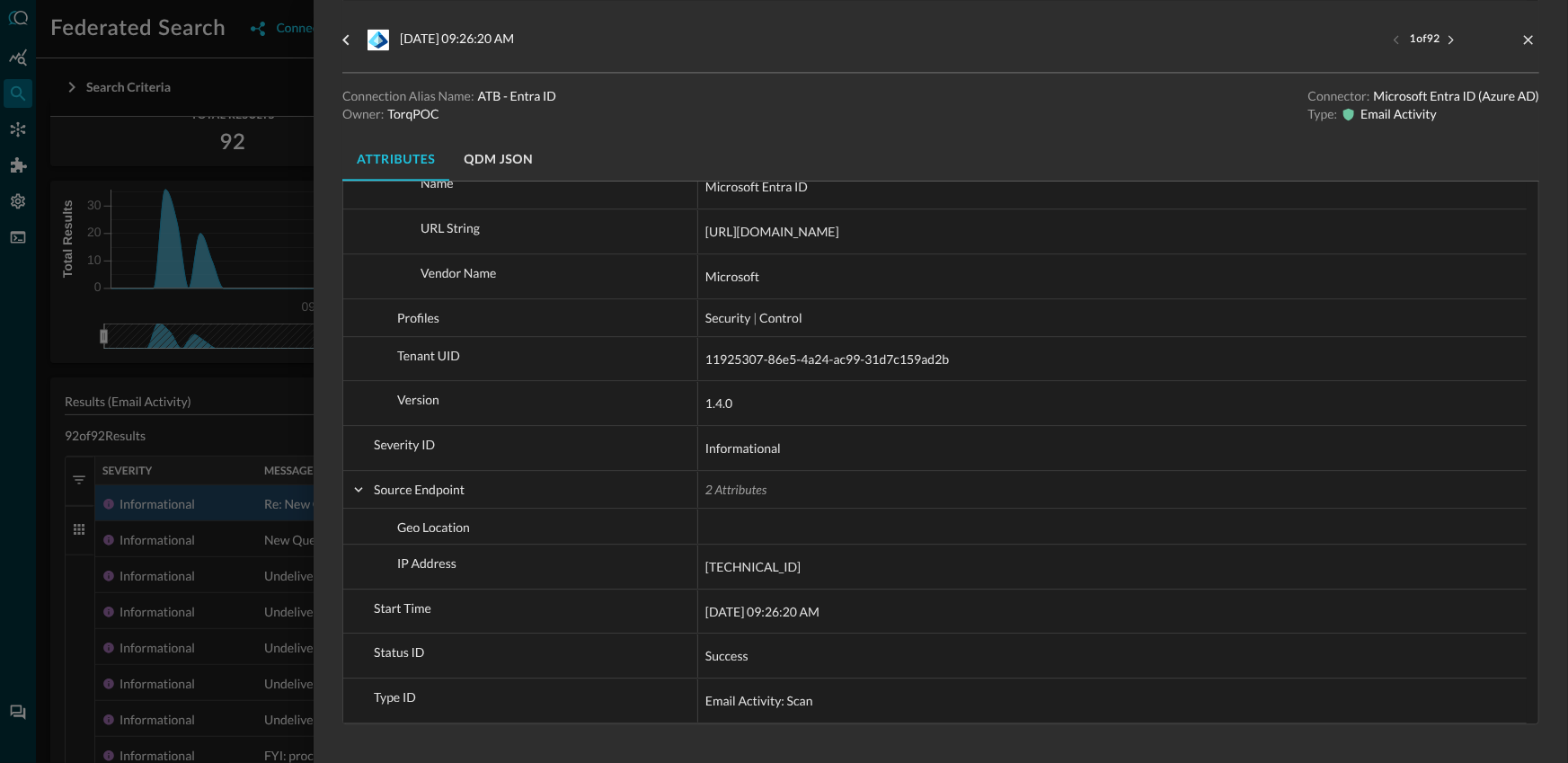
click at [216, 389] on div at bounding box center [784, 381] width 1568 height 763
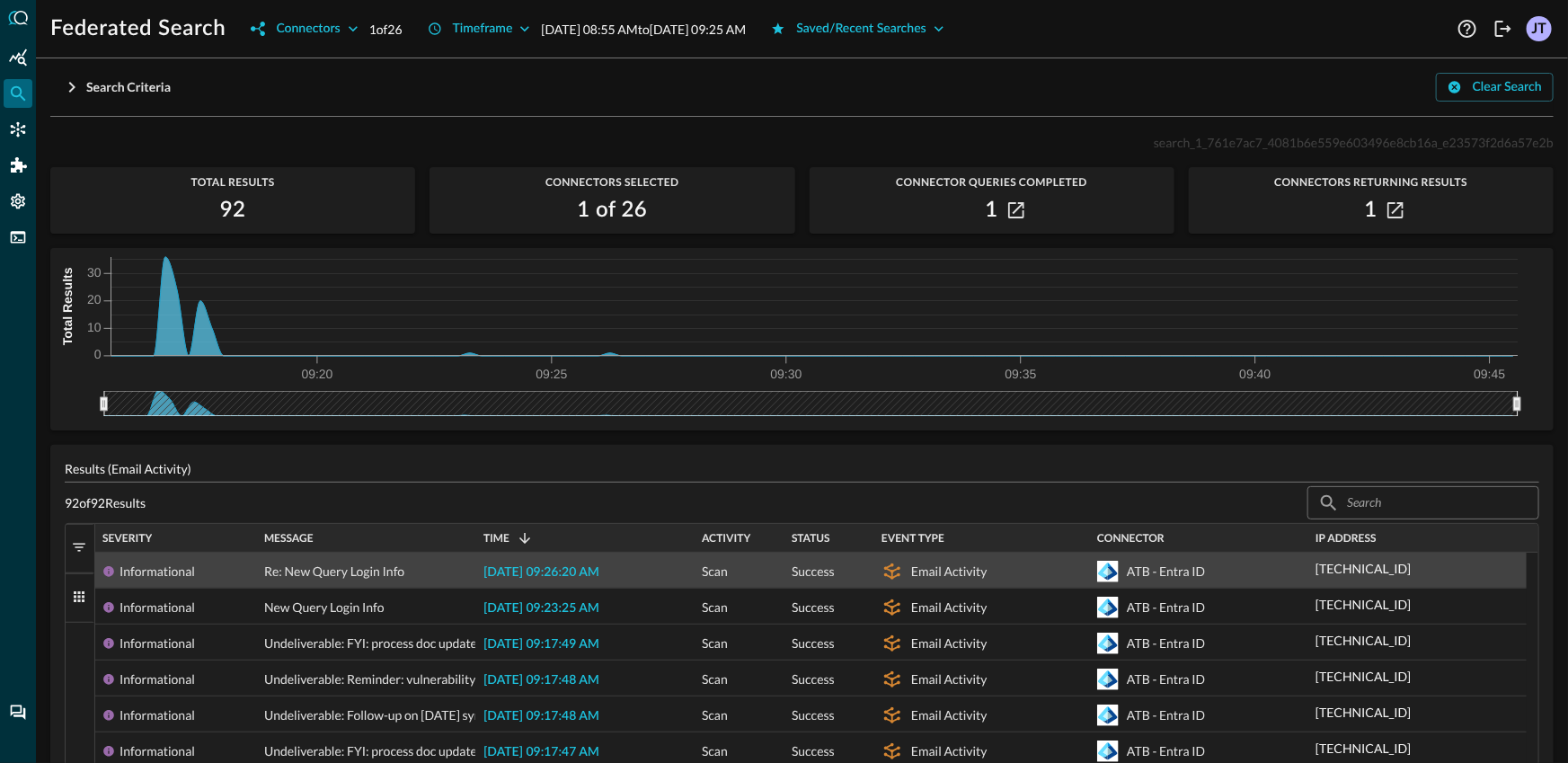
click at [513, 571] on span "[DATE] 09:26:20 AM" at bounding box center [541, 573] width 116 height 13
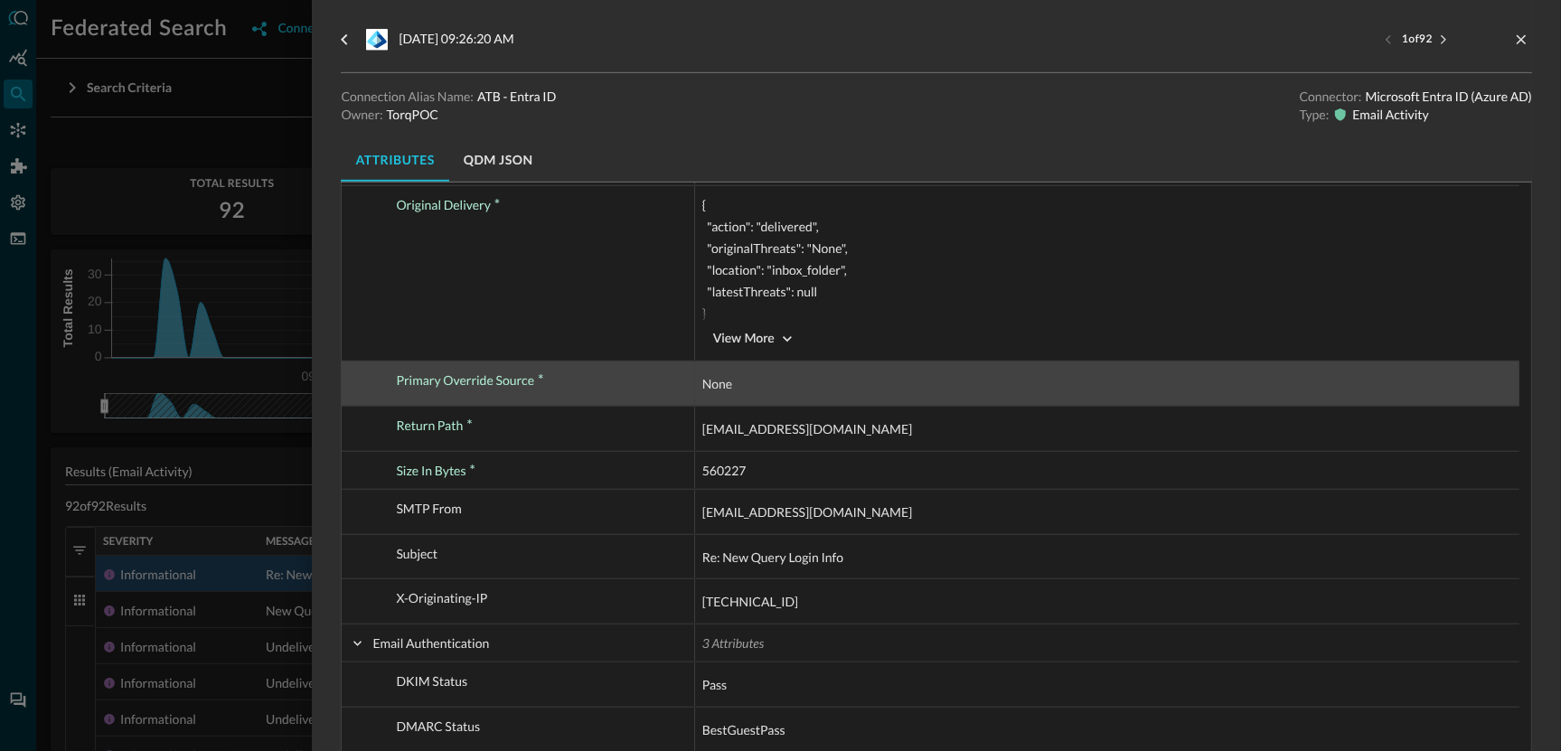
scroll to position [776, 0]
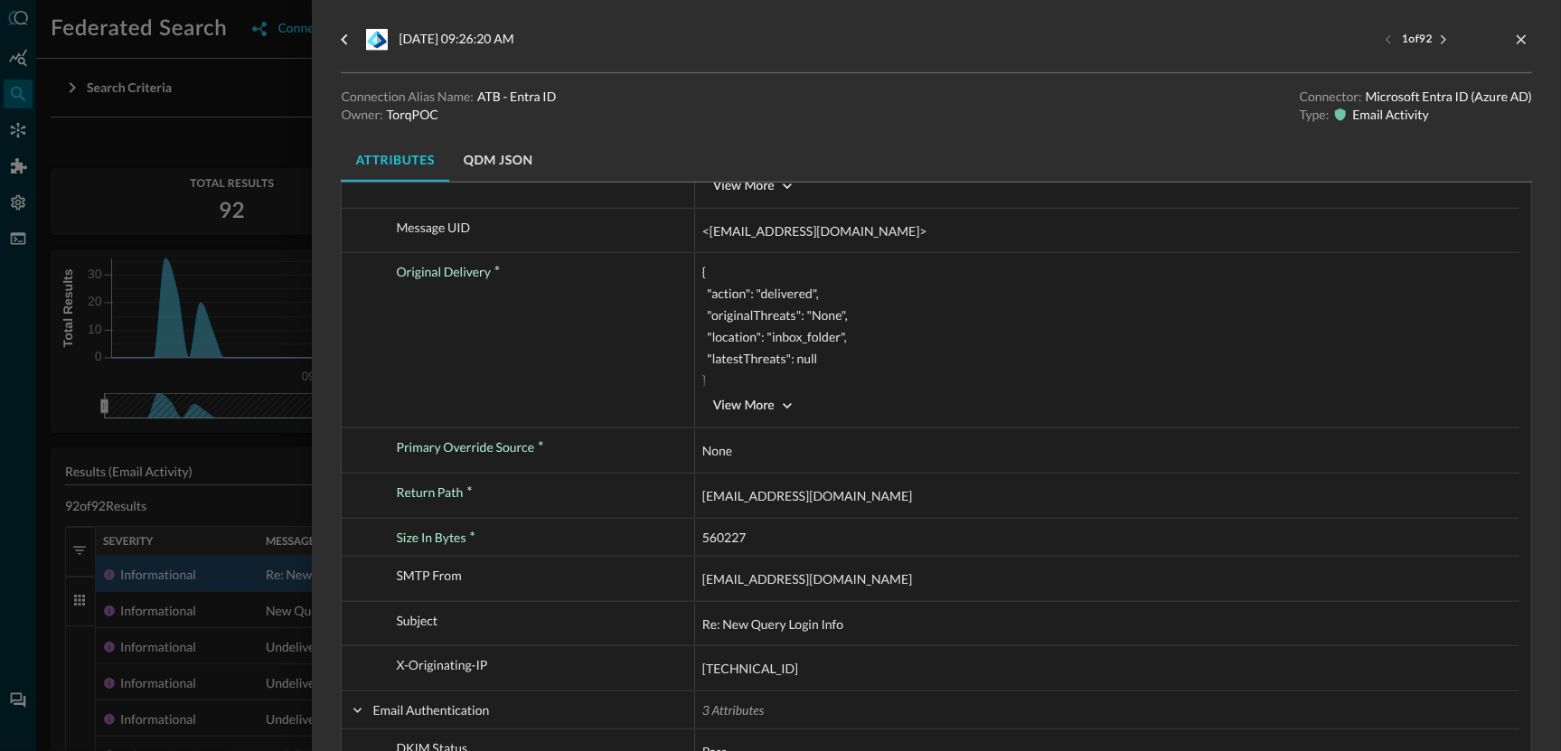
click at [497, 149] on button "QDM JSON" at bounding box center [498, 159] width 99 height 43
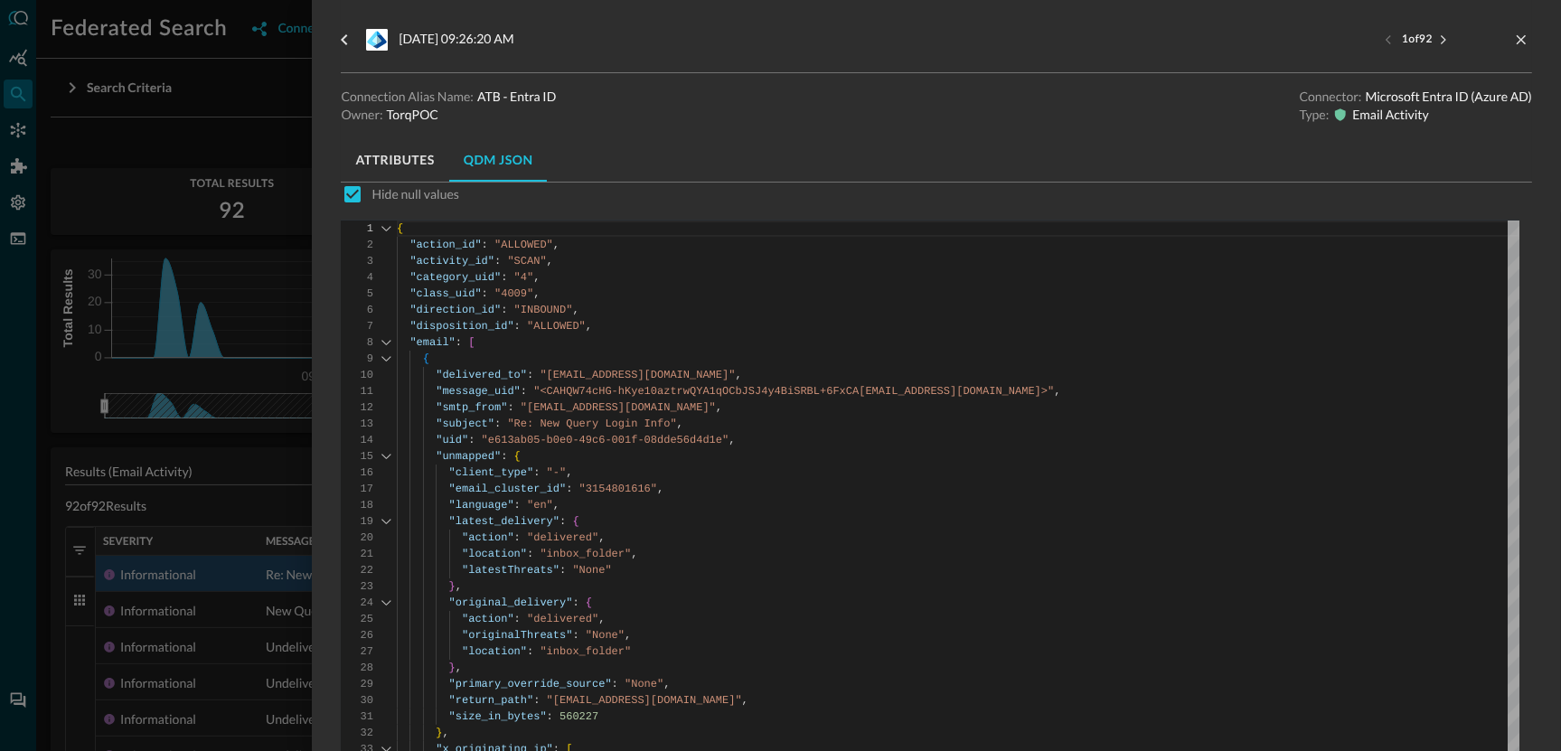
scroll to position [27, 0]
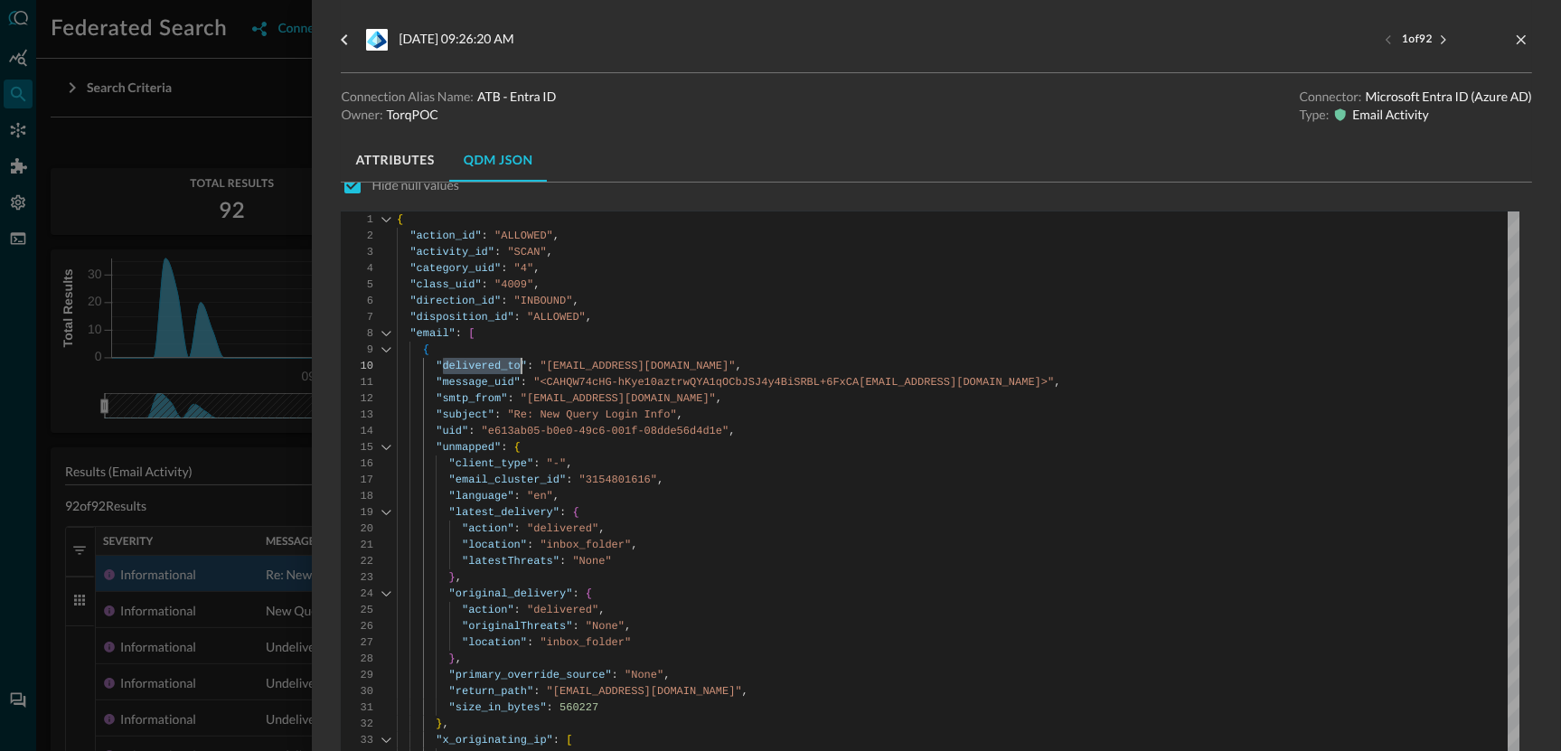
type textarea ""message_uid": "<[EMAIL_ADDRESS][DOMAIN_NAME]>", "smtp_from": "[EMAIL_ADDRESS][…"
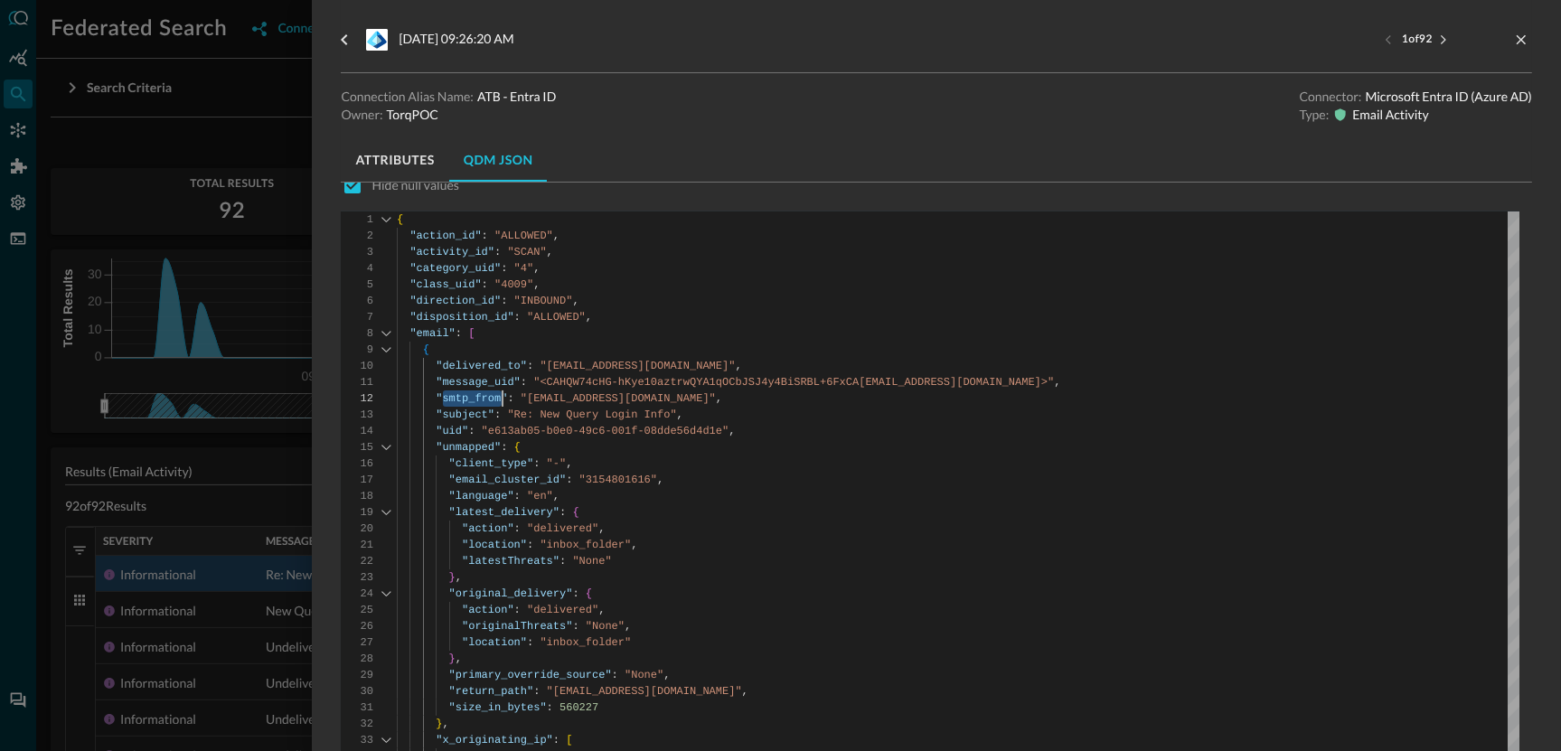
scroll to position [16, 0]
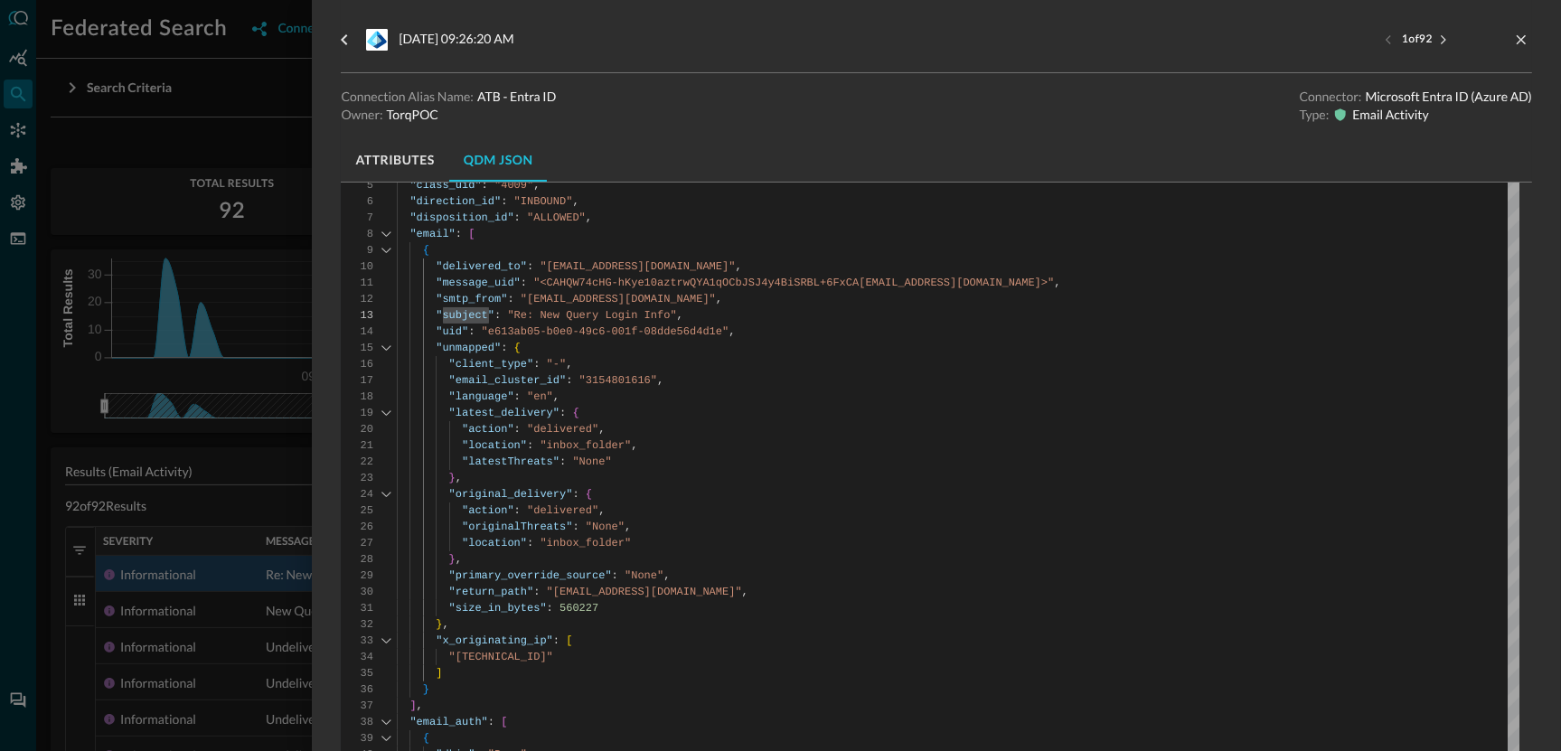
scroll to position [129, 0]
click at [237, 139] on div at bounding box center [780, 375] width 1561 height 751
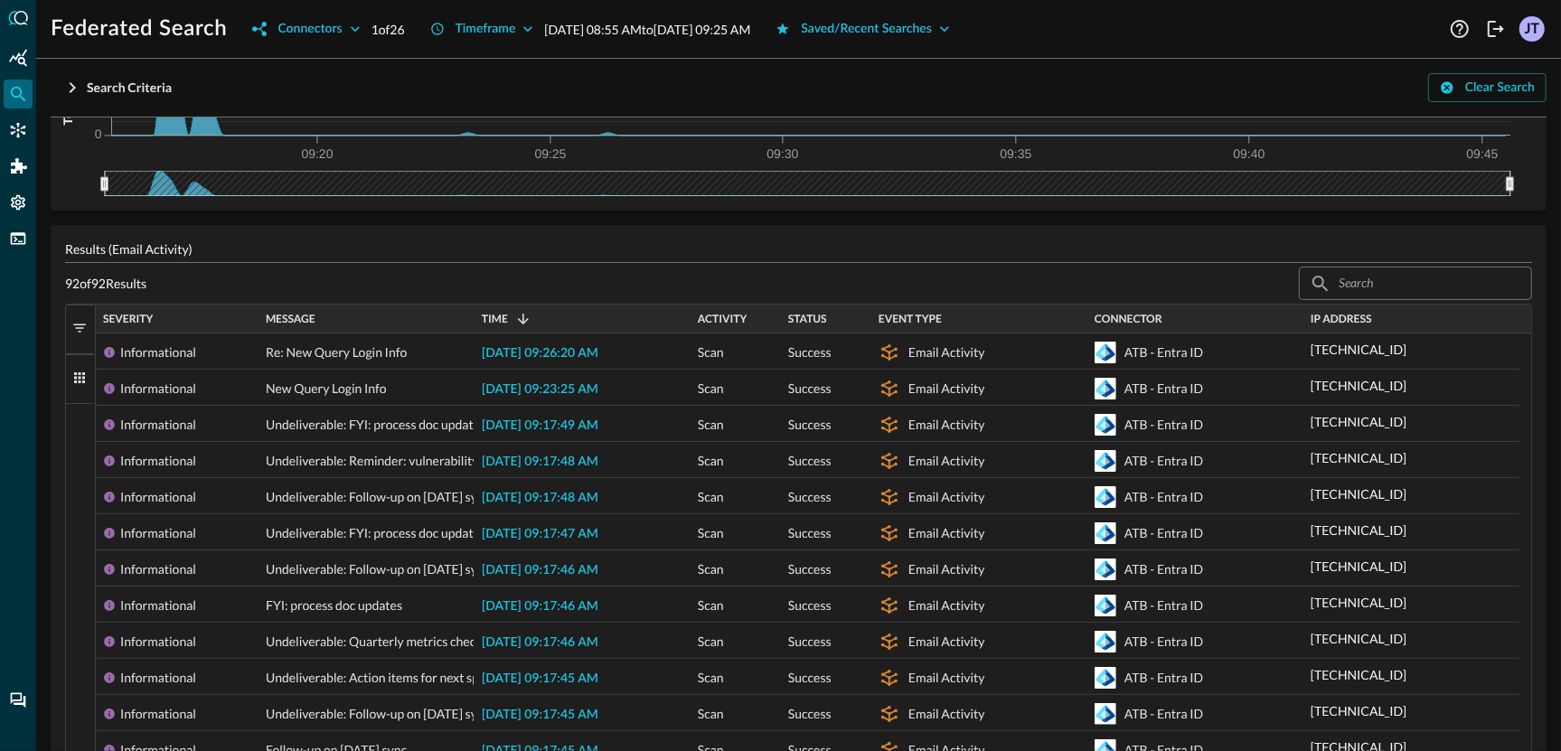
scroll to position [226, 0]
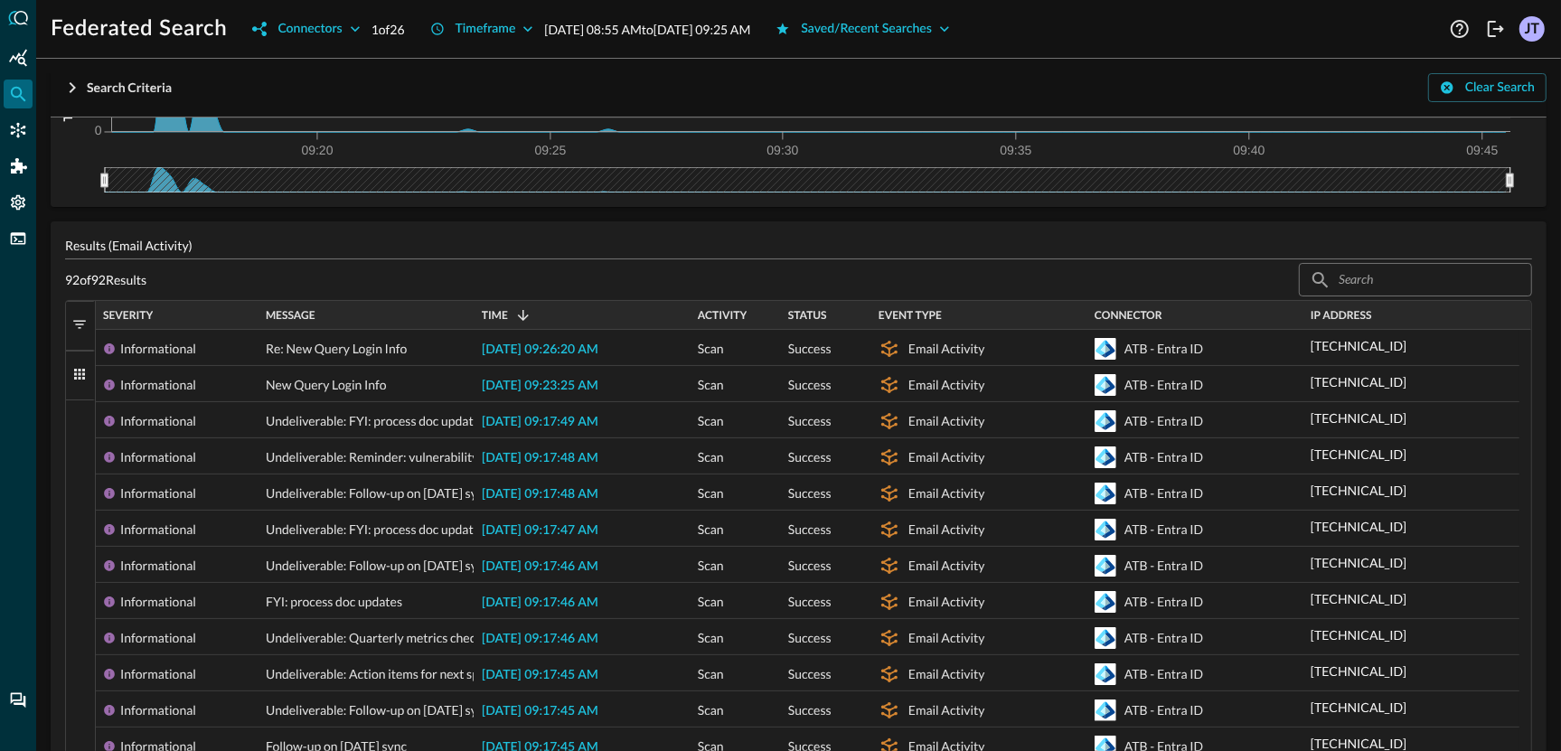
click at [632, 250] on p "Results (Email Activity)" at bounding box center [798, 245] width 1467 height 19
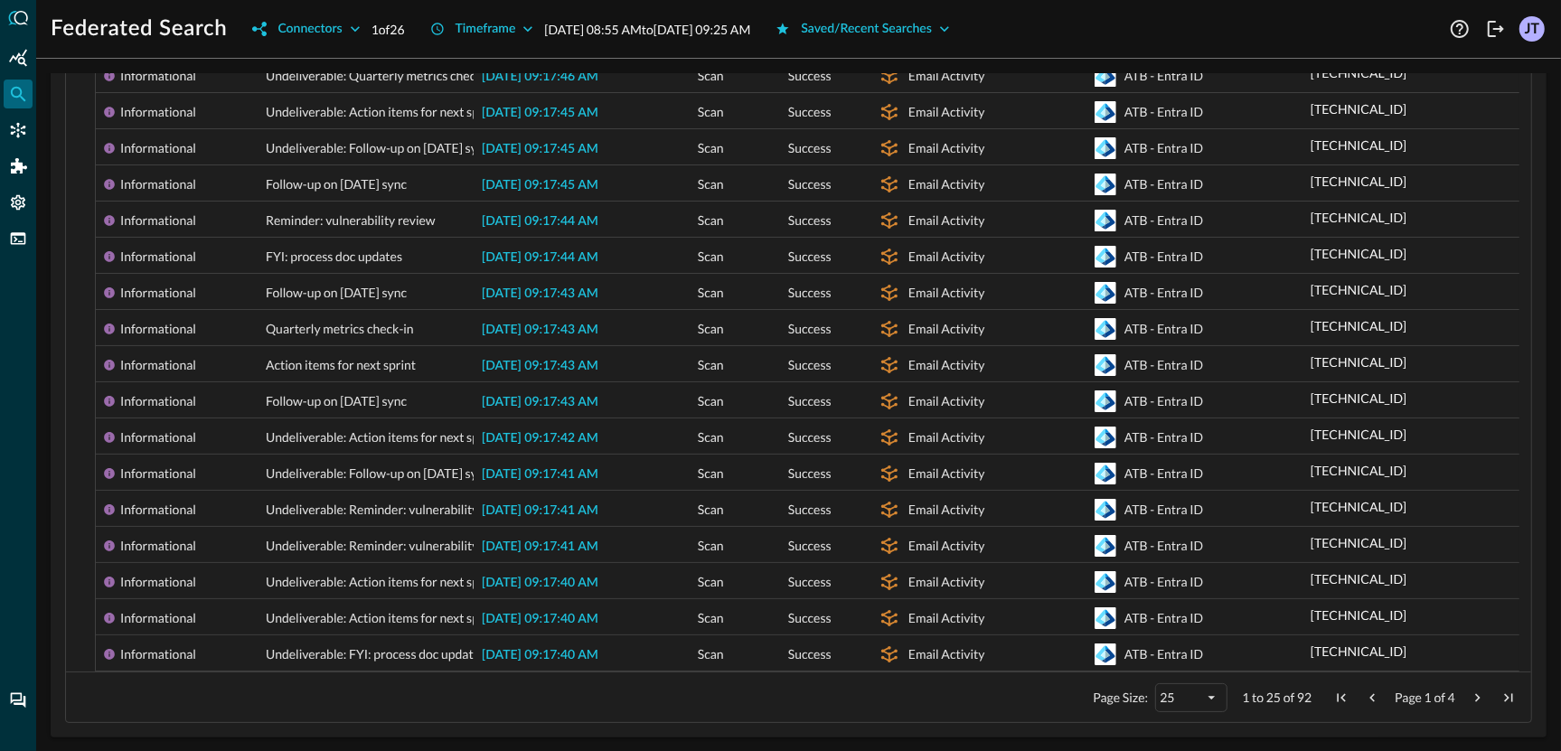
scroll to position [22, 0]
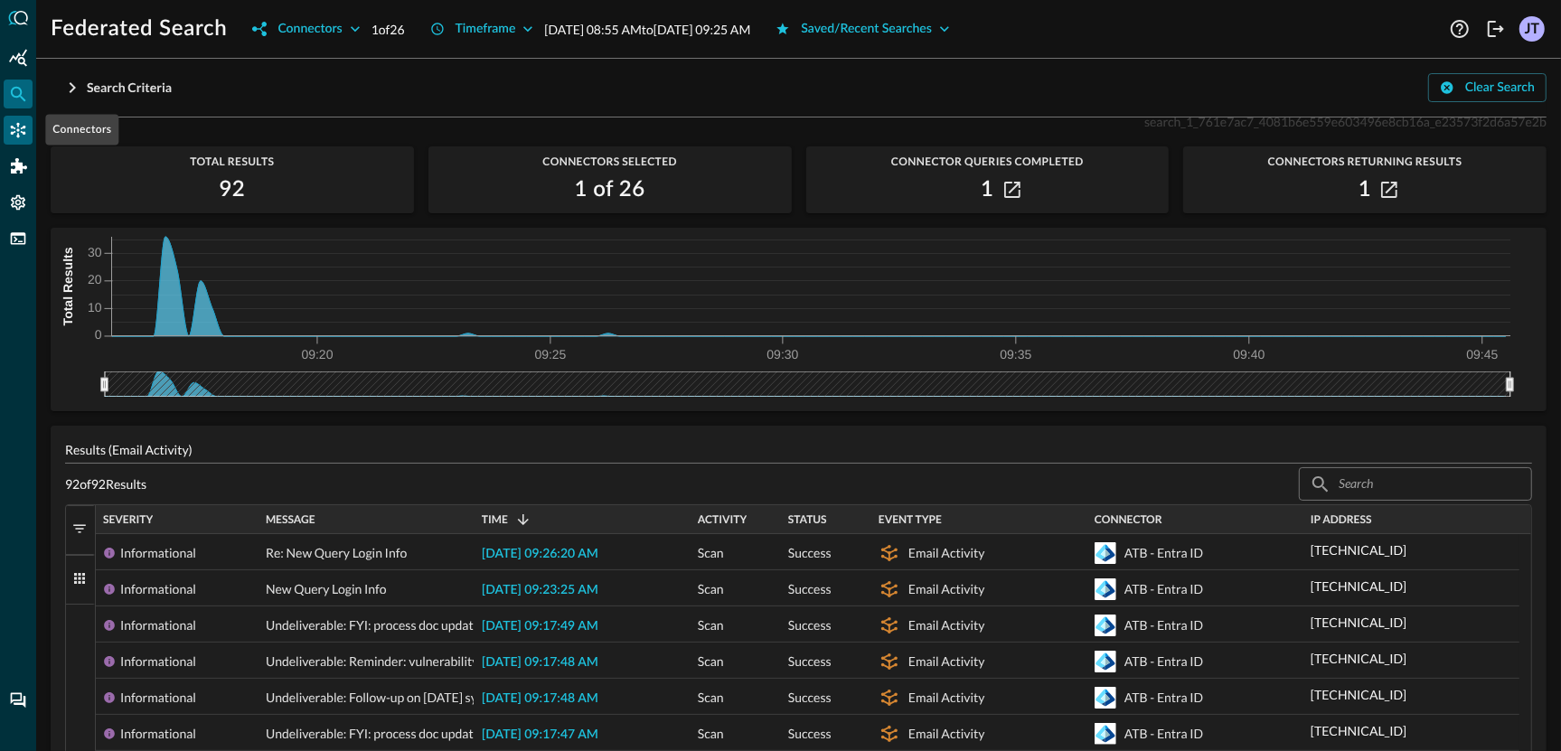
click at [7, 132] on div "Connectors" at bounding box center [18, 130] width 29 height 29
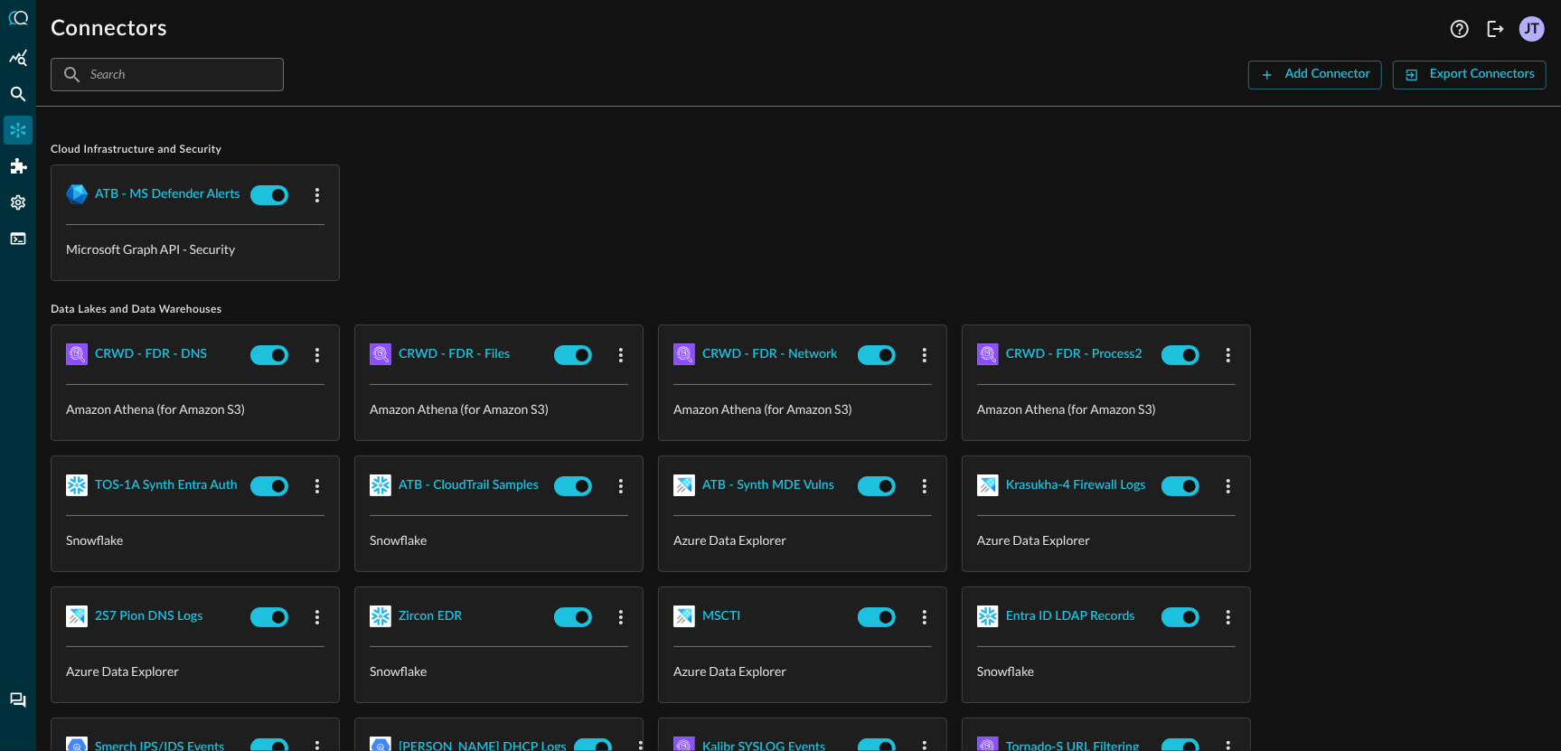
click at [502, 202] on div "ATB - MS Defender Alerts Microsoft Graph API - Security" at bounding box center [799, 223] width 1496 height 117
click at [594, 196] on div "ATB - MS Defender Alerts Microsoft Graph API - Security" at bounding box center [799, 223] width 1496 height 117
